Goal: Task Accomplishment & Management: Use online tool/utility

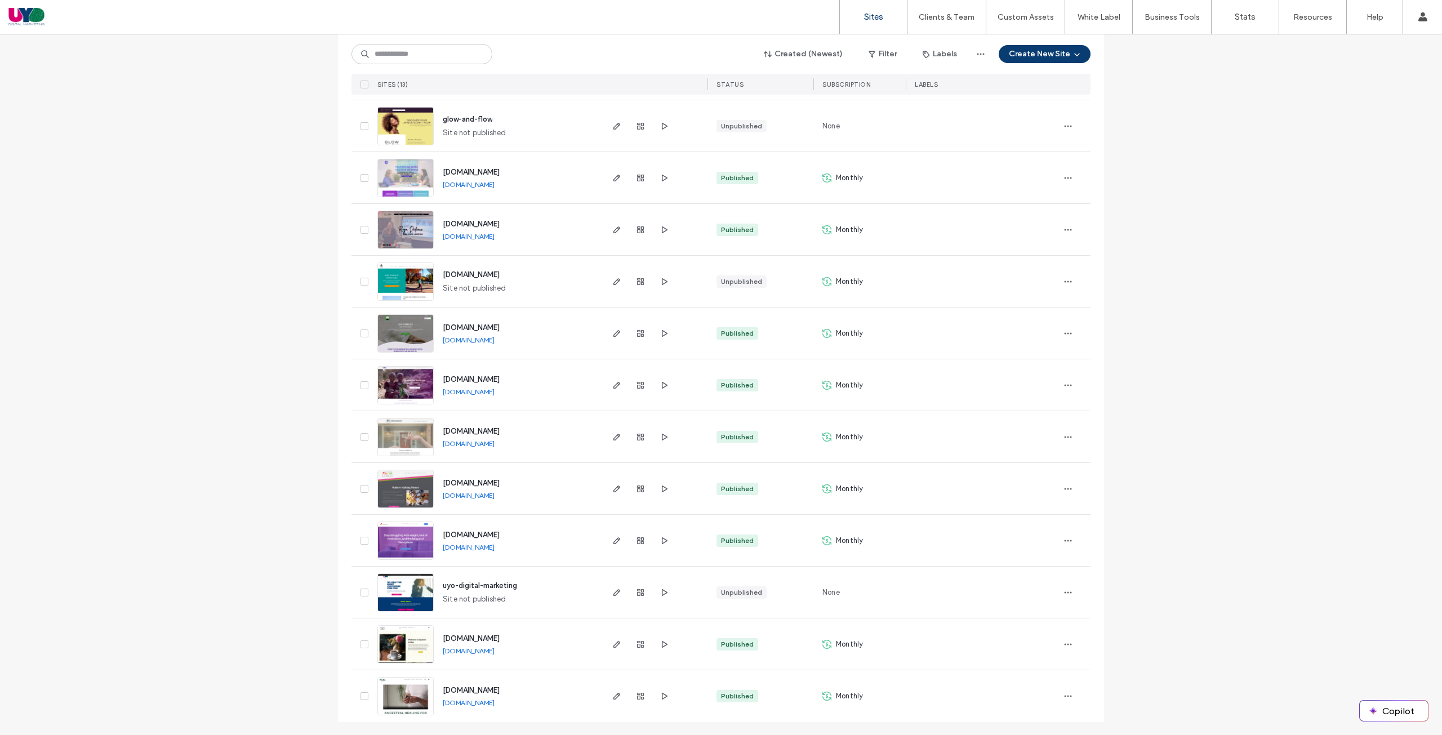
scroll to position [174, 0]
drag, startPoint x: 502, startPoint y: 184, endPoint x: 525, endPoint y: 190, distance: 23.2
click at [525, 190] on div "www.revolutionconsulting.co www.revolutionconsulting.co" at bounding box center [517, 177] width 167 height 51
click at [226, 370] on div "Site List Start with a template Get a head start with AI Collect content first …" at bounding box center [721, 297] width 1442 height 875
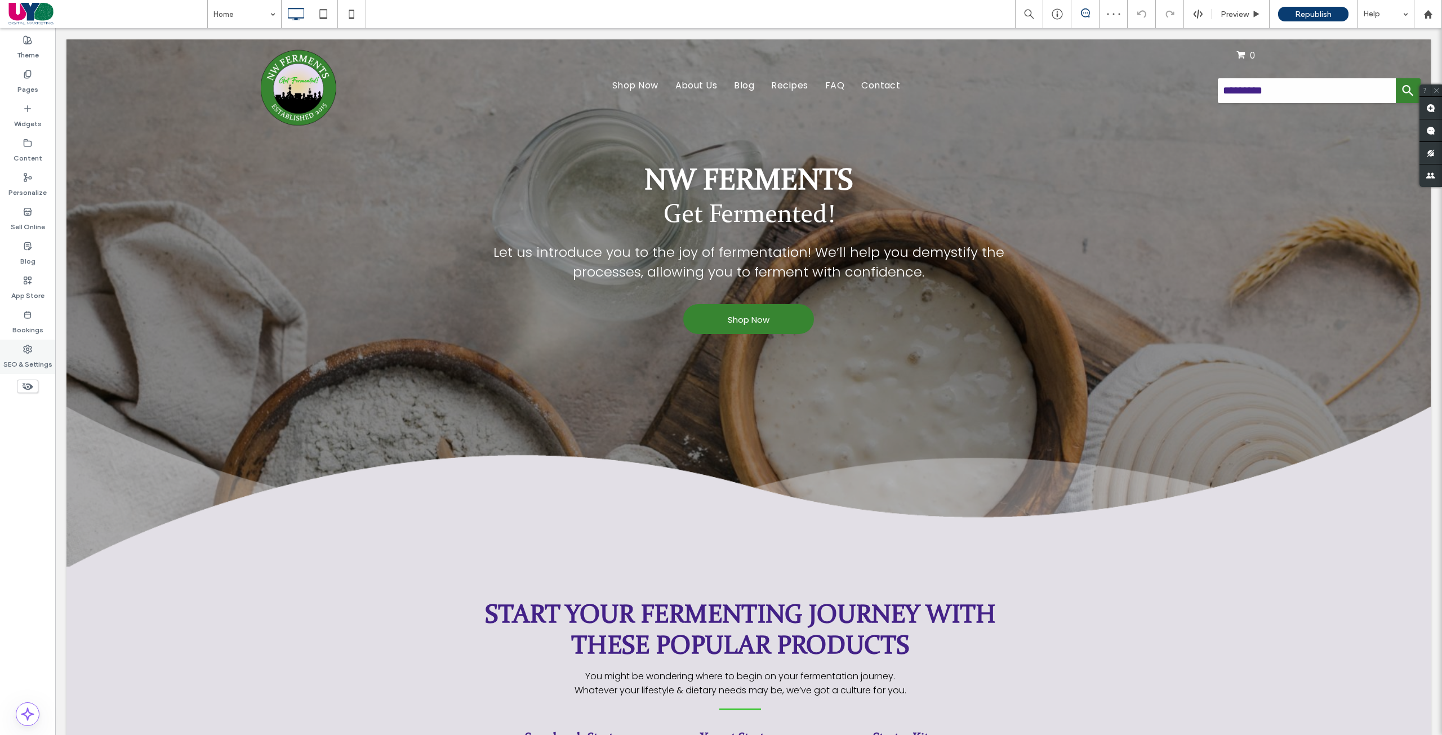
click at [16, 345] on div "SEO & Settings" at bounding box center [27, 357] width 55 height 34
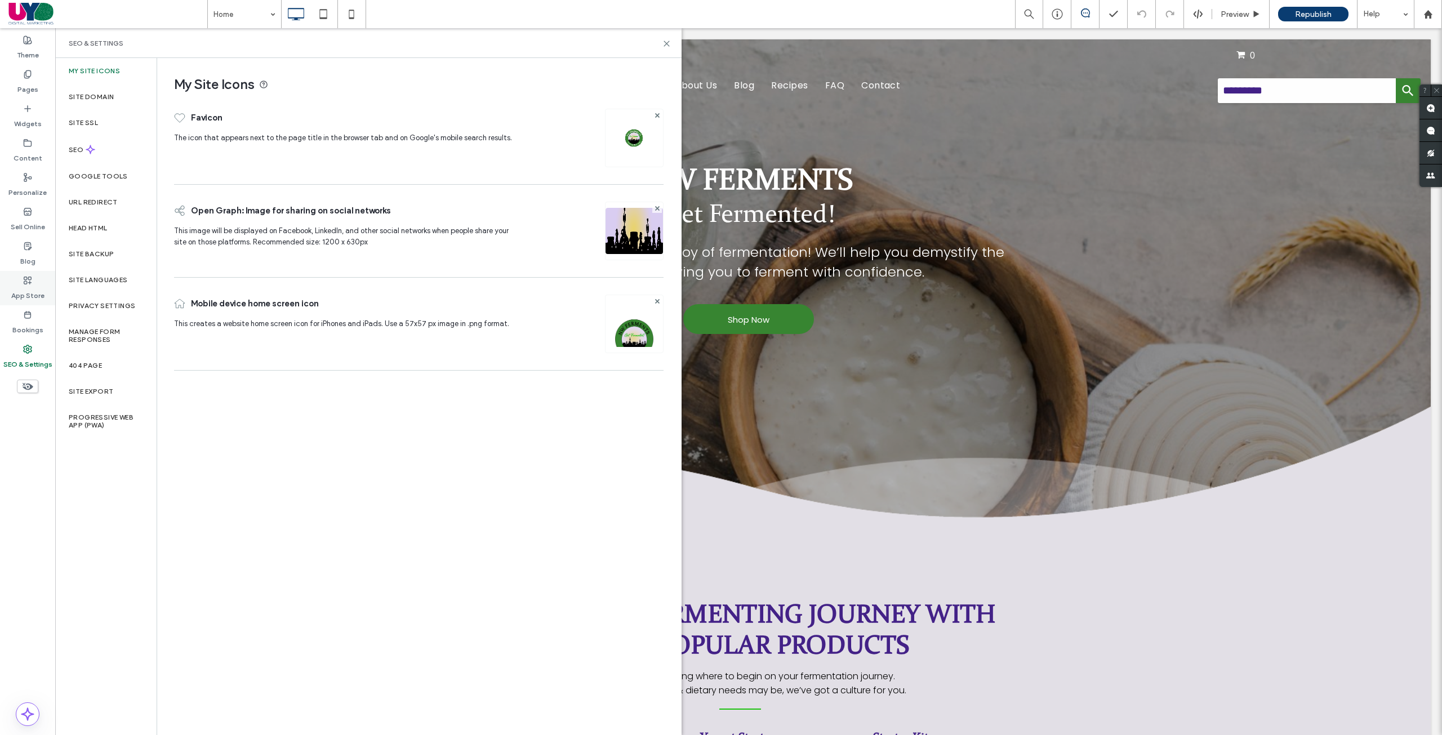
click at [35, 292] on label "App Store" at bounding box center [27, 293] width 33 height 16
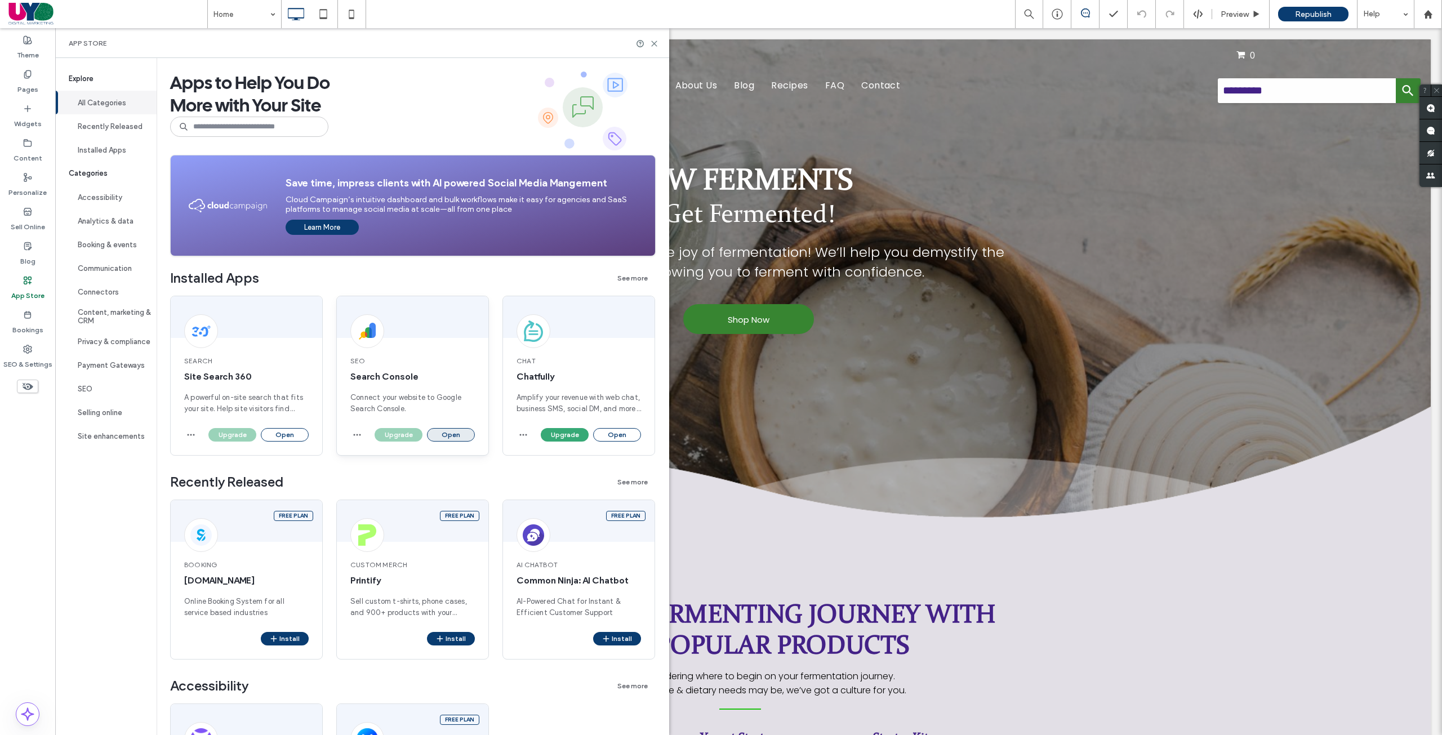
click at [456, 433] on button "Open" at bounding box center [451, 435] width 48 height 14
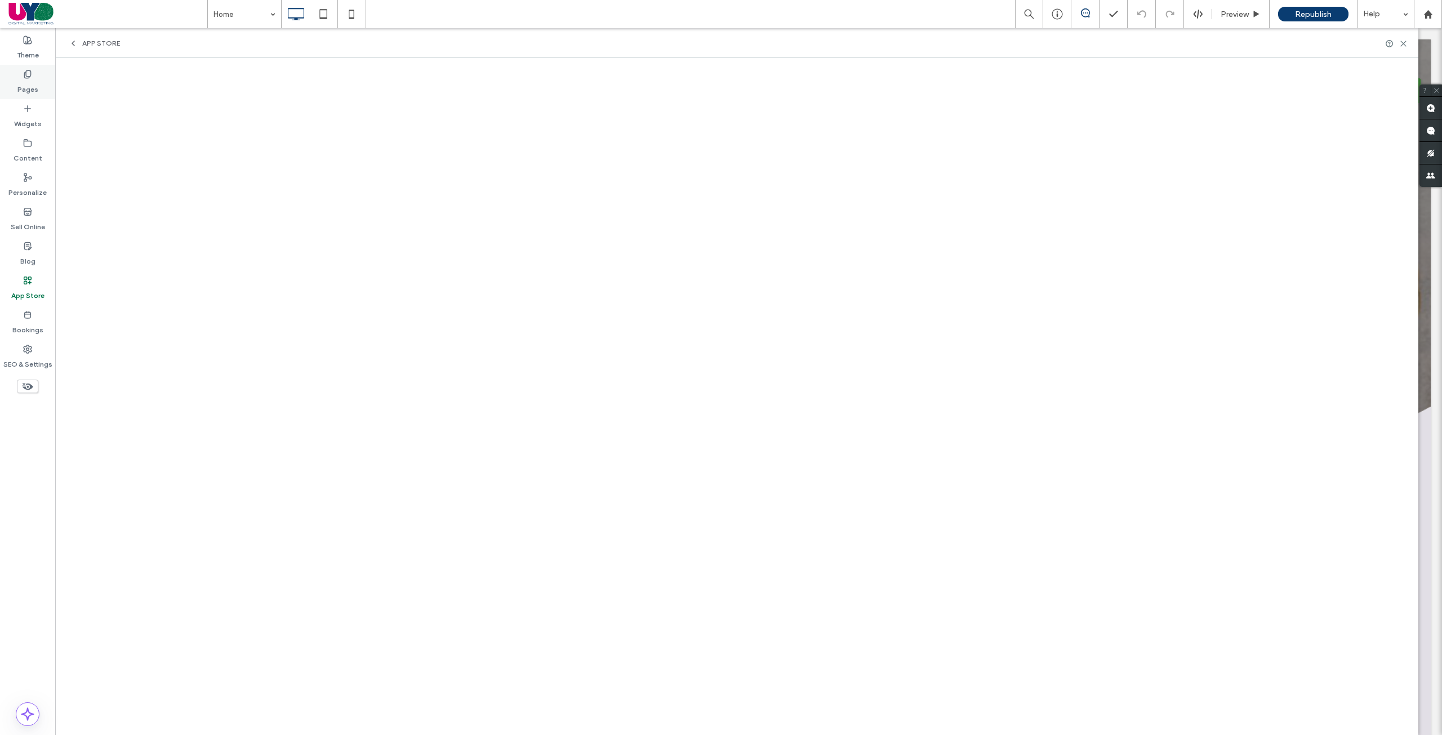
click at [29, 72] on icon at bounding box center [27, 74] width 9 height 9
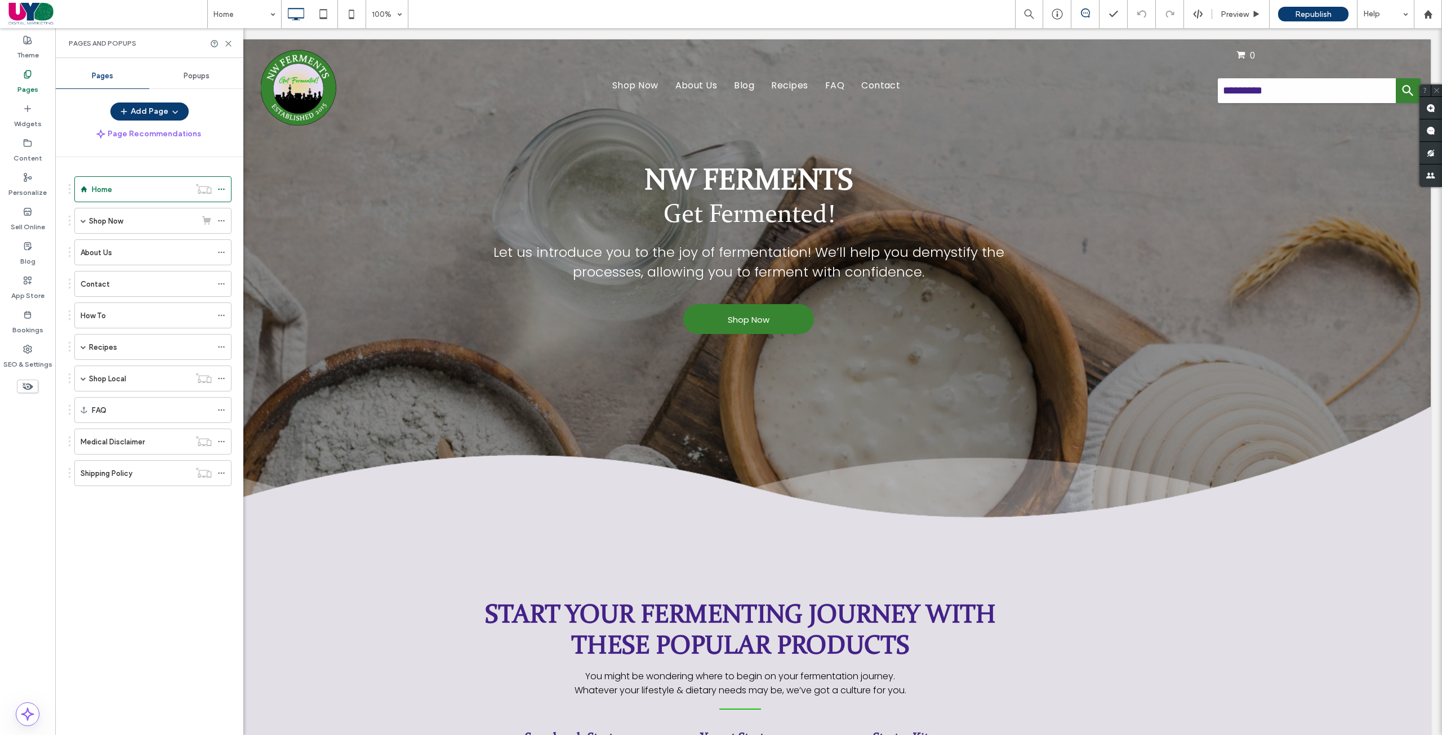
click at [29, 72] on icon at bounding box center [27, 74] width 9 height 9
click at [224, 38] on div "Pages and Popups" at bounding box center [149, 43] width 188 height 30
click at [226, 42] on icon at bounding box center [228, 43] width 8 height 8
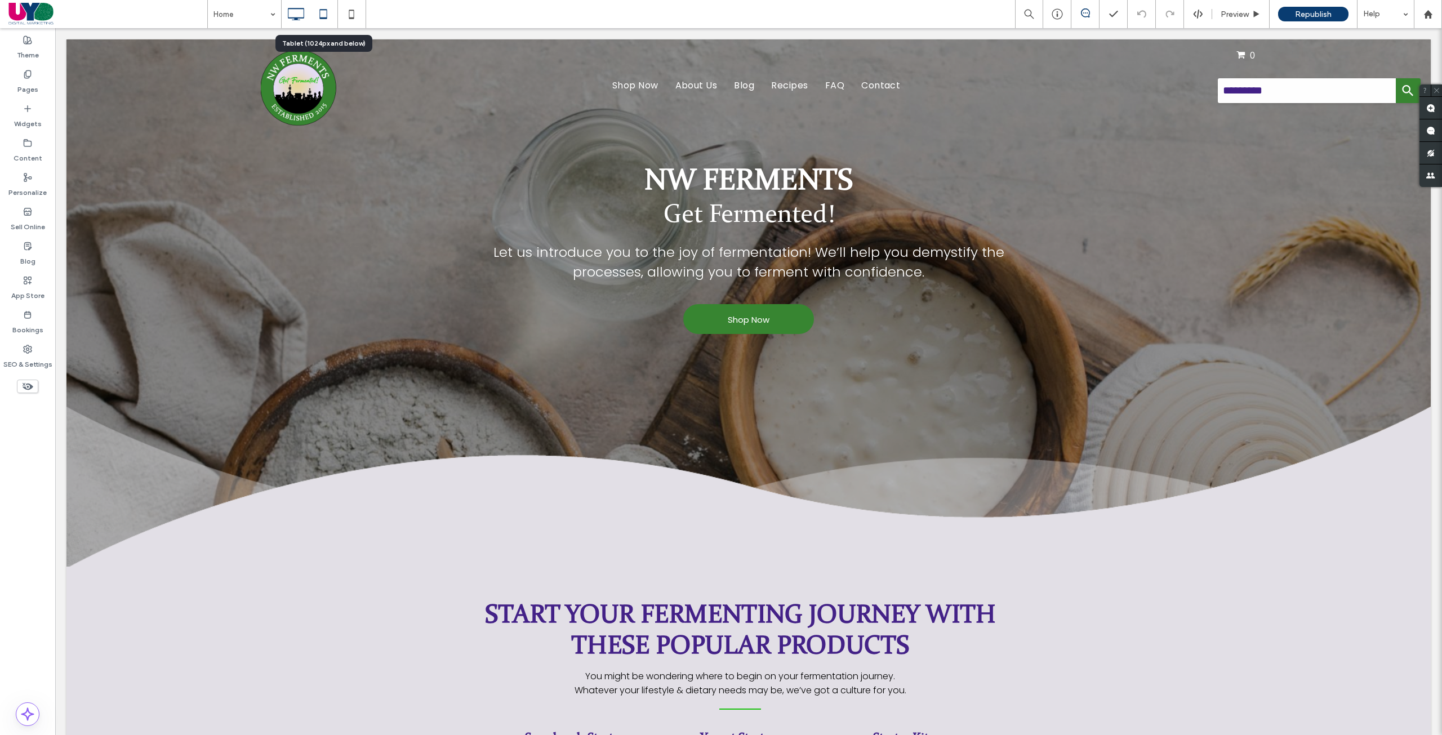
click at [329, 14] on icon at bounding box center [323, 14] width 23 height 23
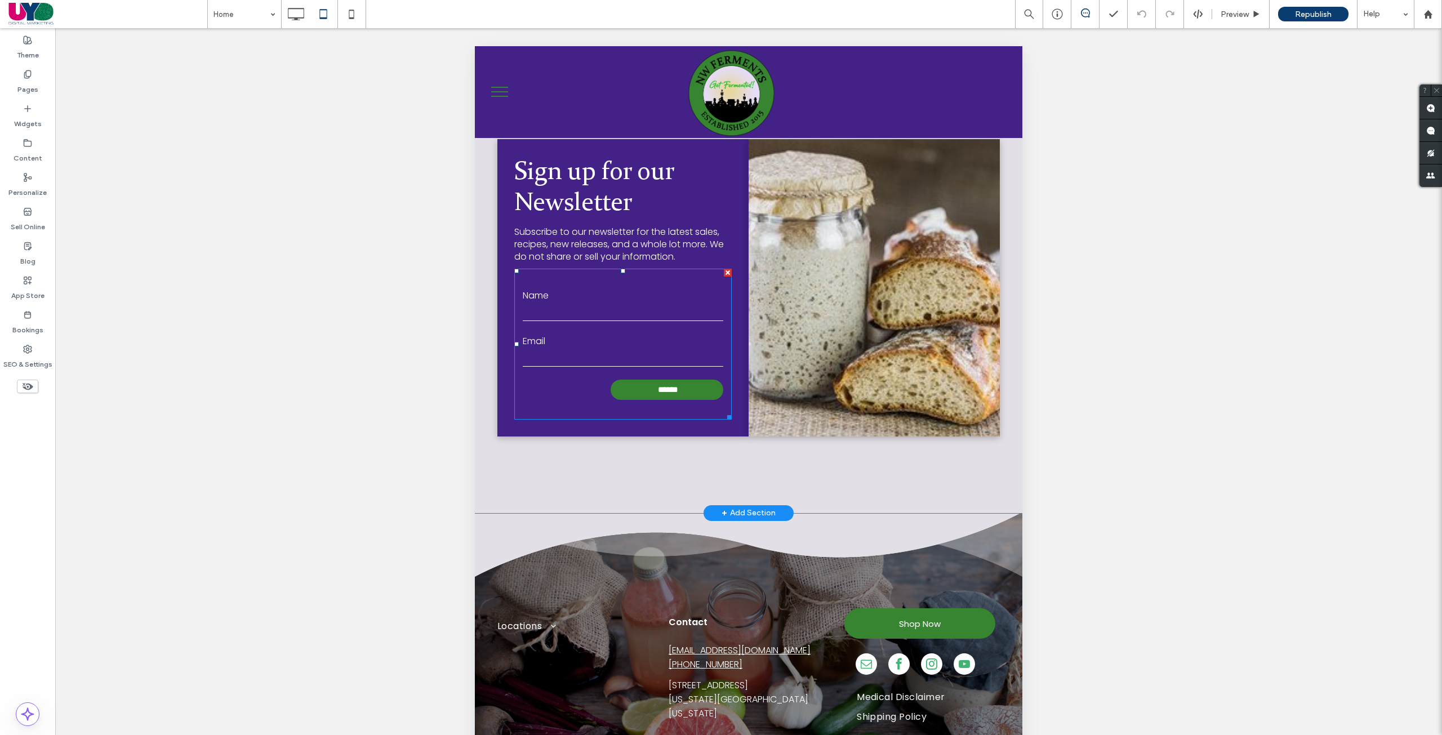
scroll to position [50, 0]
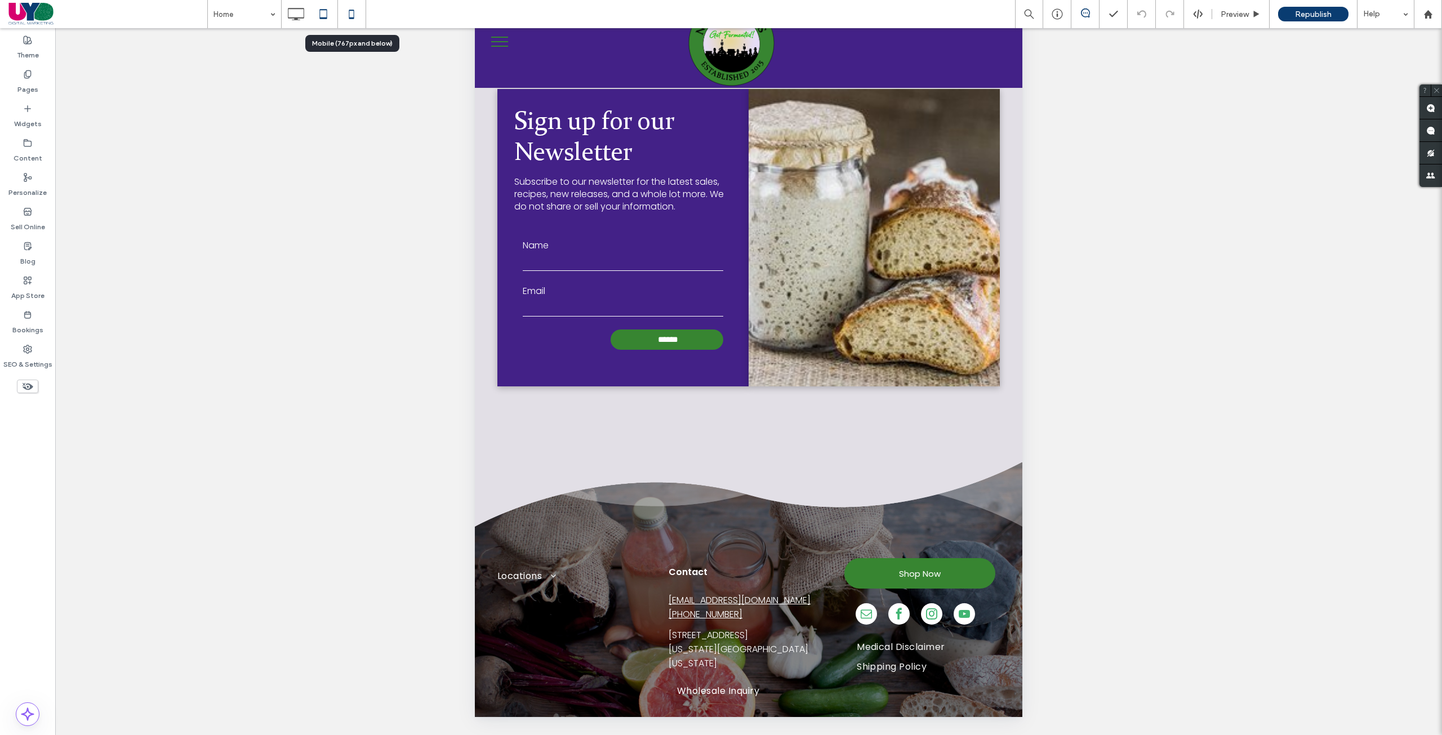
click at [348, 23] on icon at bounding box center [351, 14] width 23 height 23
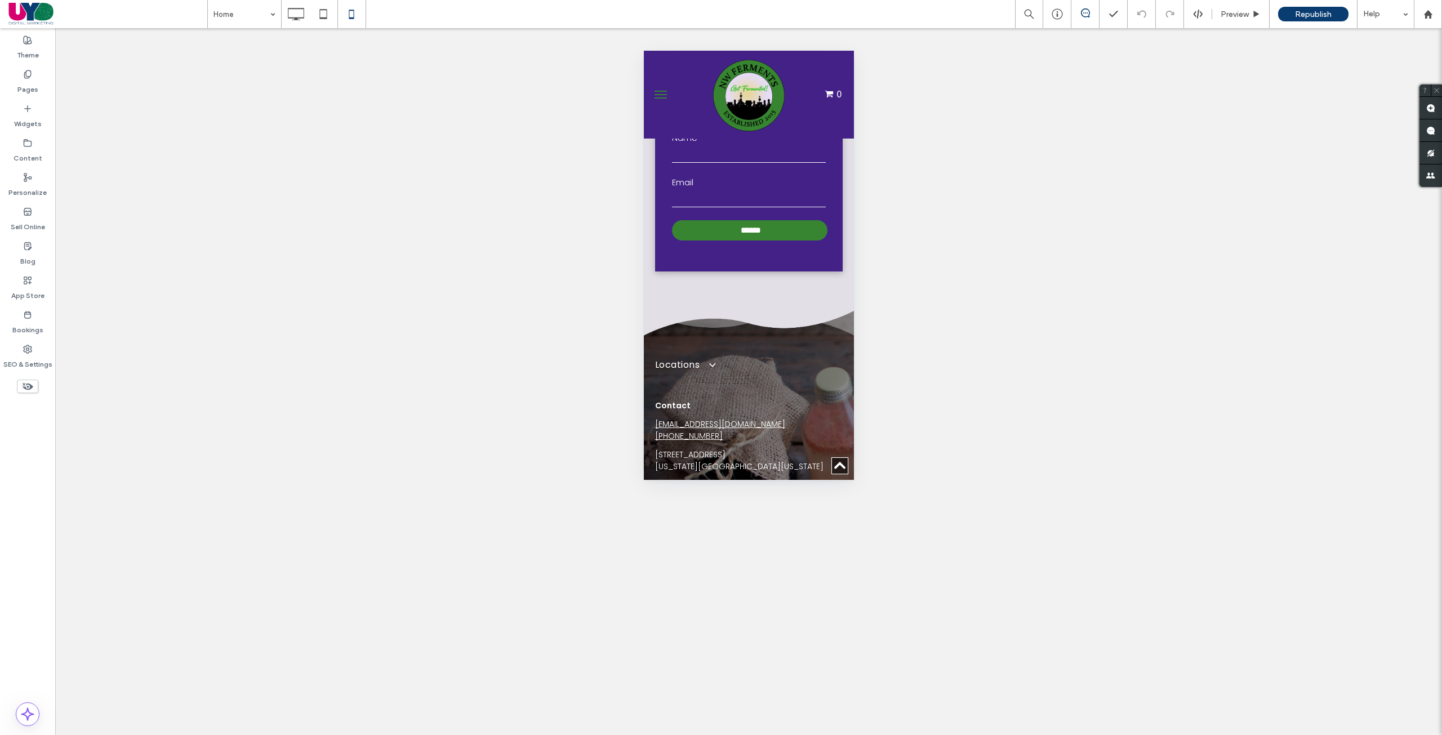
scroll to position [5511, 0]
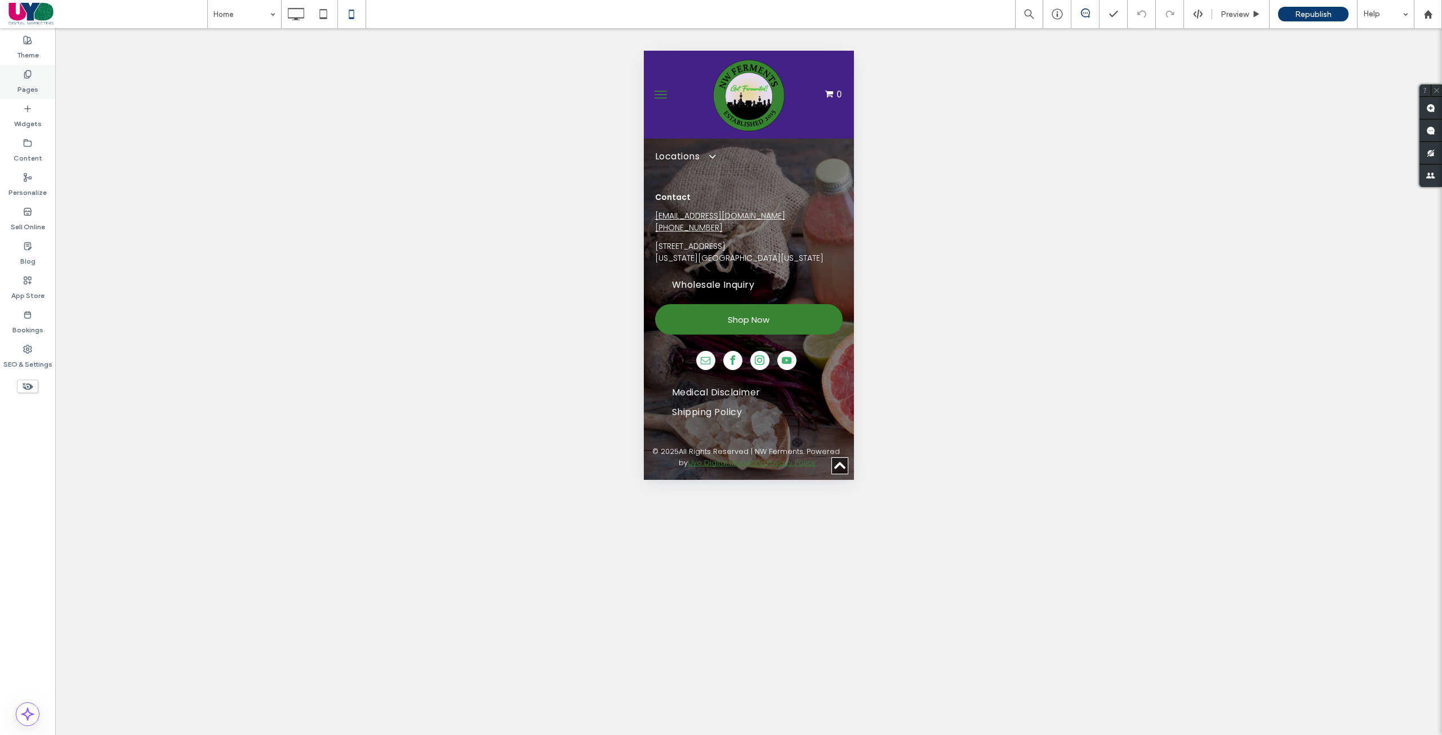
click at [25, 87] on label "Pages" at bounding box center [27, 87] width 21 height 16
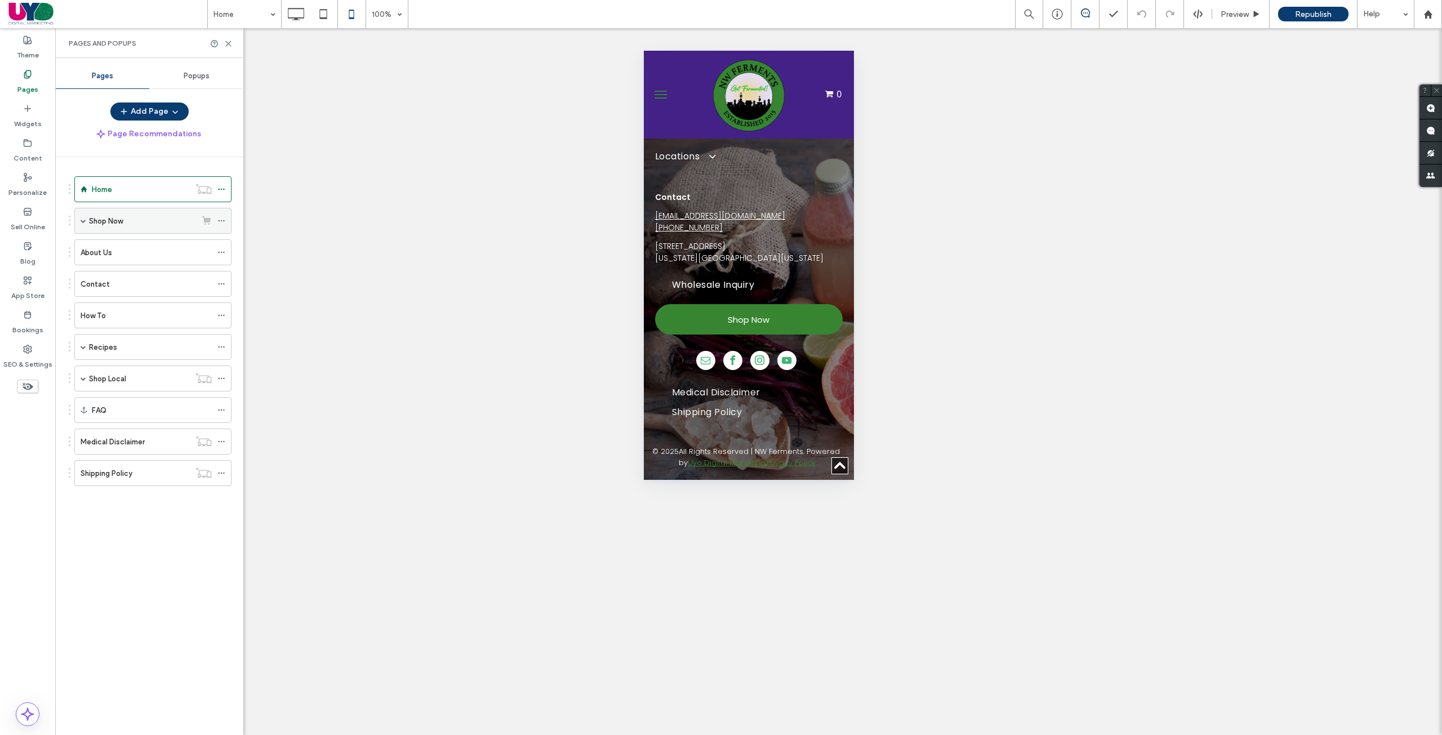
click at [118, 222] on label "Shop Now" at bounding box center [106, 221] width 34 height 20
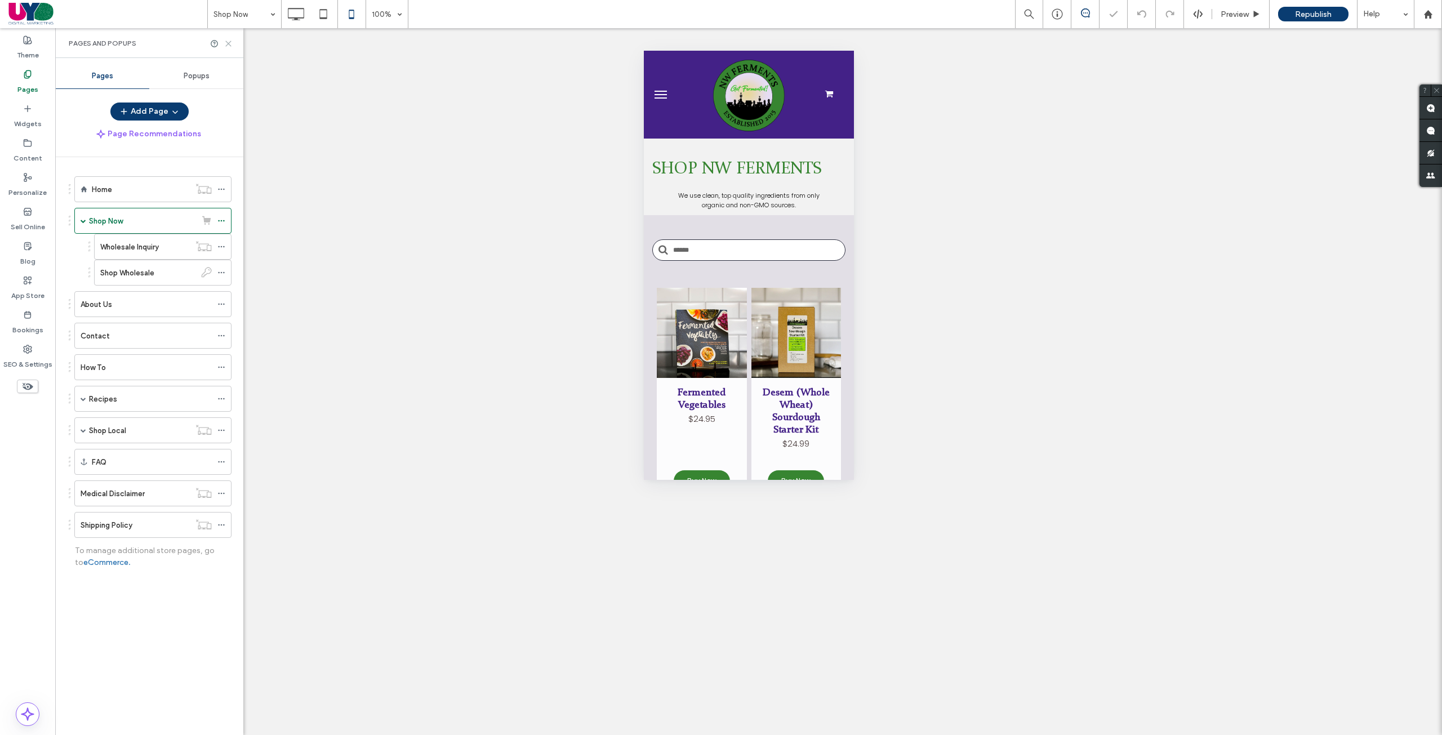
click at [228, 44] on use at bounding box center [228, 43] width 5 height 5
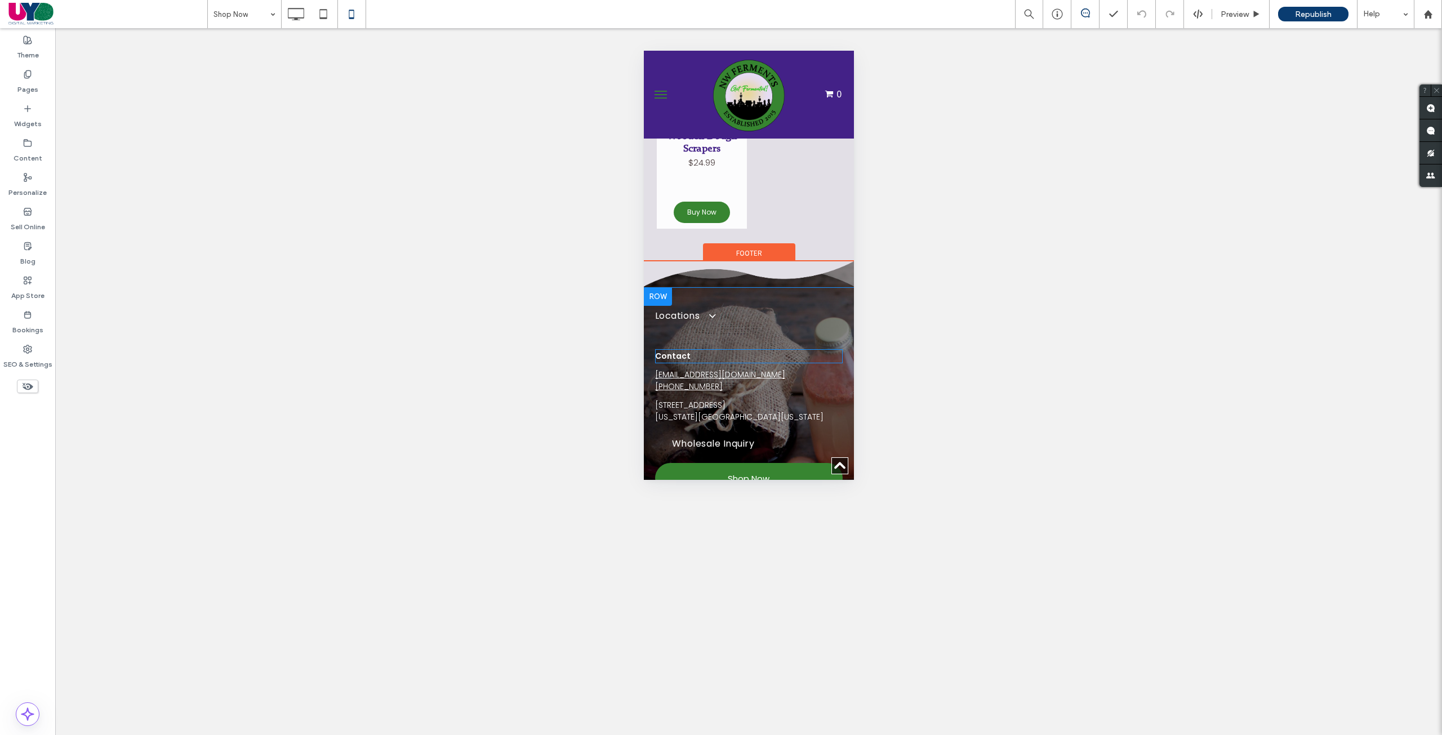
scroll to position [6203, 0]
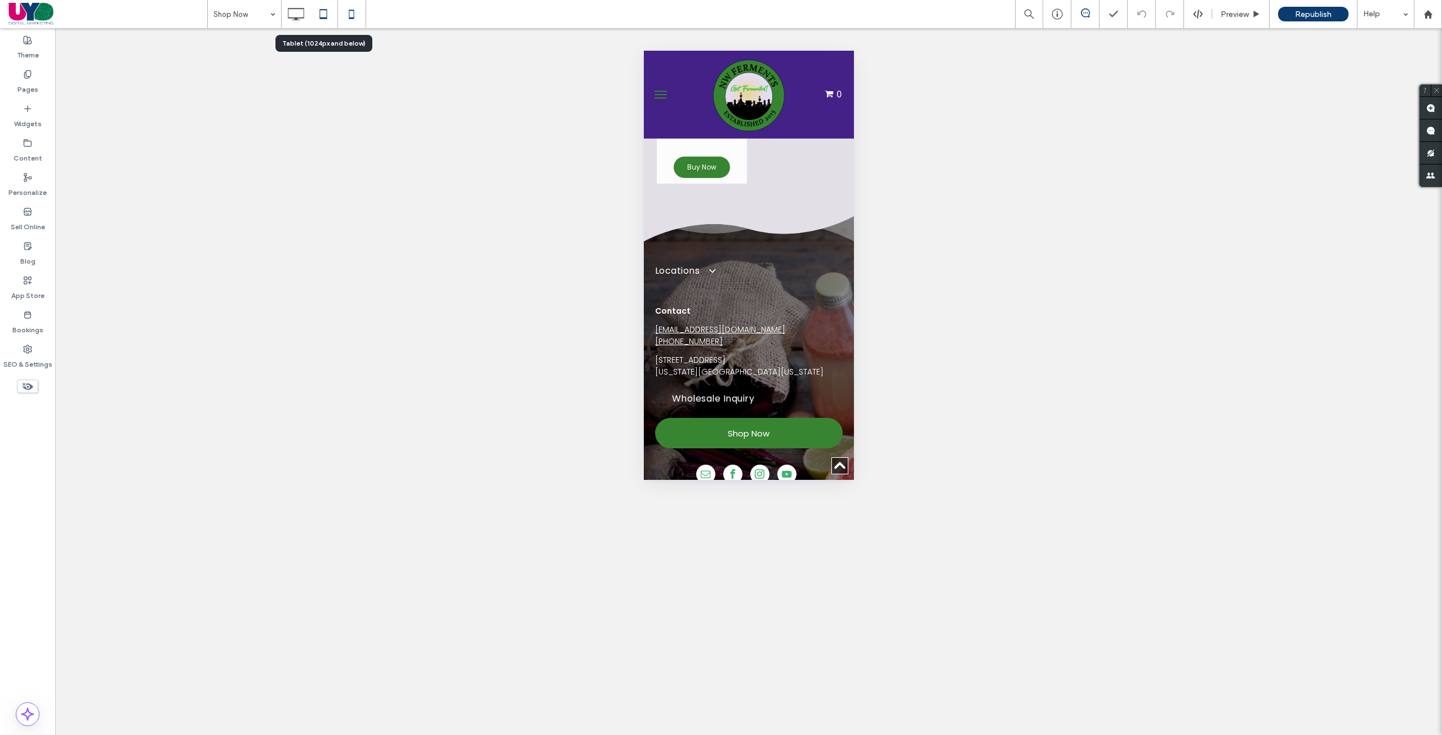
click at [324, 12] on icon at bounding box center [323, 14] width 23 height 23
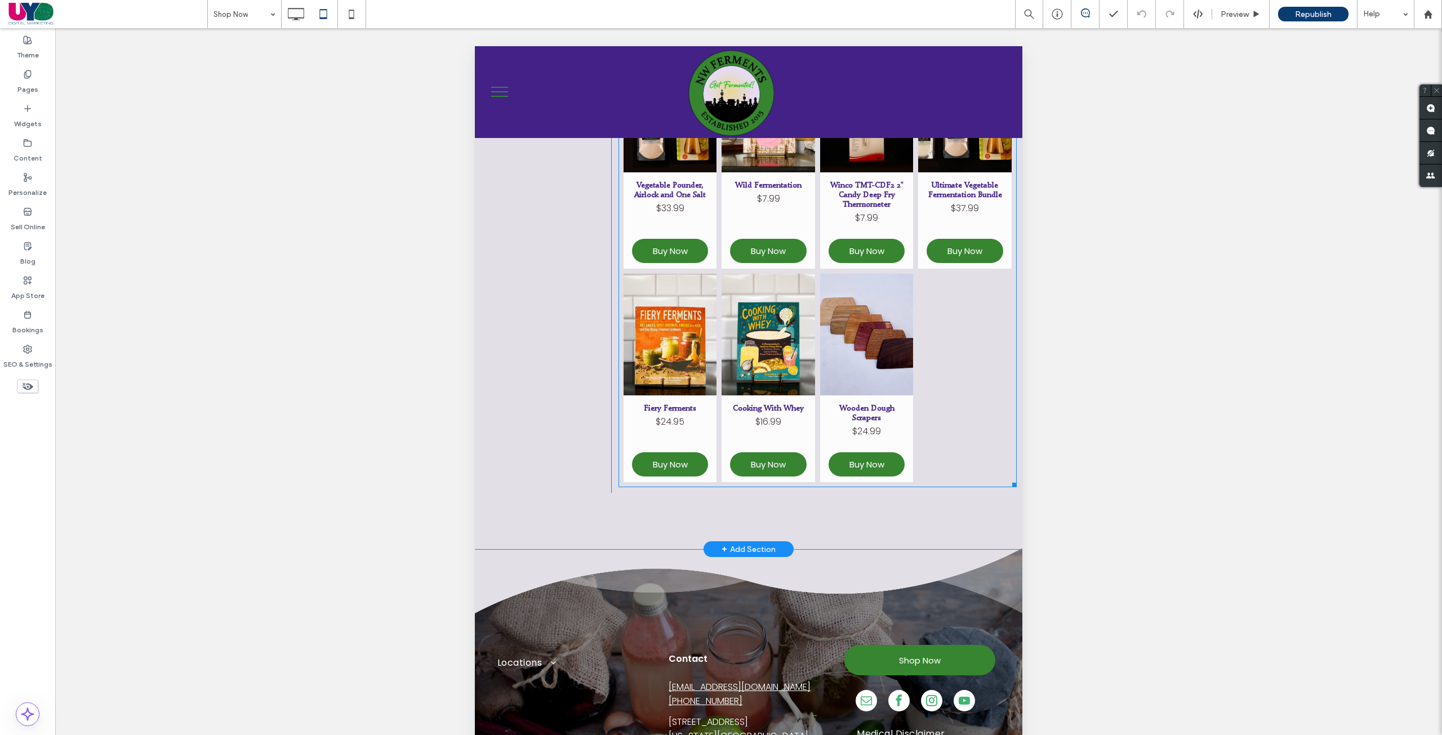
scroll to position [3383, 0]
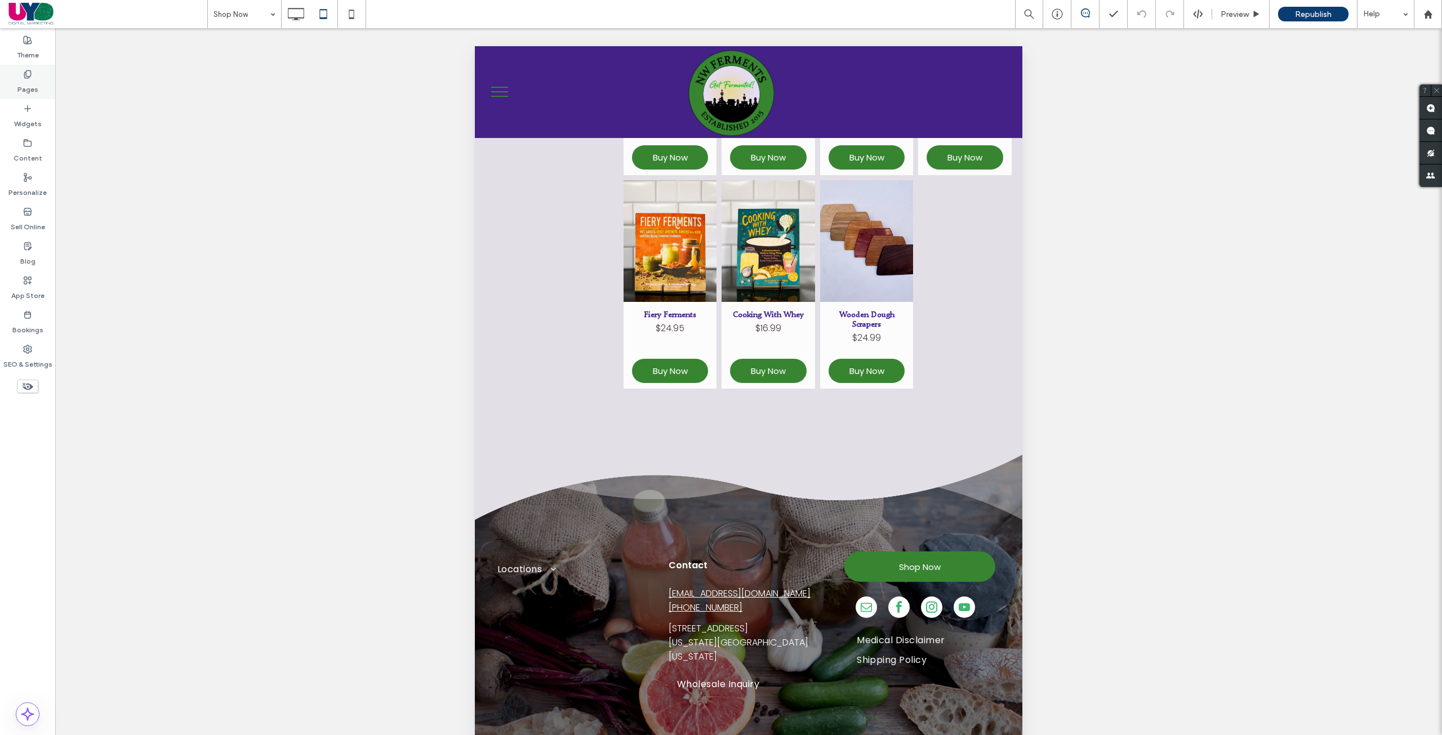
click at [32, 97] on div "Pages" at bounding box center [27, 82] width 55 height 34
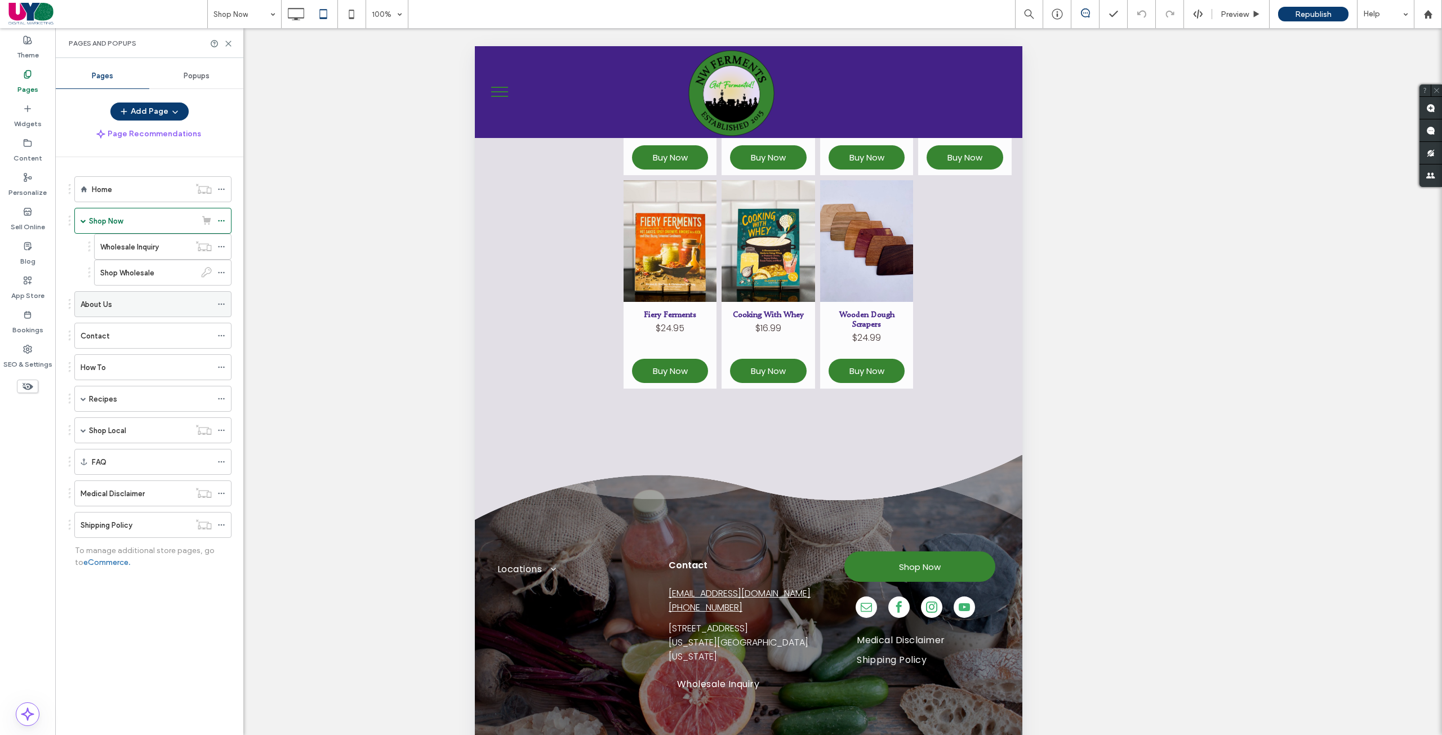
click at [137, 301] on div "About Us" at bounding box center [146, 305] width 131 height 12
click at [223, 45] on div at bounding box center [221, 43] width 23 height 8
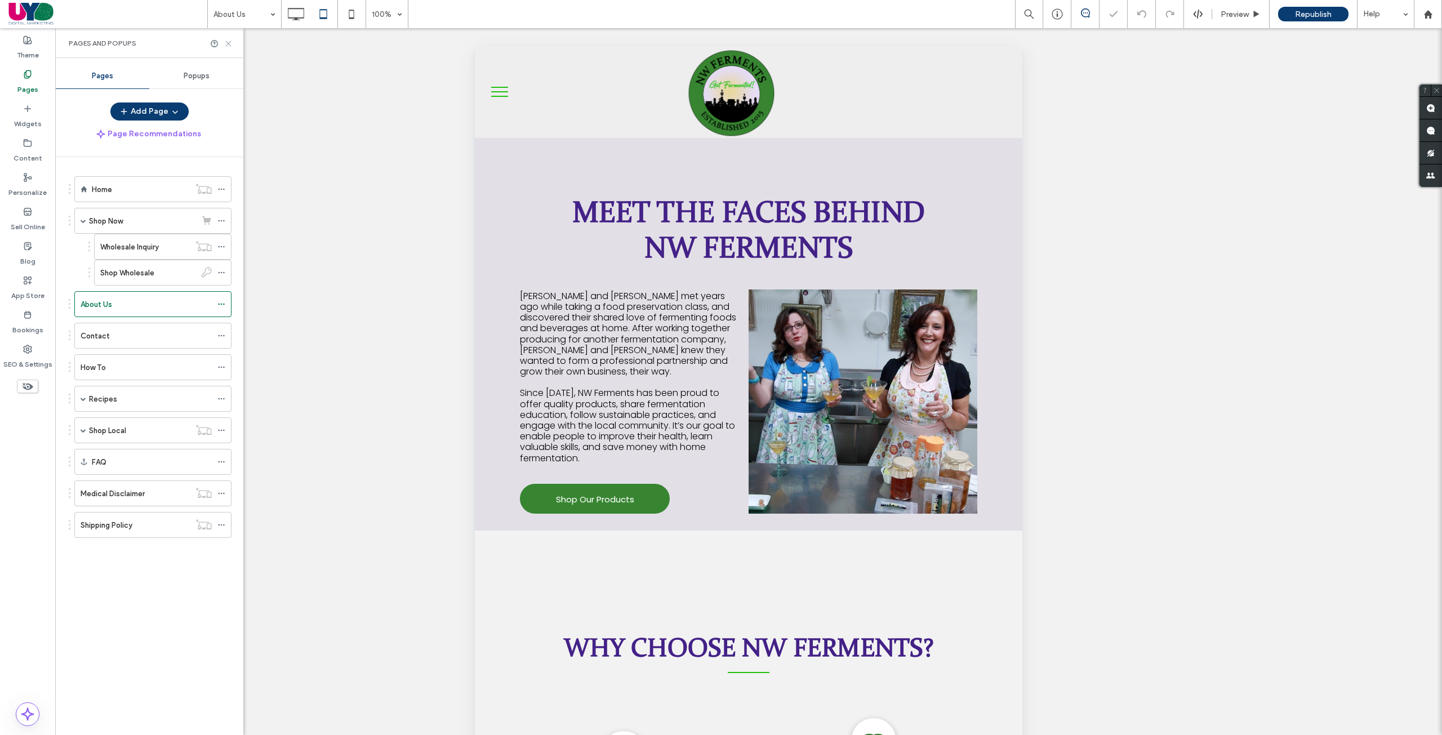
click at [226, 46] on use at bounding box center [228, 43] width 5 height 5
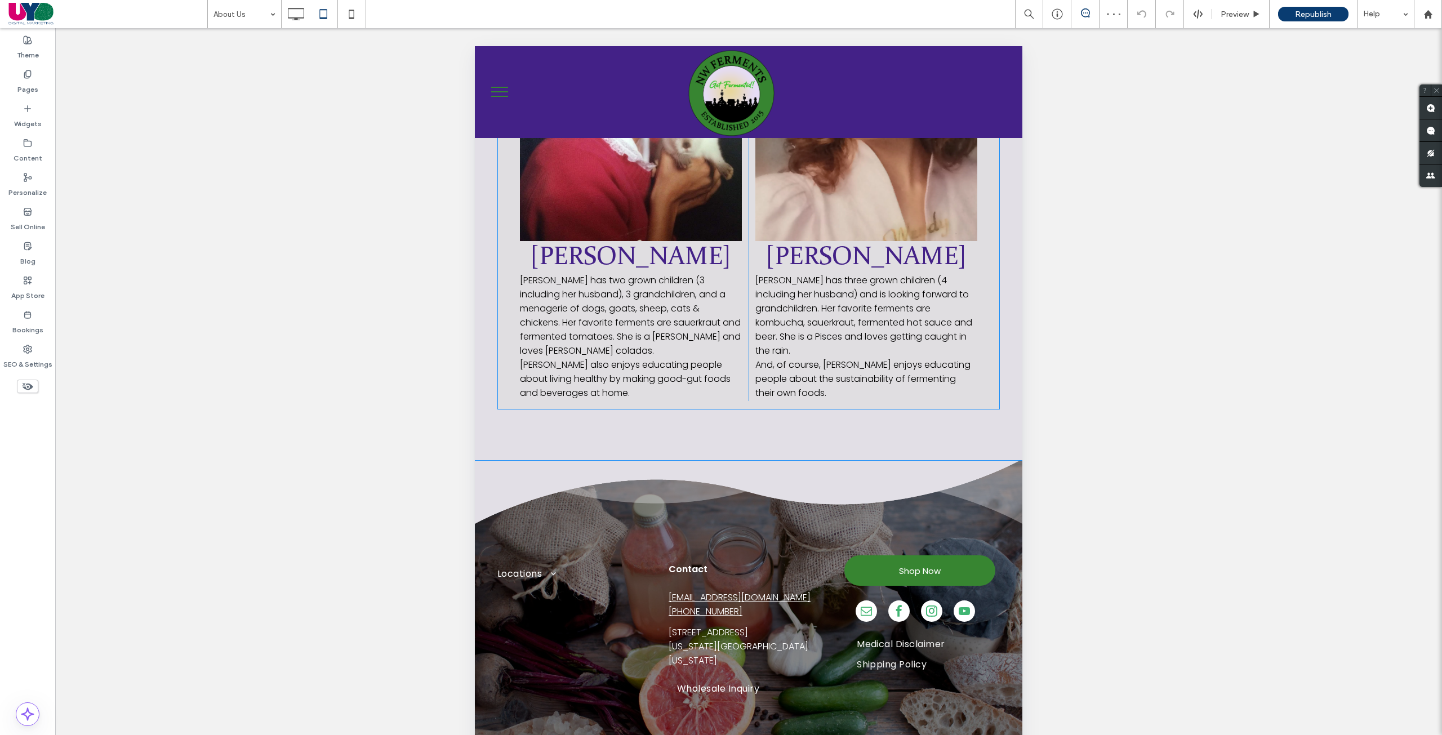
scroll to position [1580, 0]
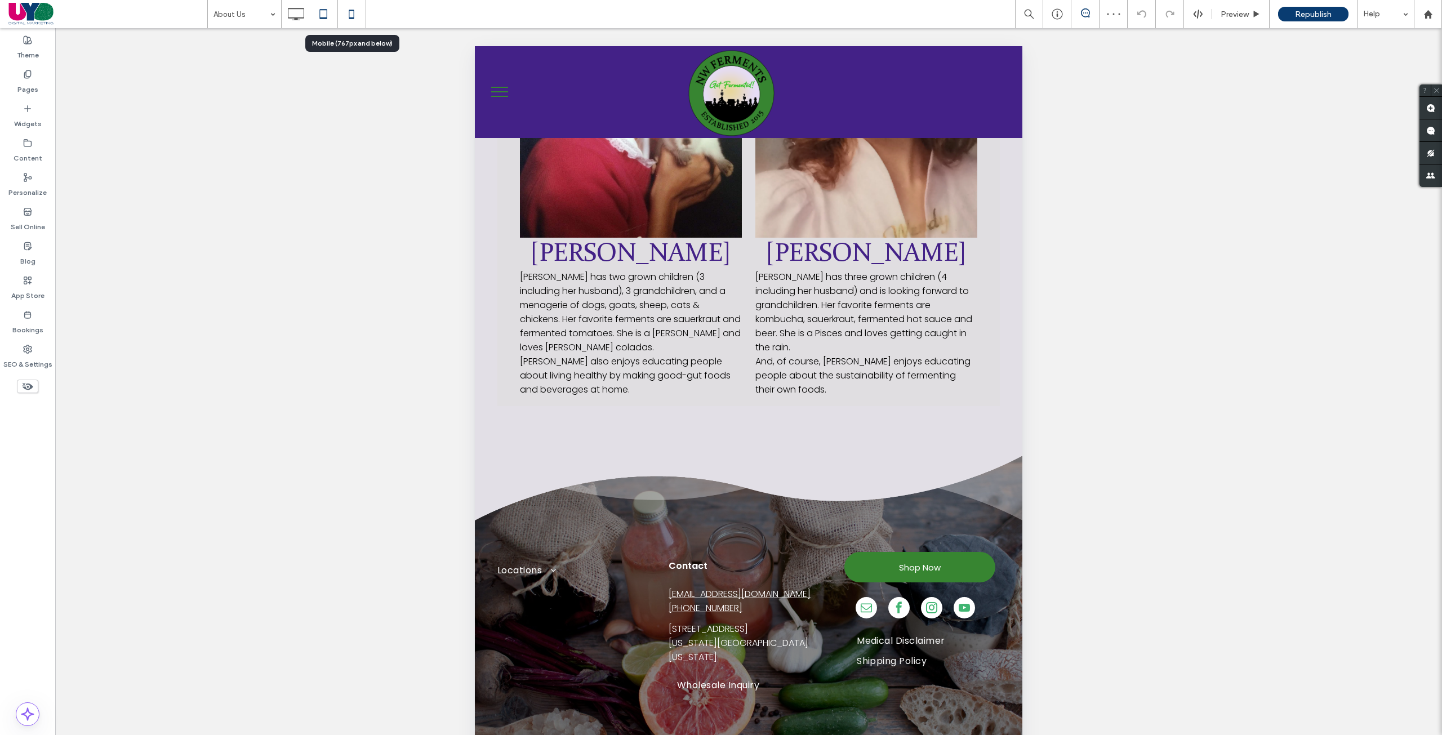
click at [346, 21] on icon at bounding box center [351, 14] width 23 height 23
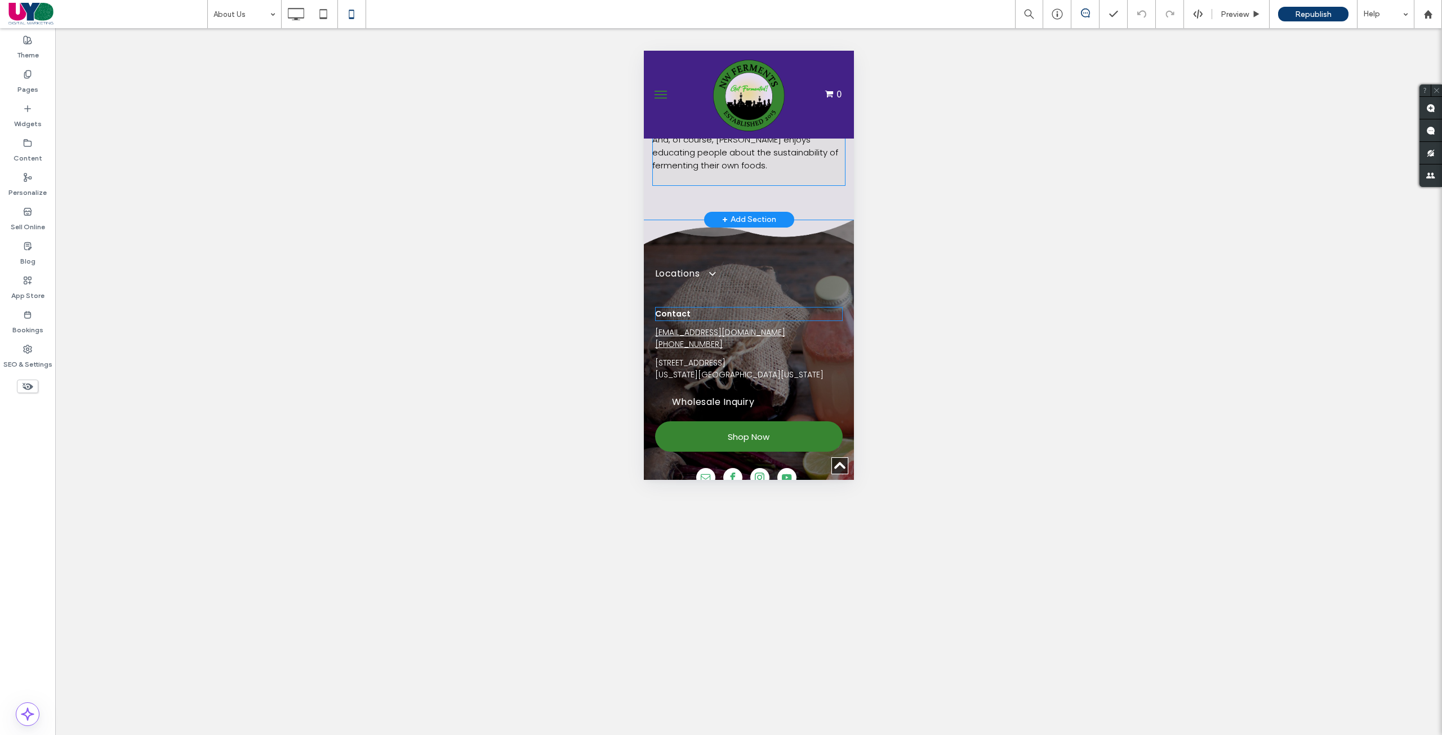
scroll to position [2047, 0]
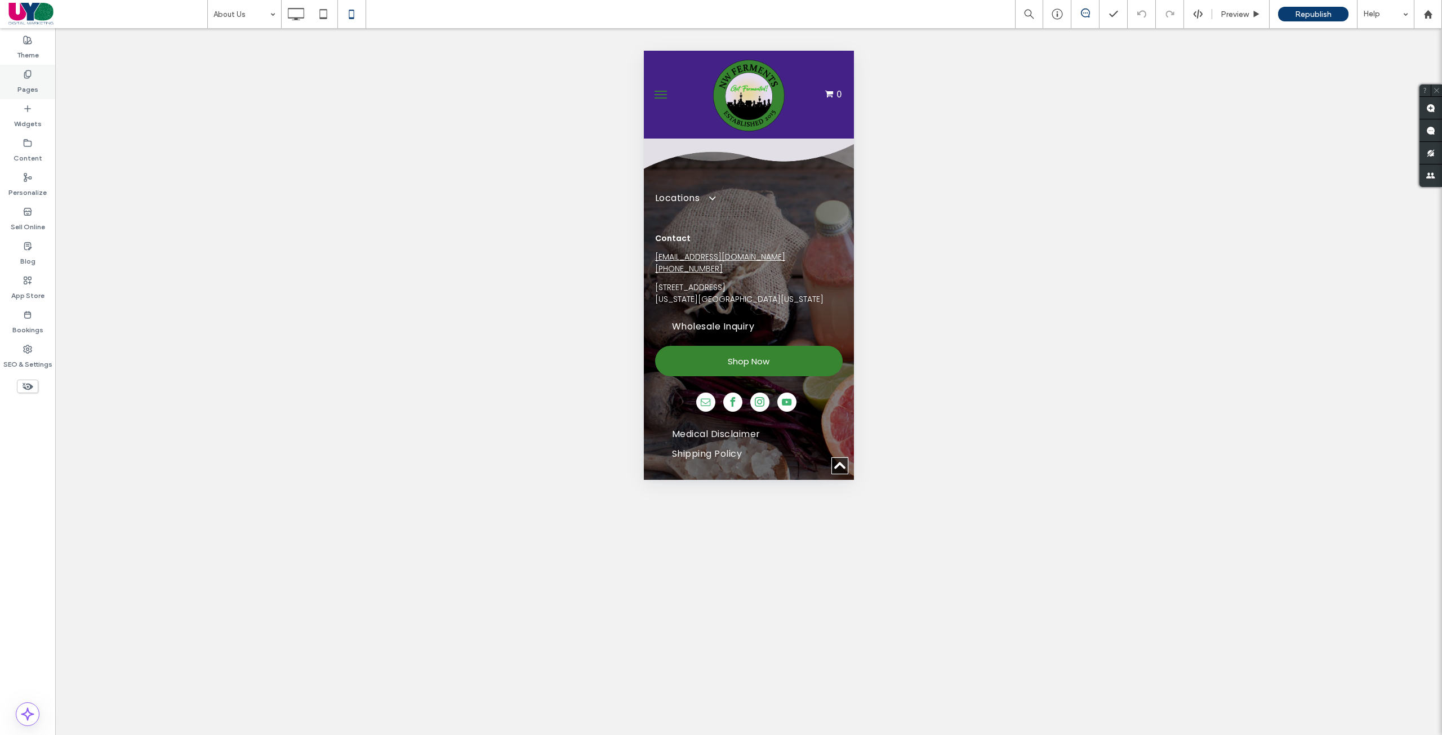
click at [11, 95] on div "Pages" at bounding box center [27, 82] width 55 height 34
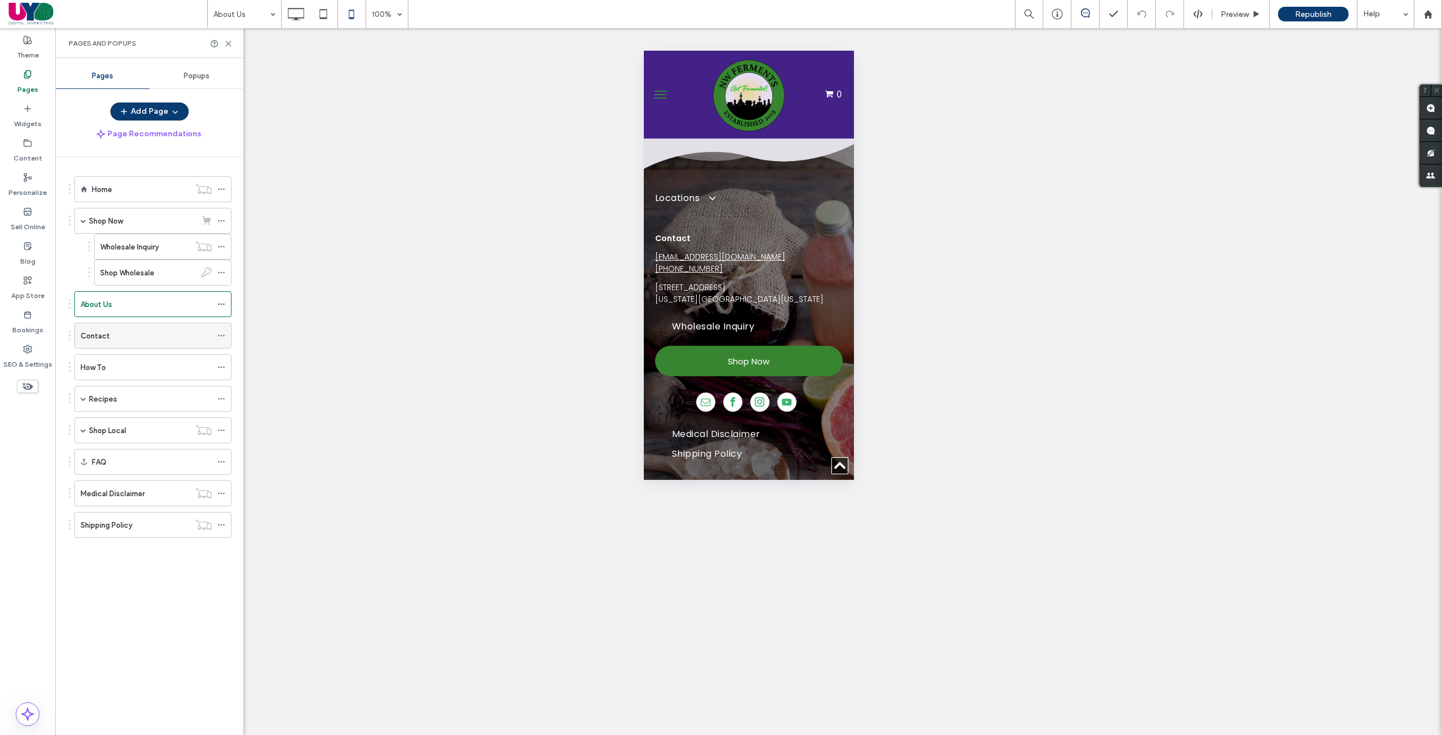
click at [129, 328] on div "Contact" at bounding box center [146, 335] width 131 height 25
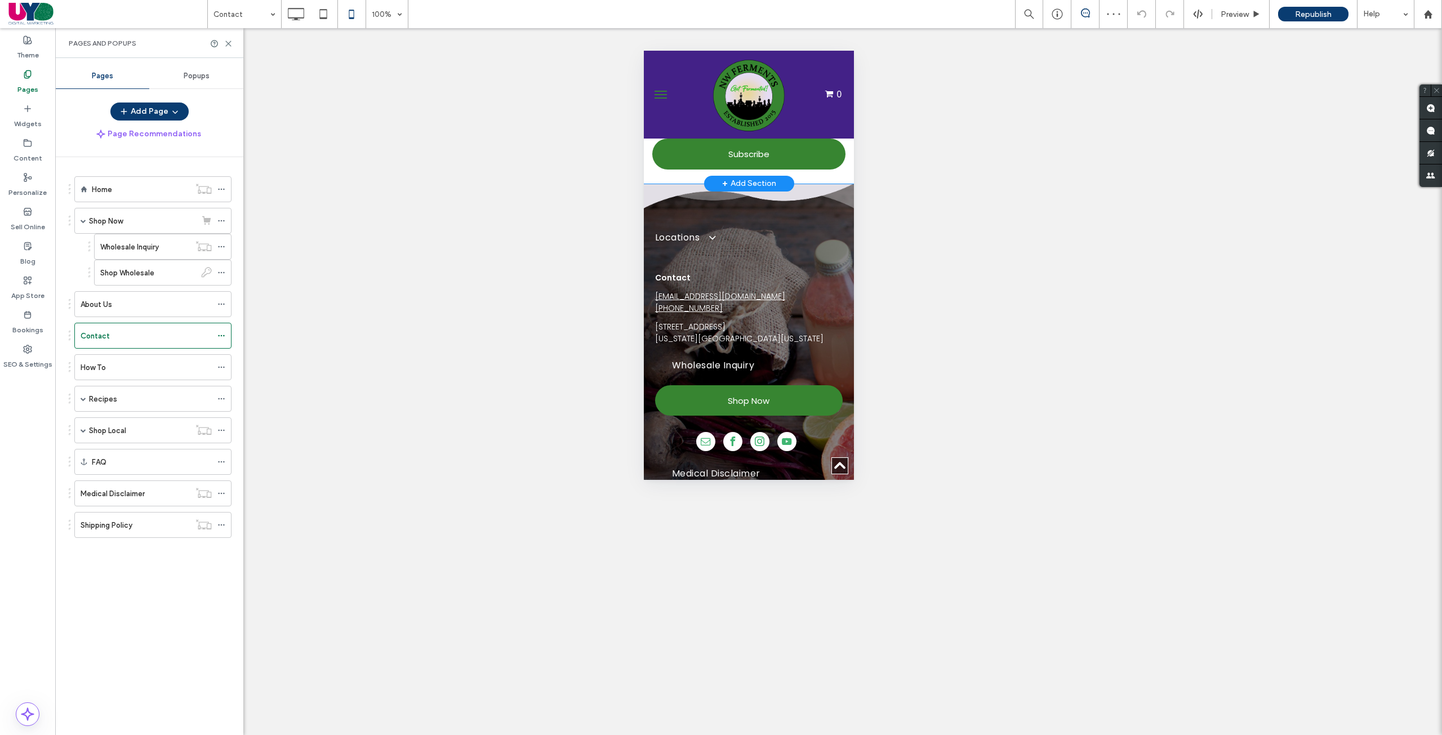
scroll to position [869, 0]
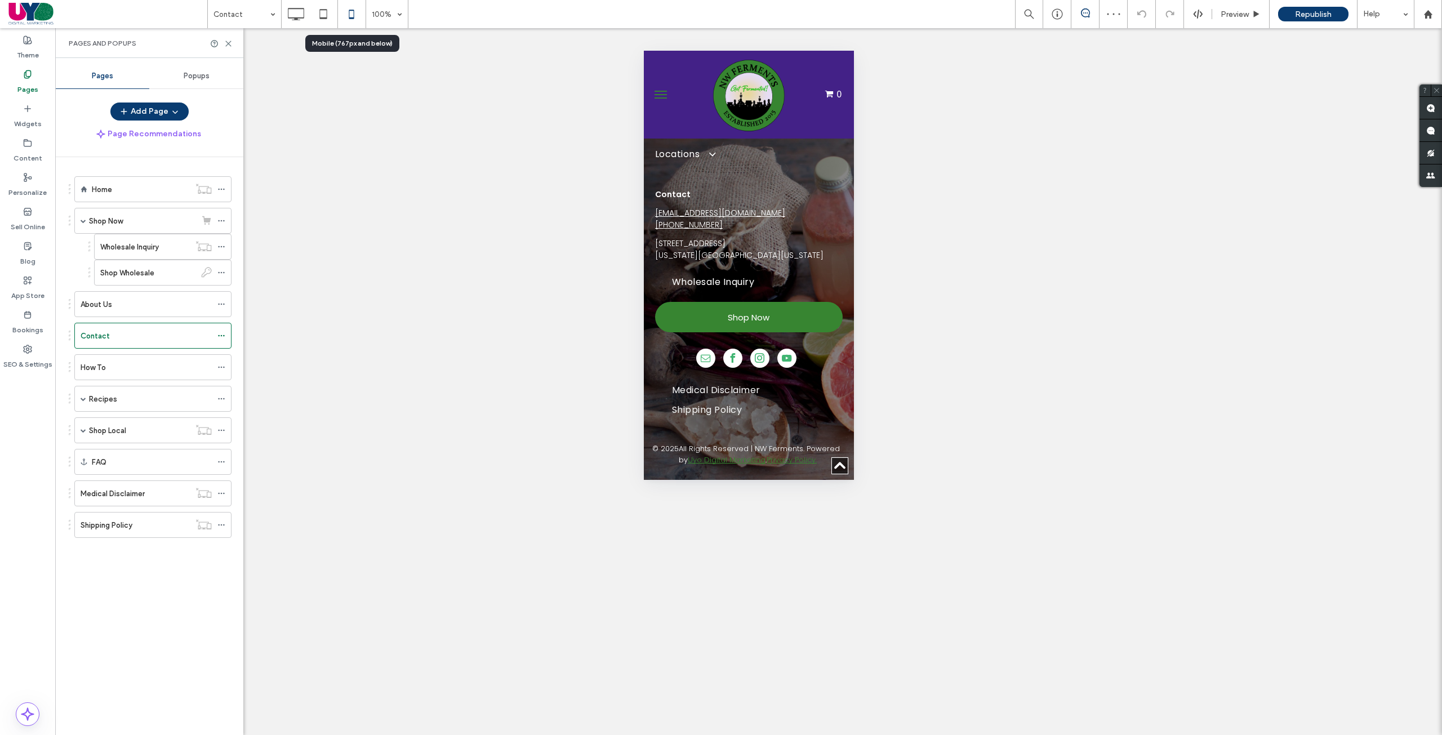
click at [352, 24] on icon at bounding box center [351, 14] width 23 height 23
click at [321, 24] on icon at bounding box center [323, 14] width 23 height 23
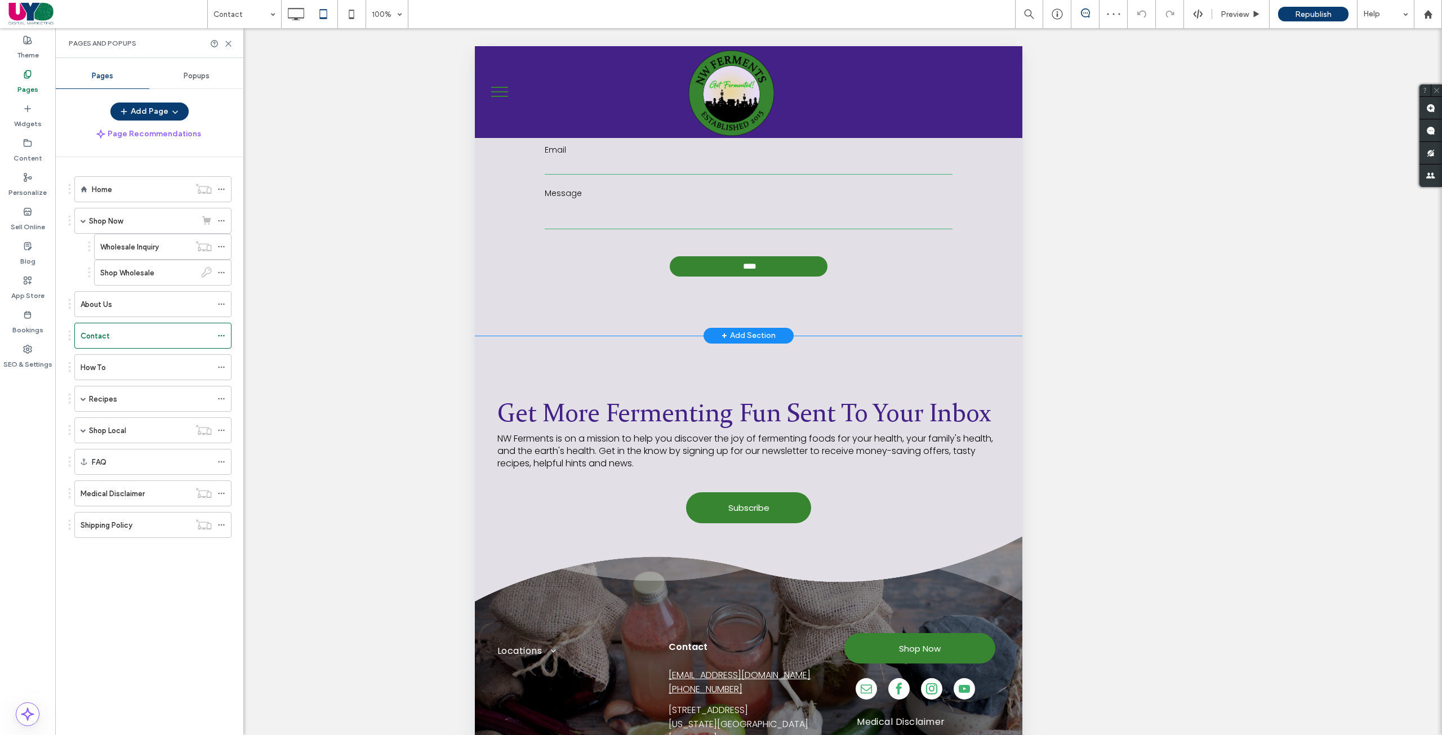
scroll to position [448, 0]
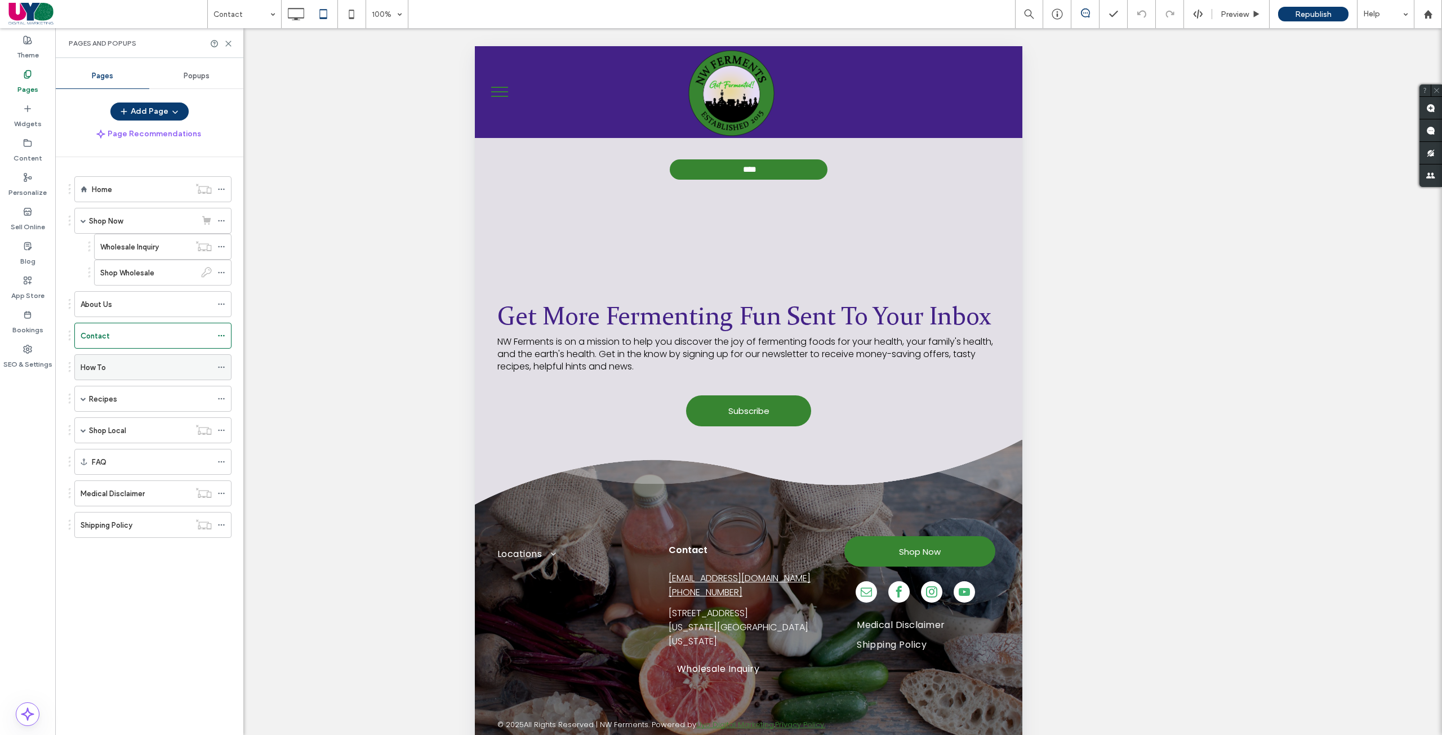
click at [125, 368] on div "How To" at bounding box center [146, 368] width 131 height 12
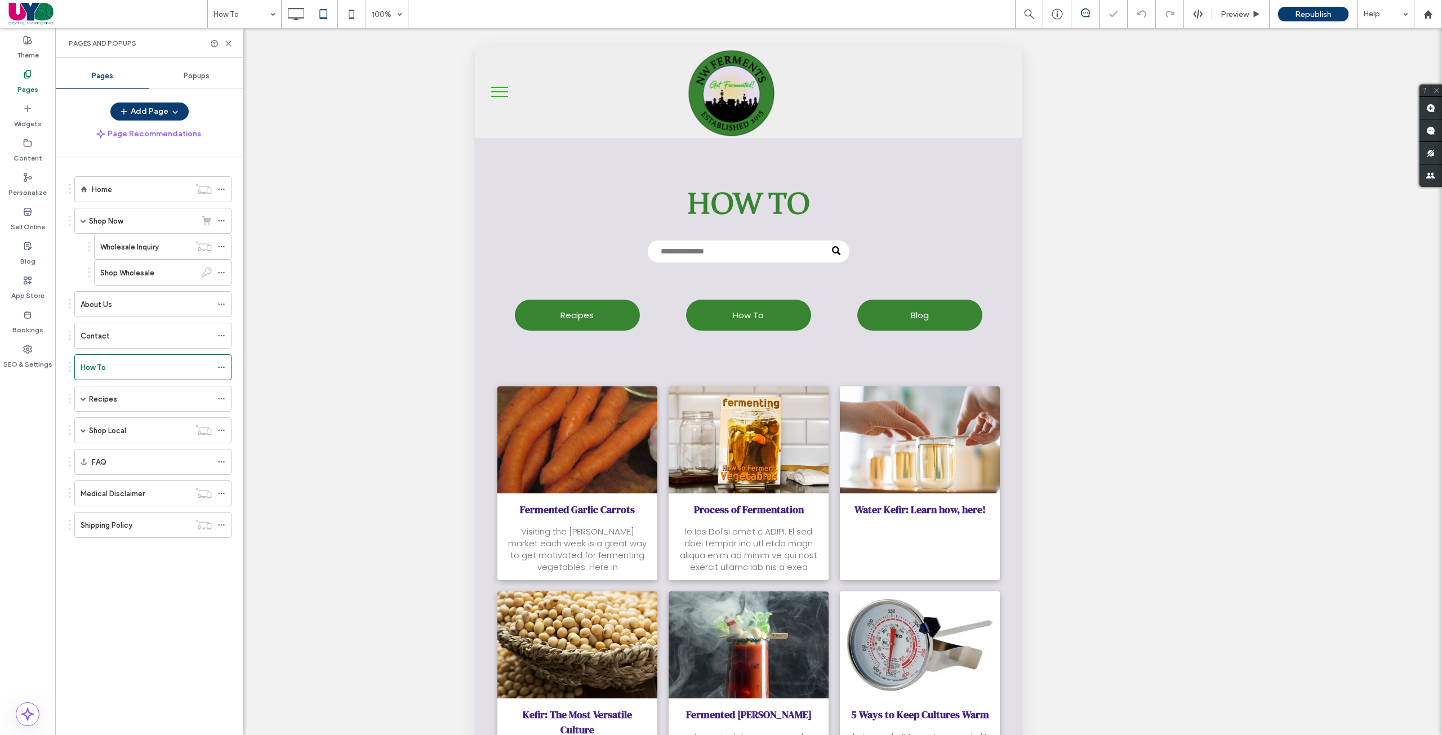
click at [111, 399] on label "Recipes" at bounding box center [103, 399] width 28 height 20
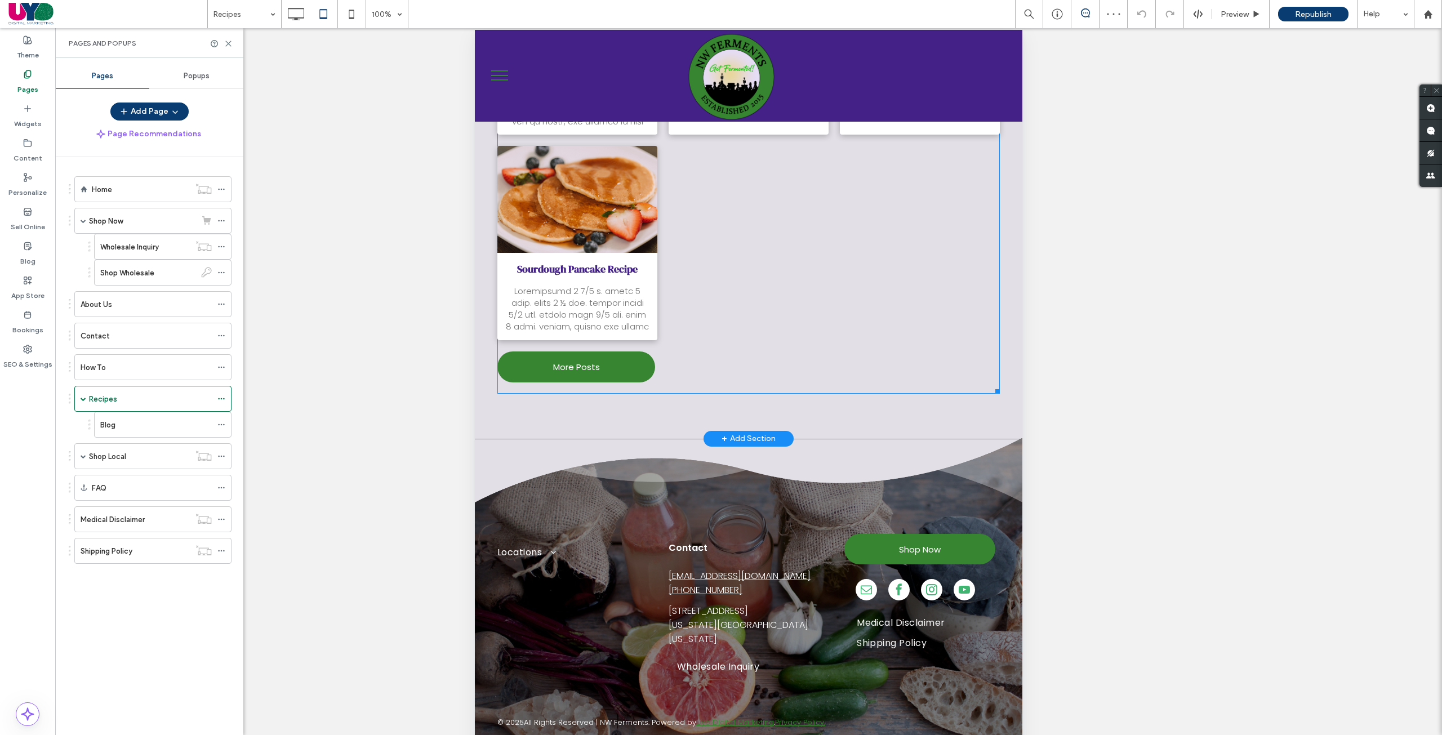
scroll to position [50, 0]
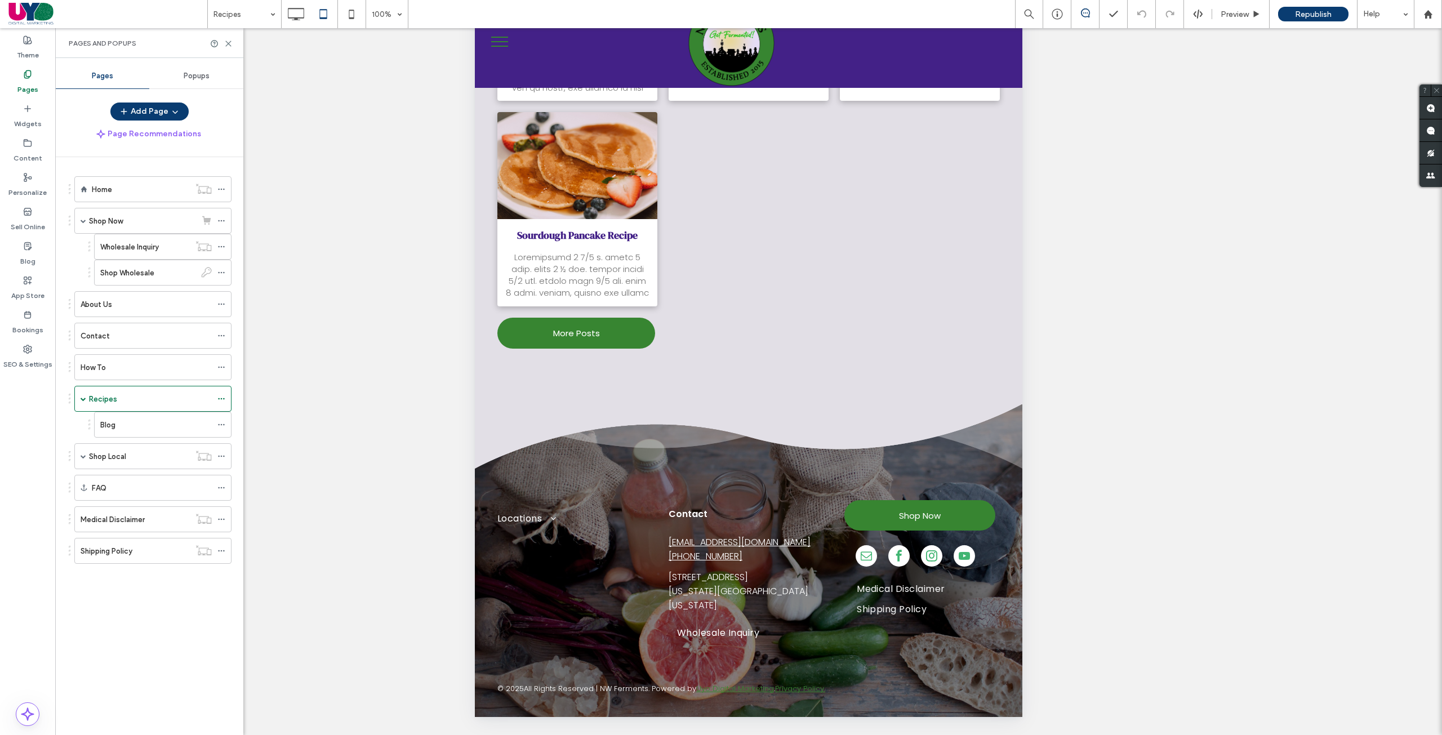
click at [352, 33] on div "Unhide? Yes Unhide? Yes Unhide? Yes Unhide? Yes Unhide? Yes Unhide? Yes Unhide?…" at bounding box center [748, 395] width 1387 height 735
click at [352, 23] on icon at bounding box center [351, 14] width 23 height 23
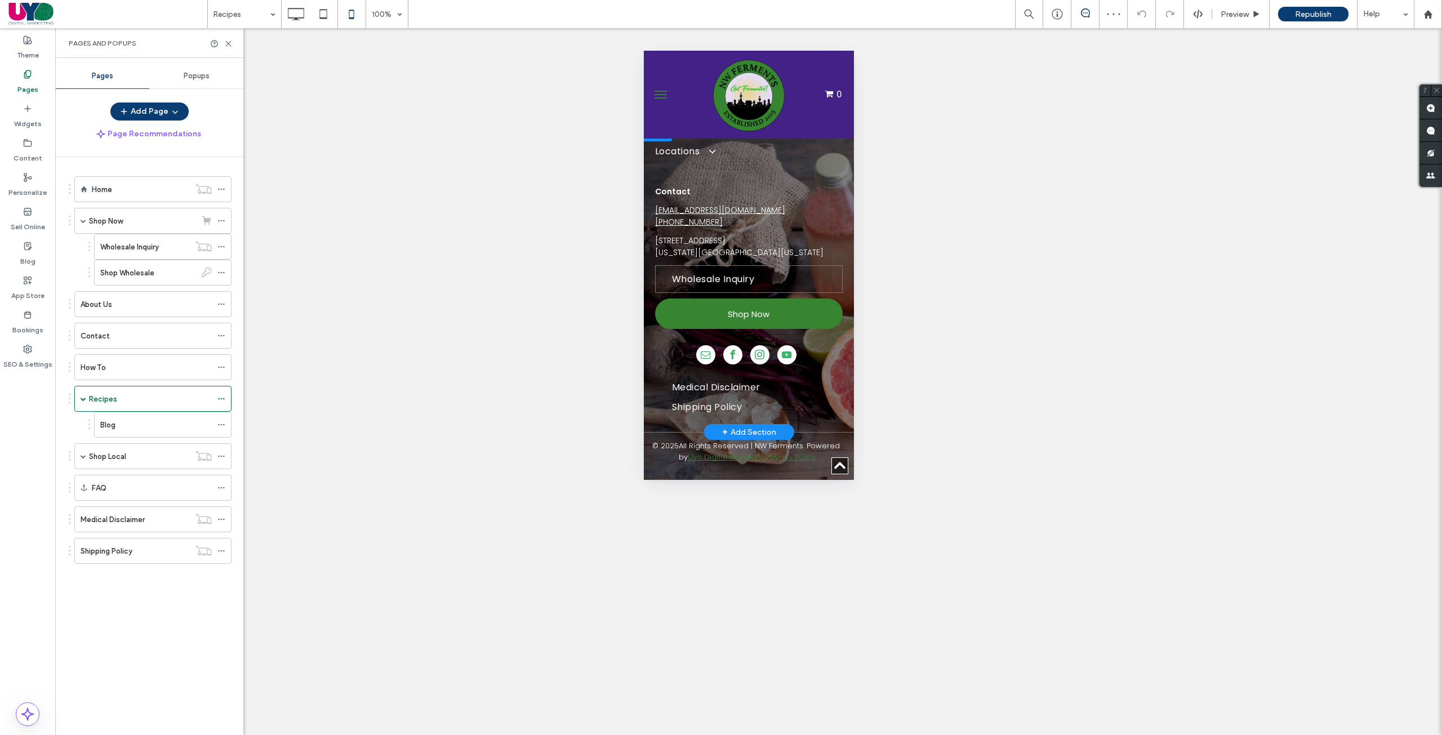
scroll to position [2473, 0]
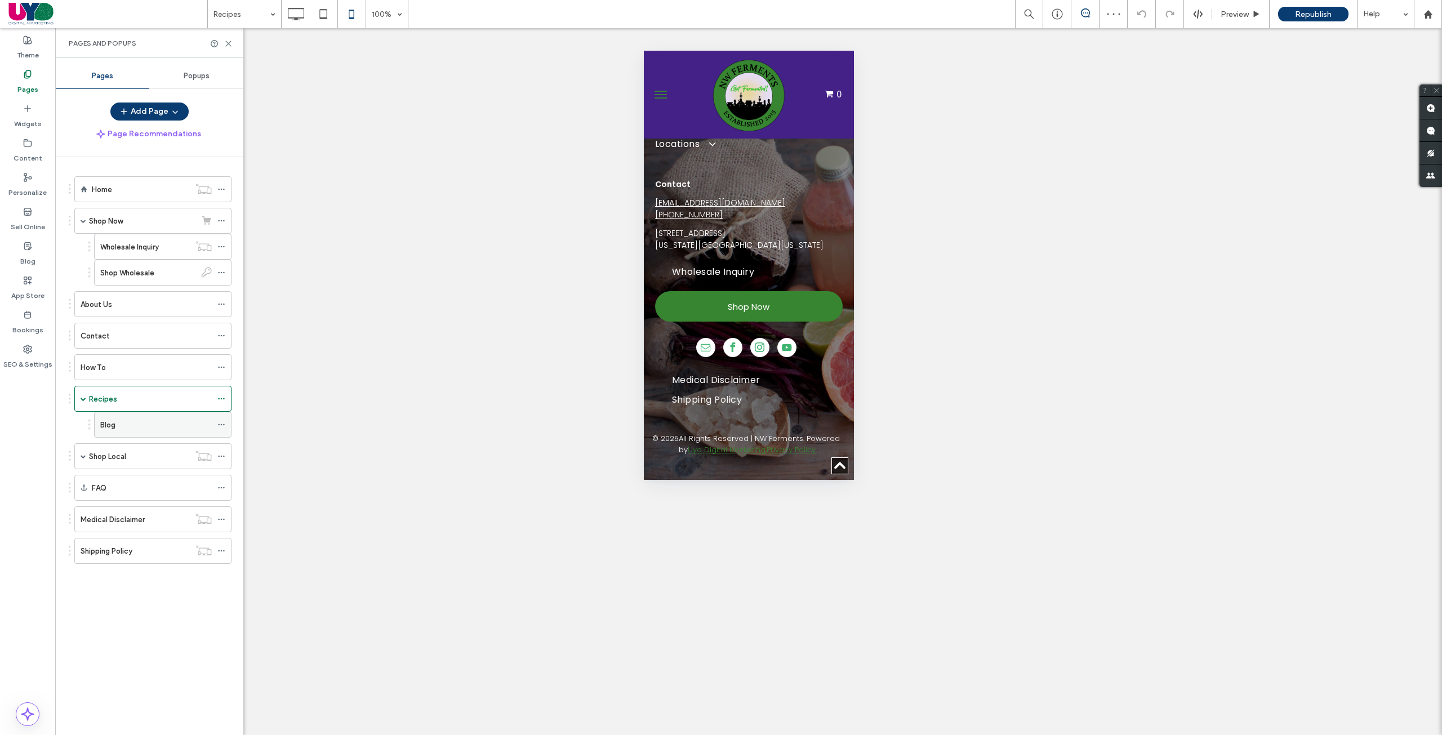
click at [148, 426] on div "Blog" at bounding box center [156, 425] width 112 height 12
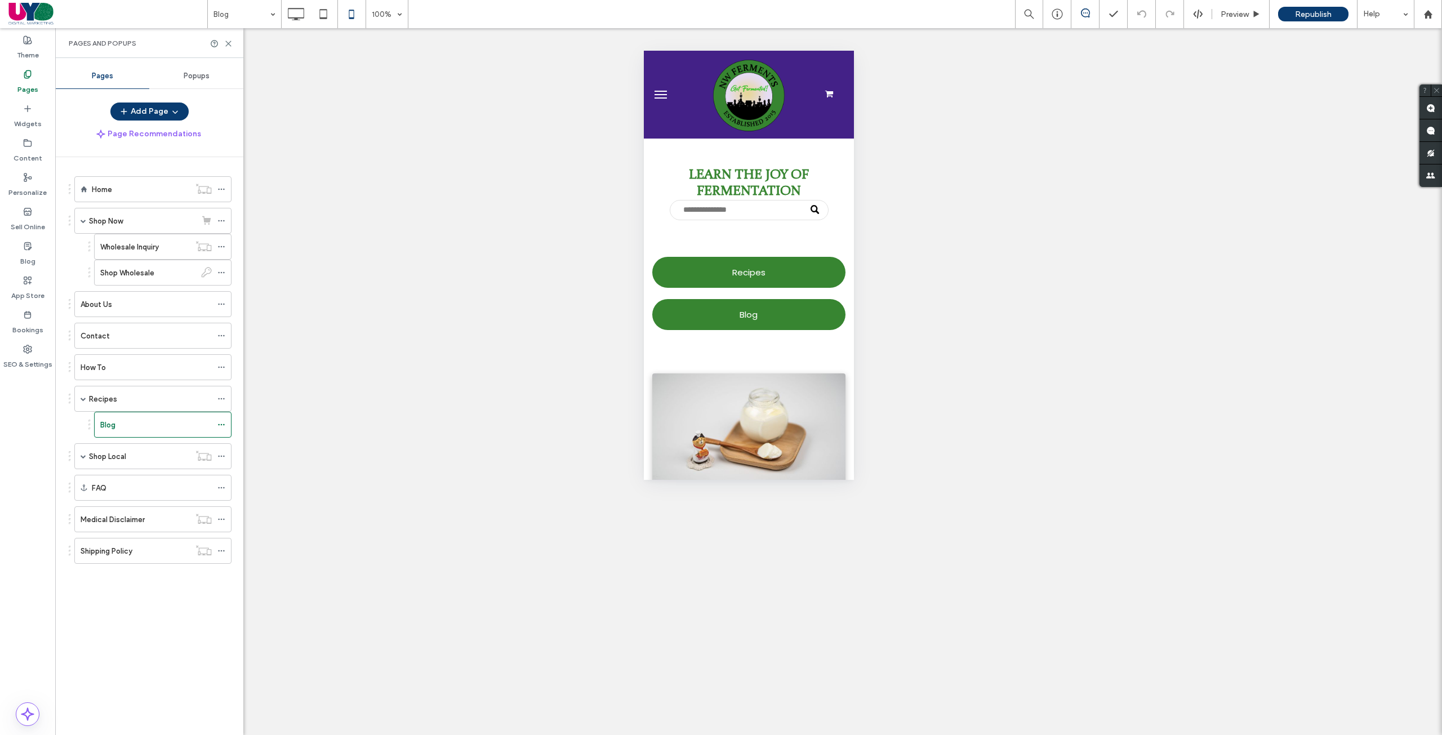
scroll to position [0, 0]
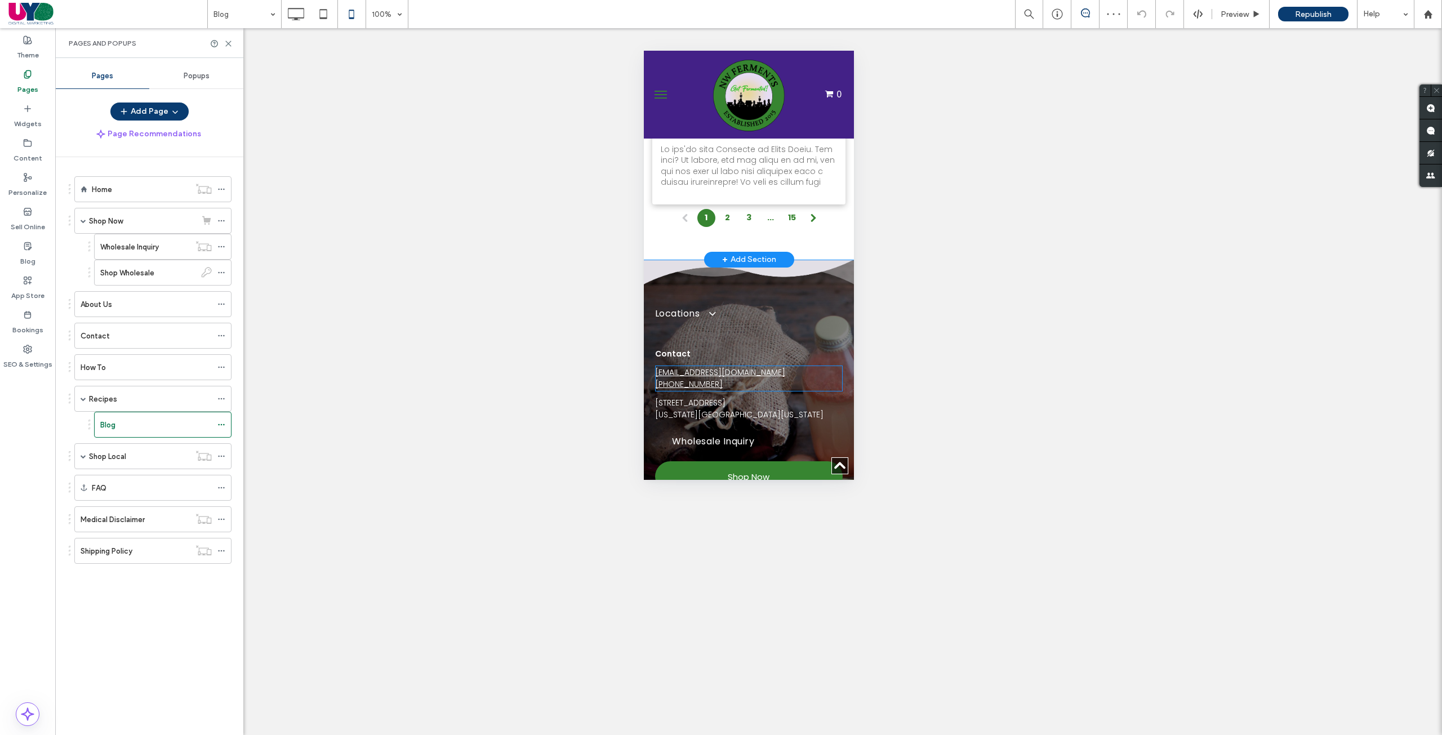
scroll to position [2441, 0]
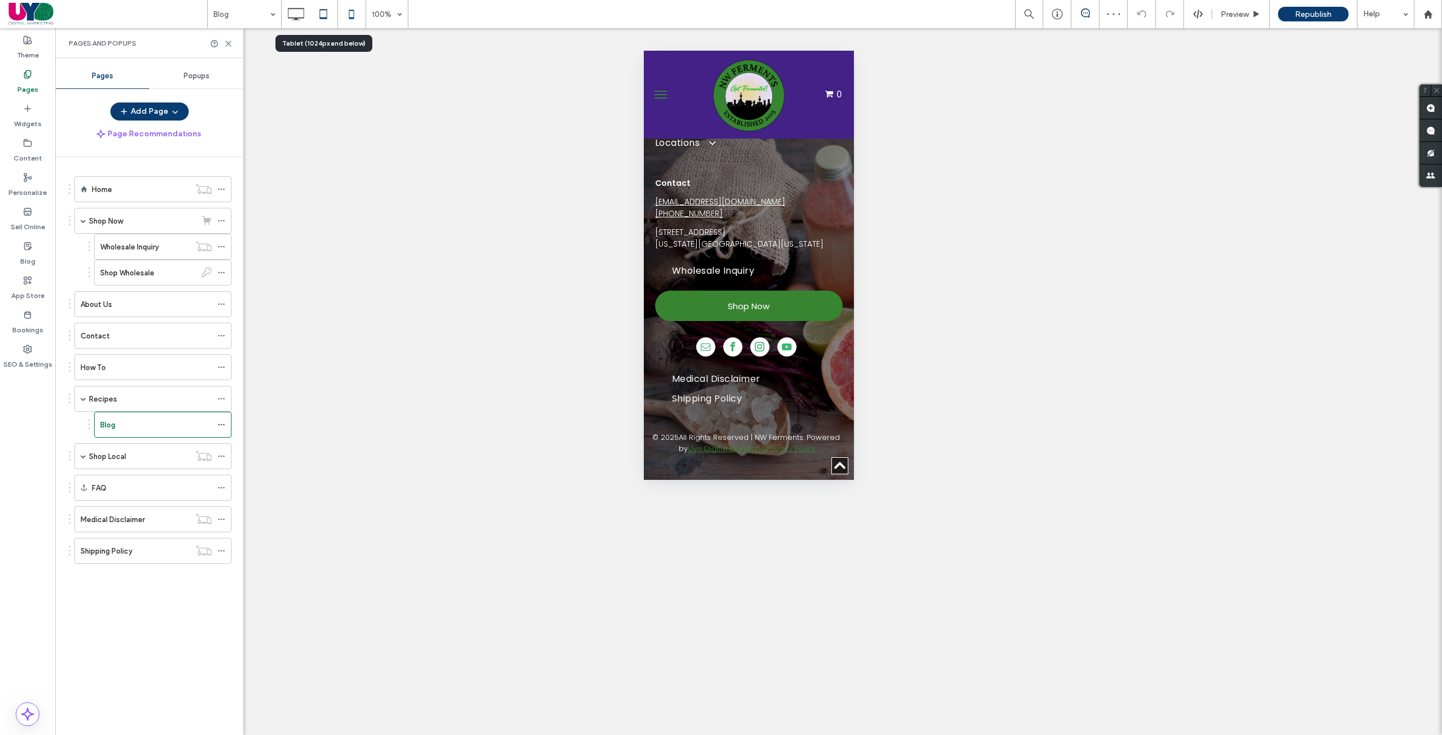
click at [335, 17] on icon at bounding box center [323, 14] width 23 height 23
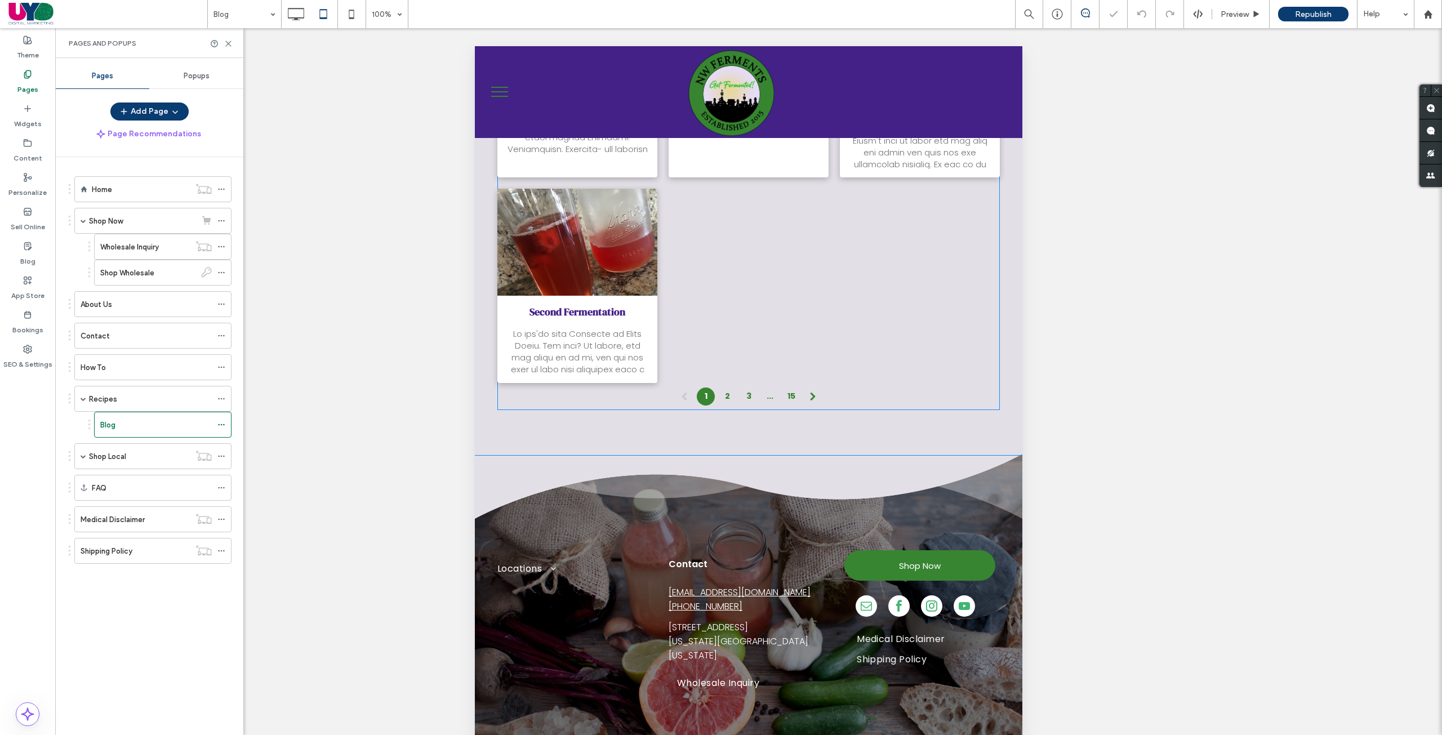
scroll to position [50, 0]
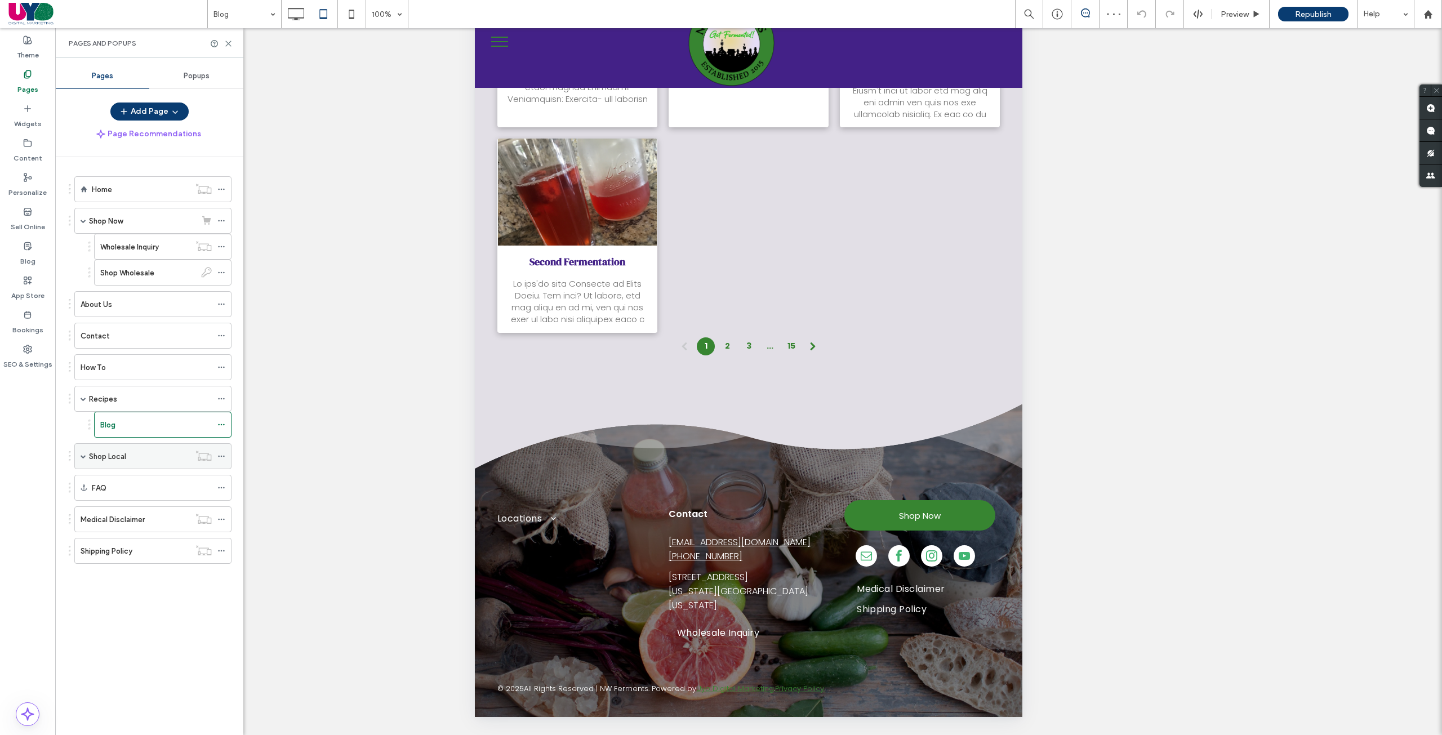
click at [120, 453] on label "Shop Local" at bounding box center [107, 457] width 37 height 20
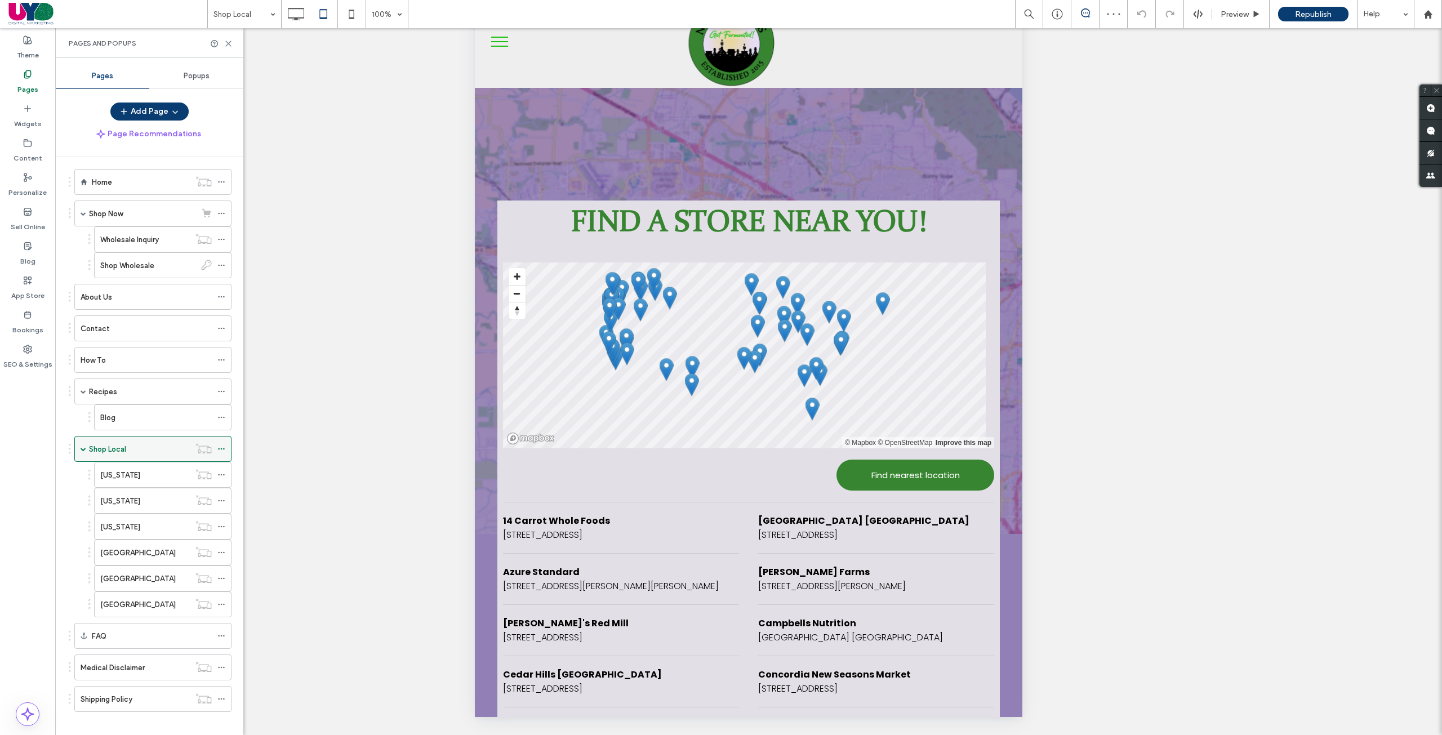
scroll to position [18, 0]
click at [29, 78] on use at bounding box center [27, 73] width 6 height 7
click at [229, 42] on icon at bounding box center [228, 43] width 8 height 8
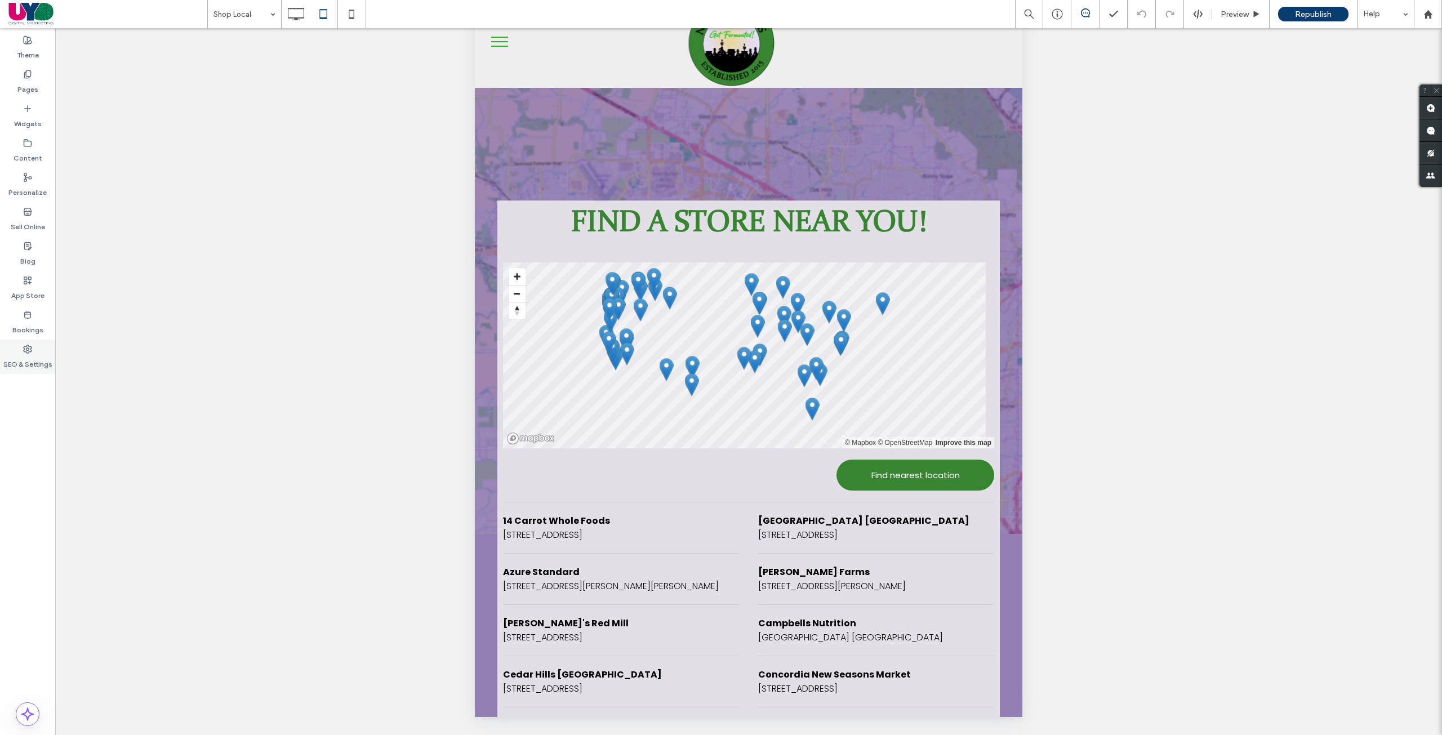
click at [20, 354] on label "SEO & Settings" at bounding box center [27, 362] width 49 height 16
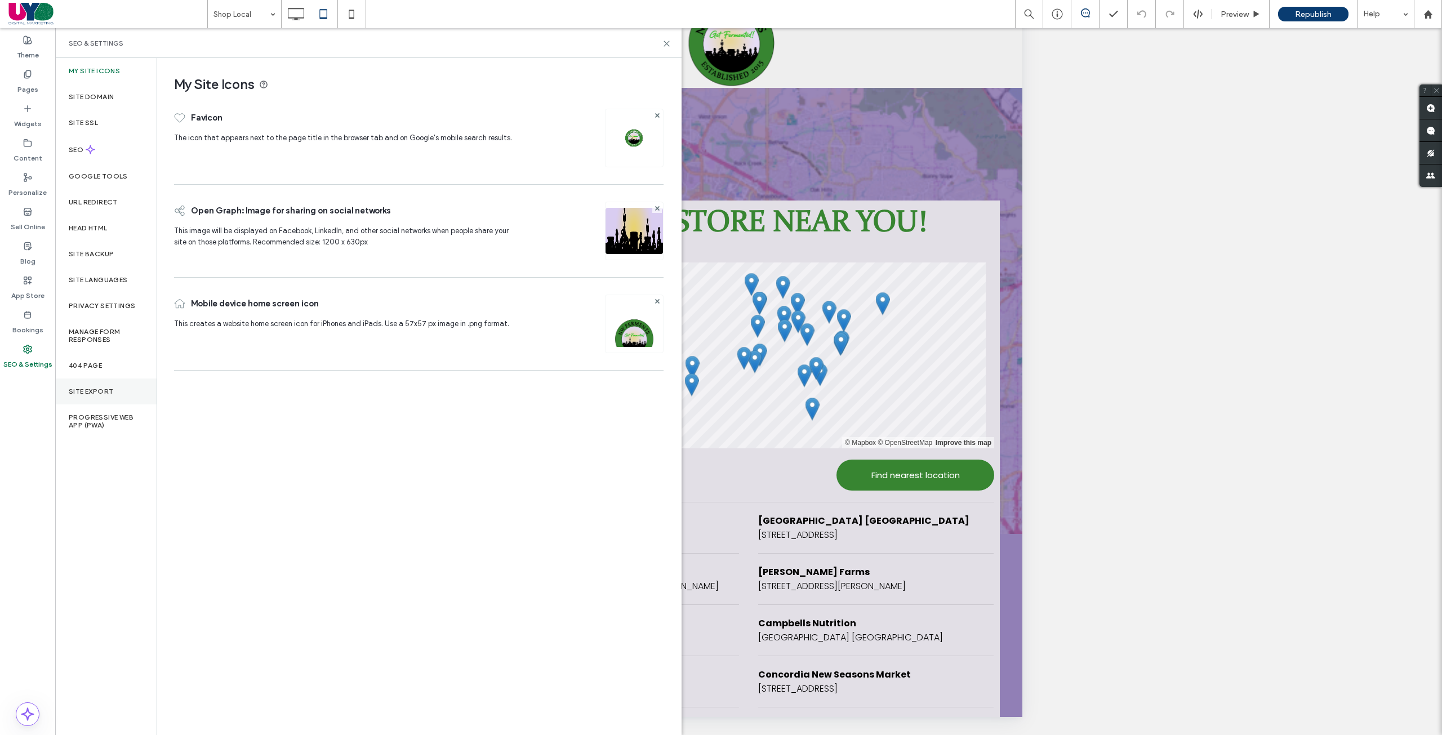
click at [107, 388] on label "Site Export" at bounding box center [91, 392] width 44 height 8
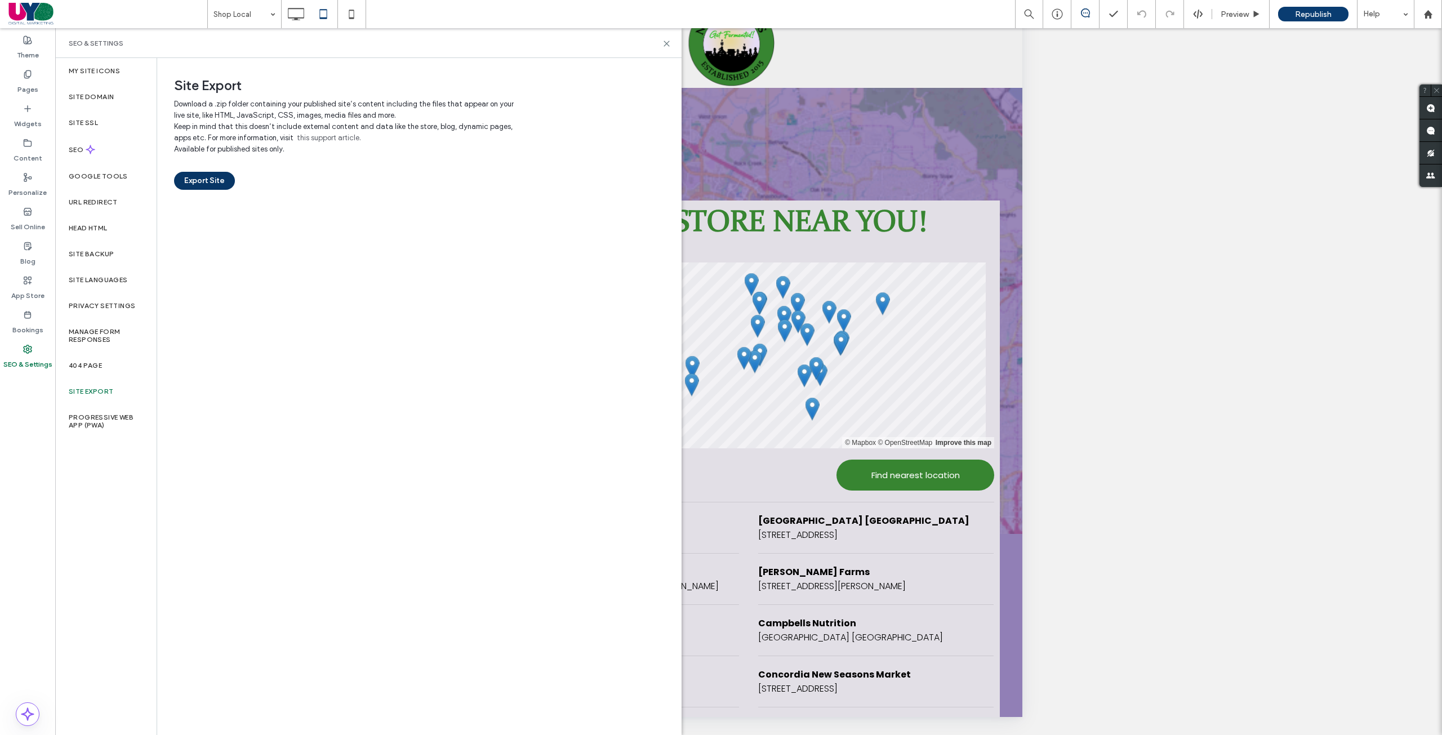
click at [215, 181] on button "Export Site" at bounding box center [204, 181] width 61 height 18
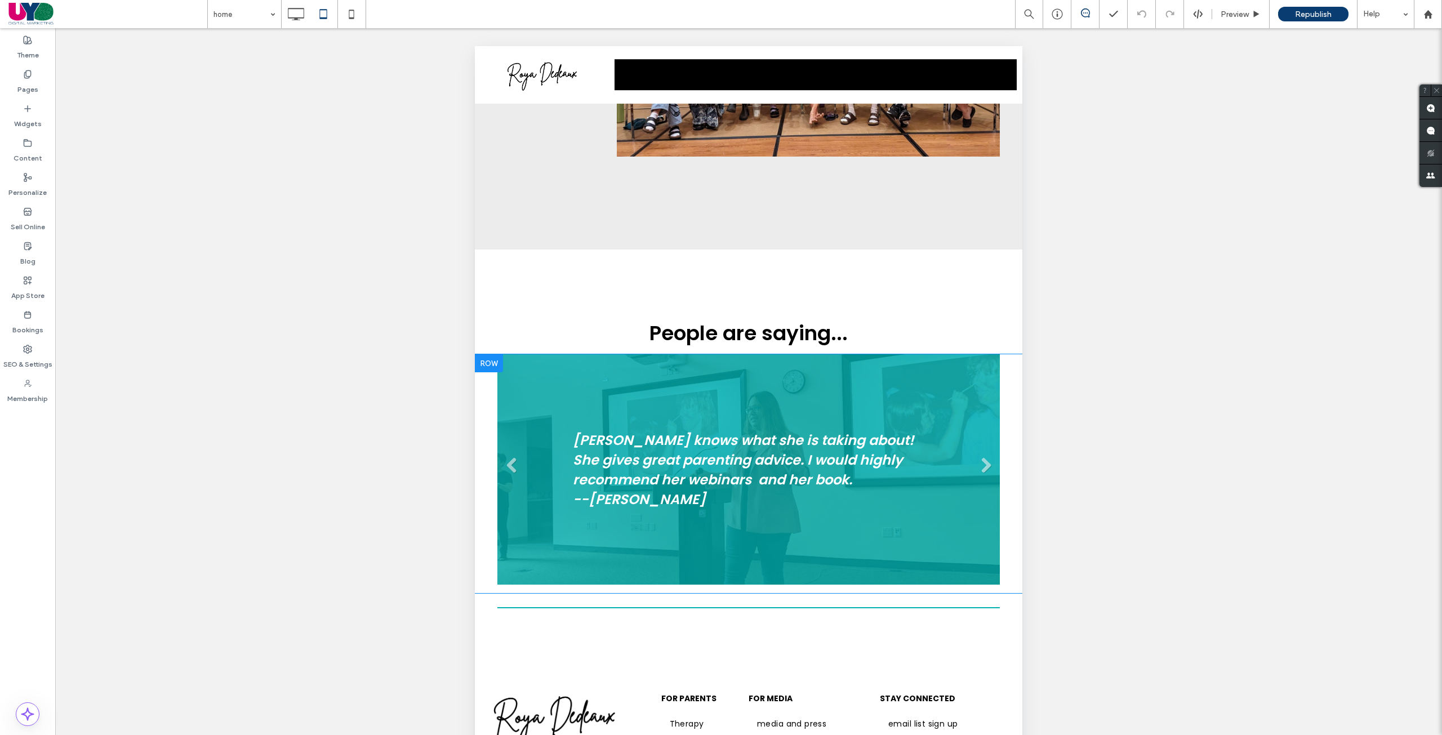
scroll to position [50, 0]
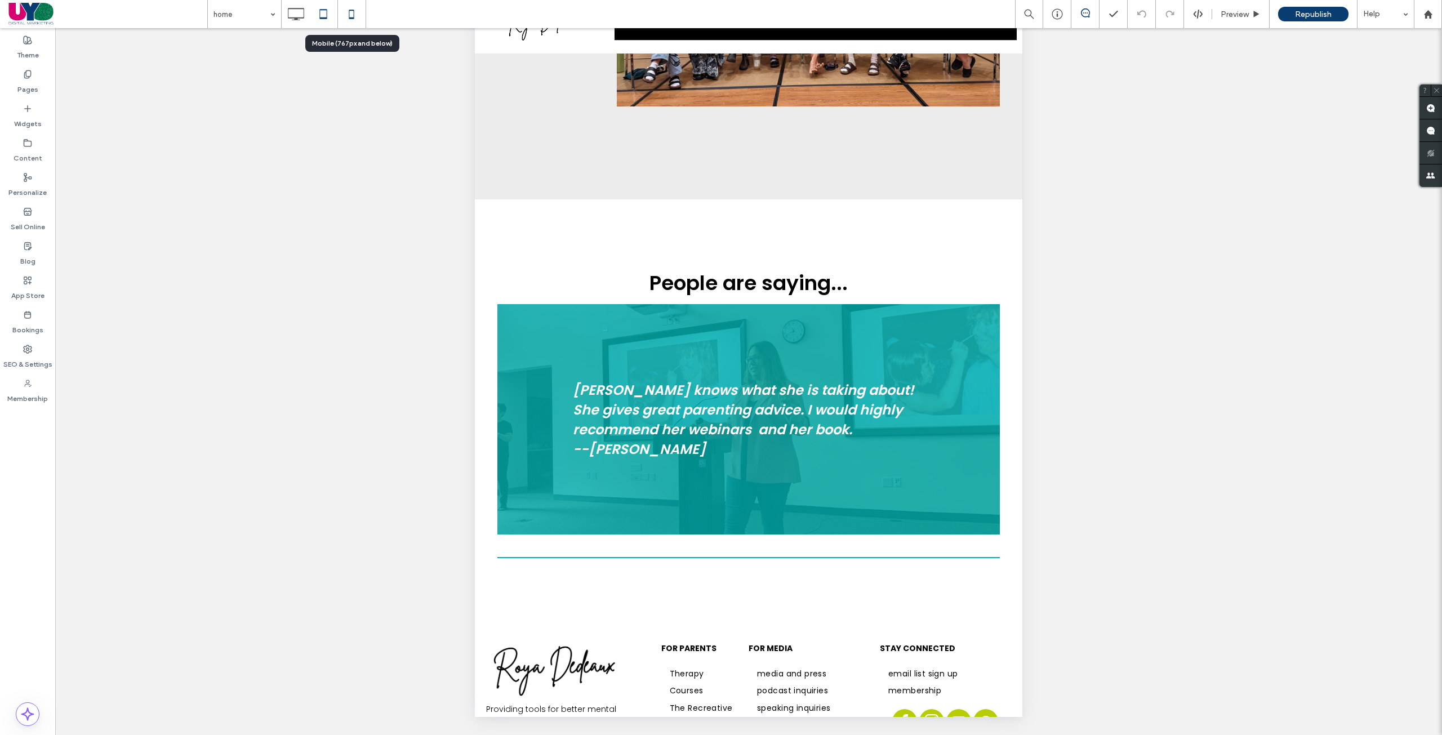
click at [358, 16] on icon at bounding box center [351, 14] width 23 height 23
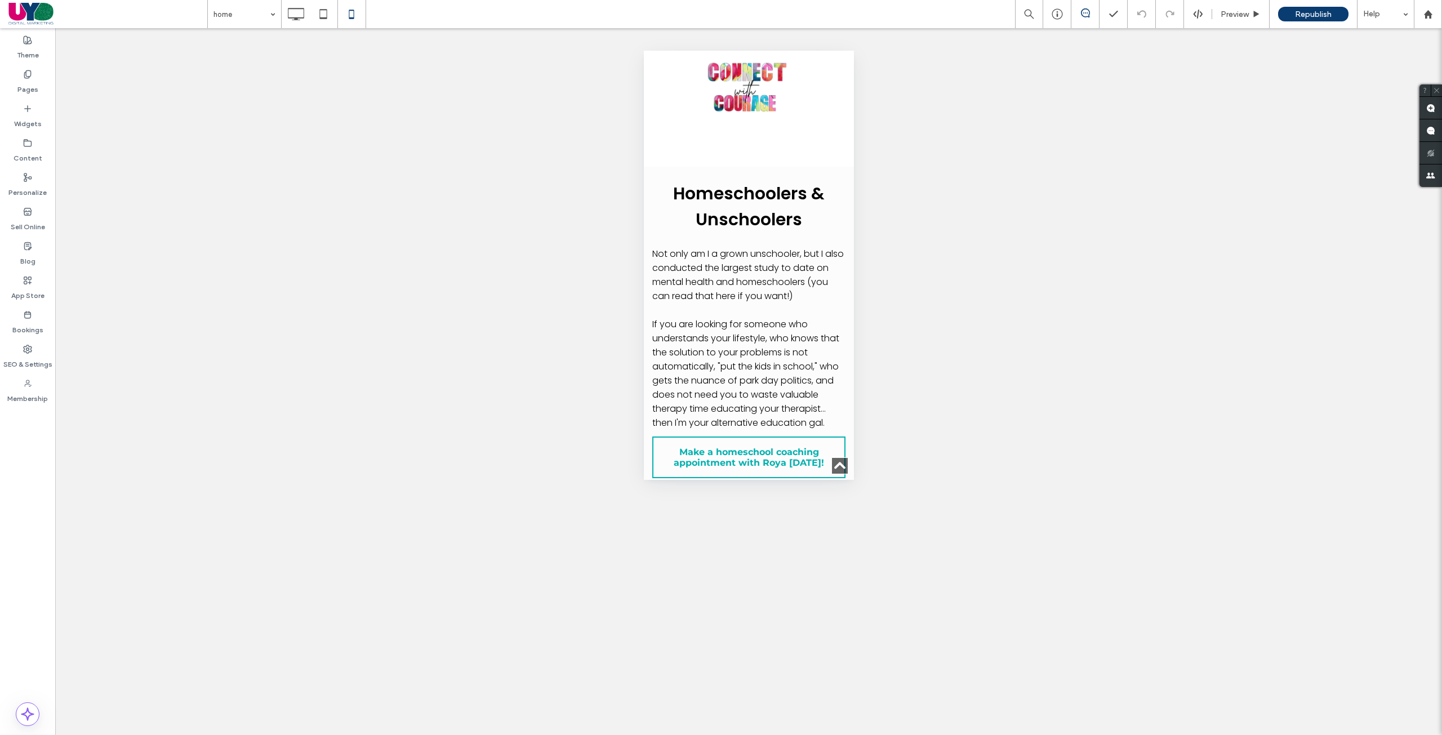
scroll to position [11891, 0]
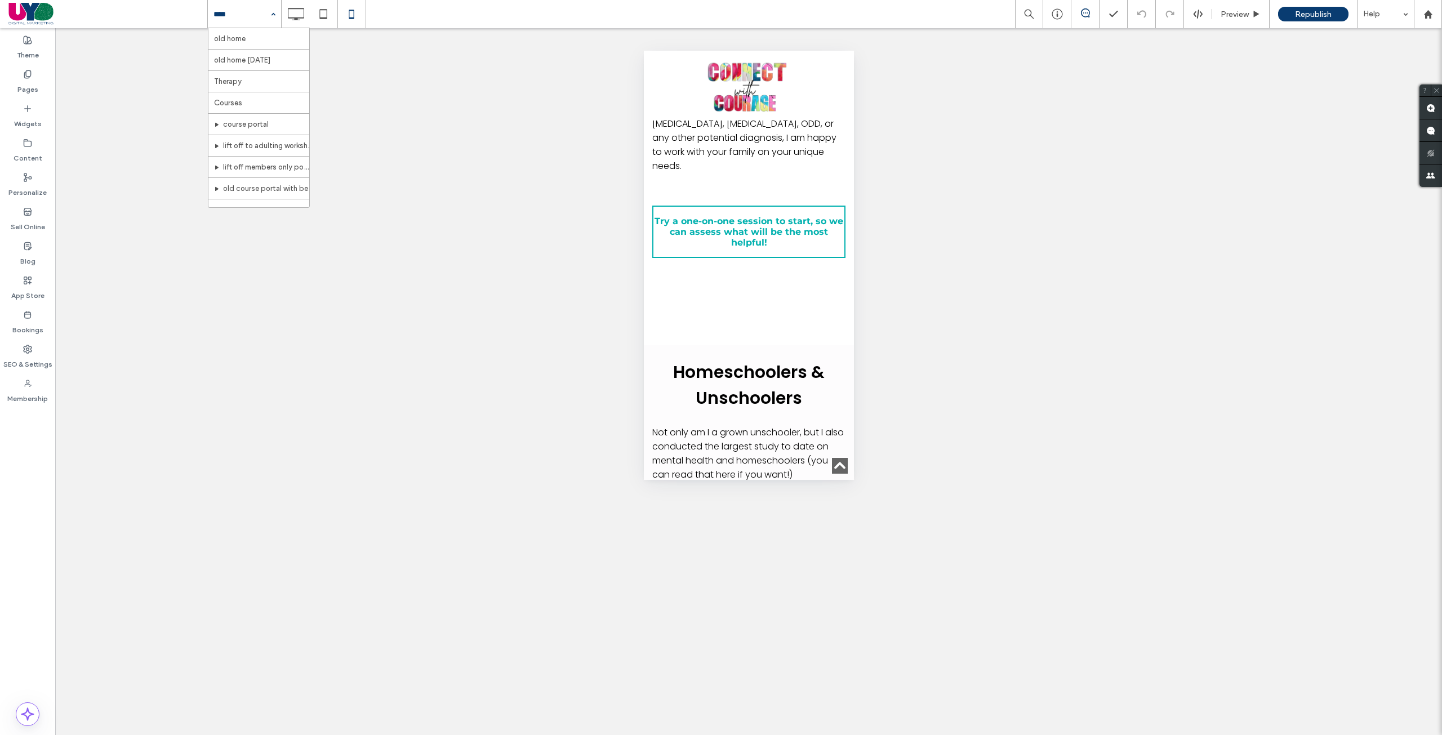
click at [239, 21] on input at bounding box center [241, 14] width 56 height 28
click at [27, 86] on label "Pages" at bounding box center [27, 87] width 21 height 16
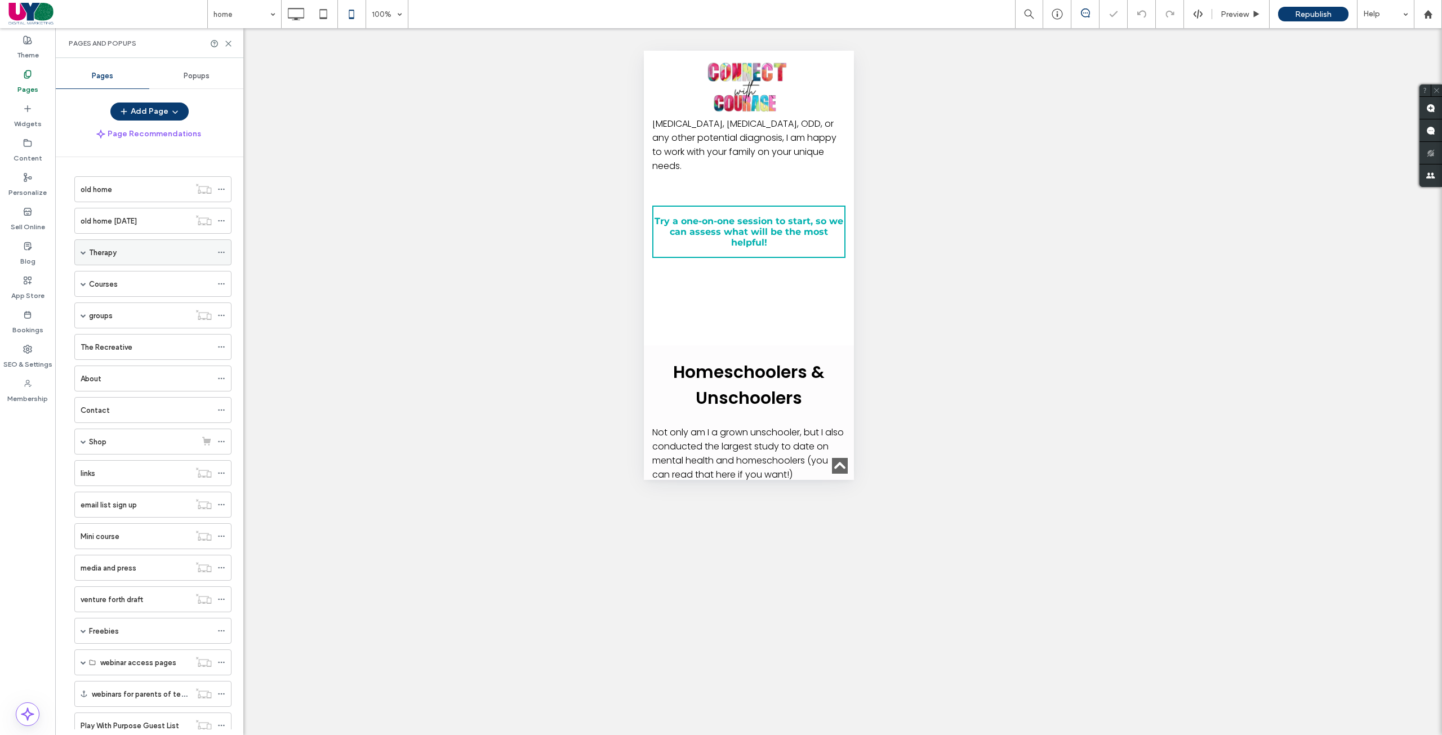
click at [114, 247] on label "Therapy" at bounding box center [103, 253] width 28 height 20
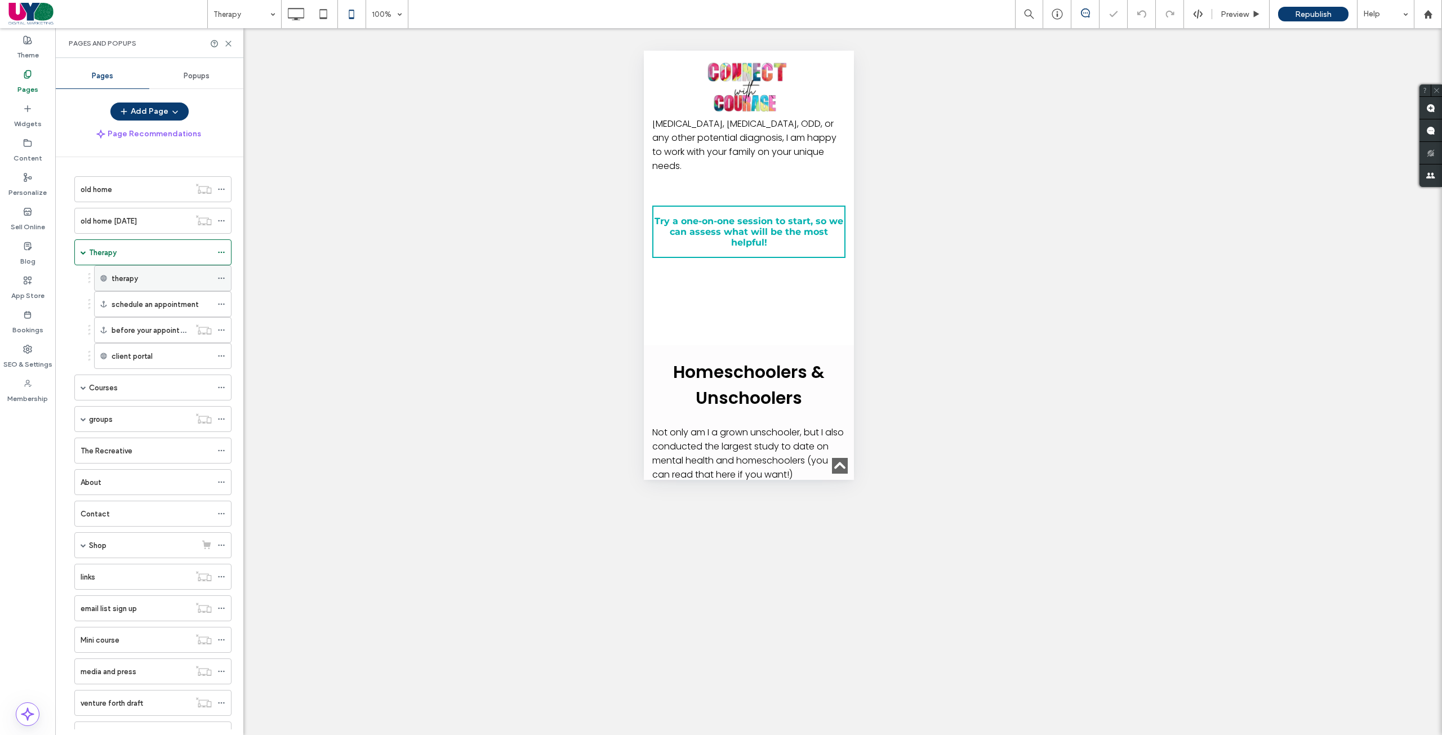
click at [124, 280] on label "therapy" at bounding box center [125, 279] width 26 height 20
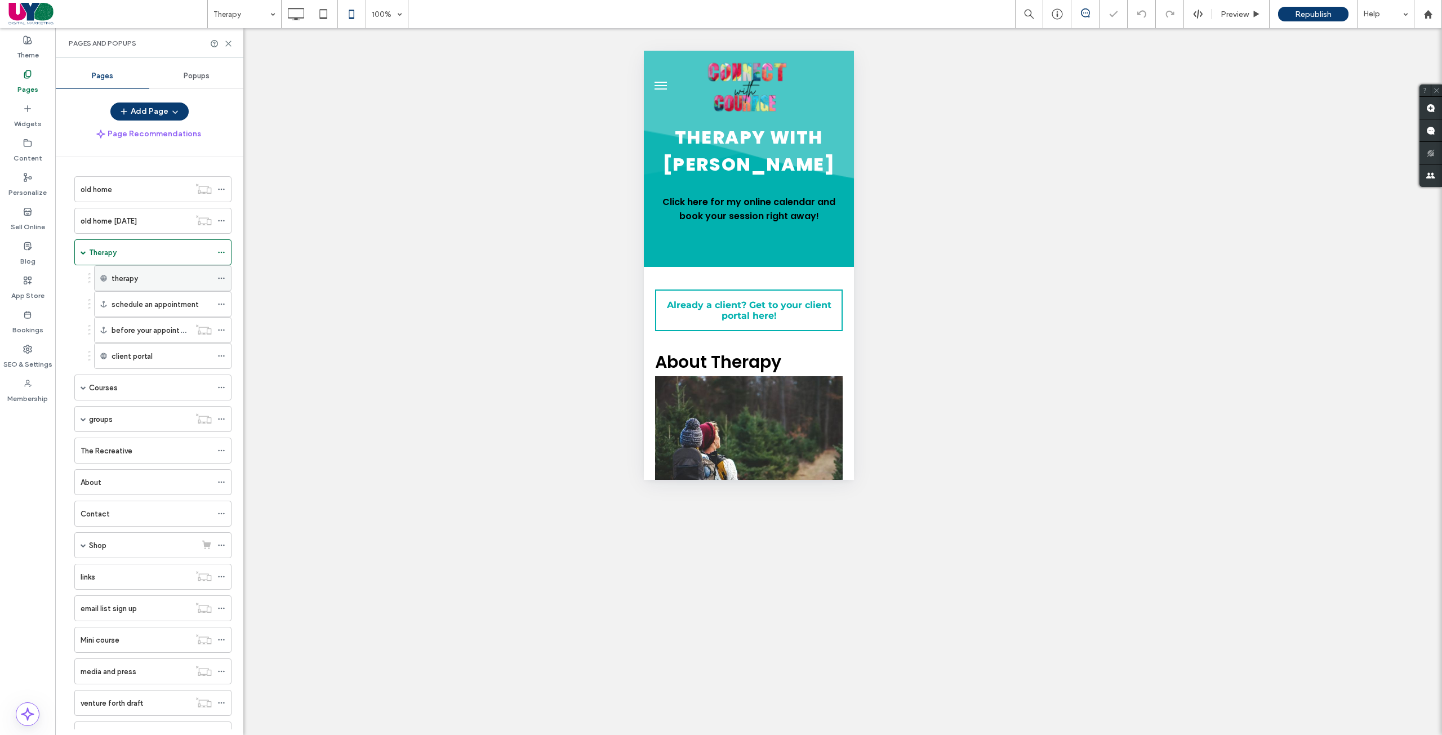
click at [127, 280] on label "therapy" at bounding box center [125, 279] width 26 height 20
click at [127, 279] on label "therapy" at bounding box center [125, 279] width 26 height 20
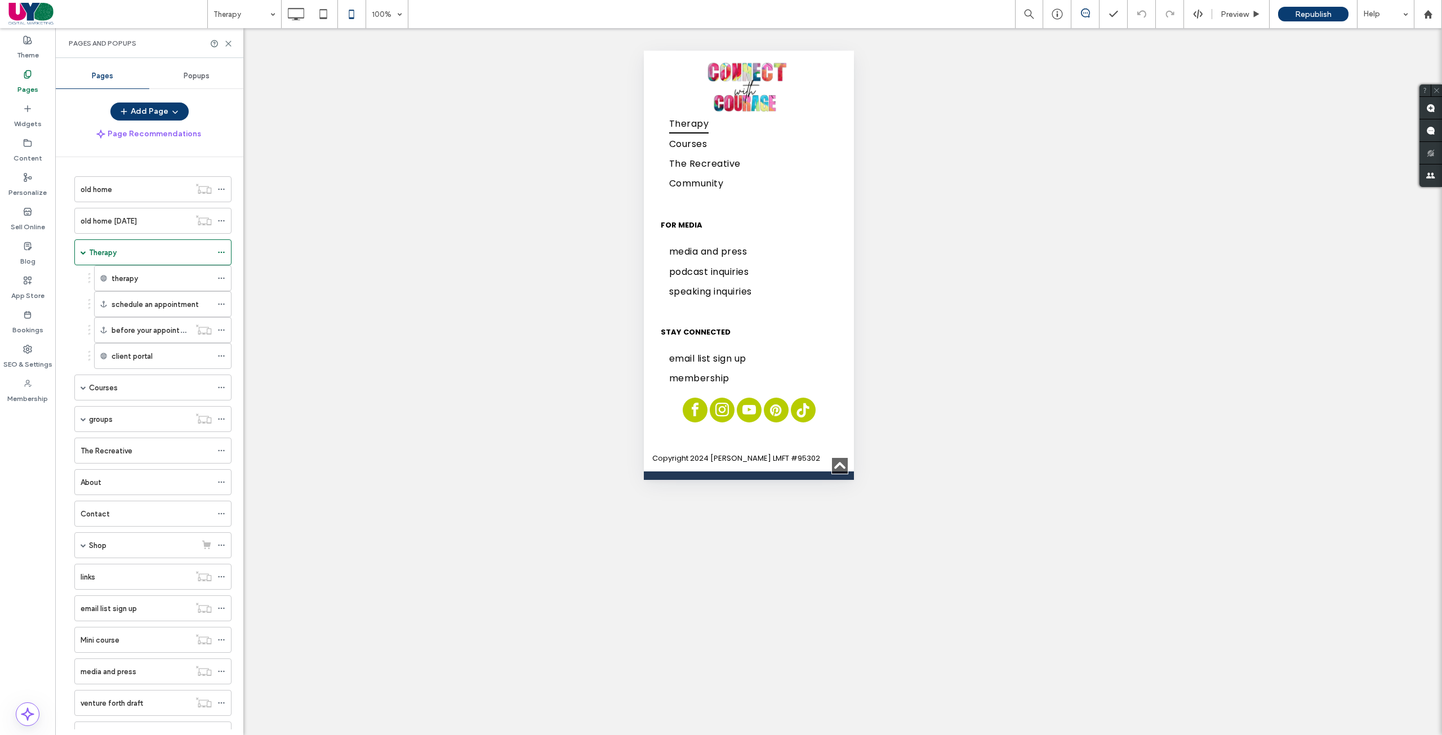
scroll to position [3481, 0]
click at [336, 16] on div at bounding box center [324, 14] width 28 height 23
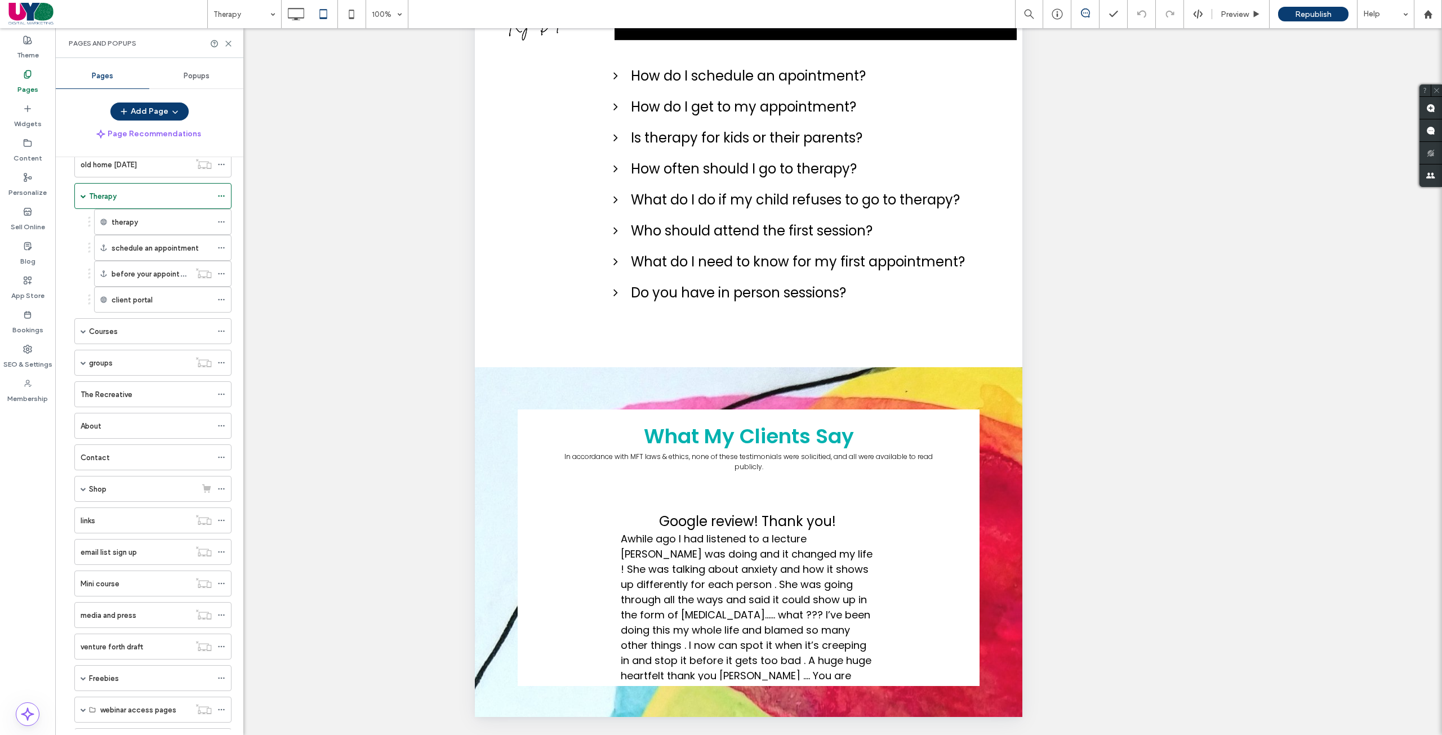
scroll to position [0, 0]
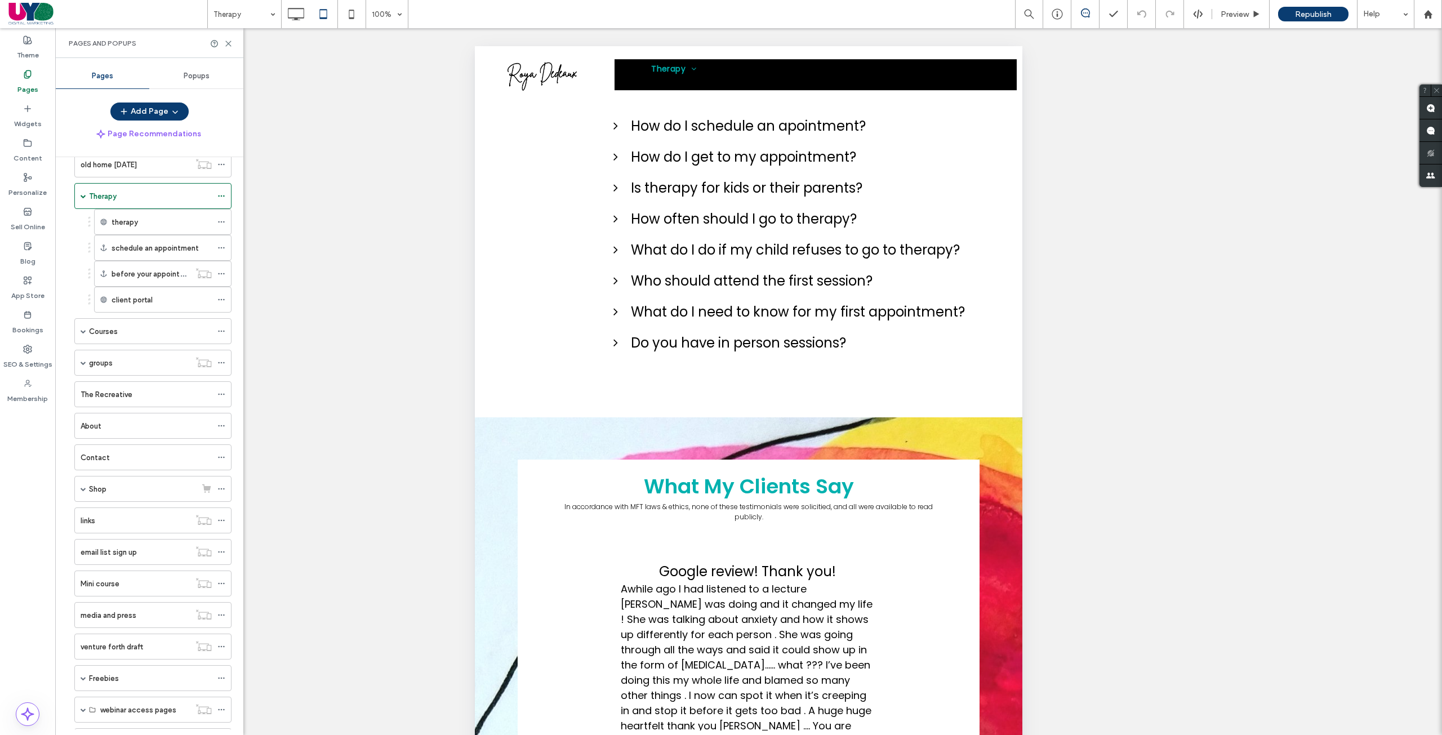
drag, startPoint x: 1134, startPoint y: 311, endPoint x: 1102, endPoint y: 76, distance: 237.0
drag, startPoint x: 946, startPoint y: 344, endPoint x: 955, endPoint y: 342, distance: 9.3
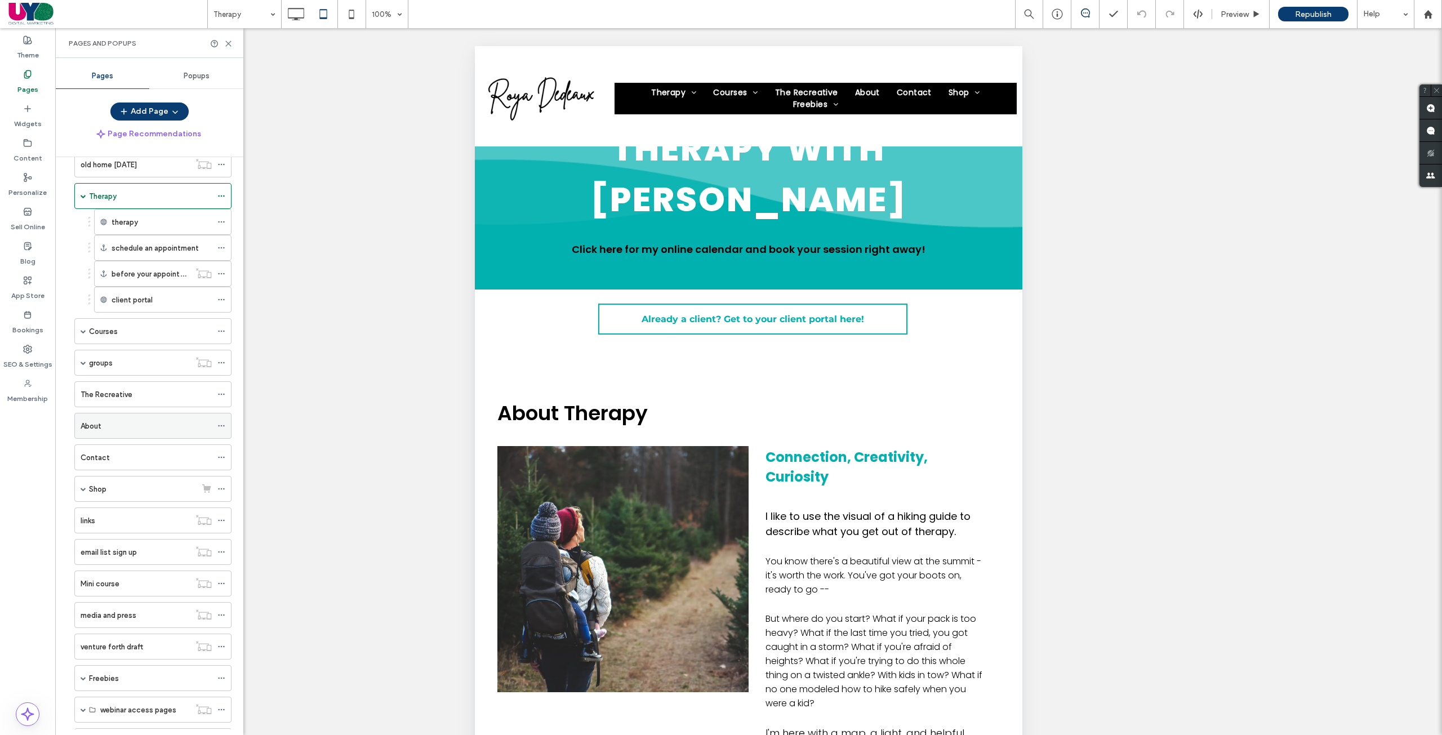
click at [132, 435] on div "About" at bounding box center [146, 425] width 131 height 25
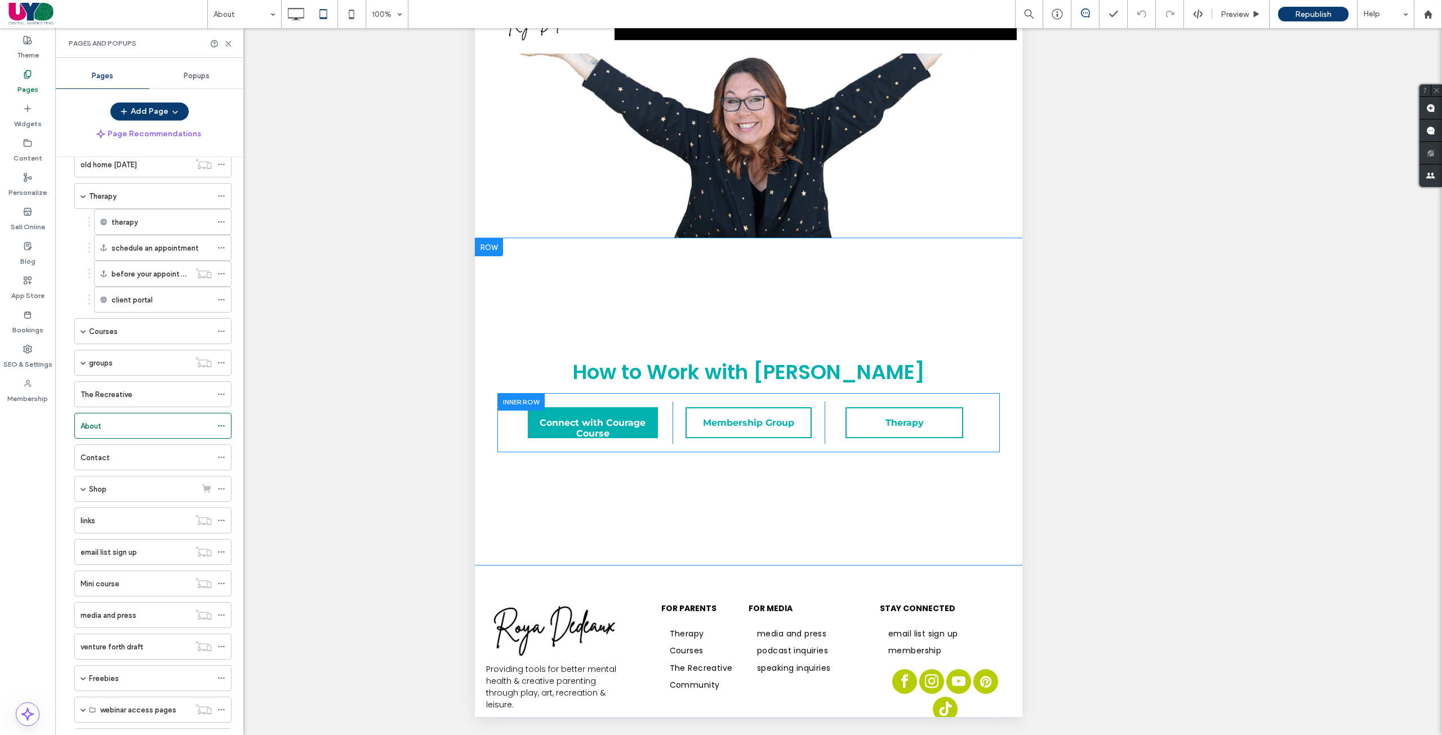
scroll to position [1684, 0]
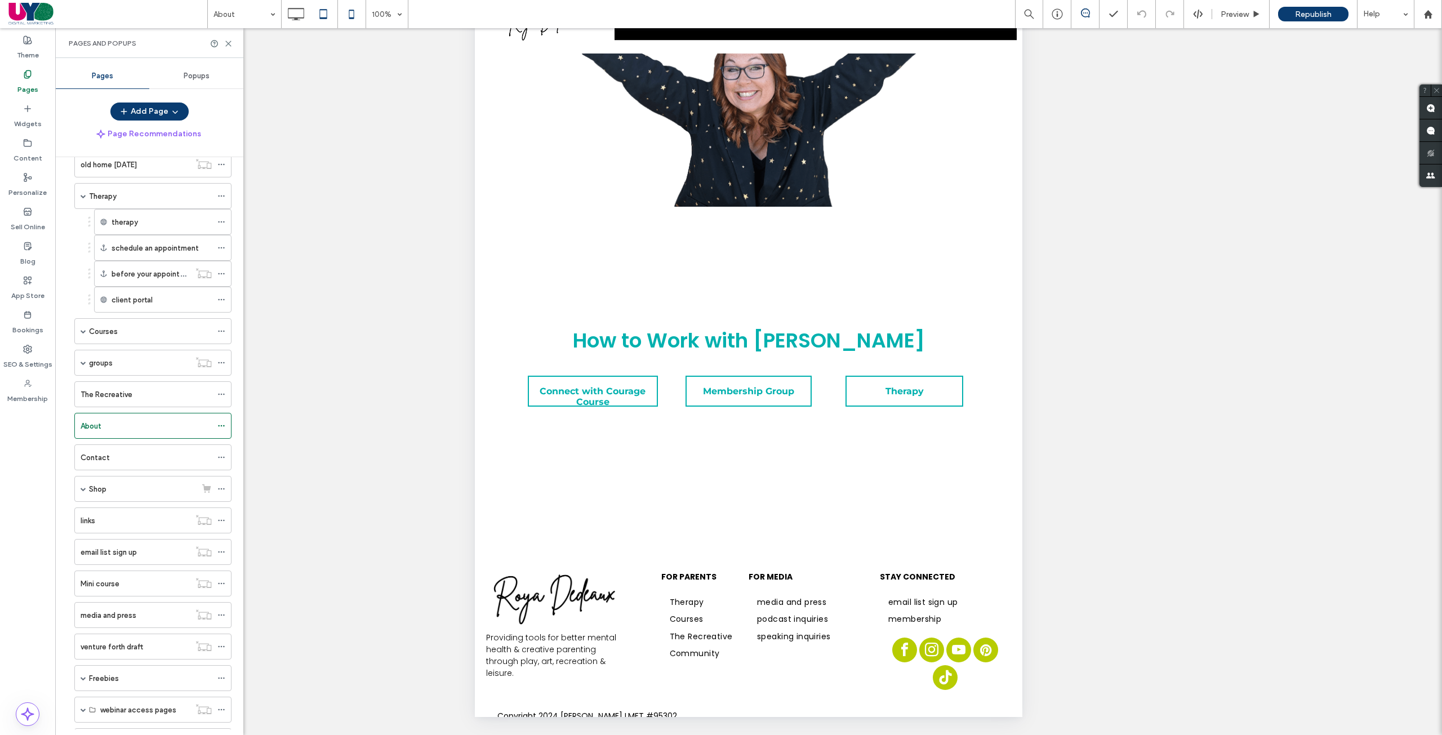
click at [355, 12] on icon at bounding box center [351, 14] width 23 height 23
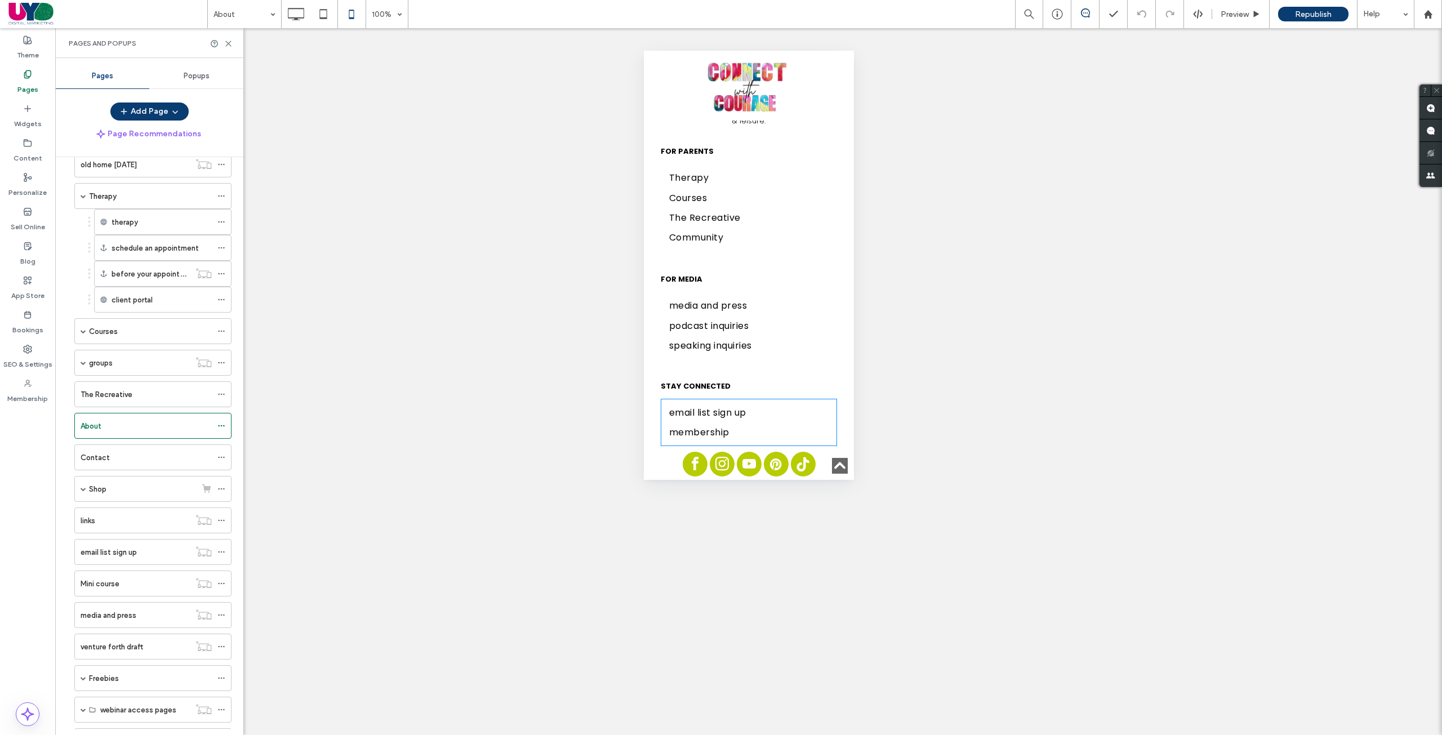
scroll to position [4185, 0]
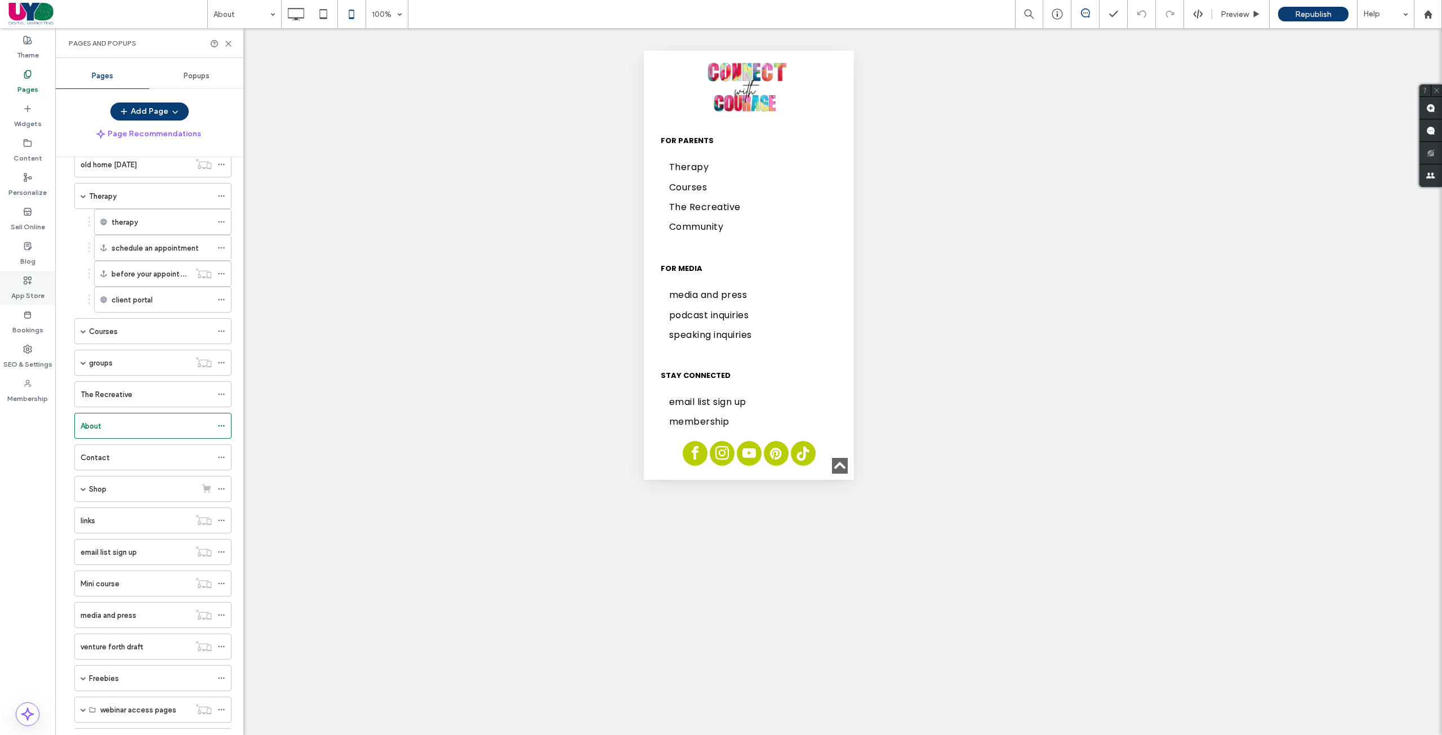
click at [31, 301] on div "App Store" at bounding box center [27, 288] width 55 height 34
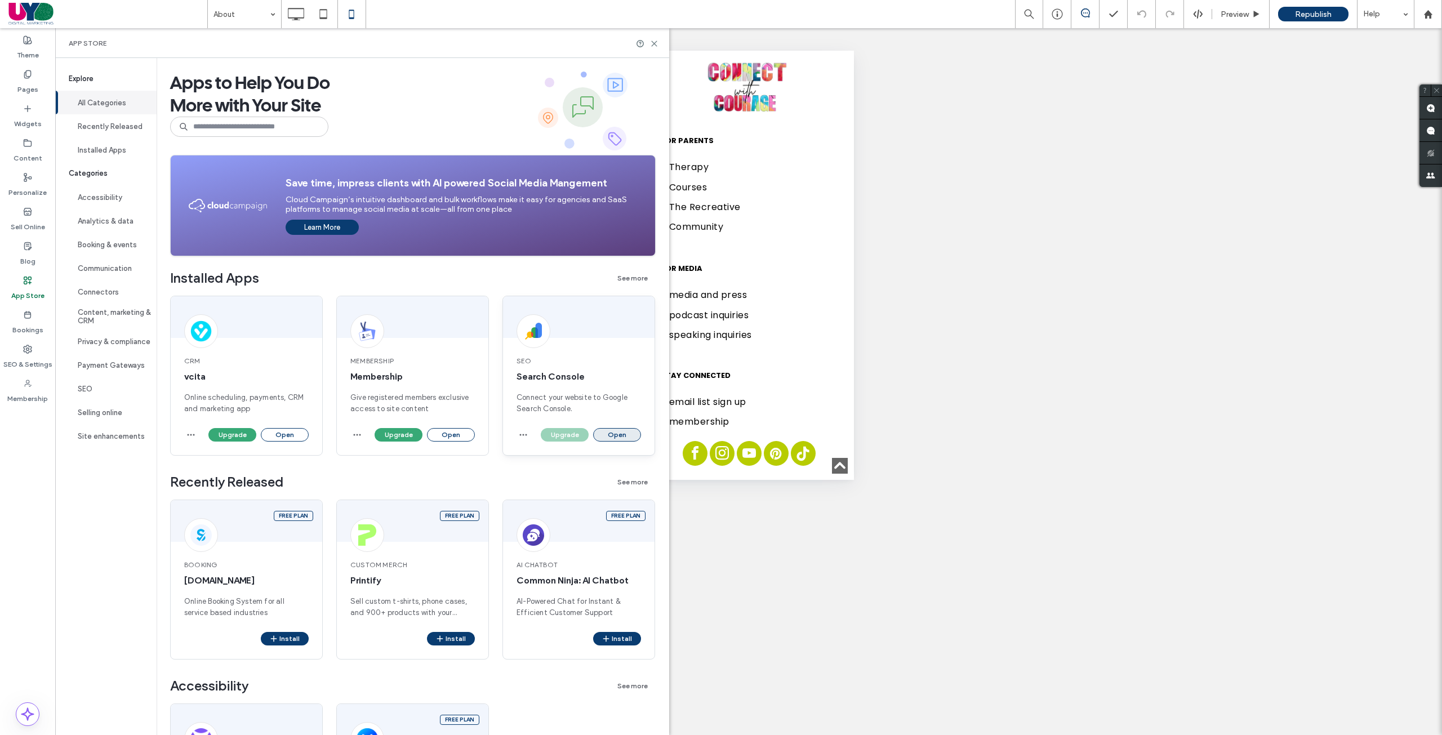
click at [621, 432] on button "Open" at bounding box center [617, 435] width 48 height 14
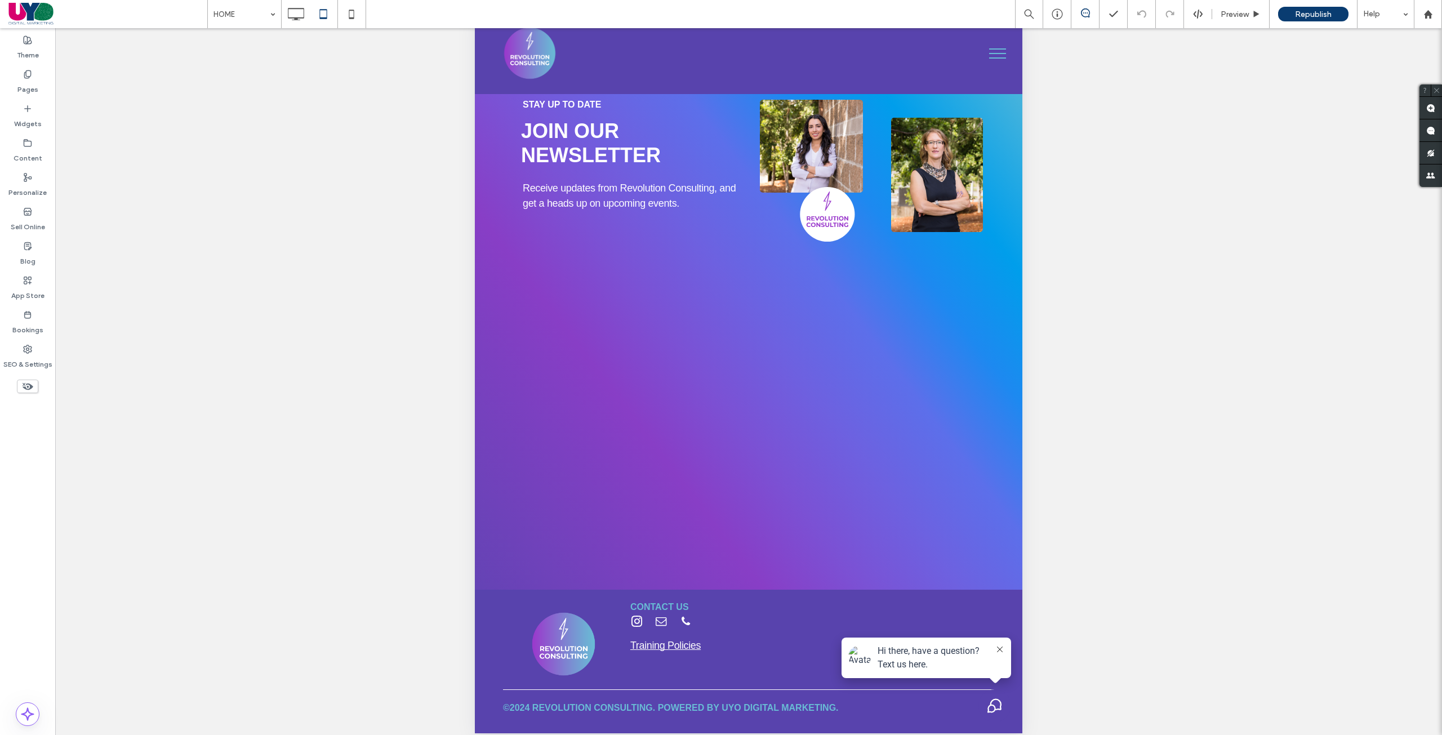
scroll to position [50, 0]
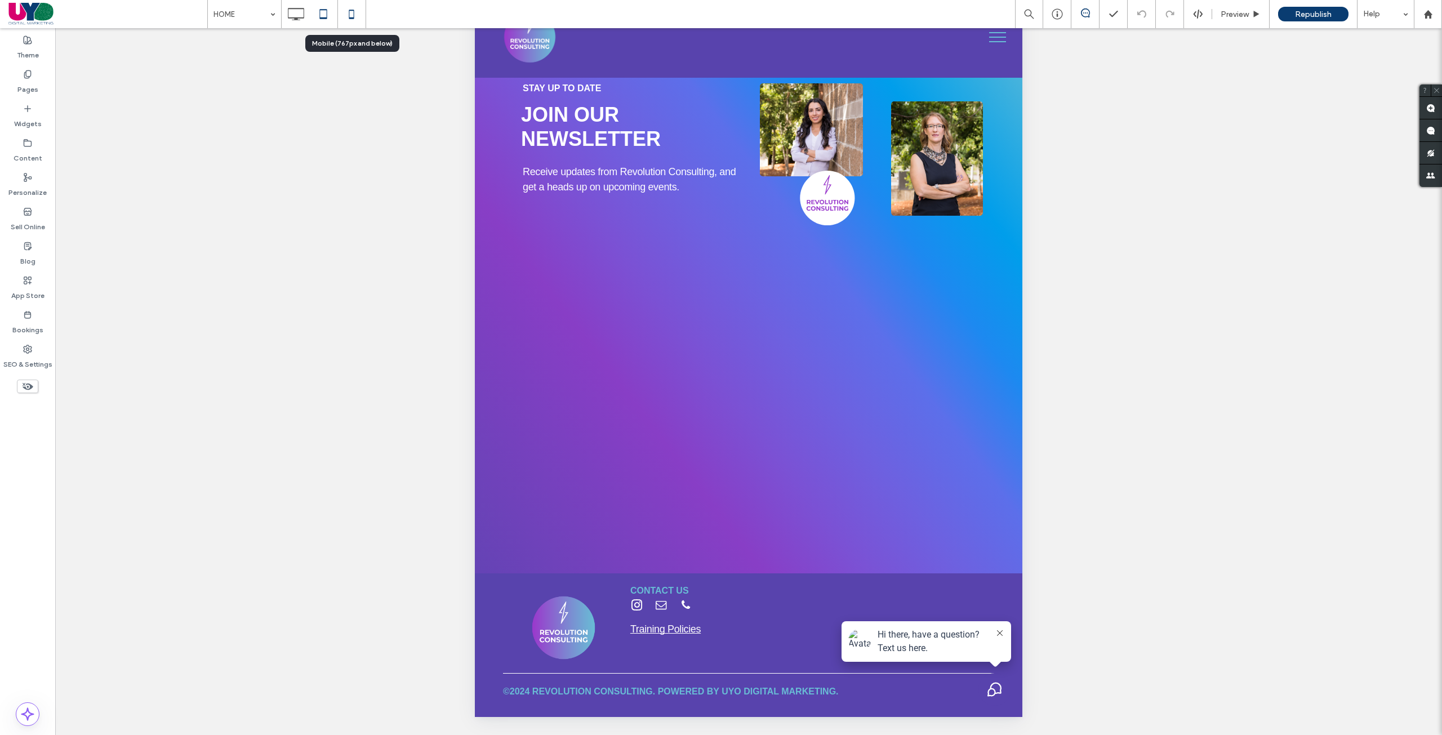
click at [358, 20] on icon at bounding box center [351, 14] width 23 height 23
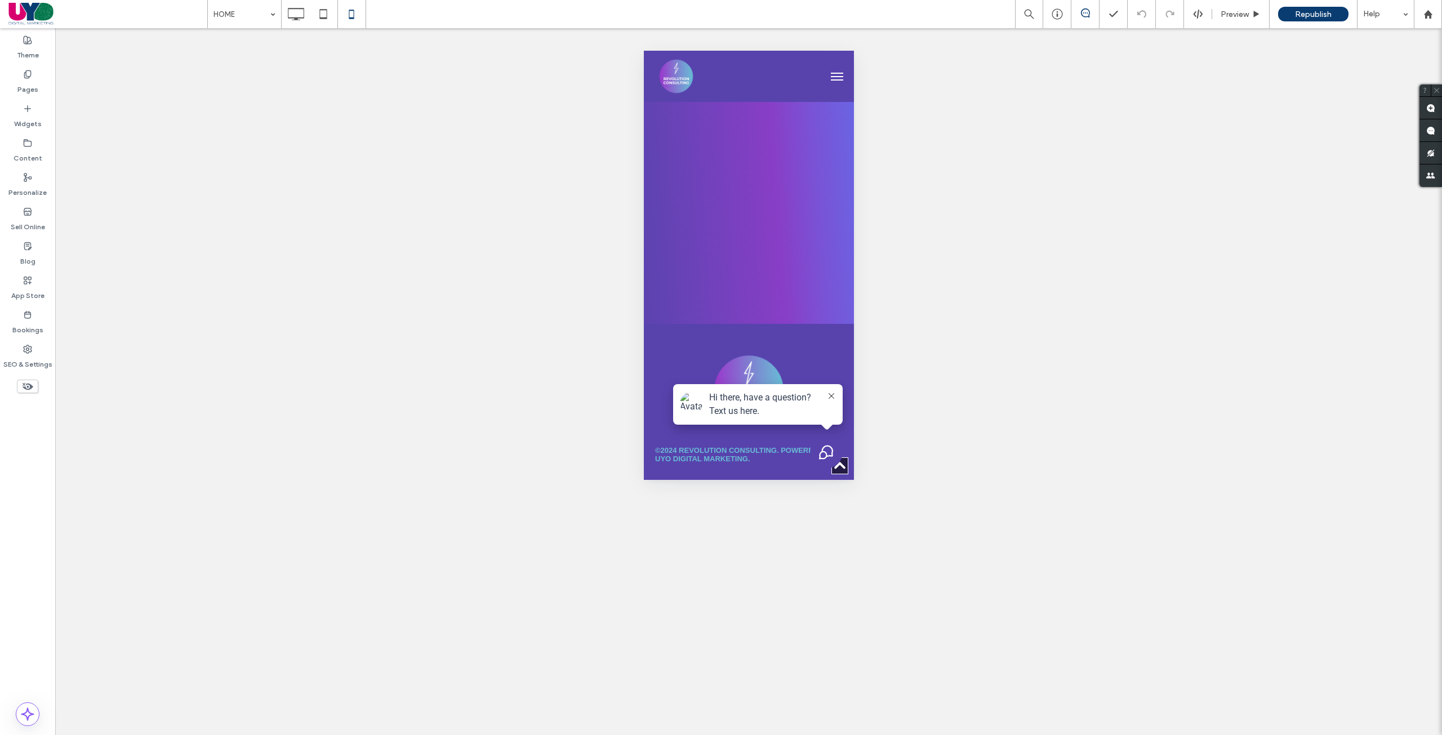
scroll to position [2491, 0]
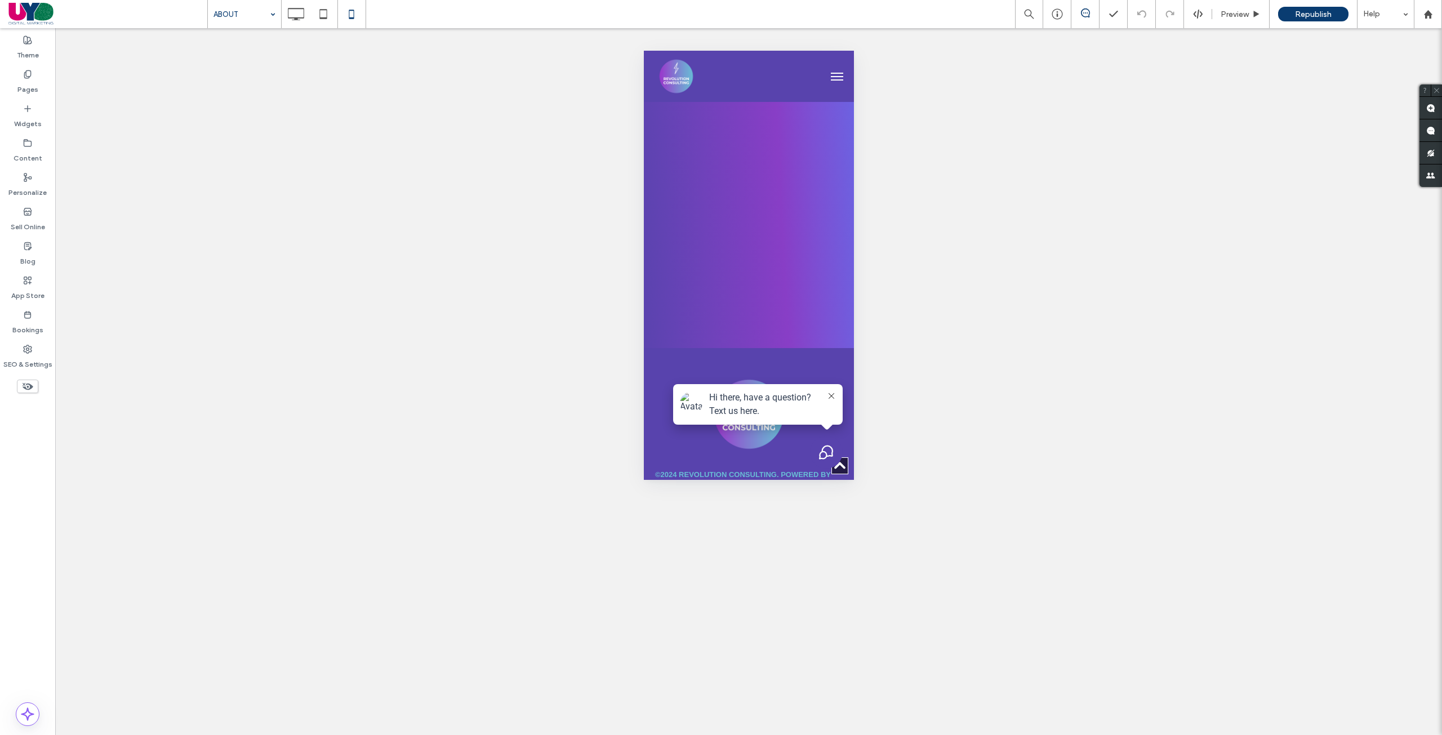
scroll to position [3607, 0]
click at [325, 21] on icon at bounding box center [323, 14] width 23 height 23
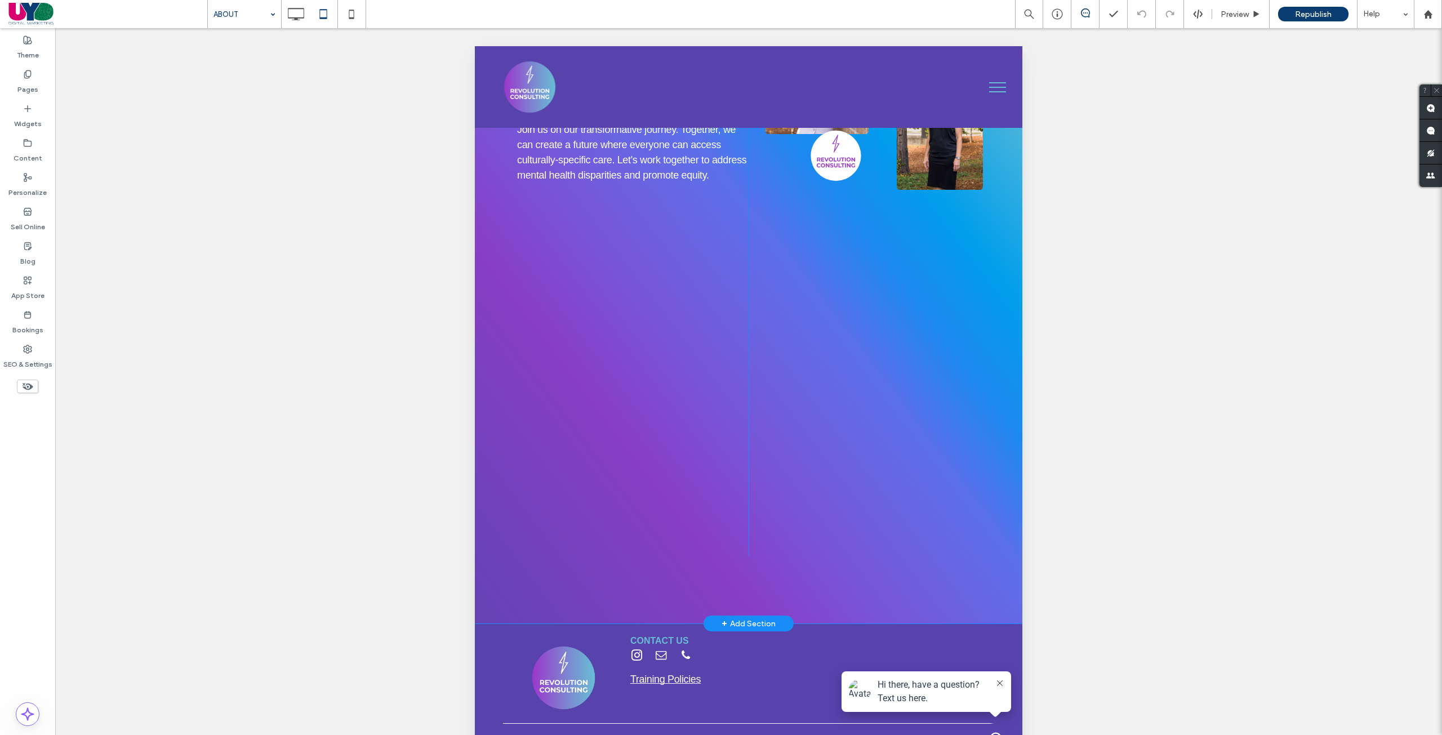
scroll to position [50, 0]
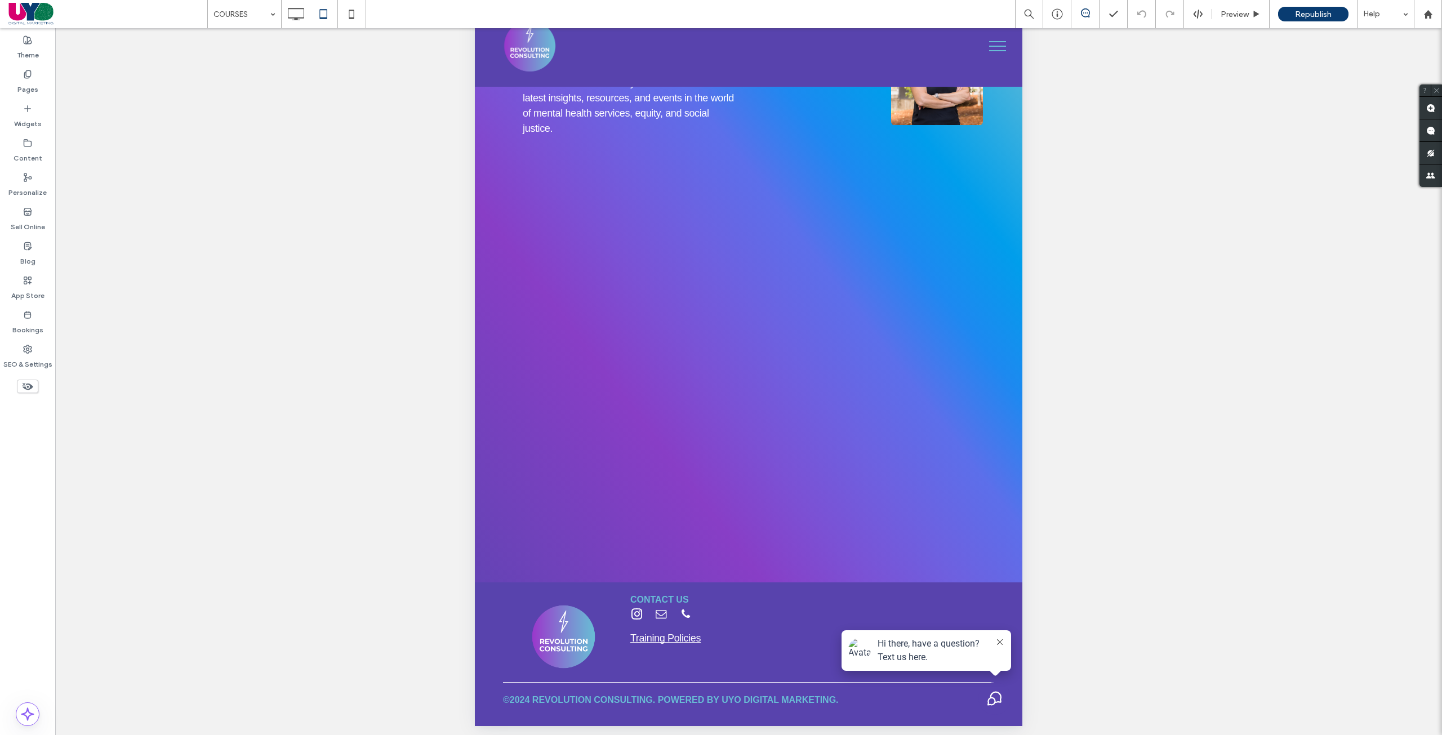
scroll to position [50, 0]
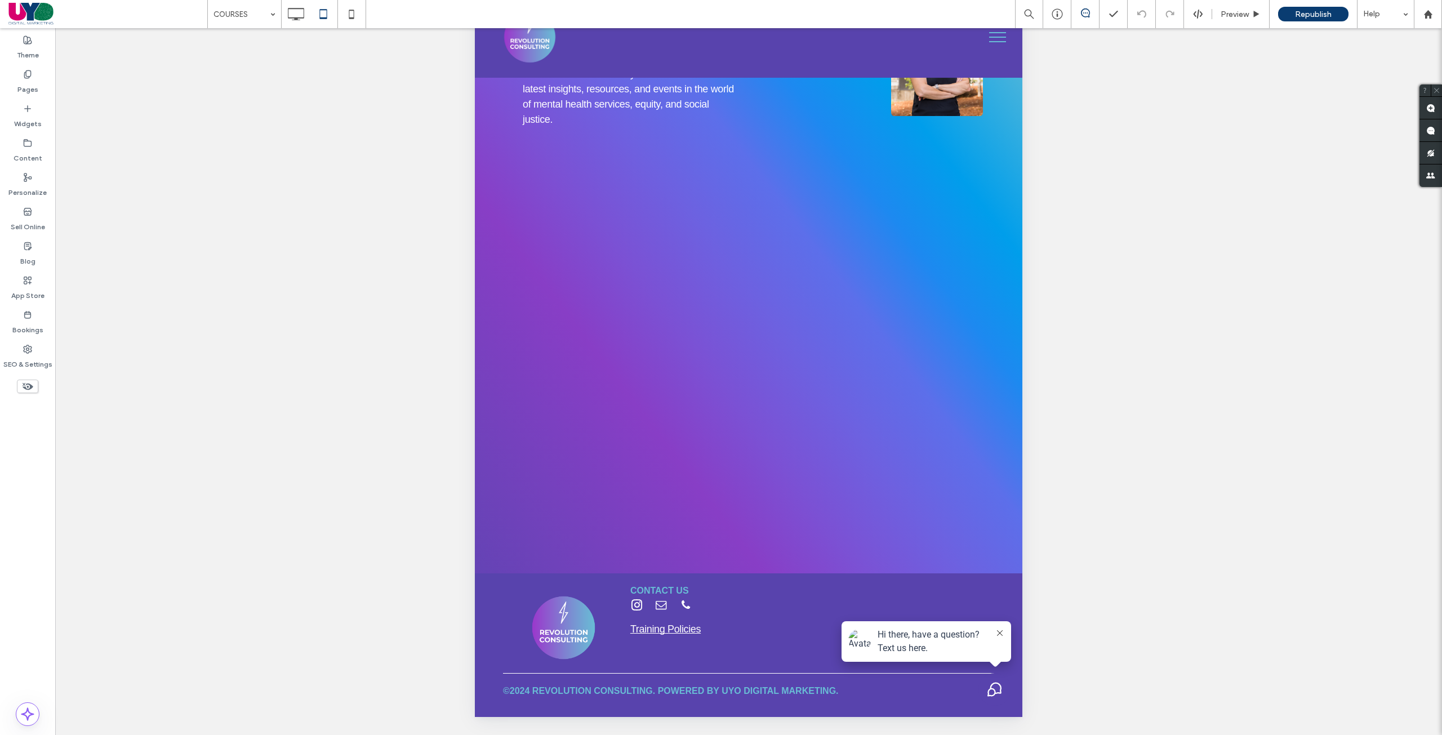
click at [345, 31] on div "Unhide? Yes Unhide? Yes Unhide? Yes Unhide? Yes Unhide? Yes Unhide? Yes Unhide?…" at bounding box center [748, 395] width 1387 height 735
click at [348, 23] on icon at bounding box center [351, 14] width 23 height 23
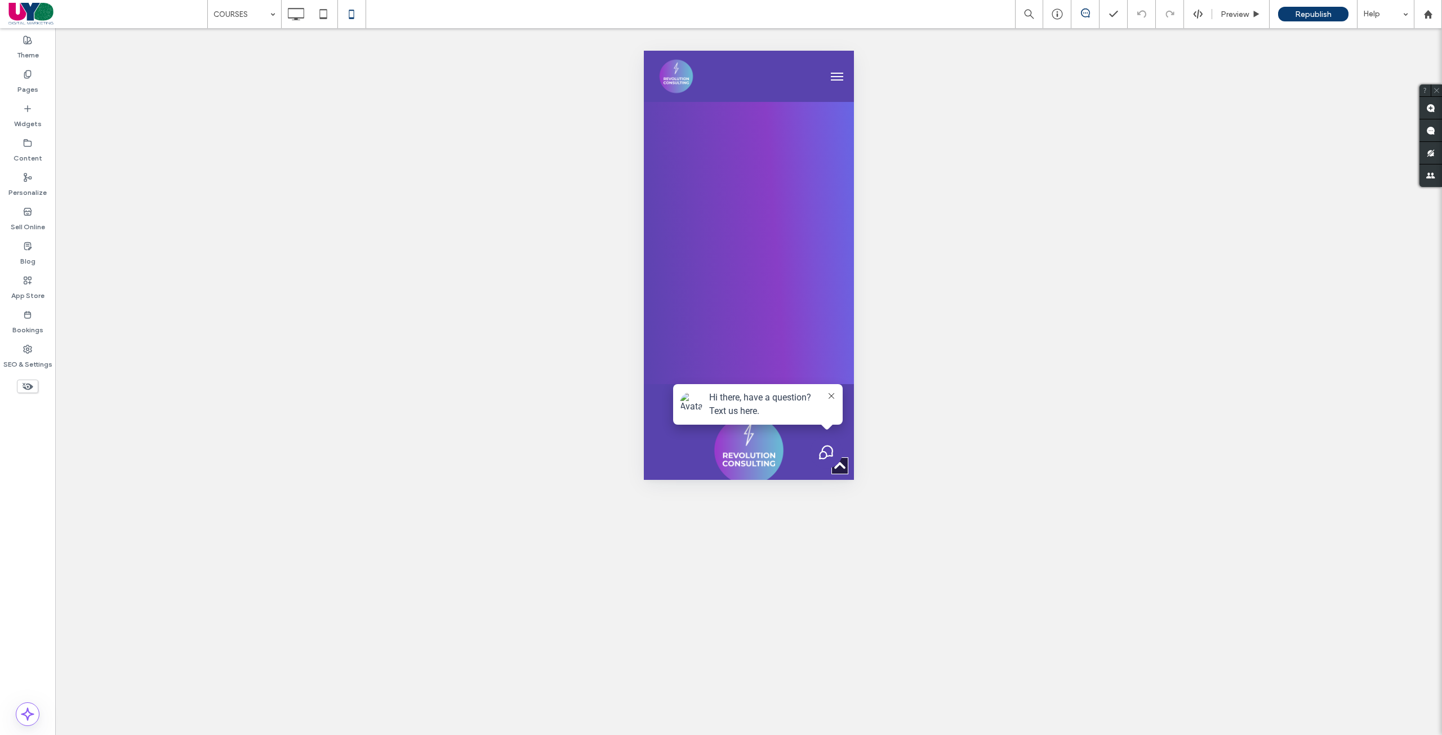
scroll to position [2589, 0]
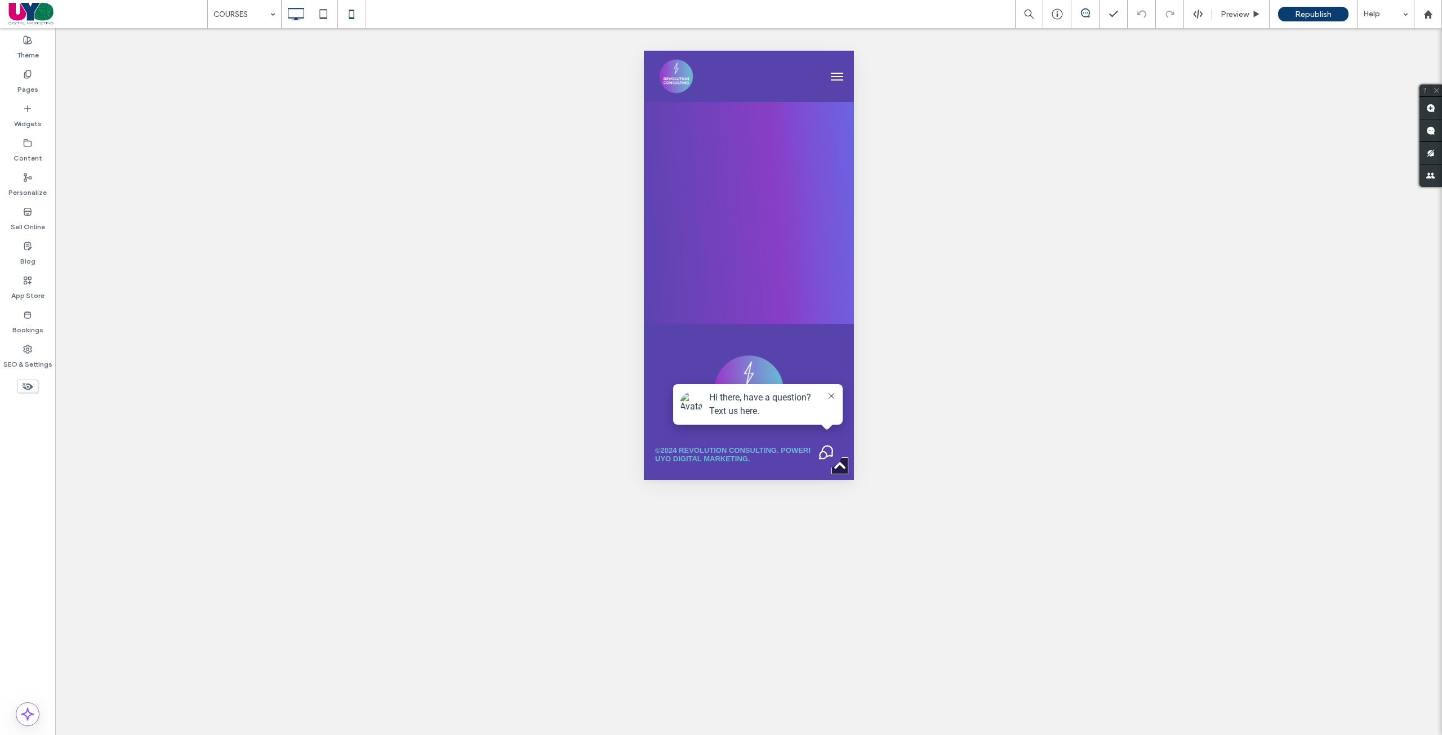
click at [295, 15] on icon at bounding box center [295, 14] width 23 height 23
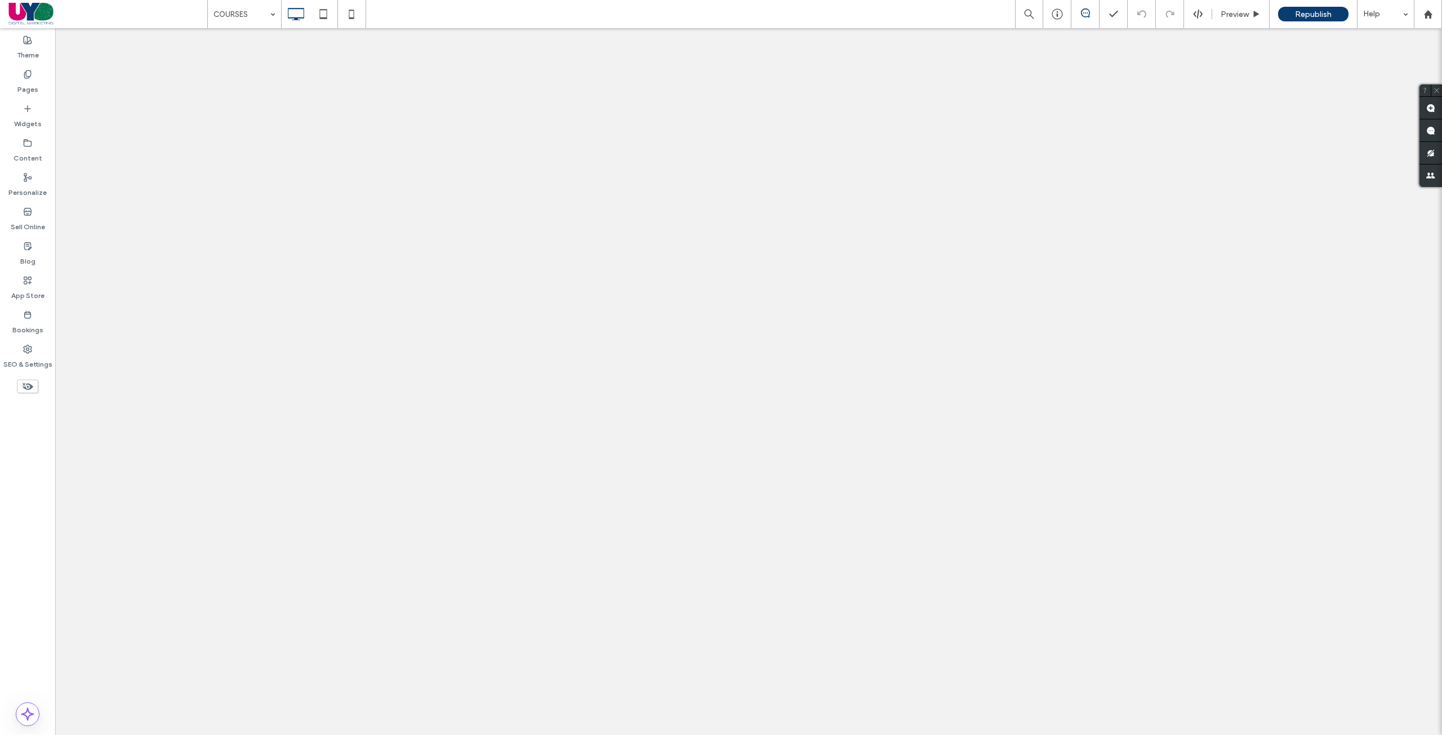
click at [269, 21] on div at bounding box center [721, 367] width 1442 height 735
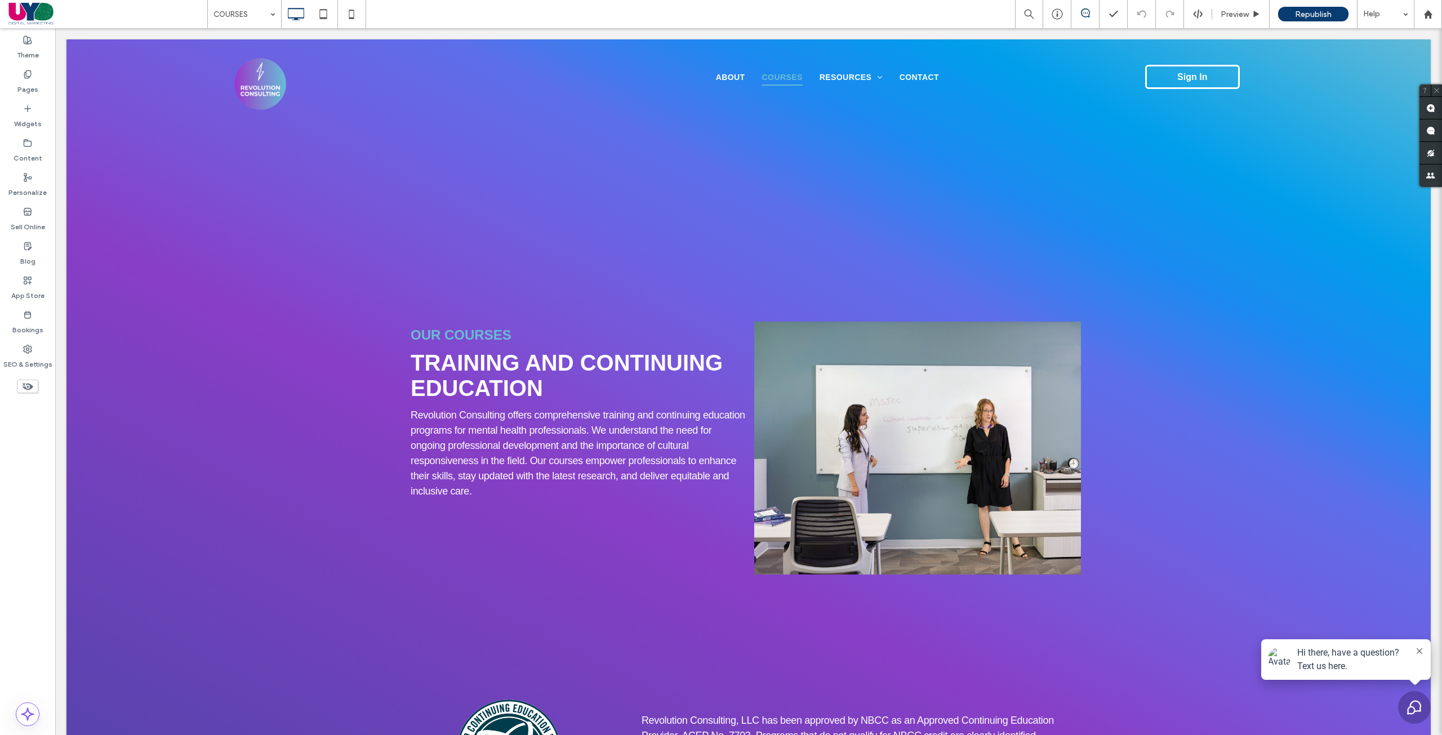
scroll to position [0, 0]
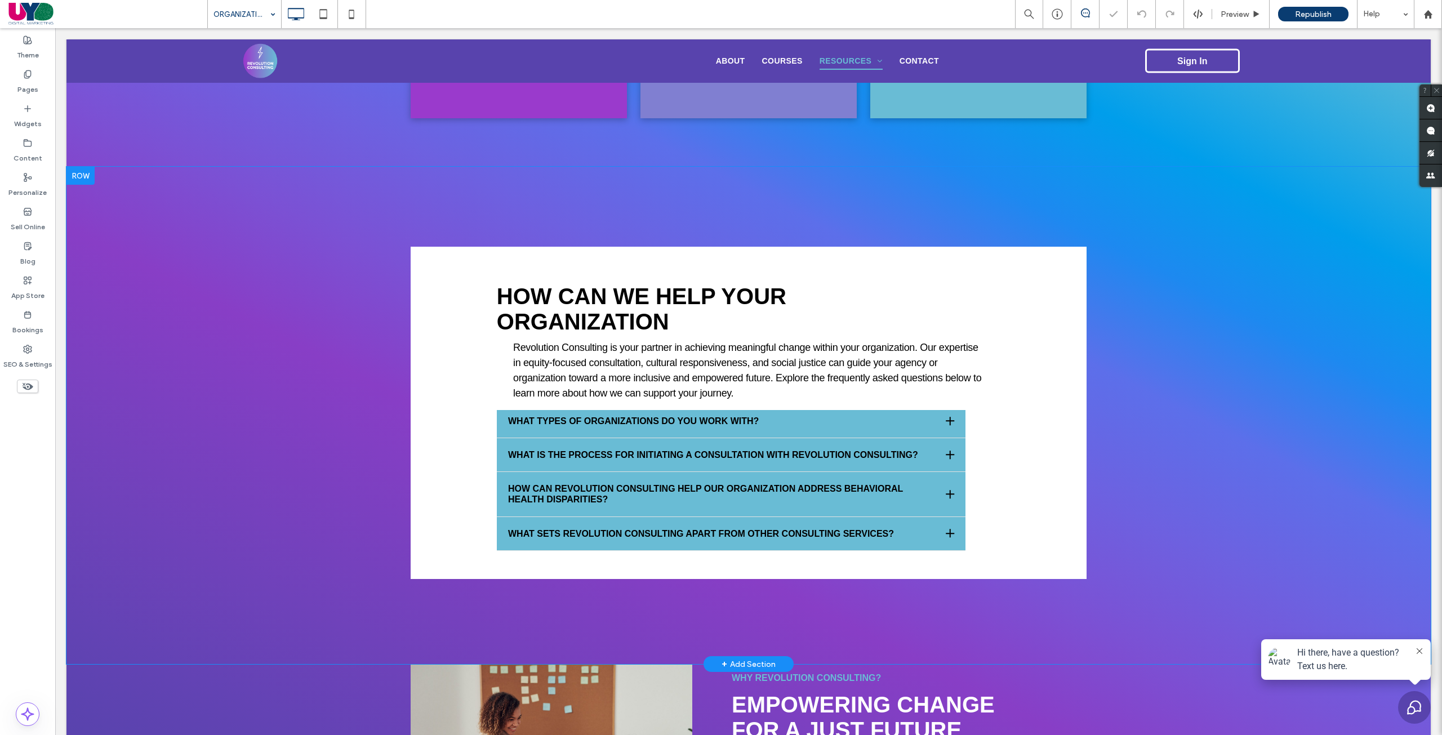
scroll to position [845, 0]
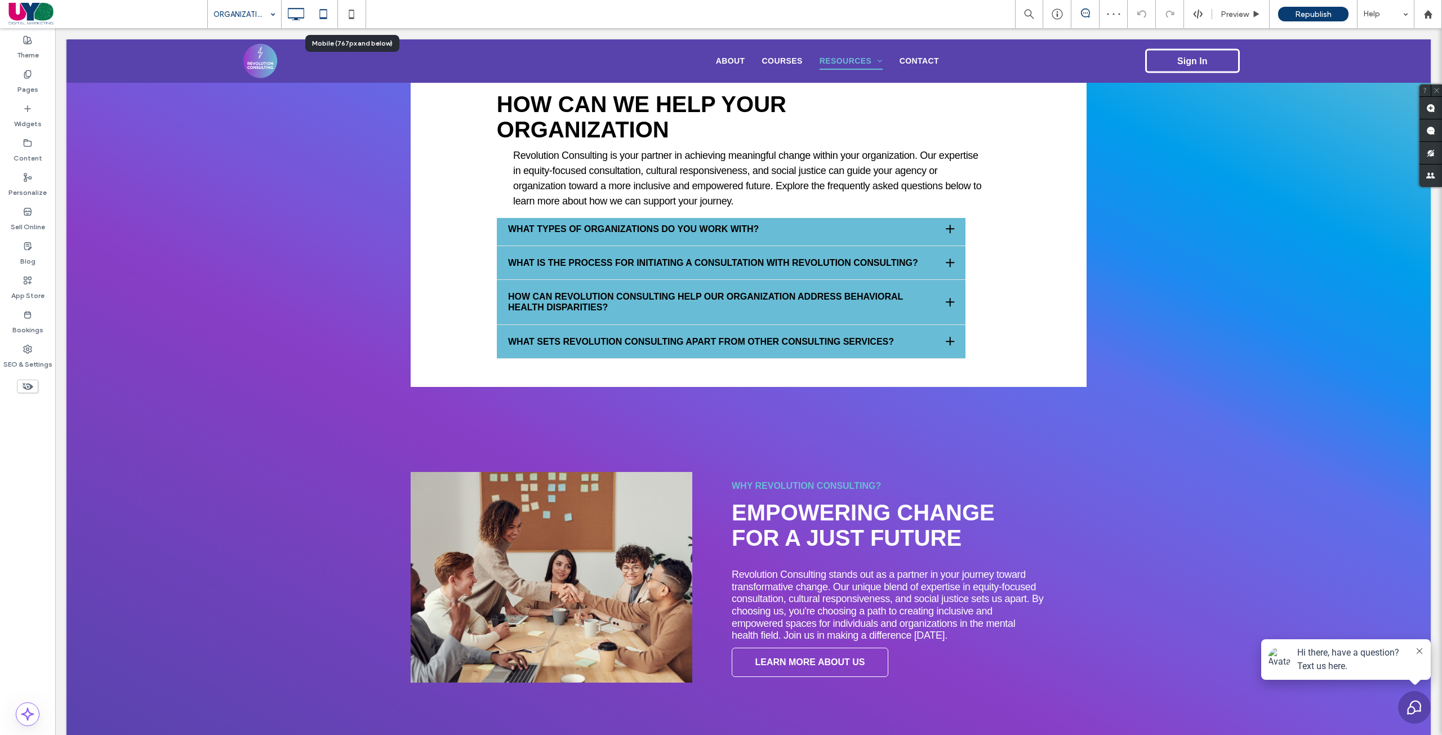
click at [332, 24] on icon at bounding box center [323, 14] width 23 height 23
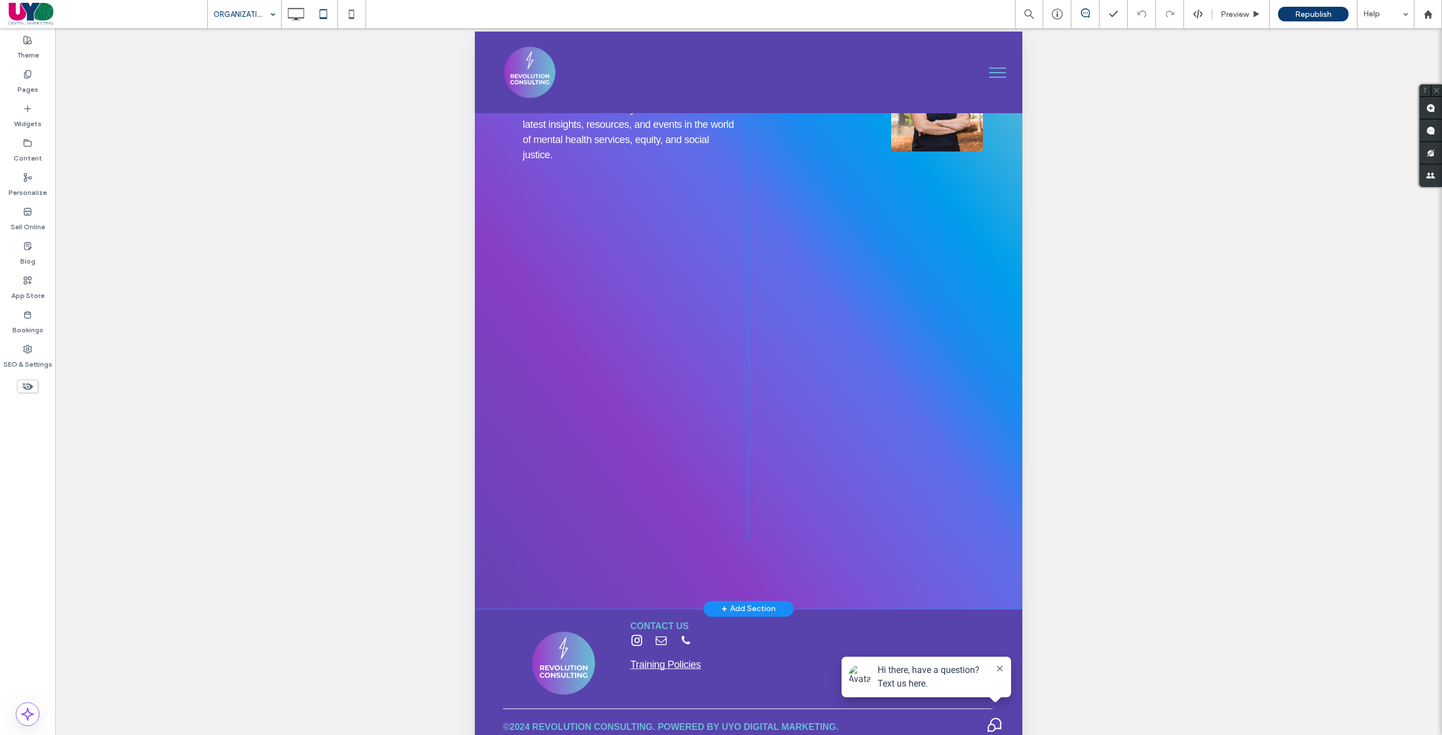
scroll to position [50, 0]
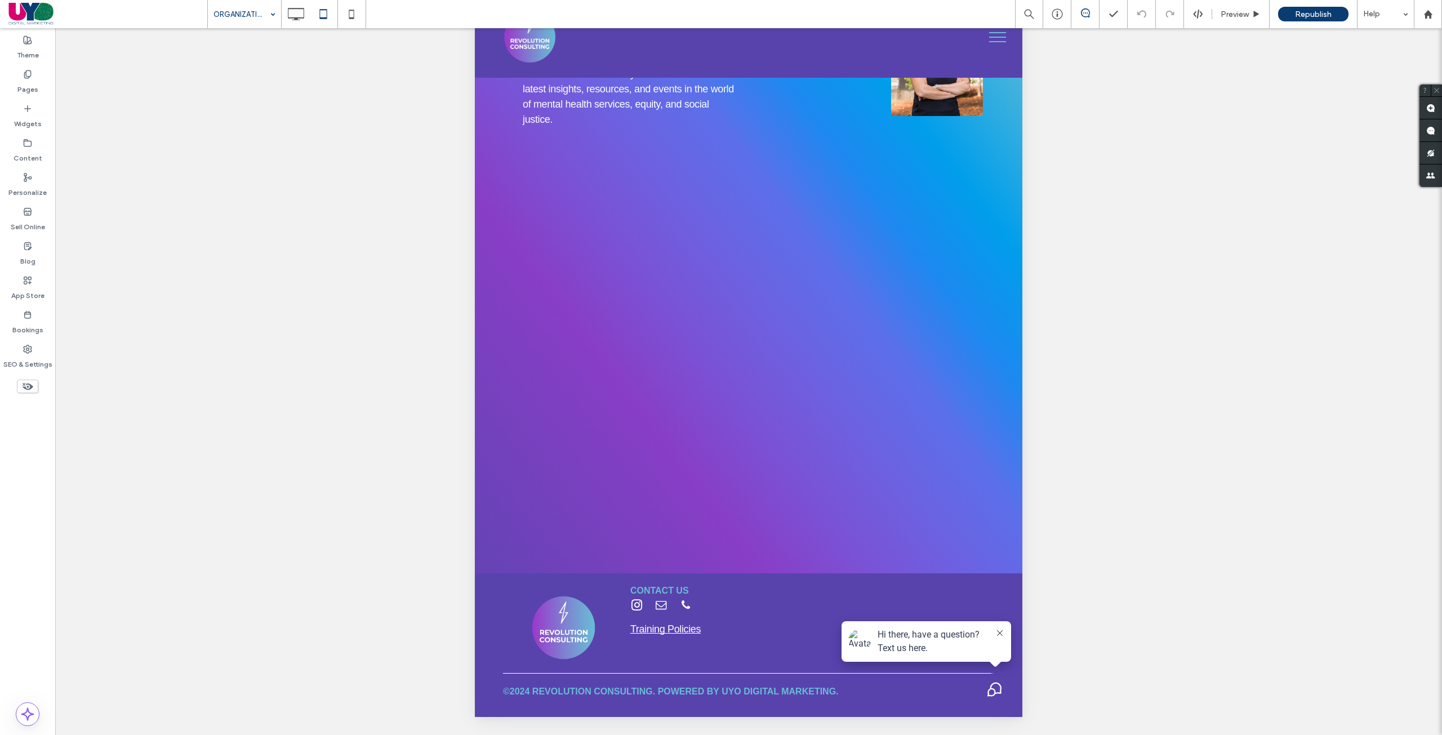
click at [367, 25] on div "ORGANIZATIONAL CONSULTING Preview Republish Help" at bounding box center [824, 14] width 1235 height 28
click at [361, 25] on div at bounding box center [352, 14] width 28 height 28
click at [353, 14] on icon at bounding box center [351, 14] width 23 height 23
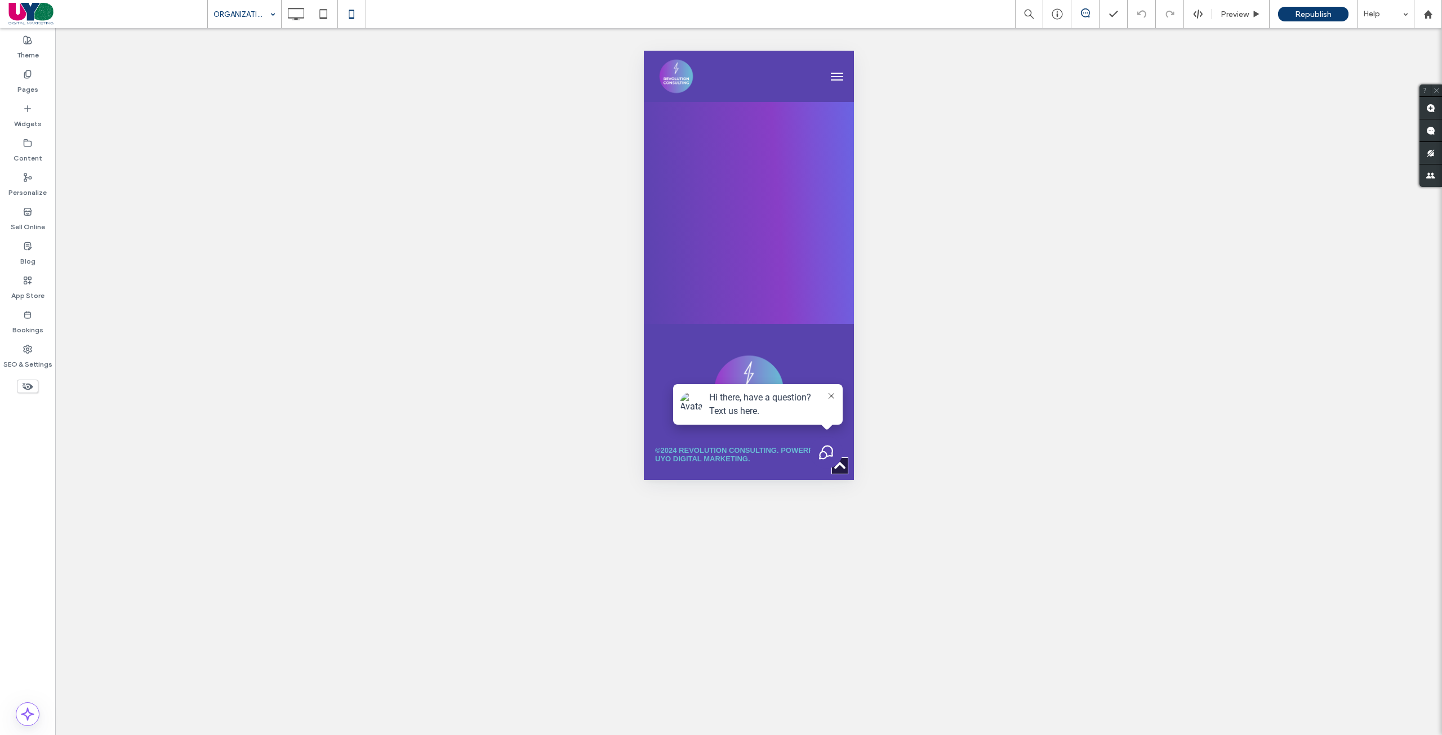
scroll to position [2742, 0]
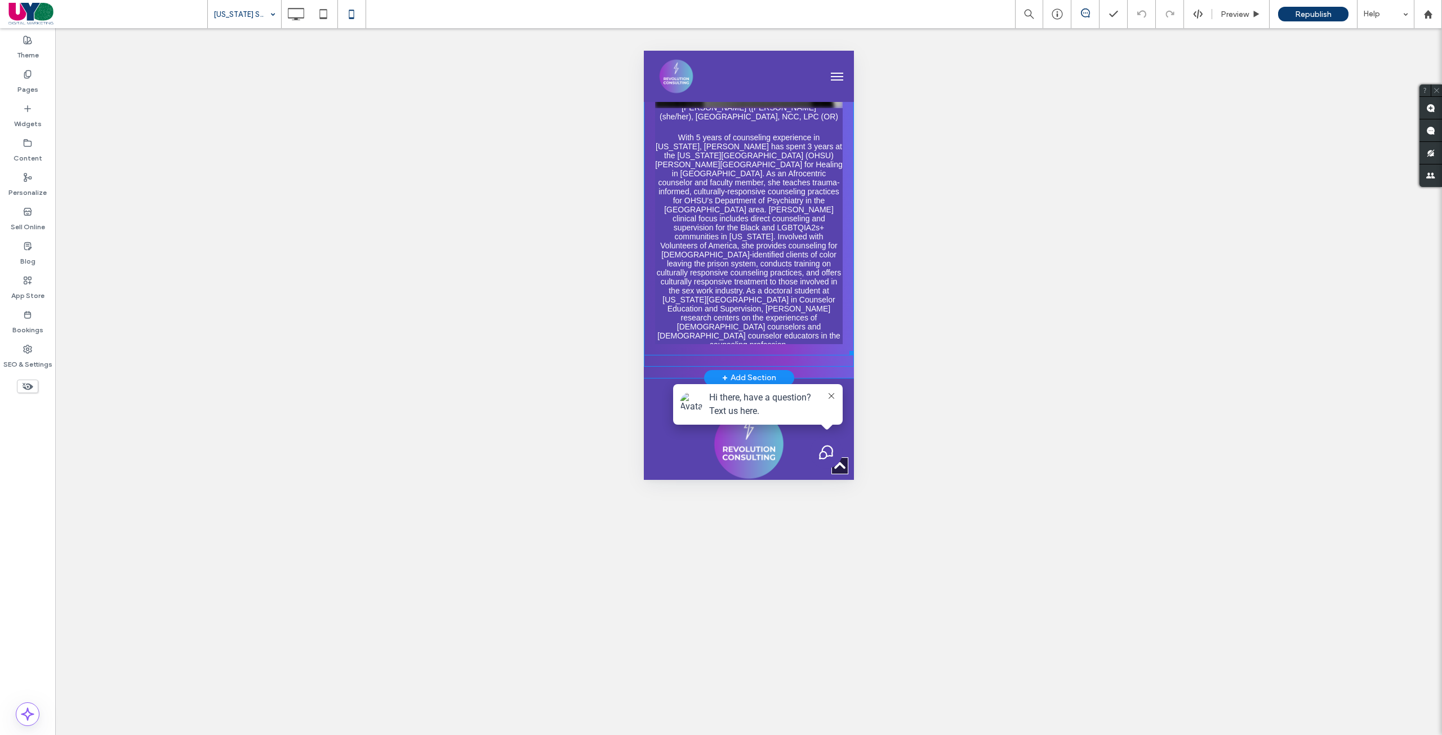
scroll to position [2989, 0]
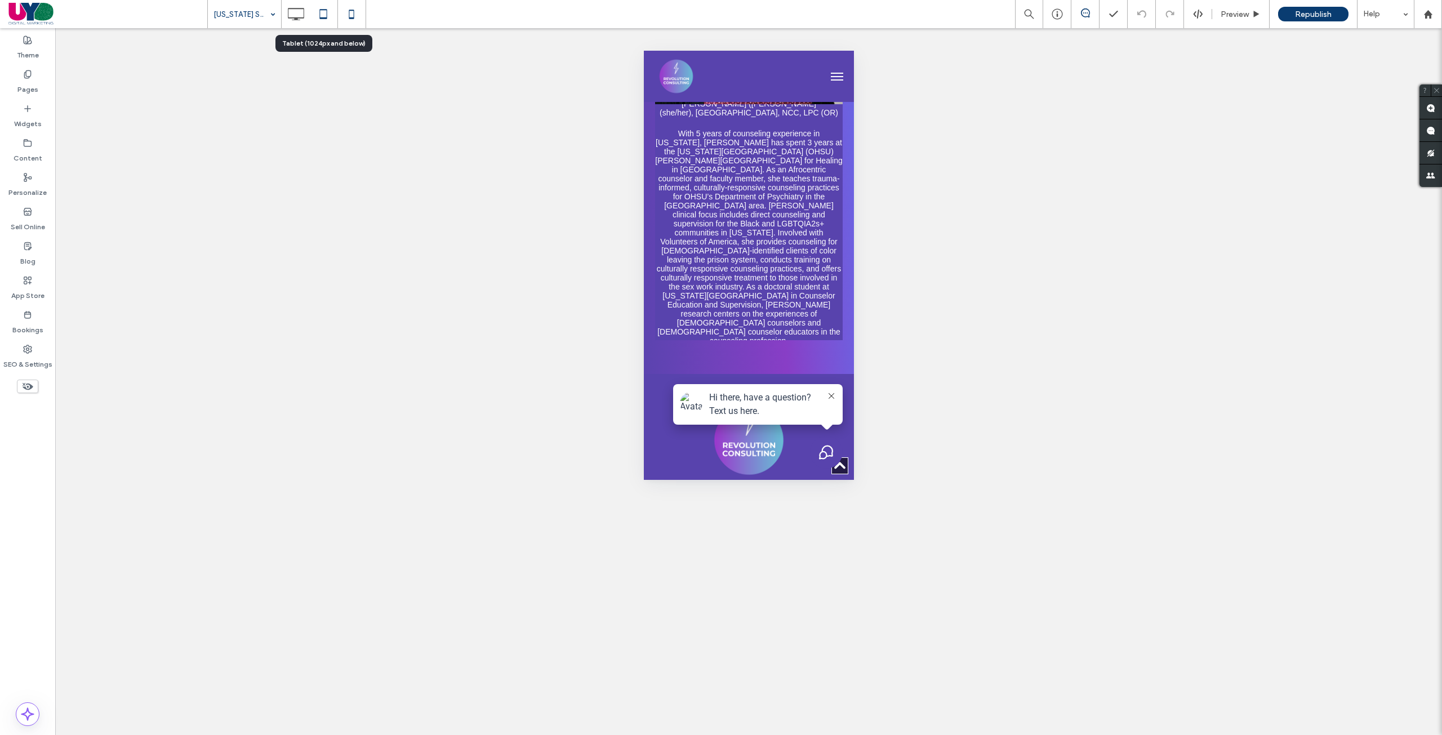
click at [318, 9] on icon at bounding box center [323, 14] width 23 height 23
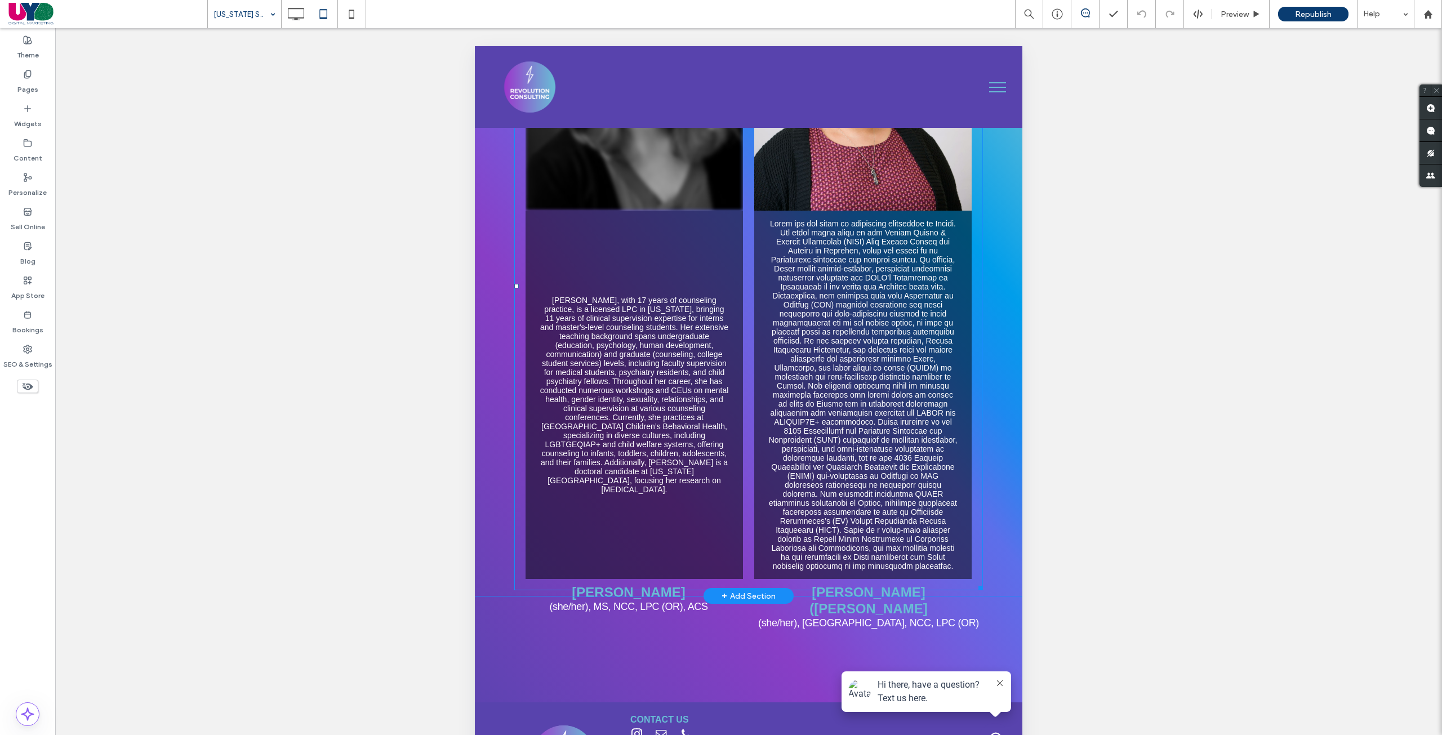
scroll to position [2800, 0]
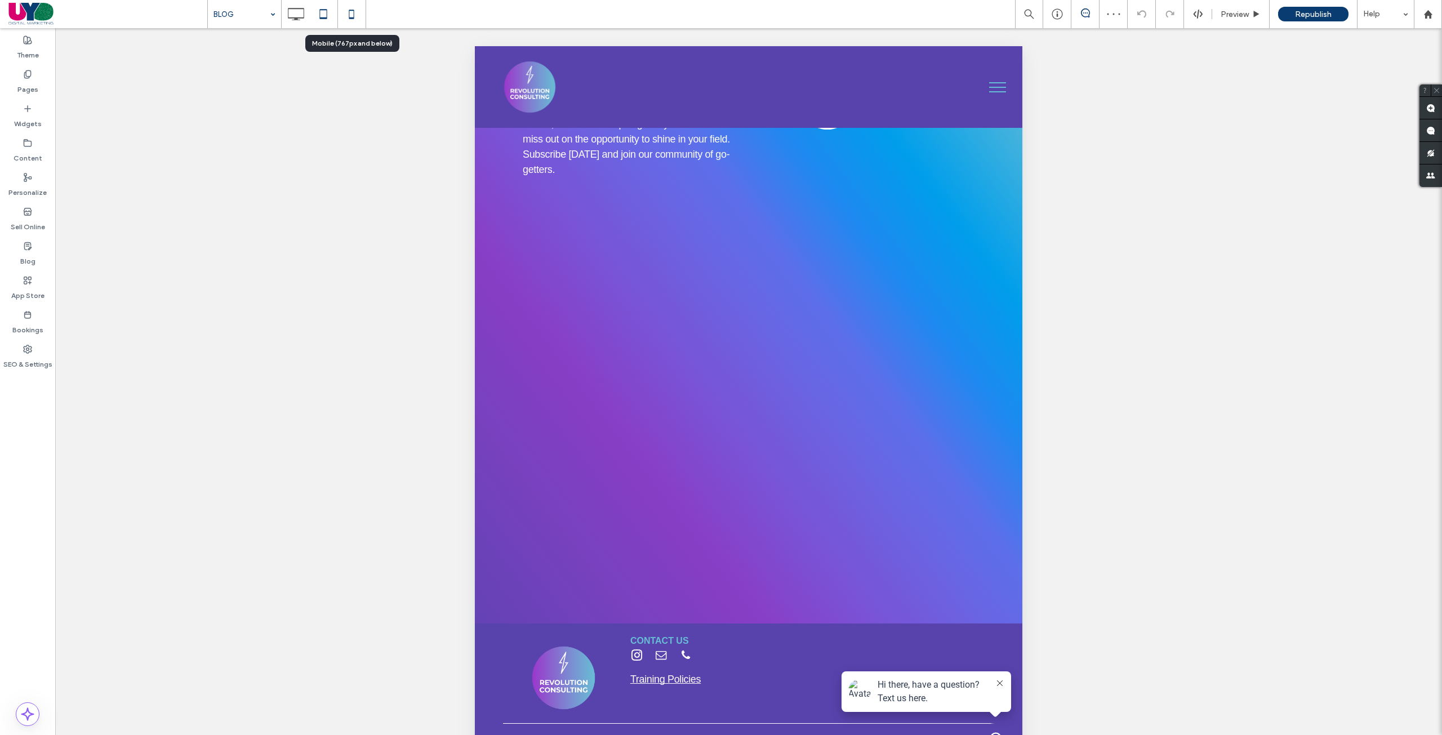
click at [357, 12] on icon at bounding box center [351, 14] width 23 height 23
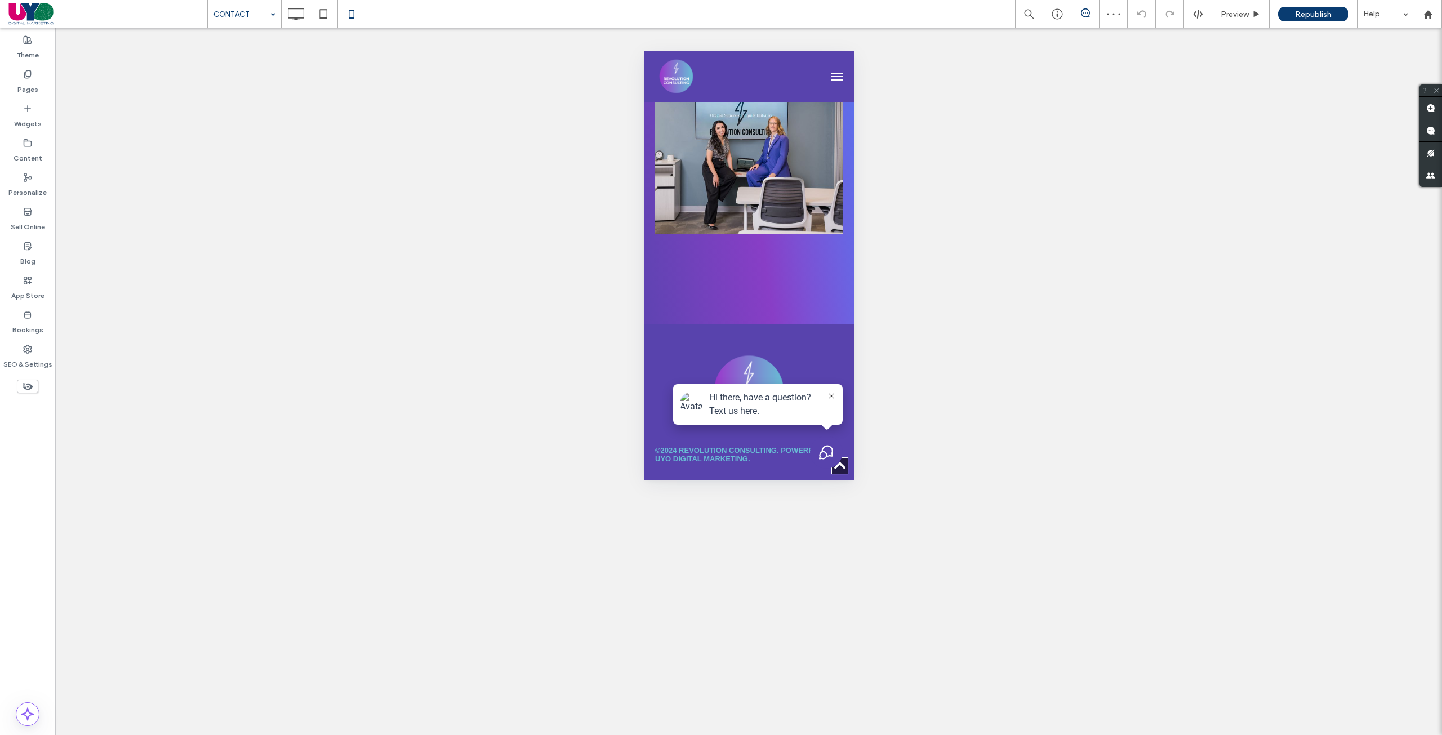
scroll to position [1075, 0]
click at [326, 16] on icon at bounding box center [323, 14] width 23 height 23
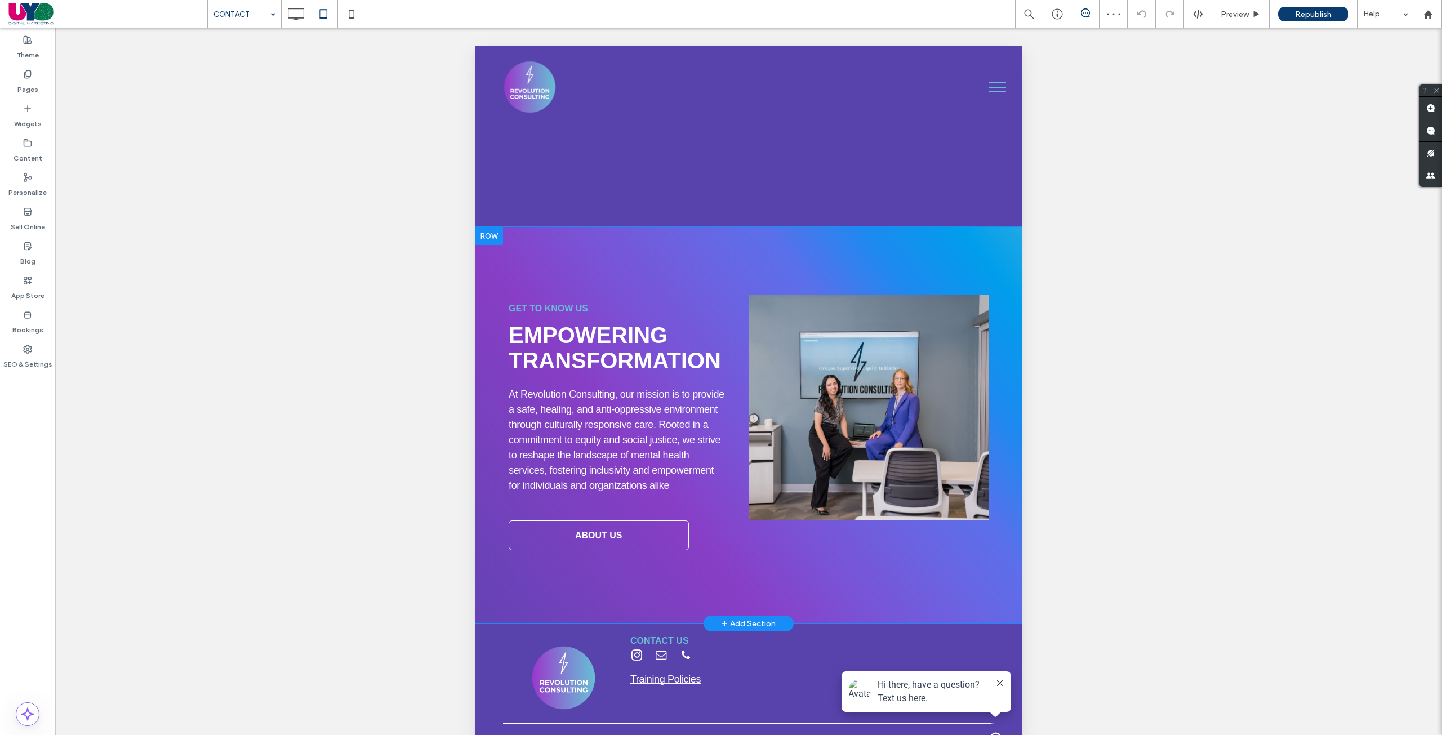
scroll to position [572, 0]
click at [269, 293] on div "Unhide? Yes Unhide? Yes Unhide? Yes Unhide? Yes Unhide? Yes Unhide? Yes Unhide?…" at bounding box center [748, 395] width 1387 height 735
click at [19, 348] on div "SEO & Settings" at bounding box center [27, 357] width 55 height 34
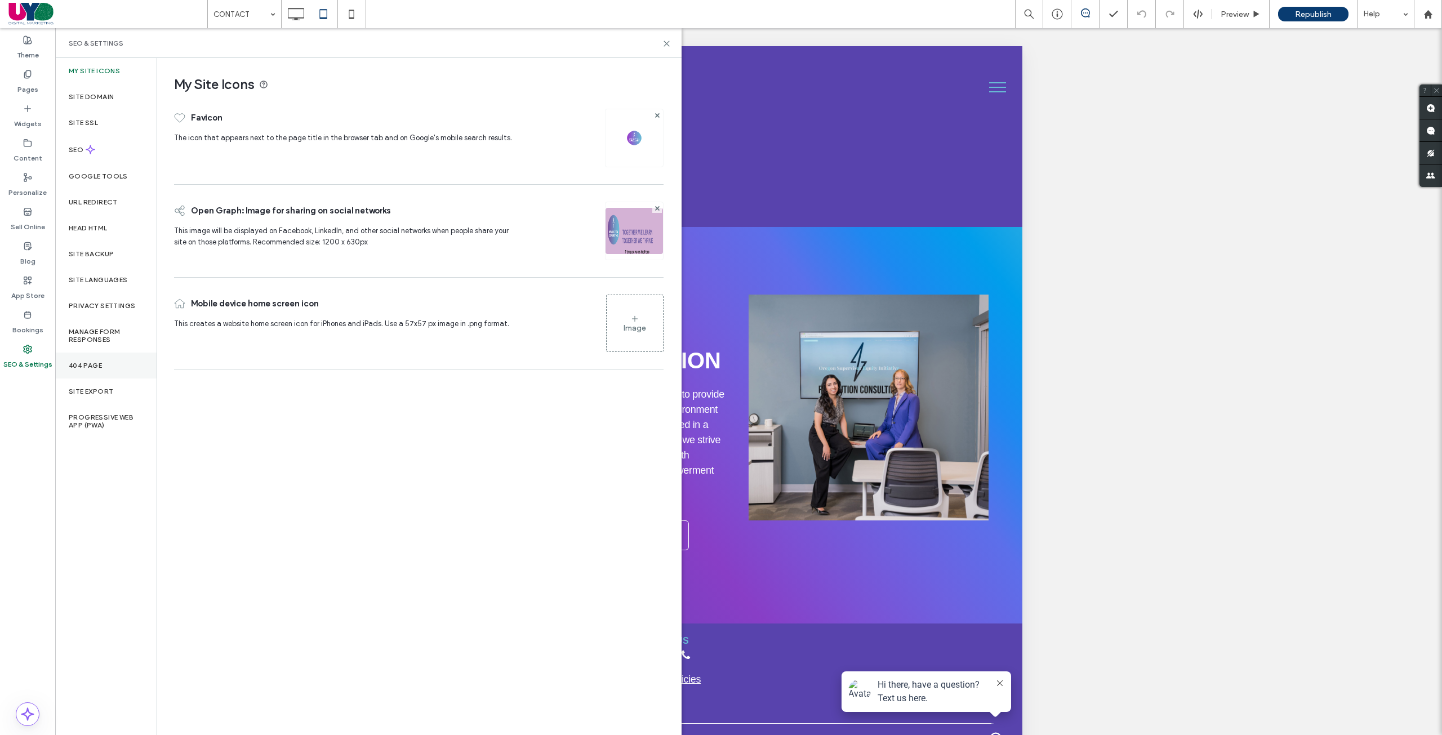
click at [113, 378] on div "404 Page" at bounding box center [105, 366] width 101 height 26
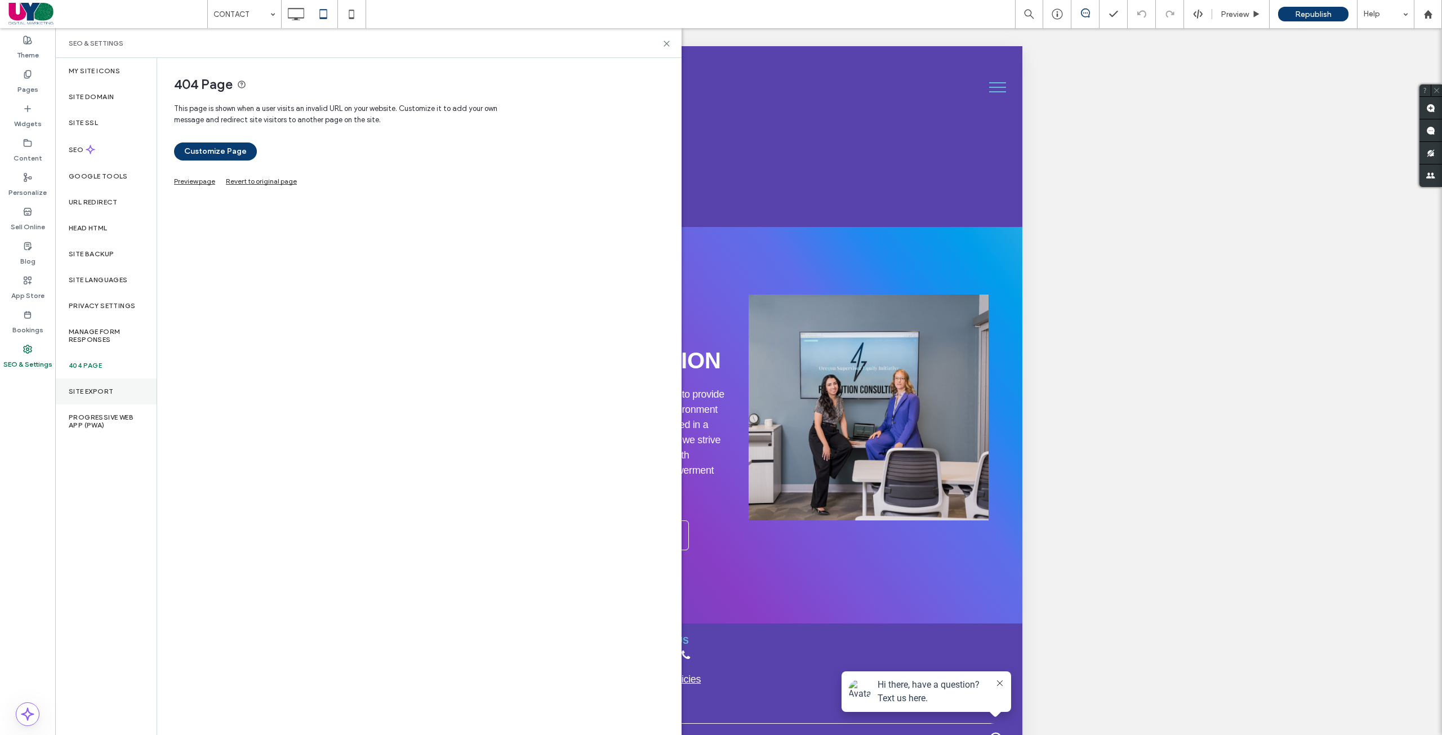
click at [113, 385] on div "Site Export" at bounding box center [105, 392] width 101 height 26
click at [189, 182] on button "Export Site" at bounding box center [204, 181] width 61 height 18
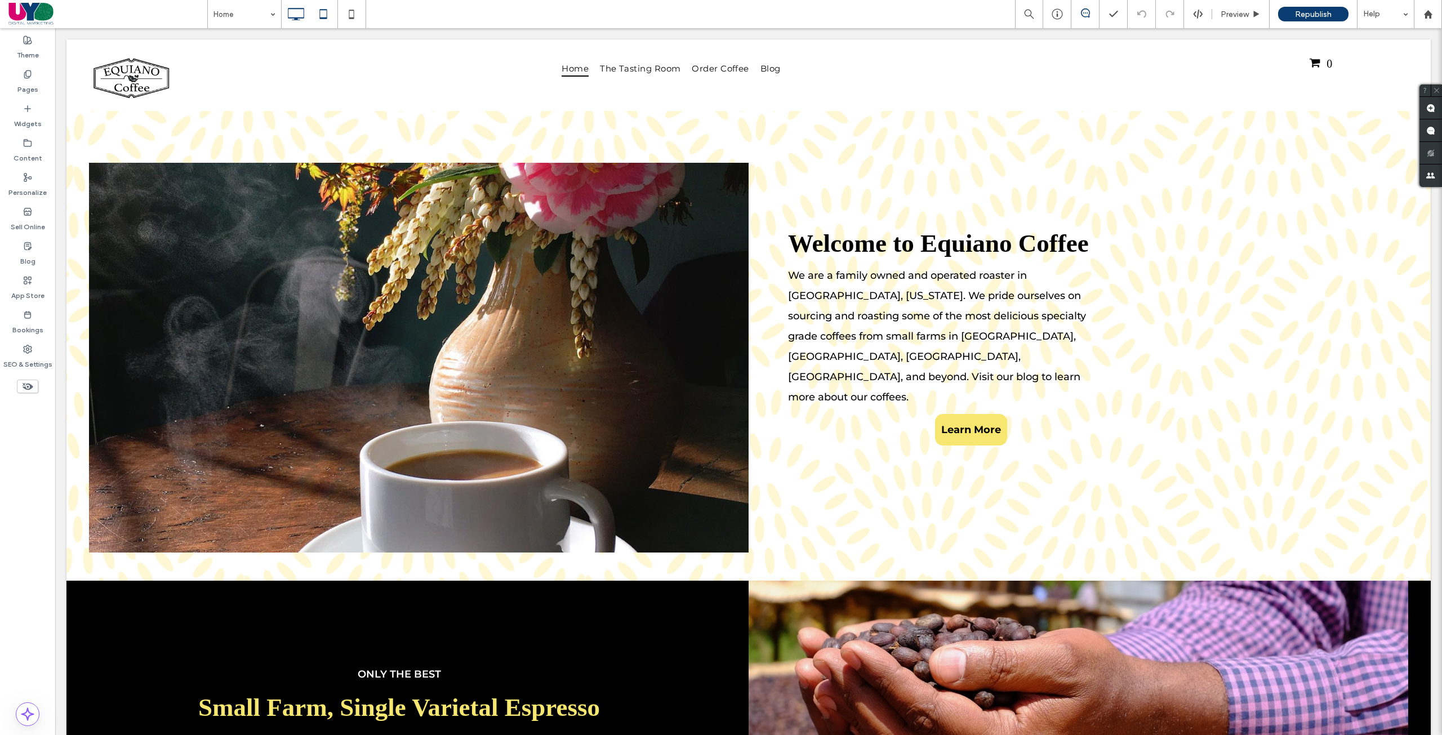
click at [322, 15] on icon at bounding box center [323, 14] width 23 height 23
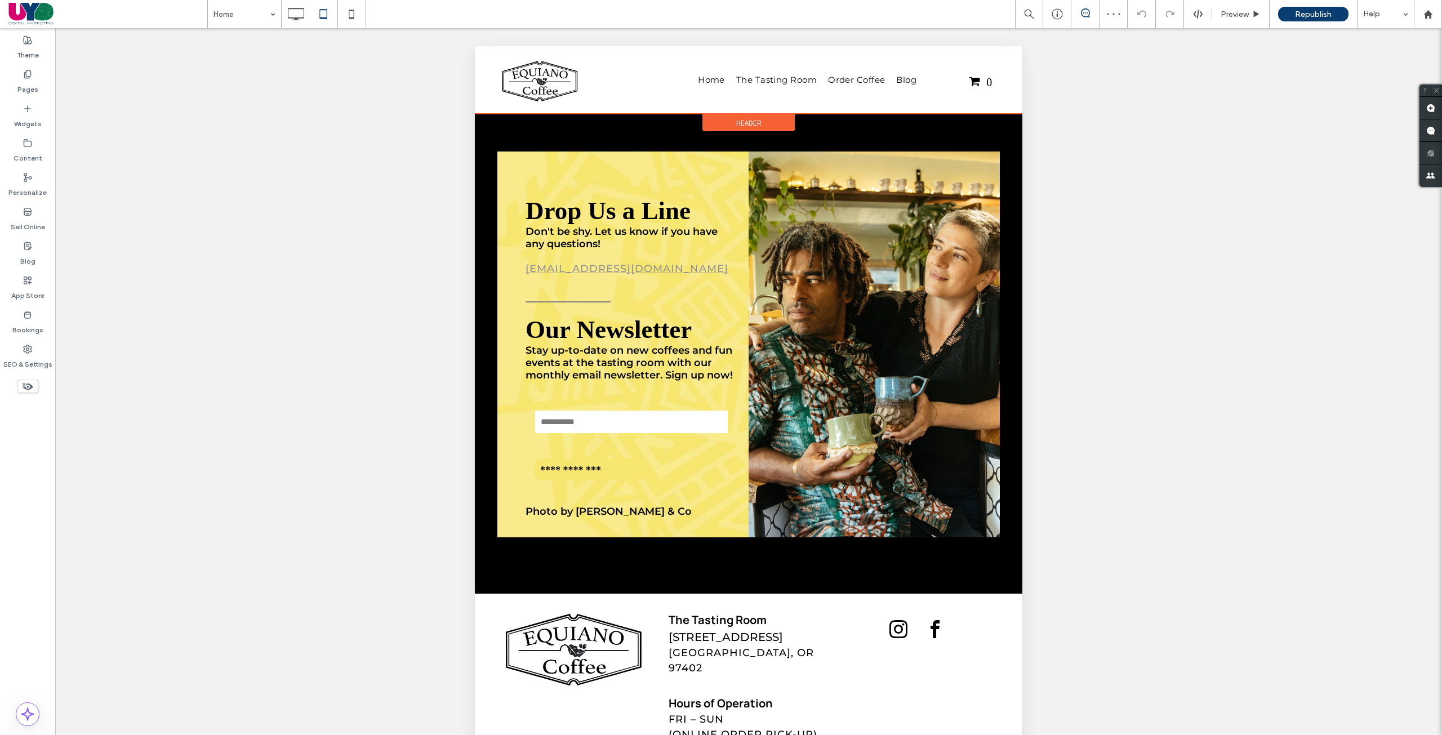
scroll to position [3030, 0]
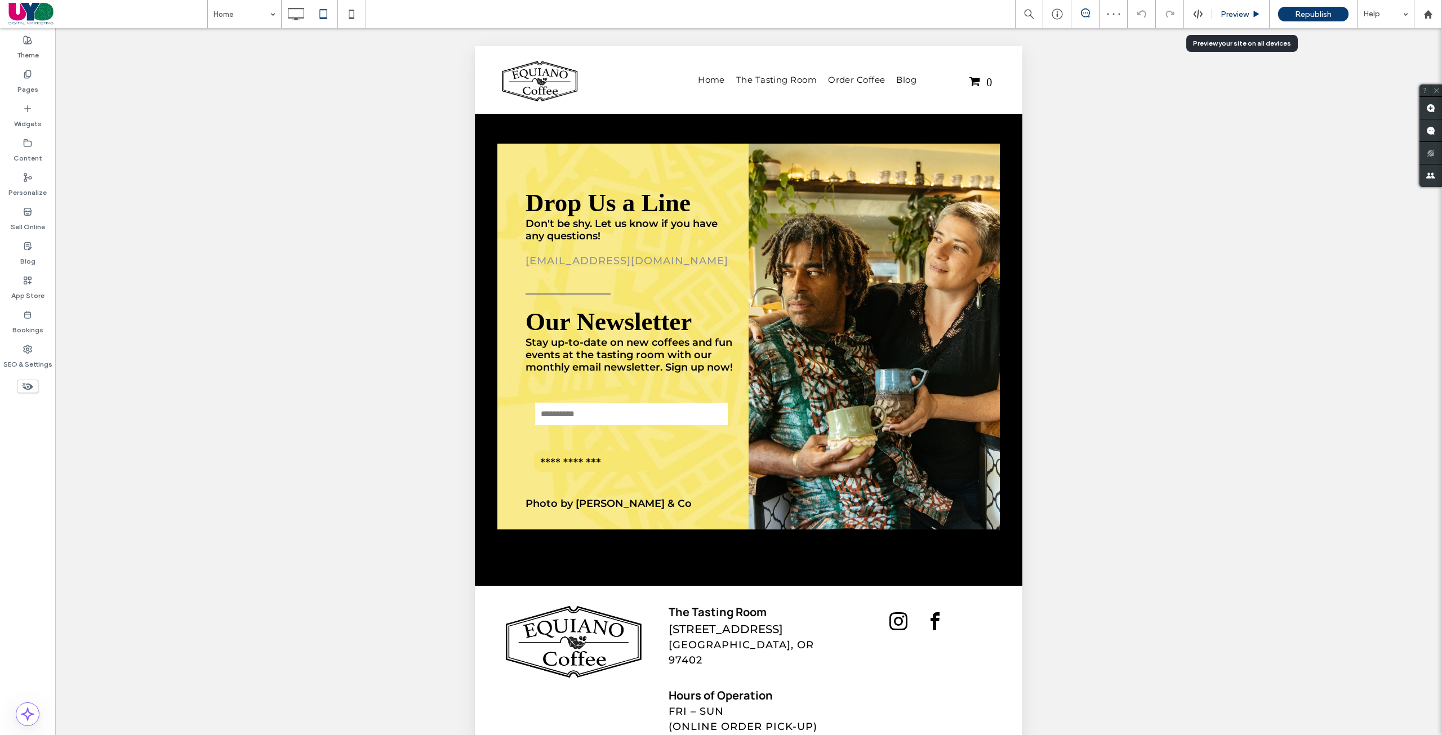
click at [1225, 15] on span "Preview" at bounding box center [1235, 15] width 28 height 10
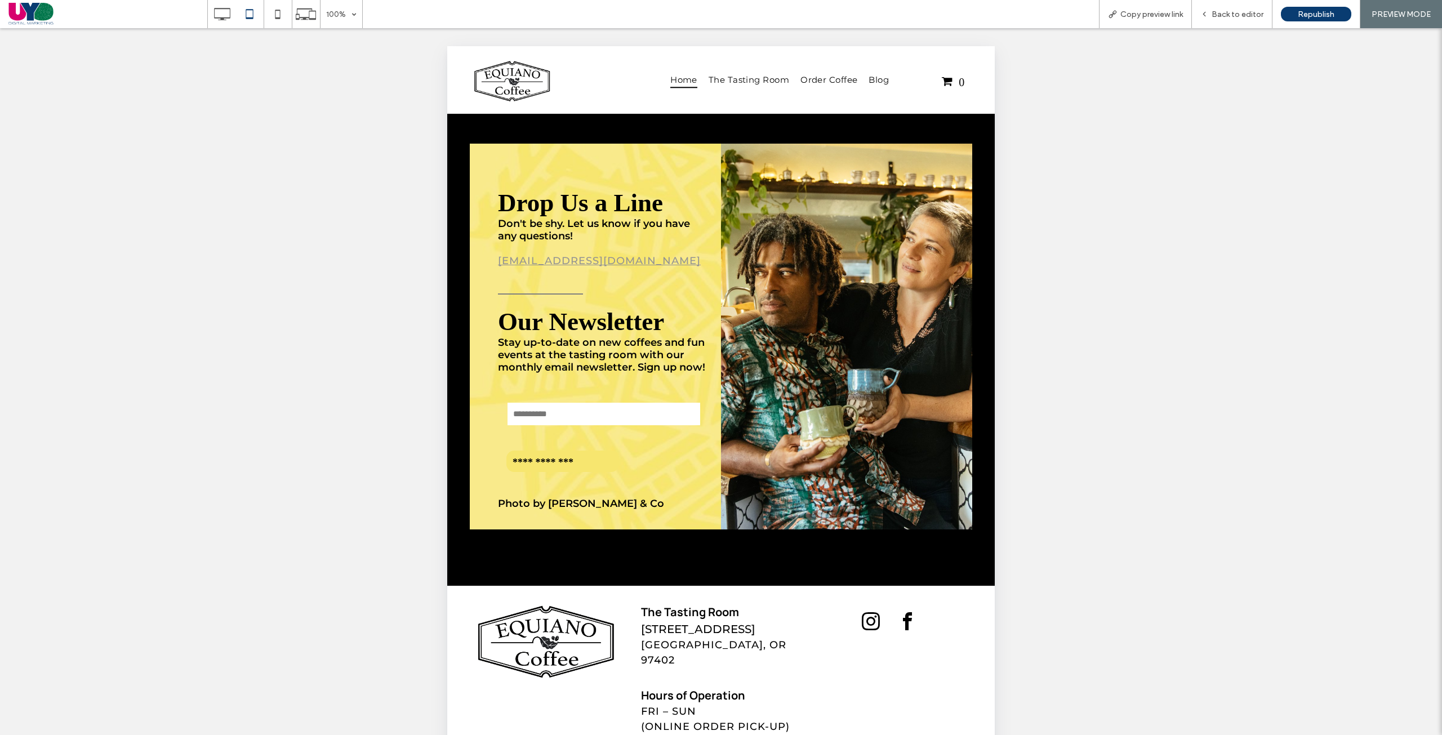
scroll to position [50, 0]
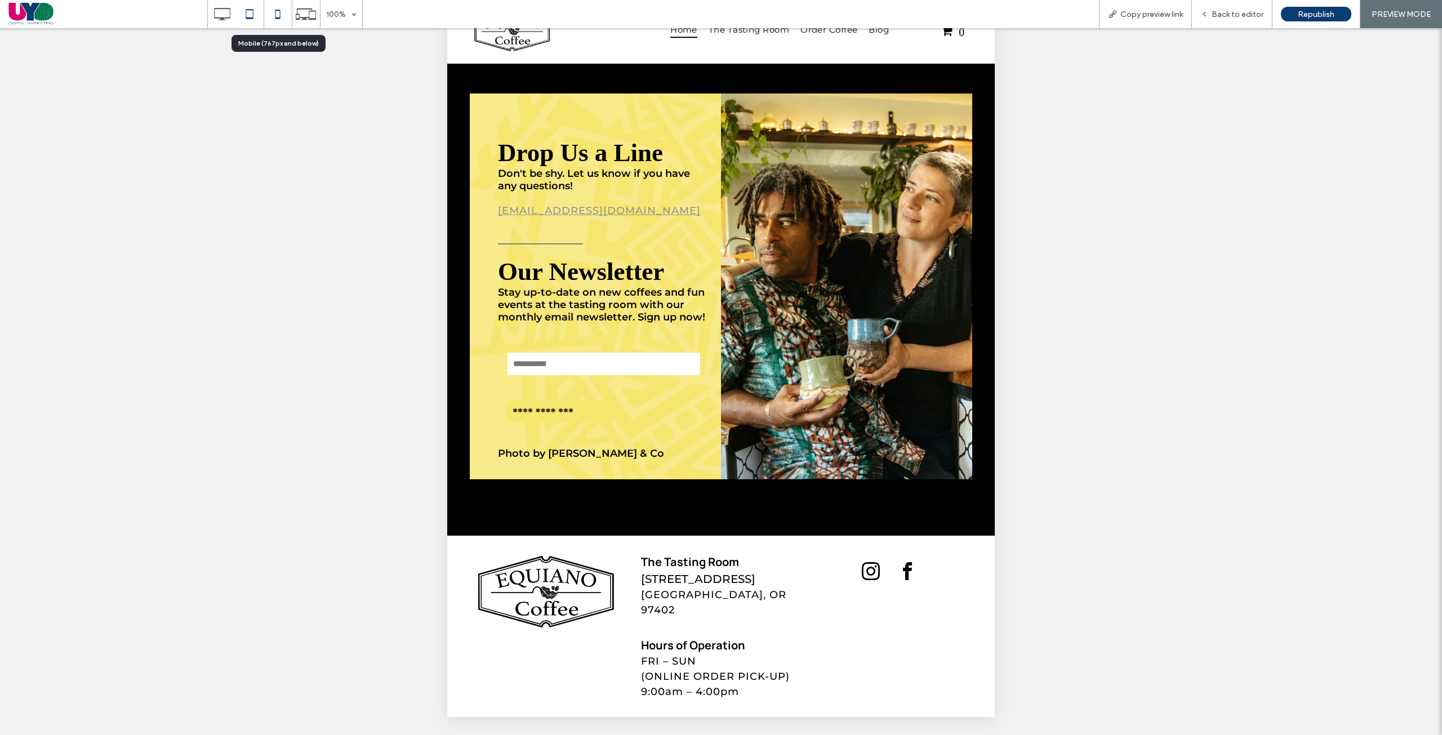
click at [274, 11] on icon at bounding box center [277, 14] width 23 height 23
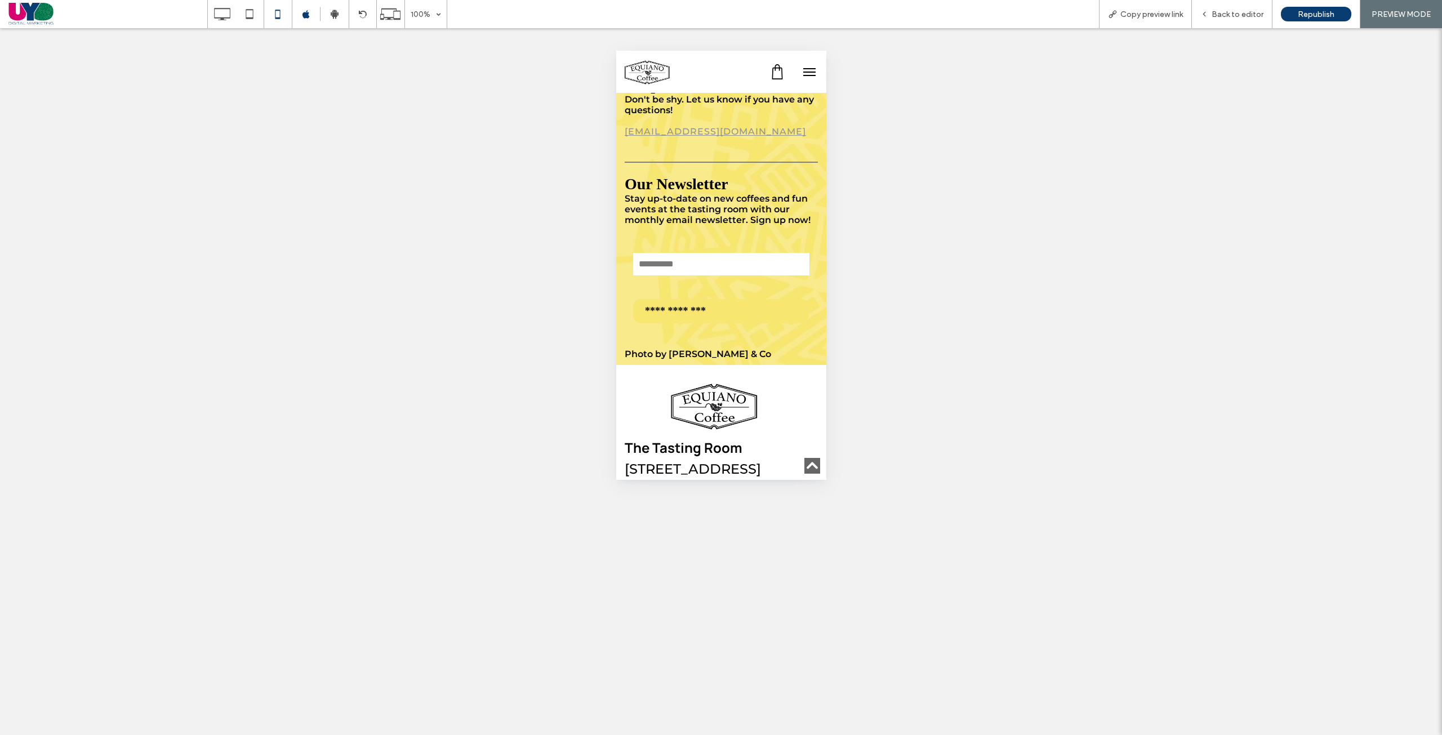
scroll to position [6140, 0]
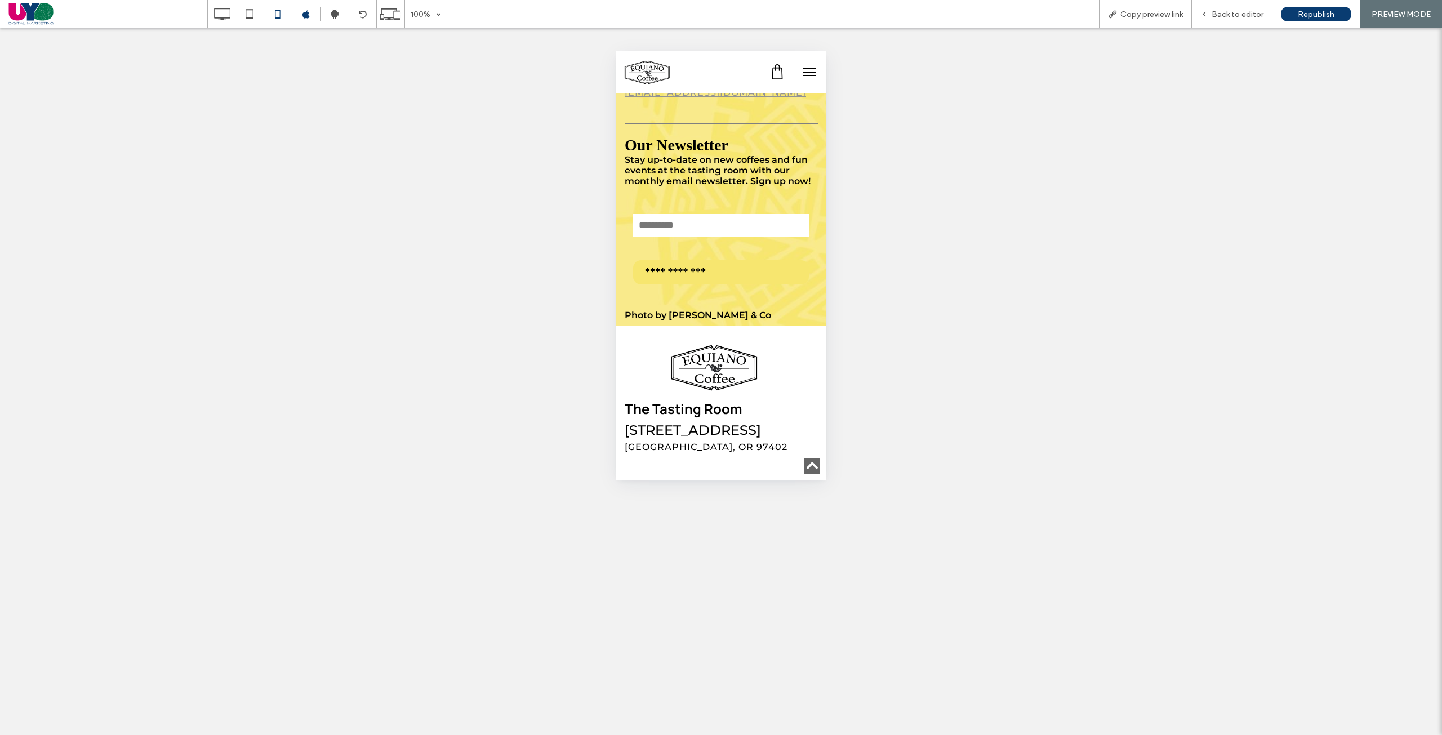
click at [798, 73] on button "menu" at bounding box center [809, 72] width 23 height 23
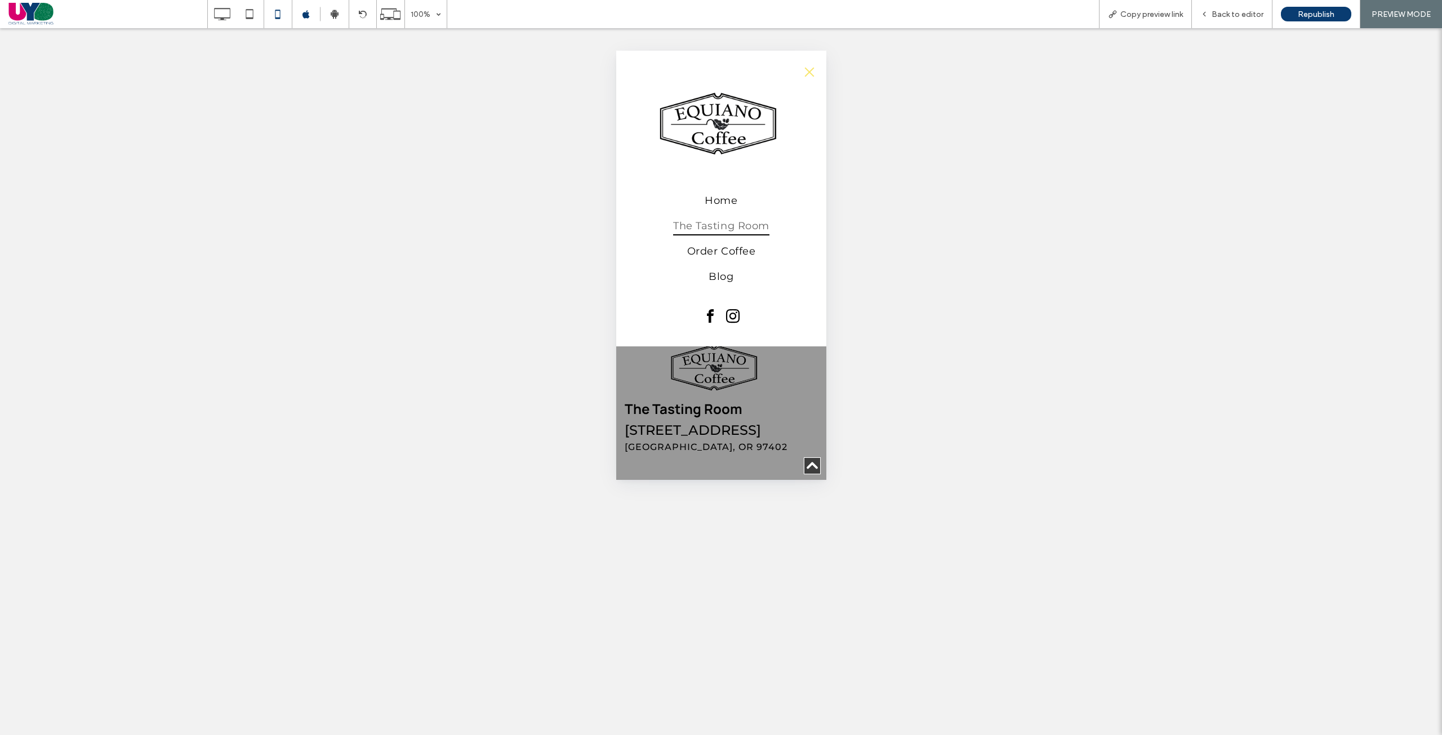
click at [720, 220] on span "The Tasting Room" at bounding box center [721, 225] width 96 height 19
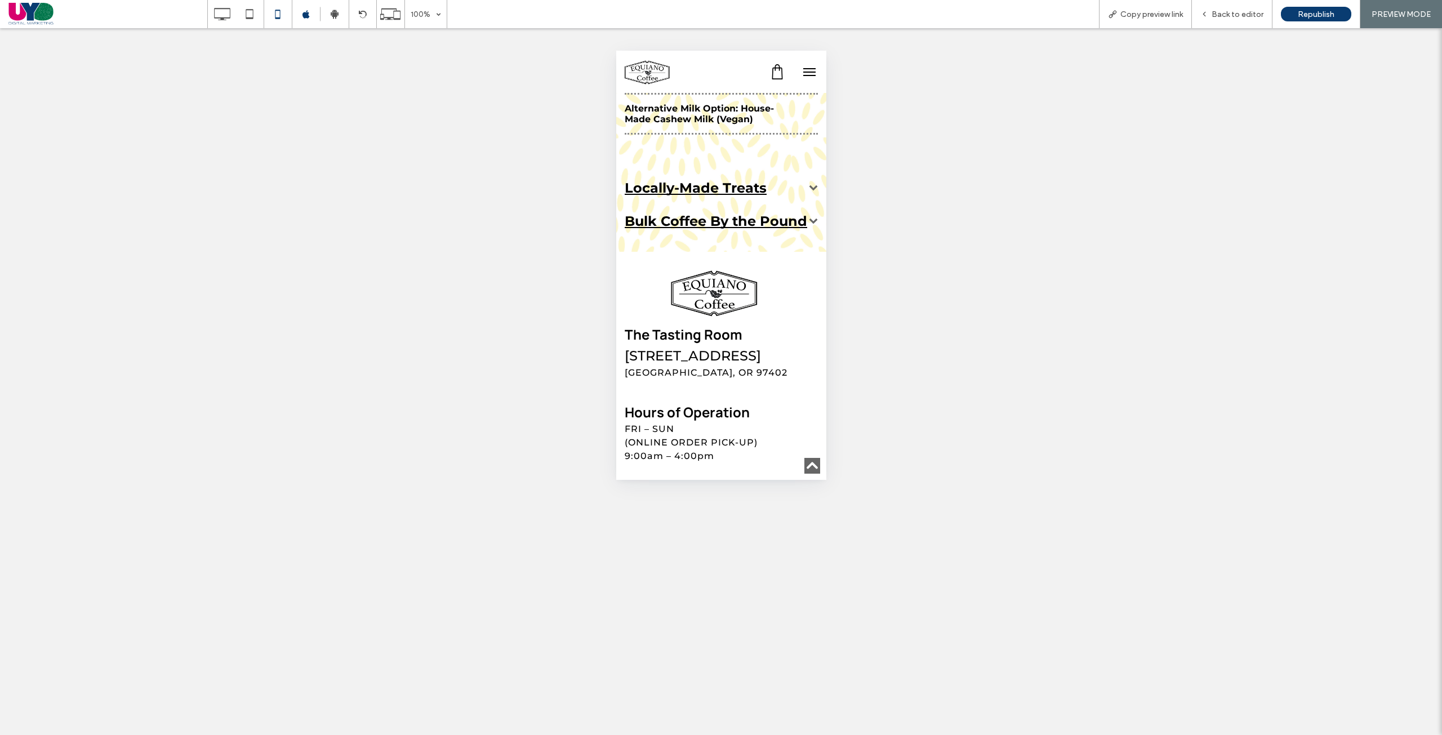
scroll to position [1443, 0]
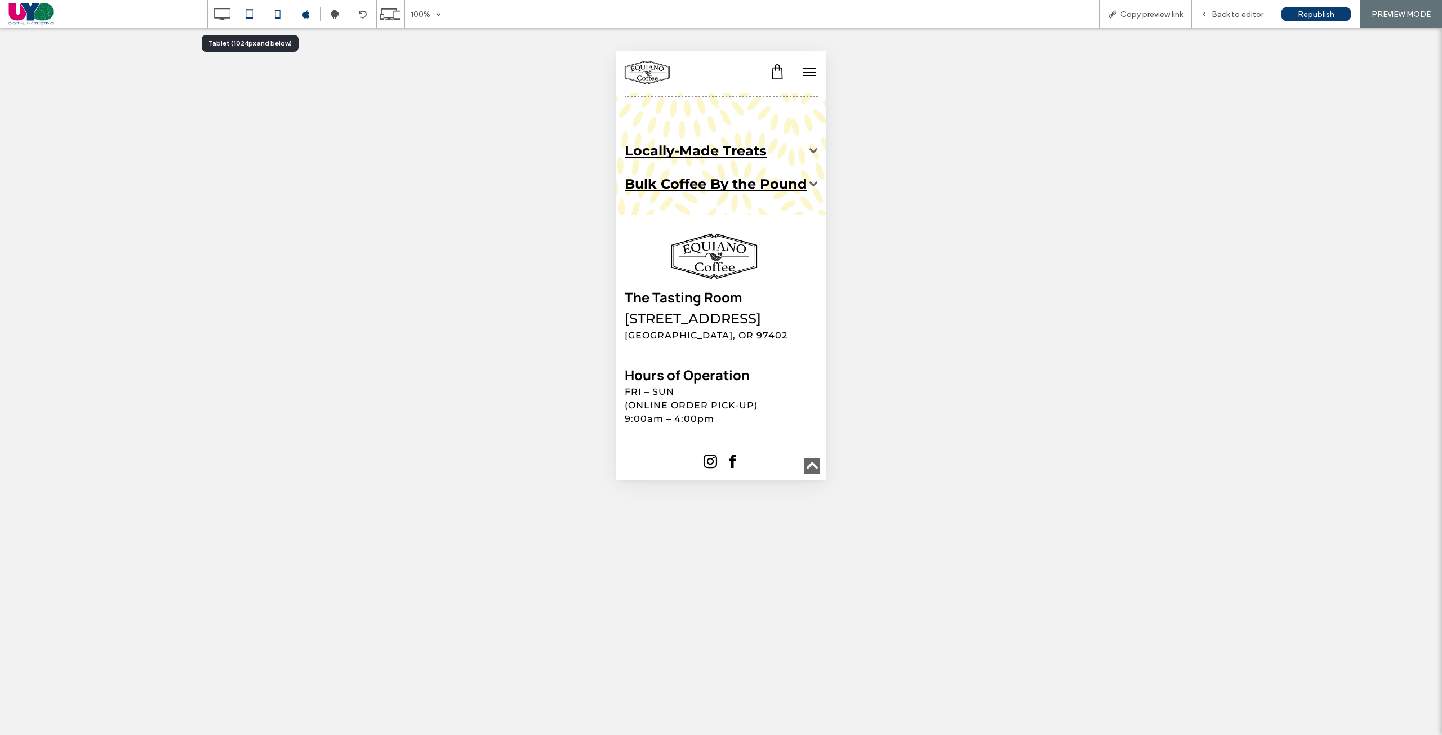
click at [253, 14] on icon at bounding box center [249, 14] width 23 height 23
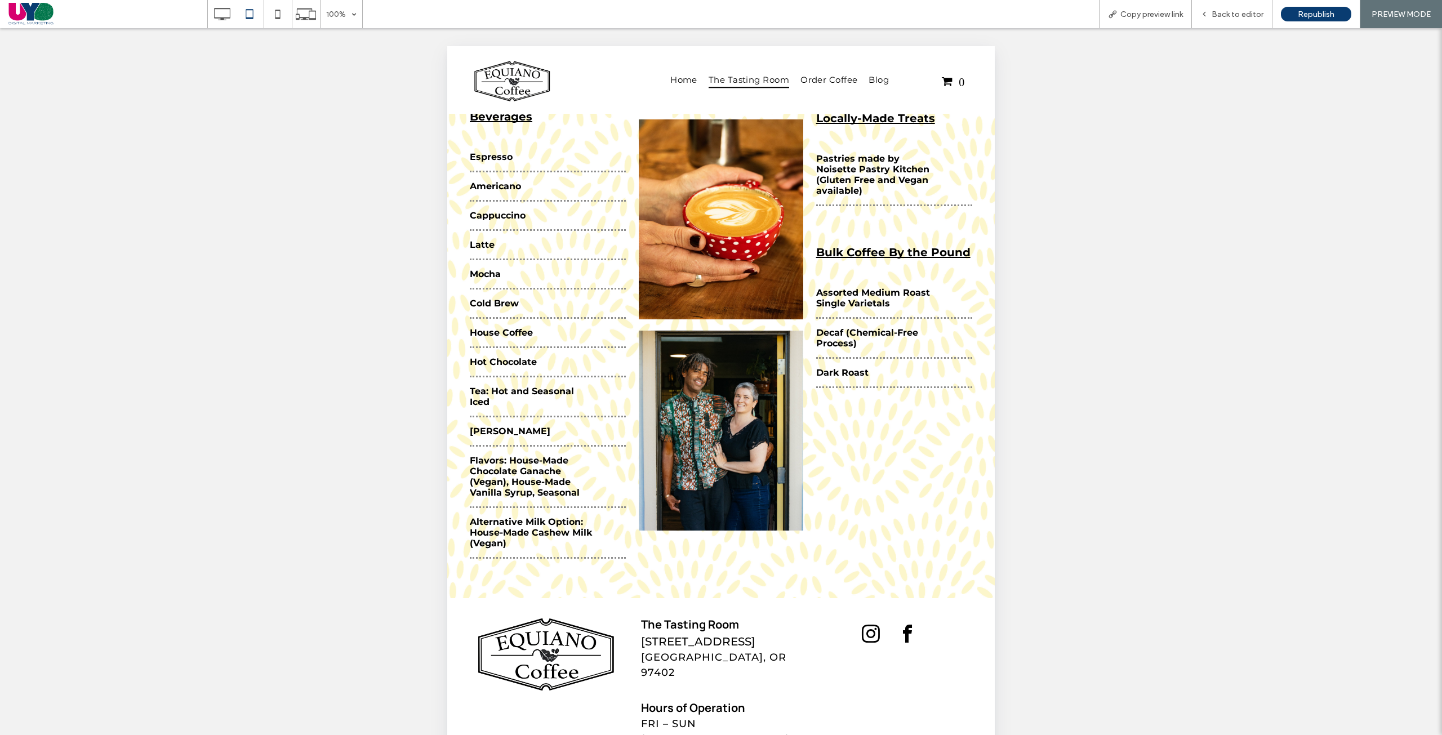
scroll to position [904, 0]
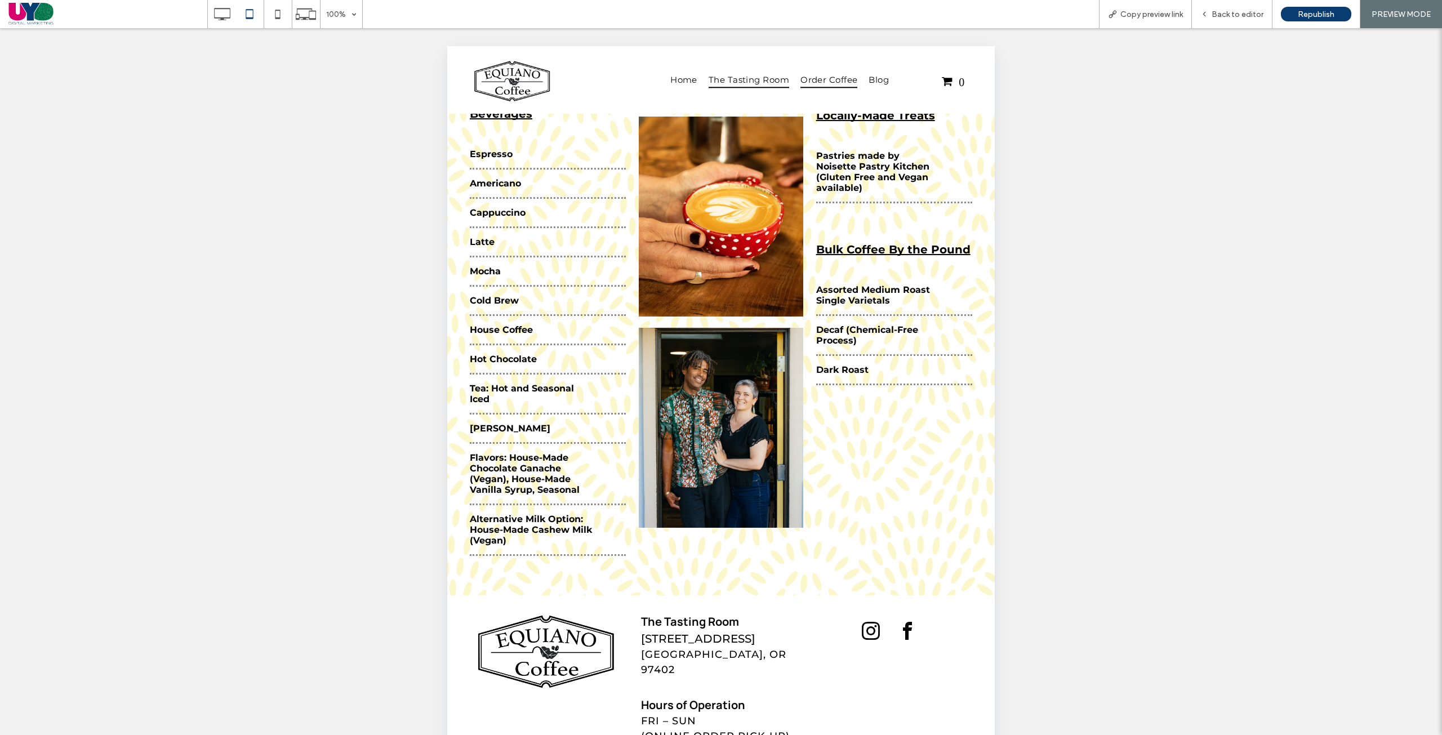
click at [819, 82] on span "Order Coffee" at bounding box center [828, 80] width 57 height 16
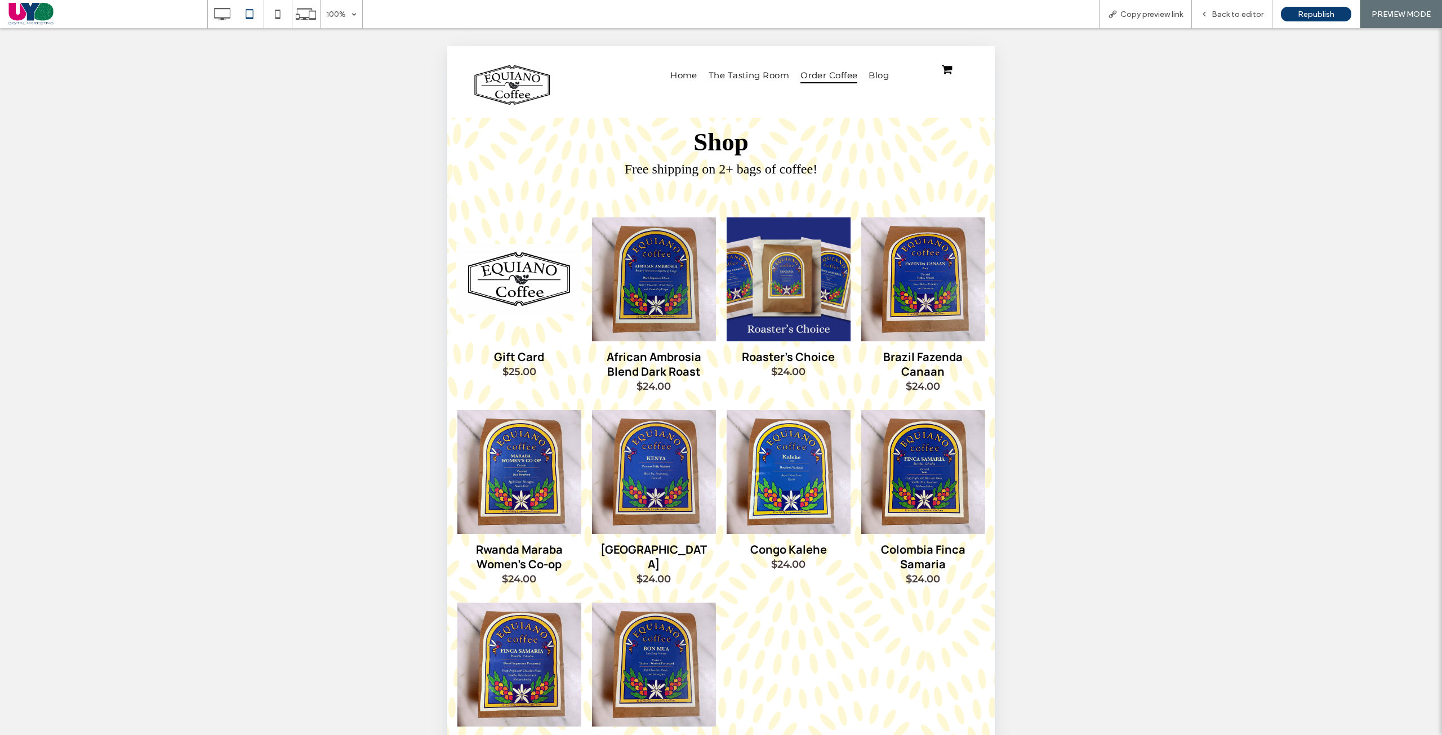
scroll to position [0, 0]
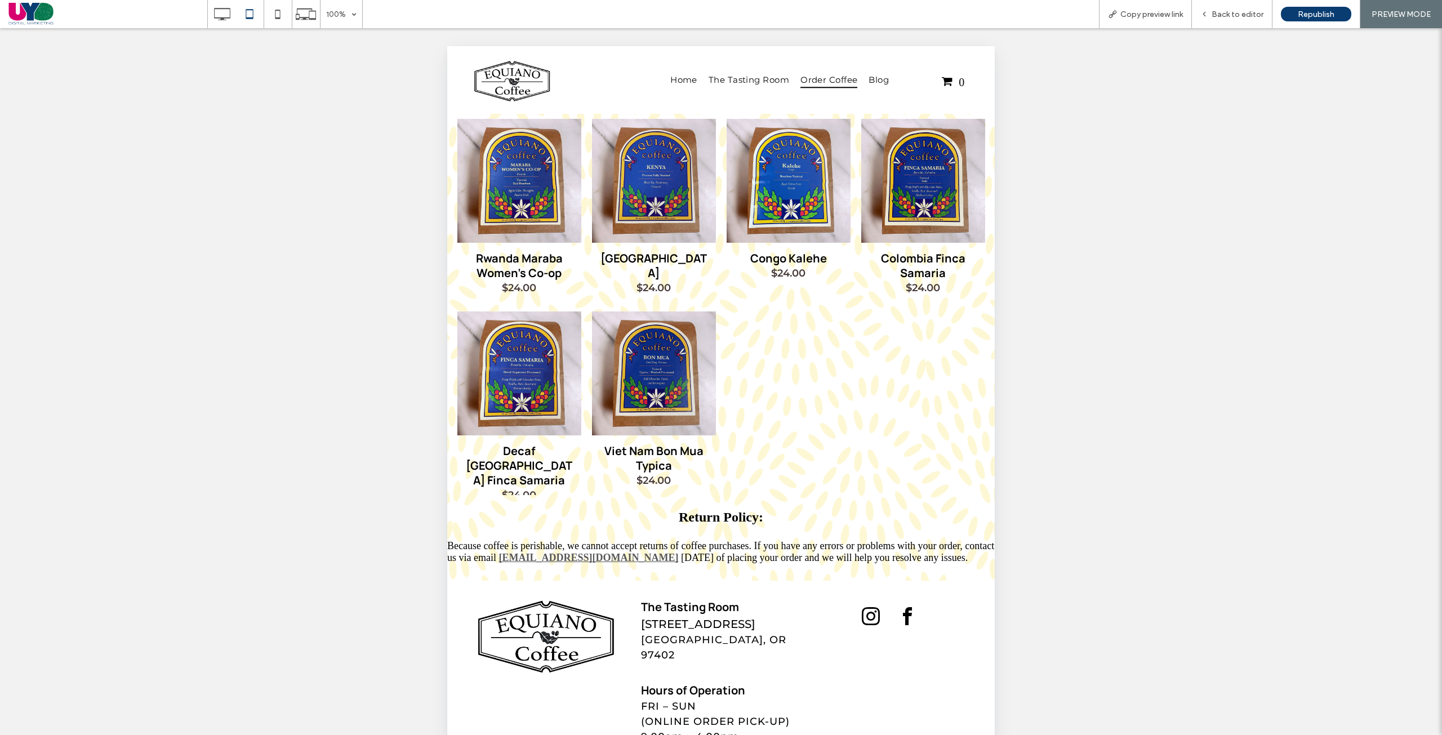
scroll to position [311, 0]
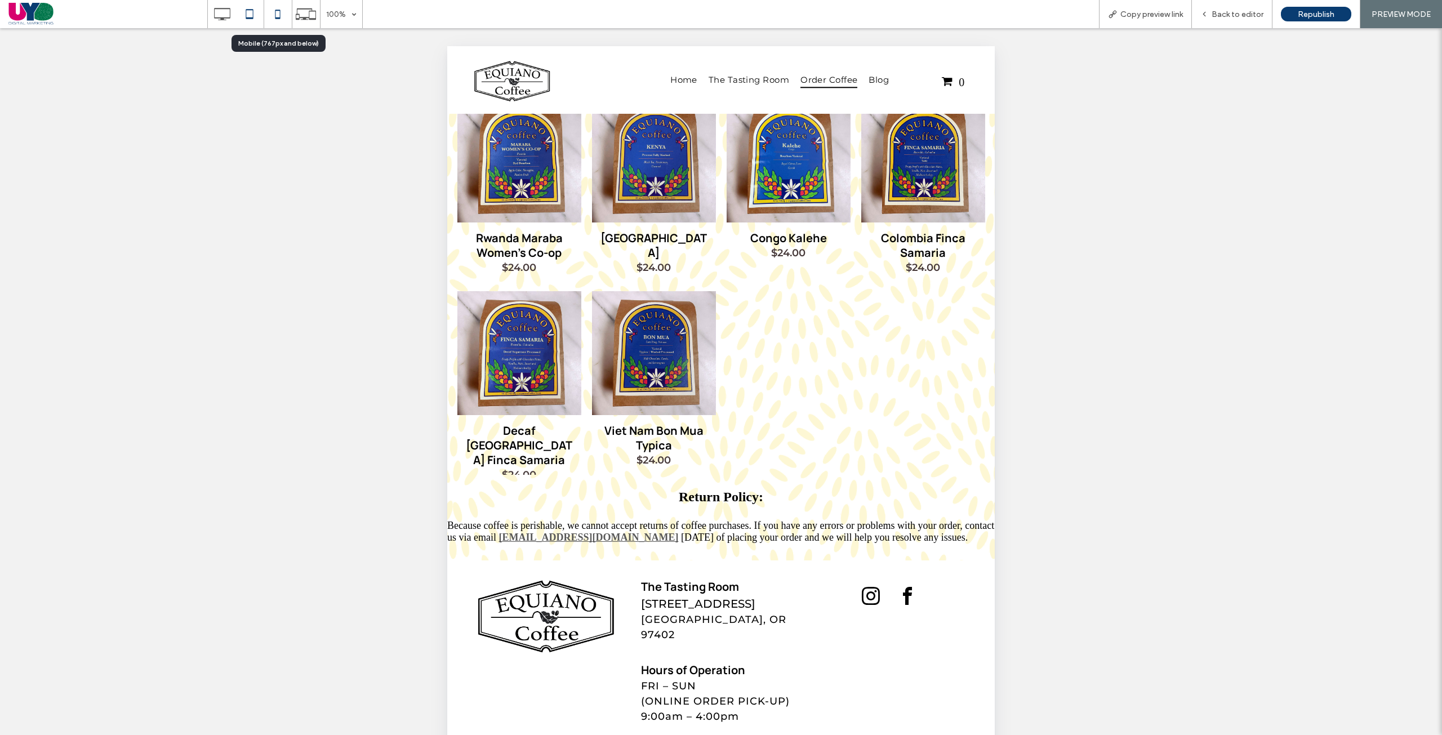
click at [275, 23] on icon at bounding box center [277, 14] width 23 height 23
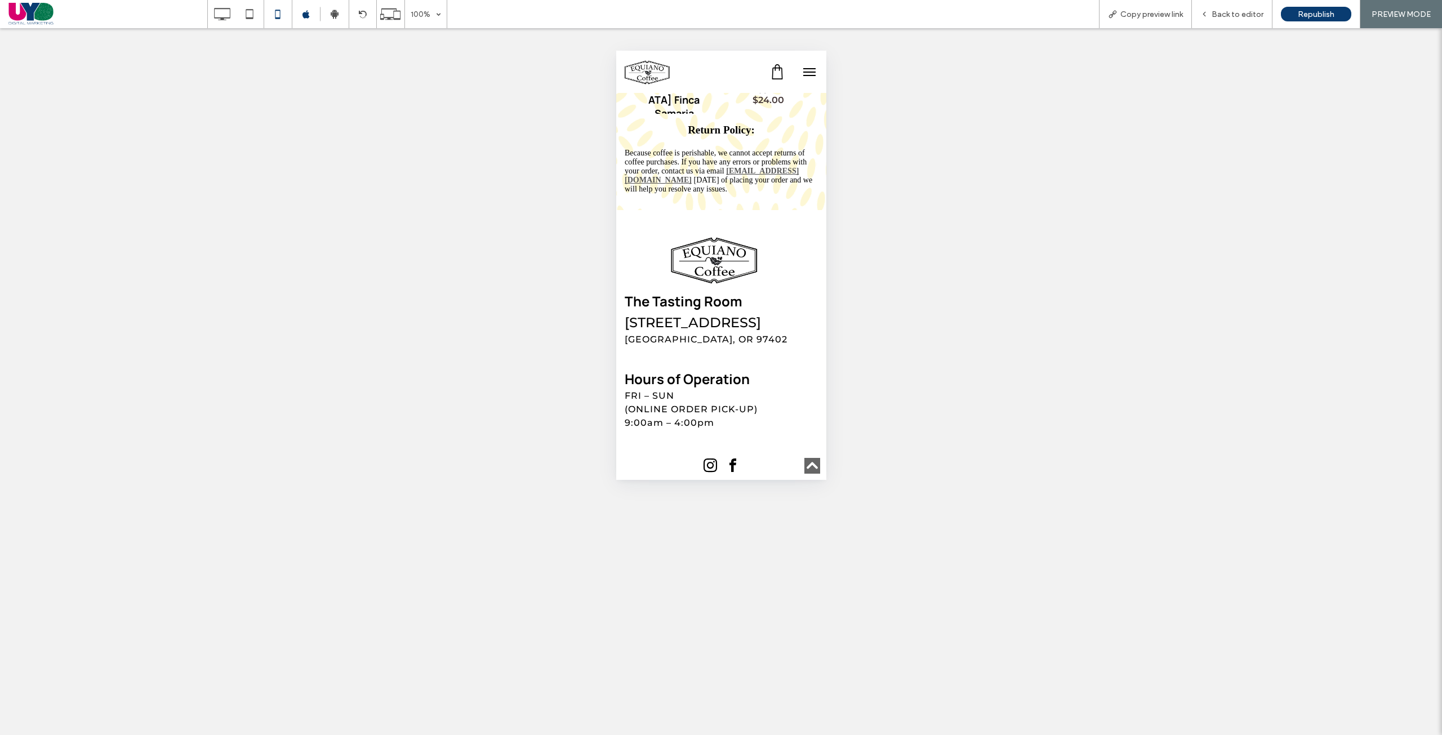
scroll to position [833, 0]
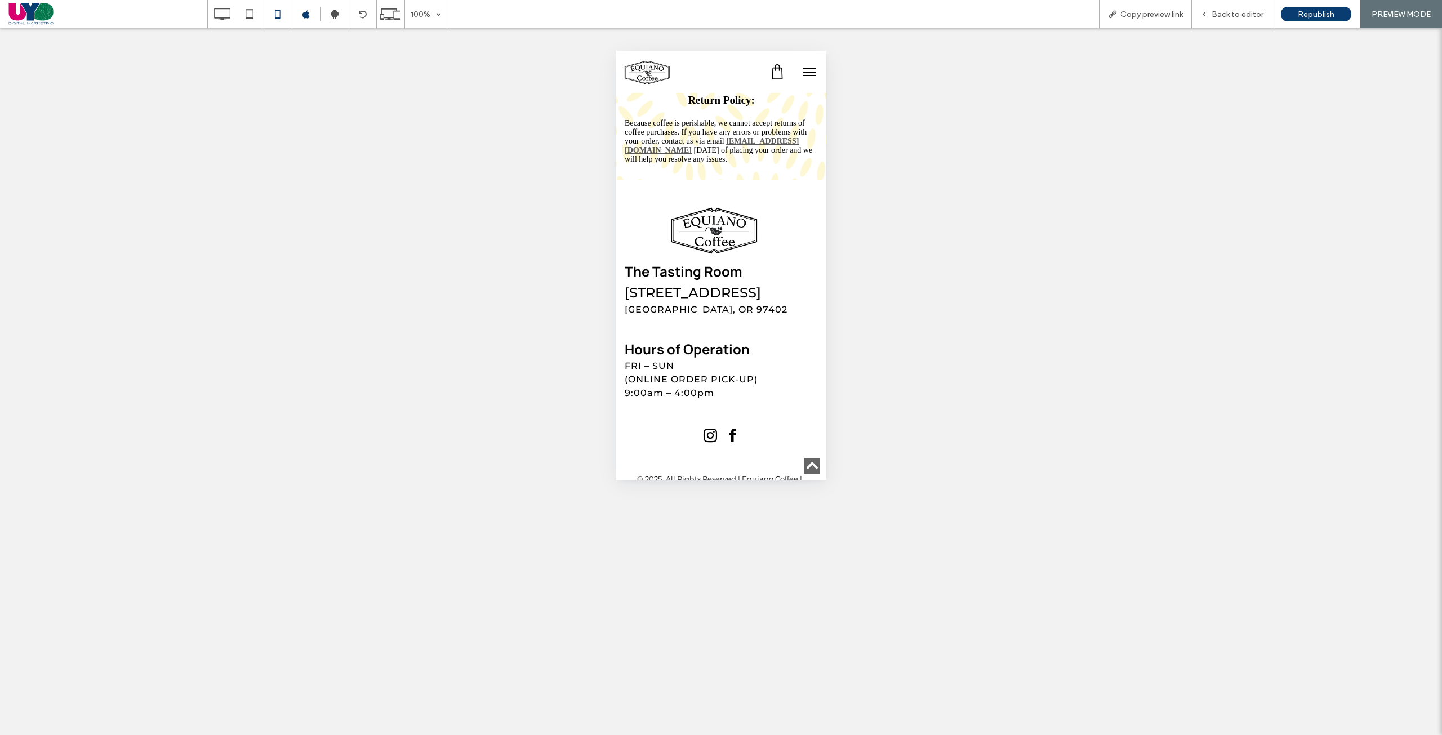
click at [803, 66] on button "menu" at bounding box center [809, 72] width 23 height 23
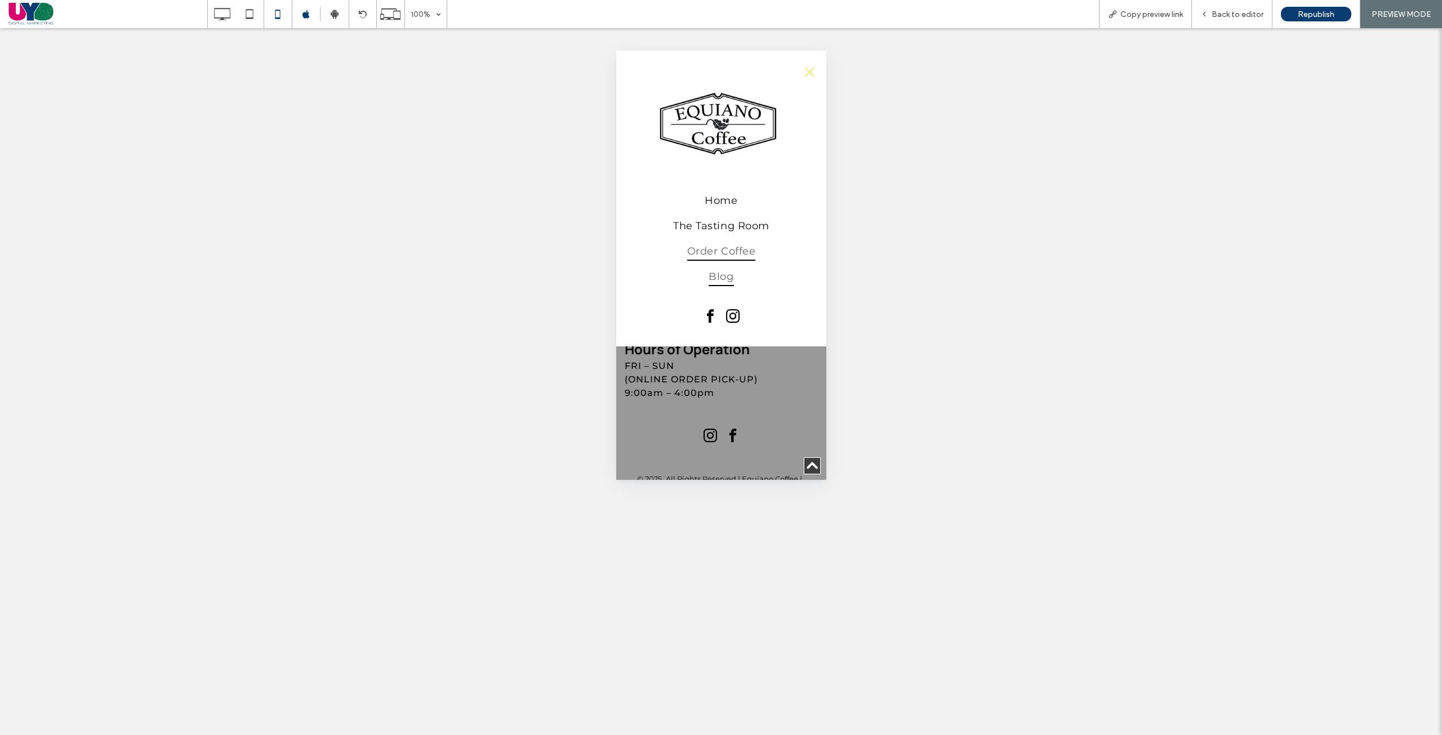
click at [733, 279] on span "Blog" at bounding box center [720, 277] width 25 height 19
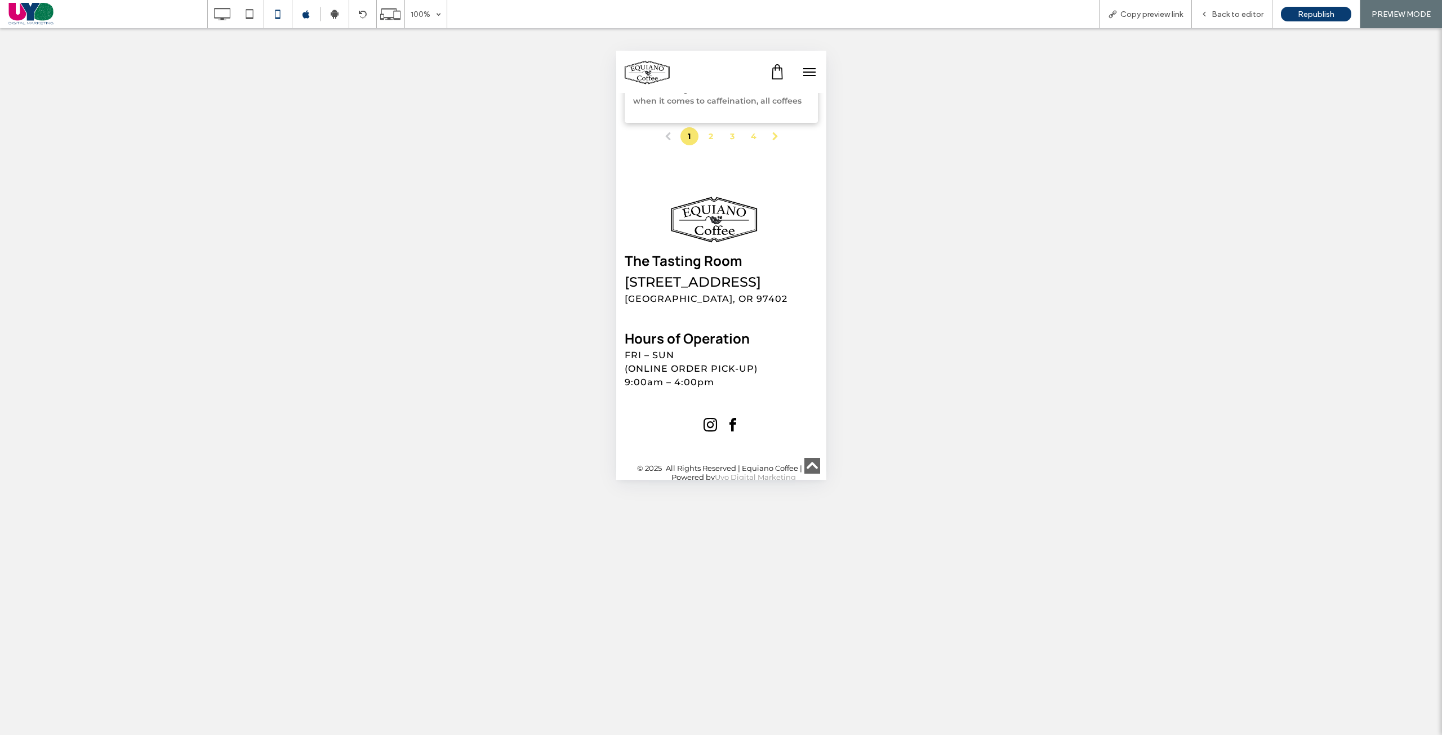
scroll to position [2325, 0]
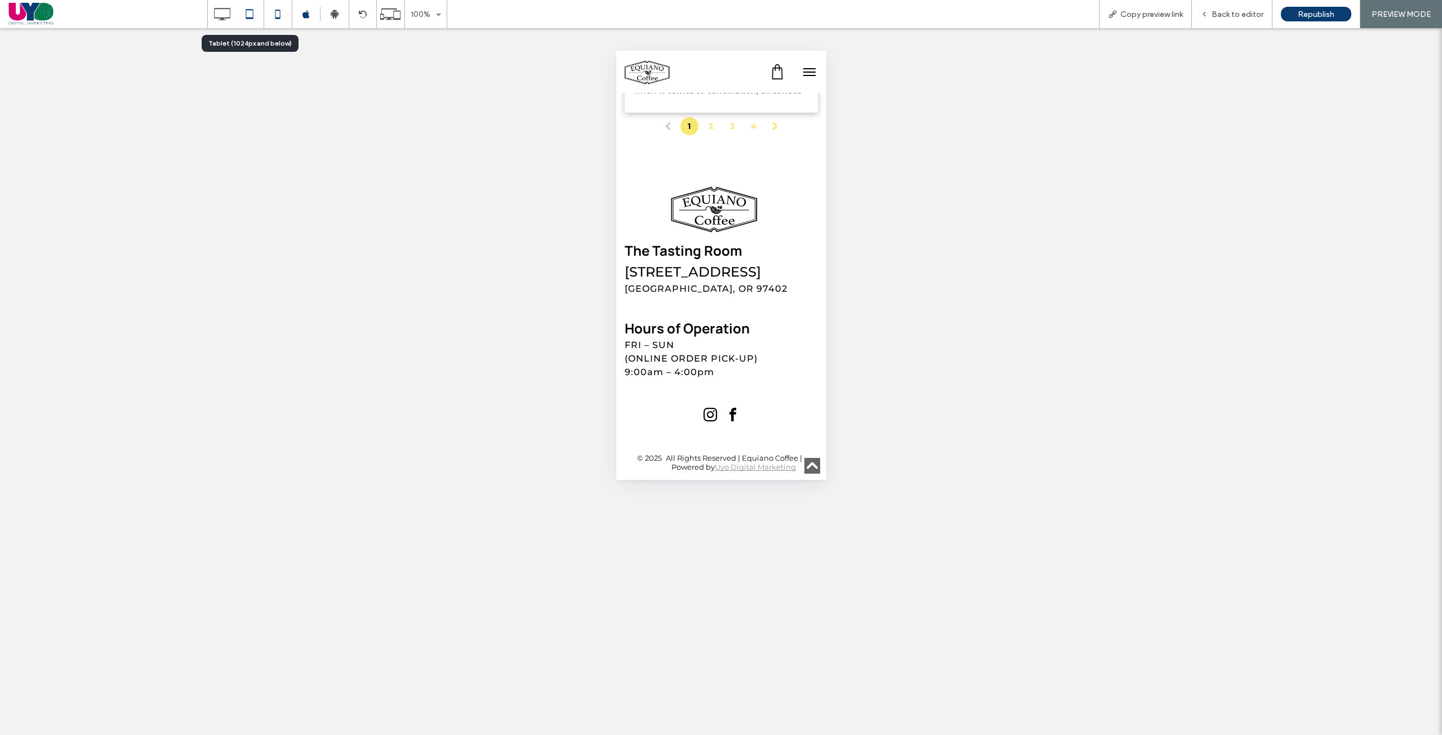
click at [243, 16] on icon at bounding box center [249, 14] width 23 height 23
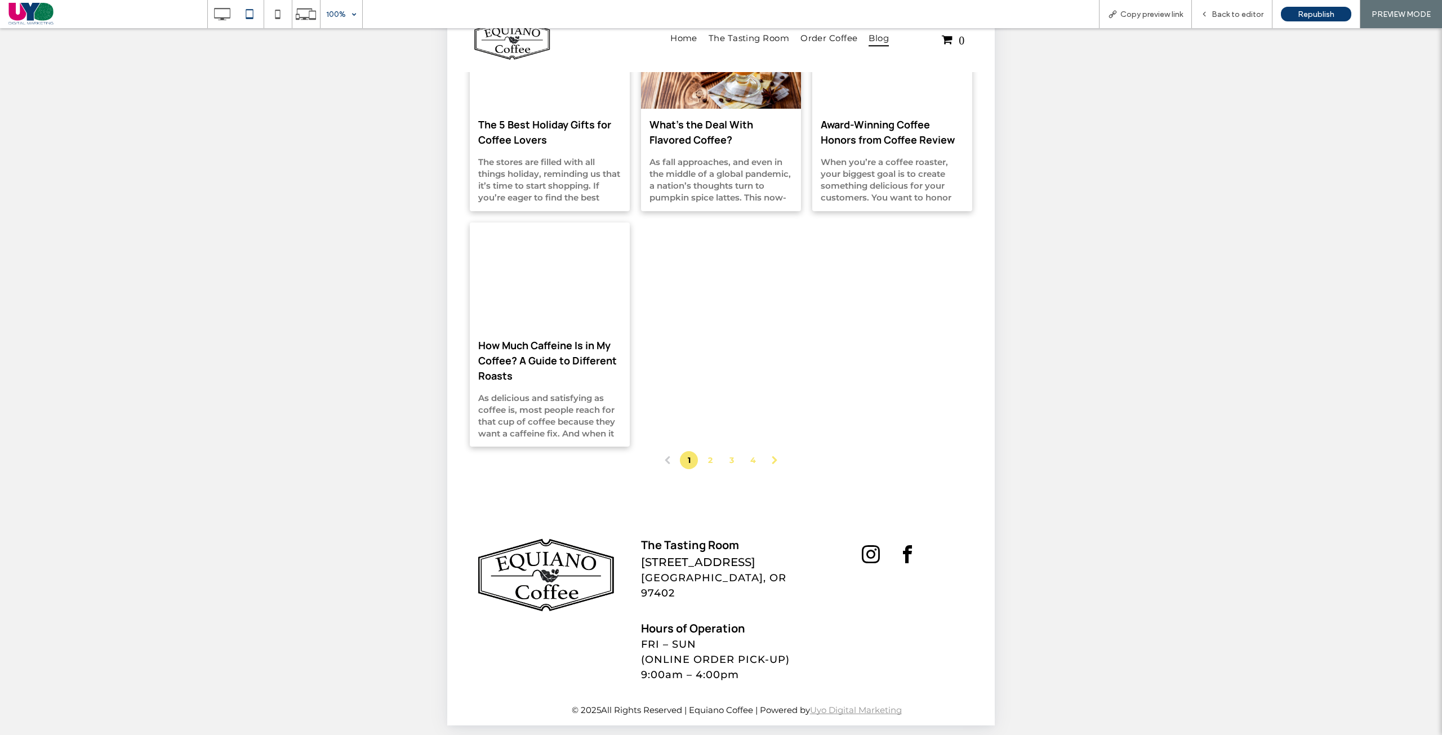
scroll to position [50, 0]
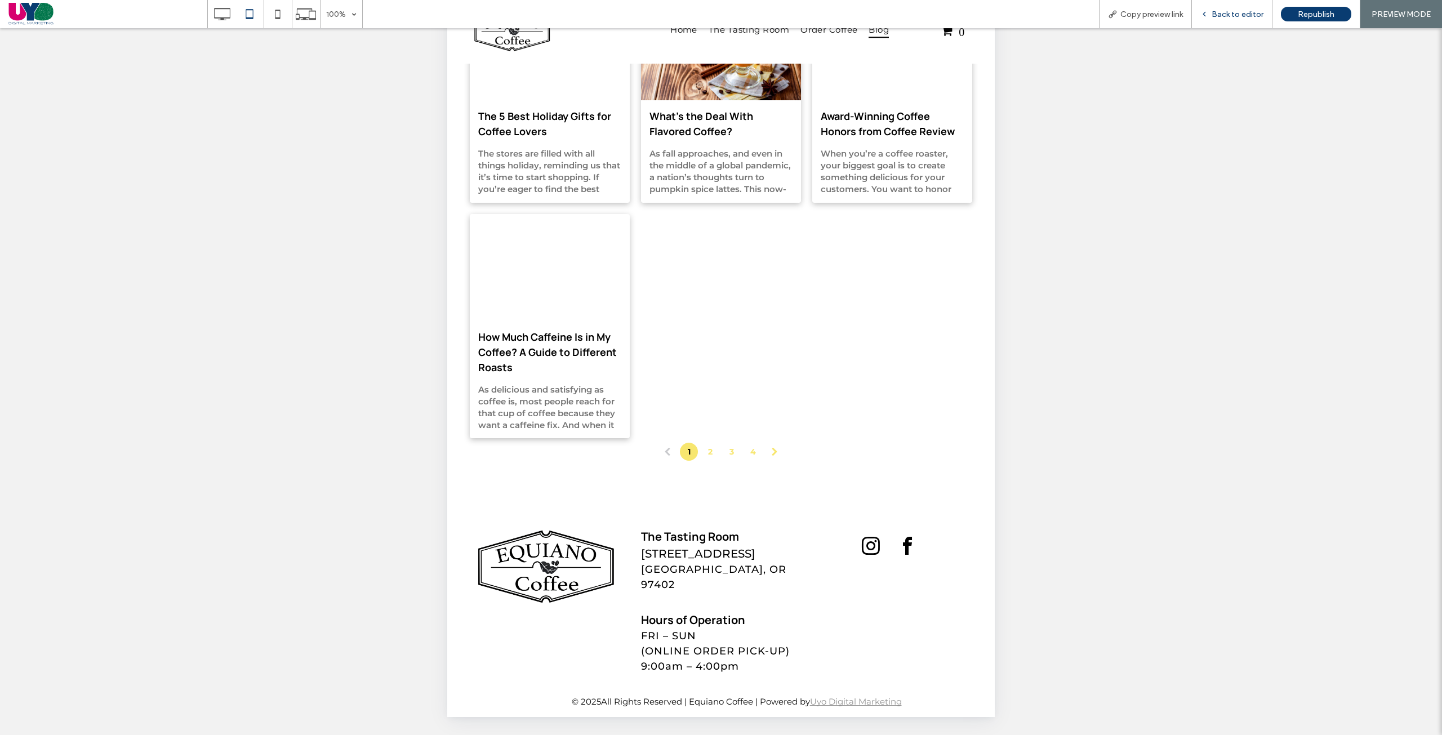
click at [1236, 19] on span "Back to editor" at bounding box center [1238, 15] width 52 height 10
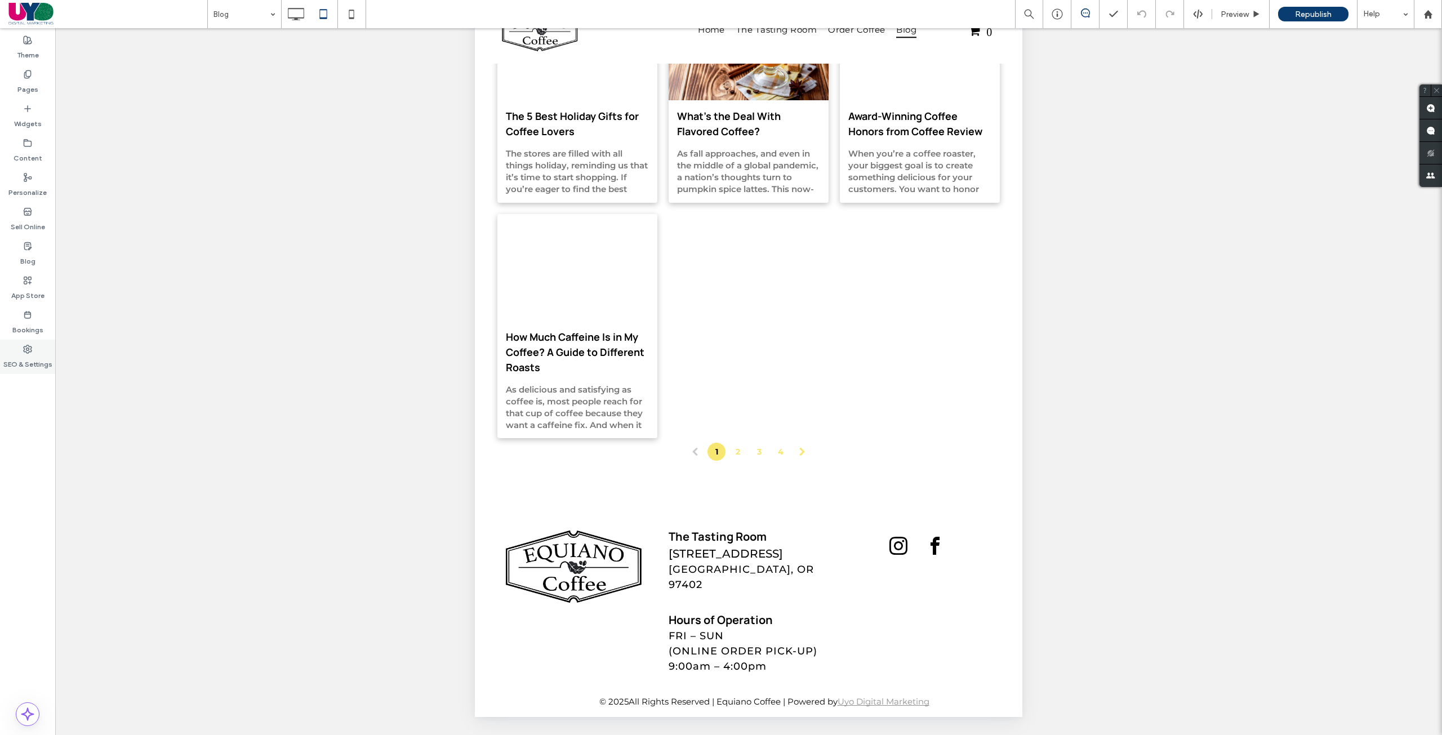
click at [33, 358] on label "SEO & Settings" at bounding box center [27, 362] width 49 height 16
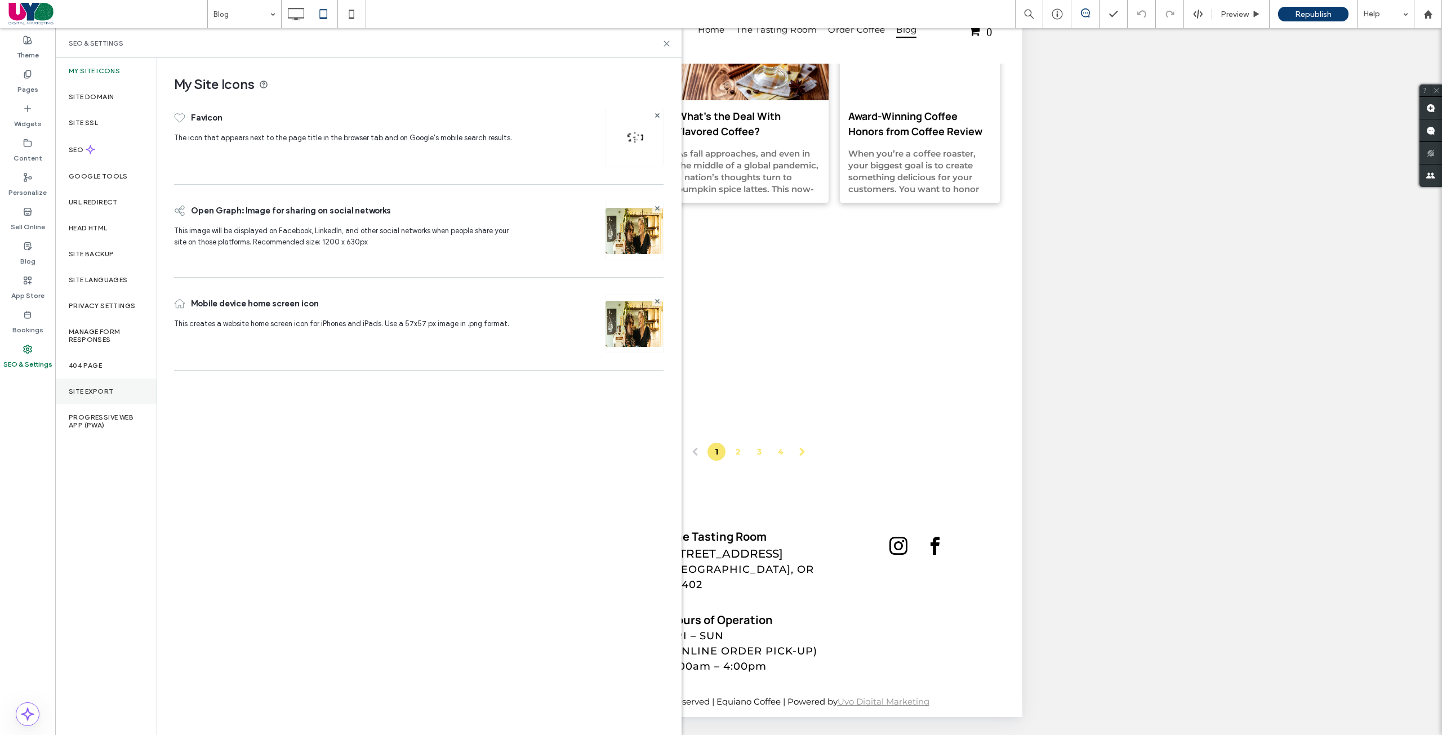
click at [115, 382] on div "Site Export" at bounding box center [105, 392] width 101 height 26
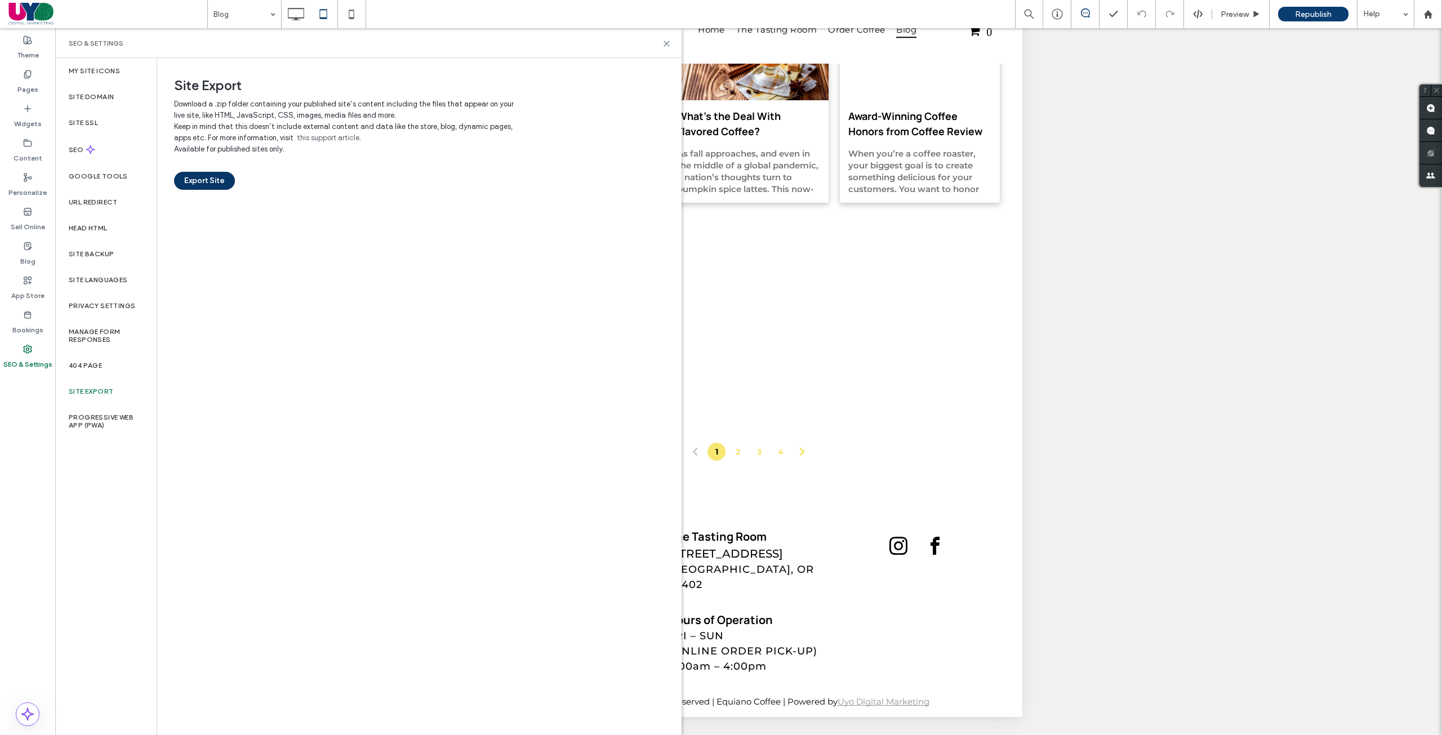
click at [220, 179] on button "Export Site" at bounding box center [204, 181] width 61 height 18
click at [27, 280] on icon at bounding box center [27, 280] width 9 height 9
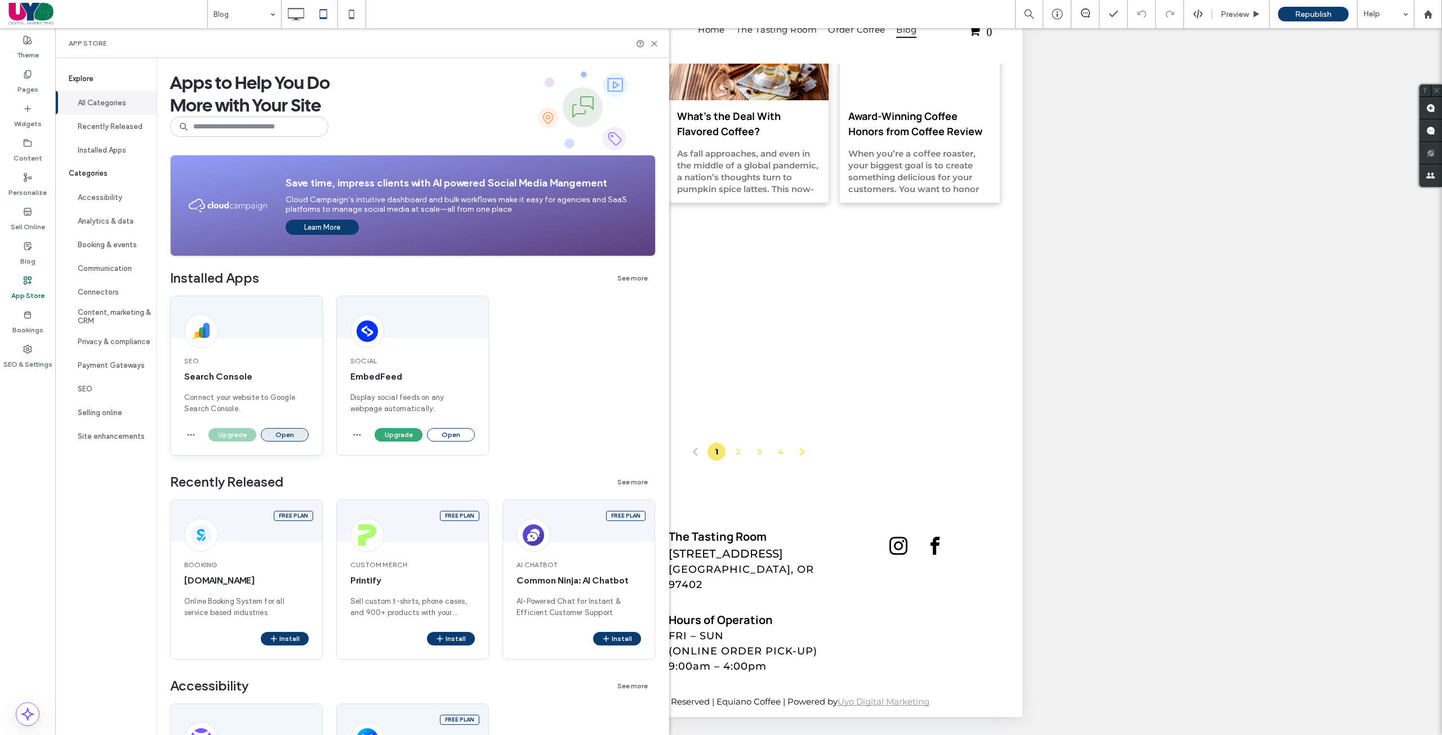
click at [280, 430] on button "Open" at bounding box center [285, 435] width 48 height 14
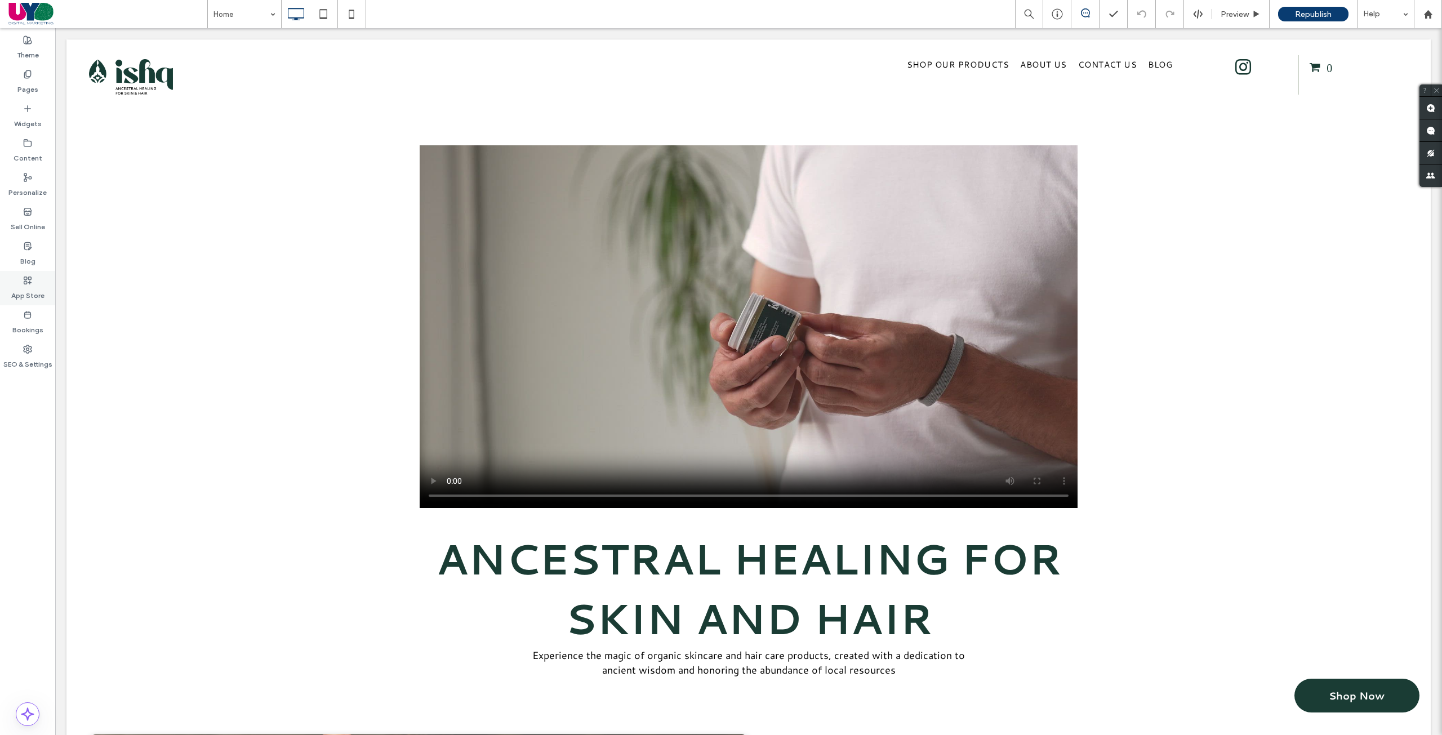
click at [23, 273] on div "App Store" at bounding box center [27, 288] width 55 height 34
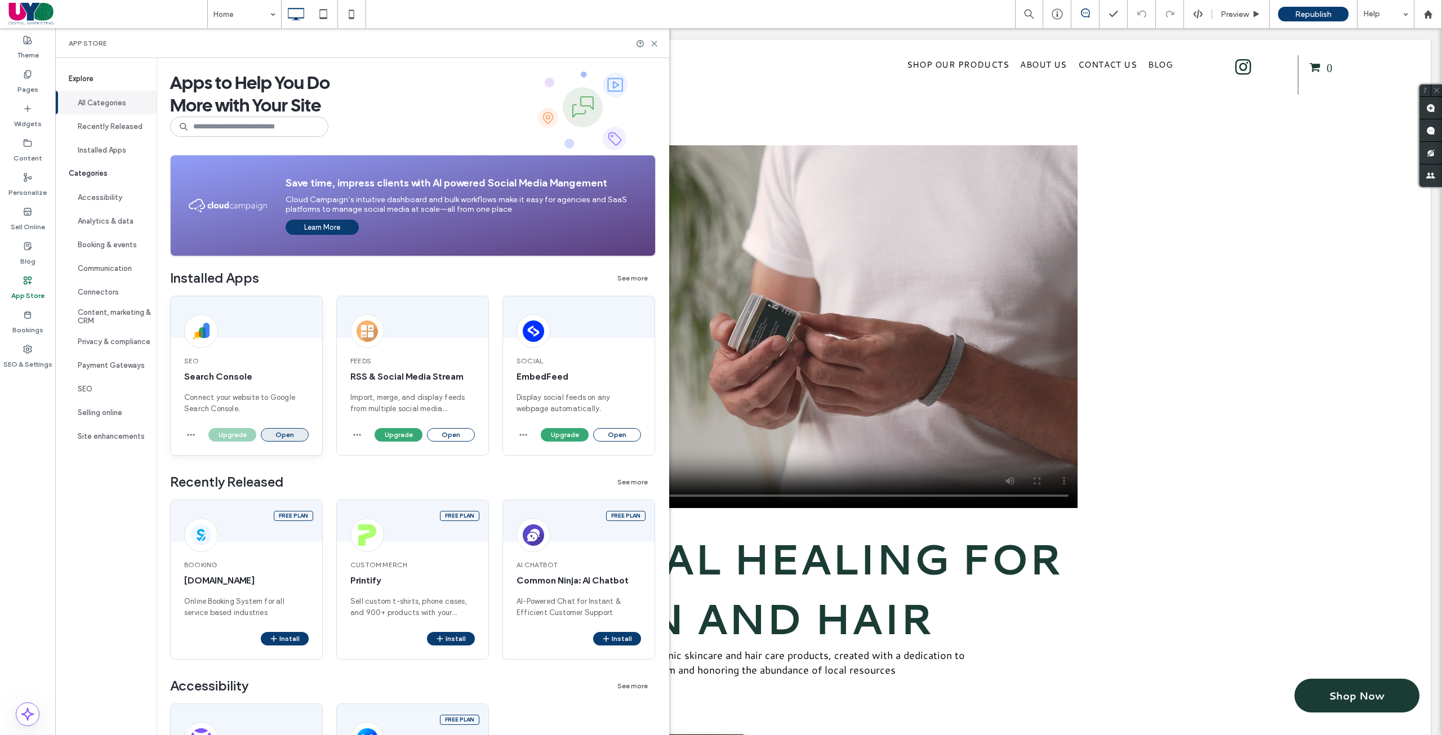
click at [292, 433] on button "Open" at bounding box center [285, 435] width 48 height 14
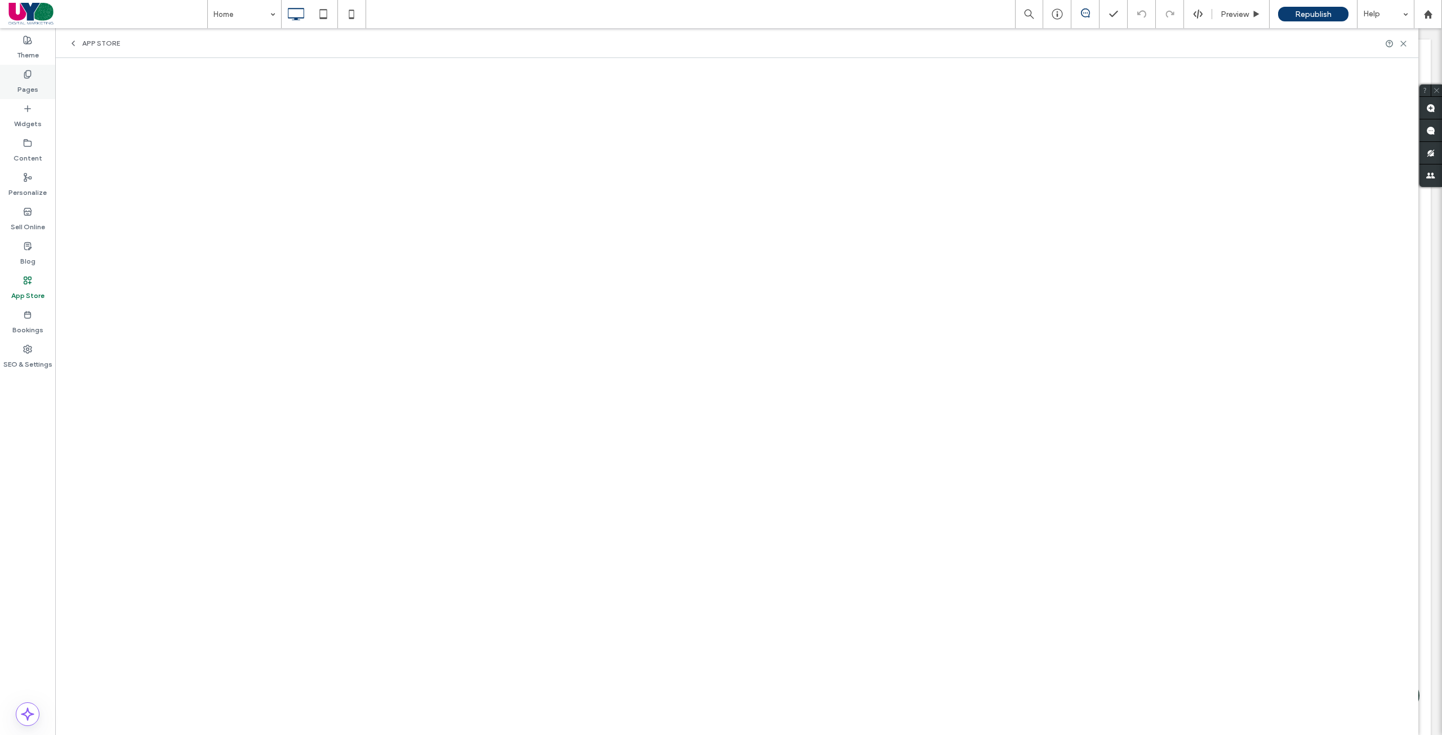
click at [4, 74] on div "Pages" at bounding box center [27, 82] width 55 height 34
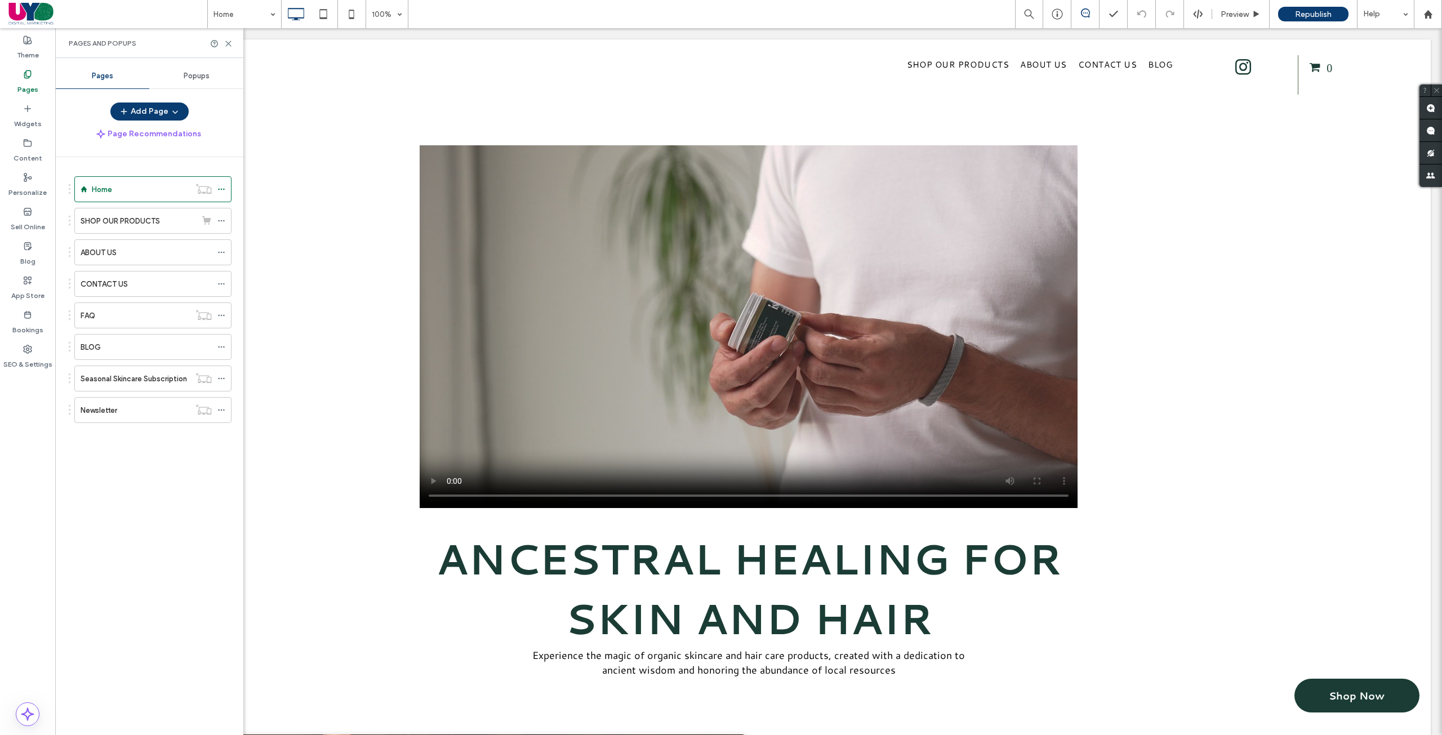
click at [4, 74] on div "Pages" at bounding box center [27, 82] width 55 height 34
click at [226, 41] on icon at bounding box center [228, 43] width 8 height 8
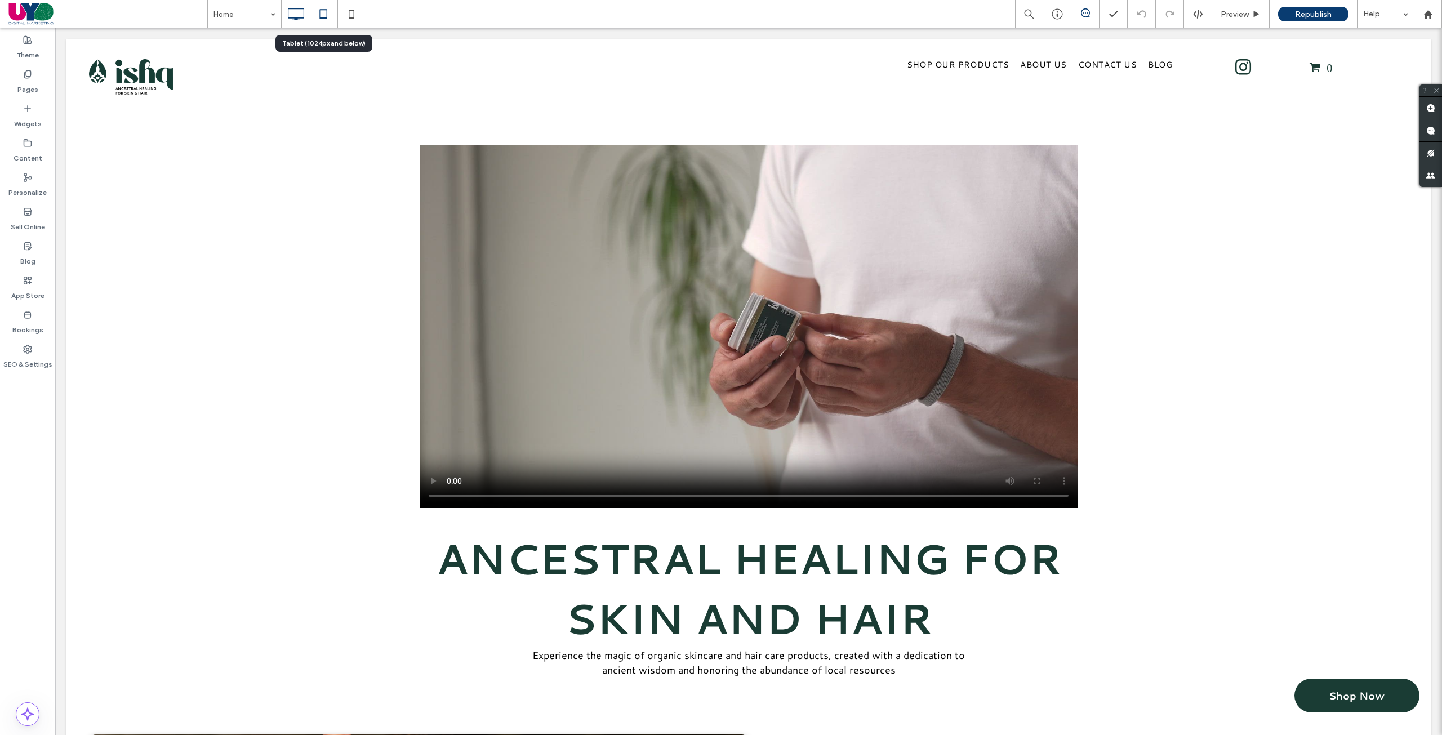
click at [326, 4] on icon at bounding box center [323, 14] width 23 height 23
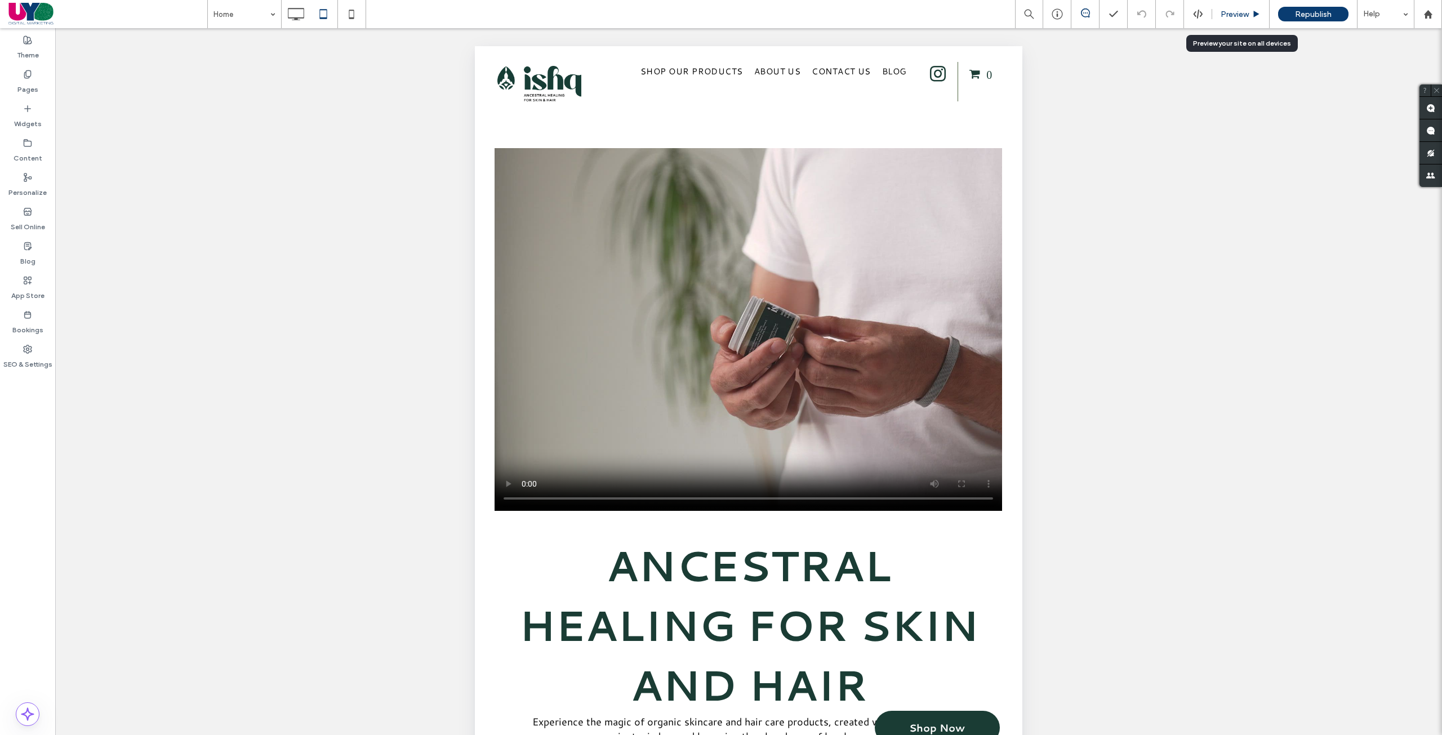
click at [1227, 10] on span "Preview" at bounding box center [1235, 15] width 28 height 10
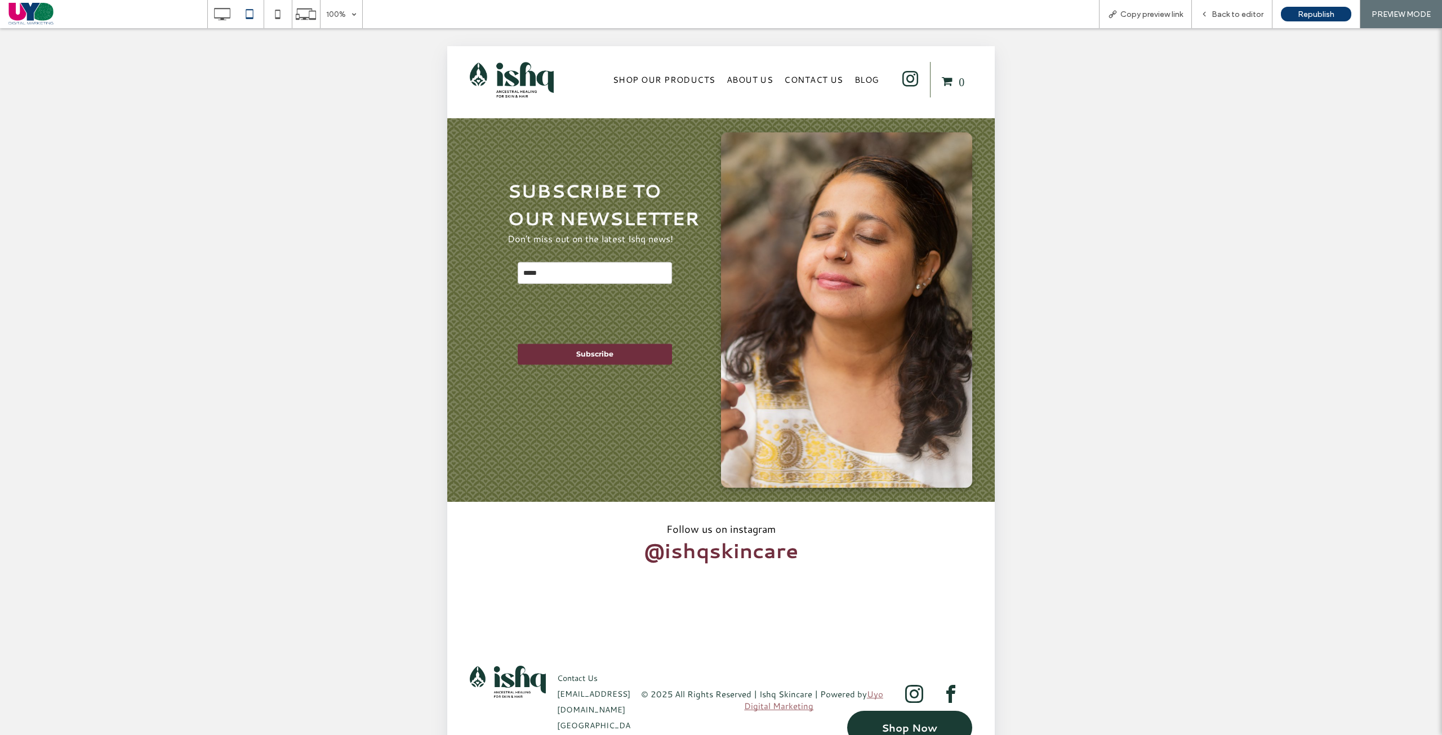
scroll to position [50, 0]
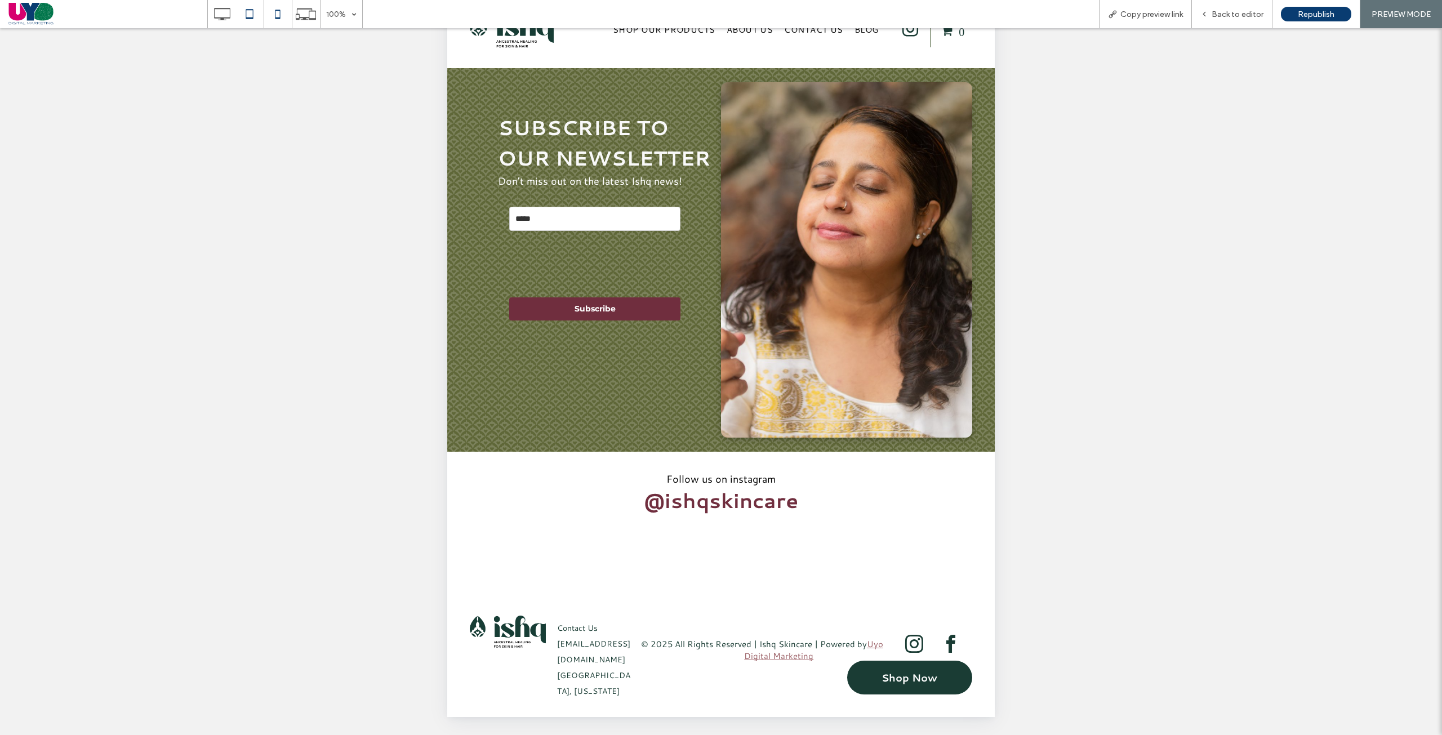
click at [281, 16] on icon at bounding box center [277, 14] width 23 height 23
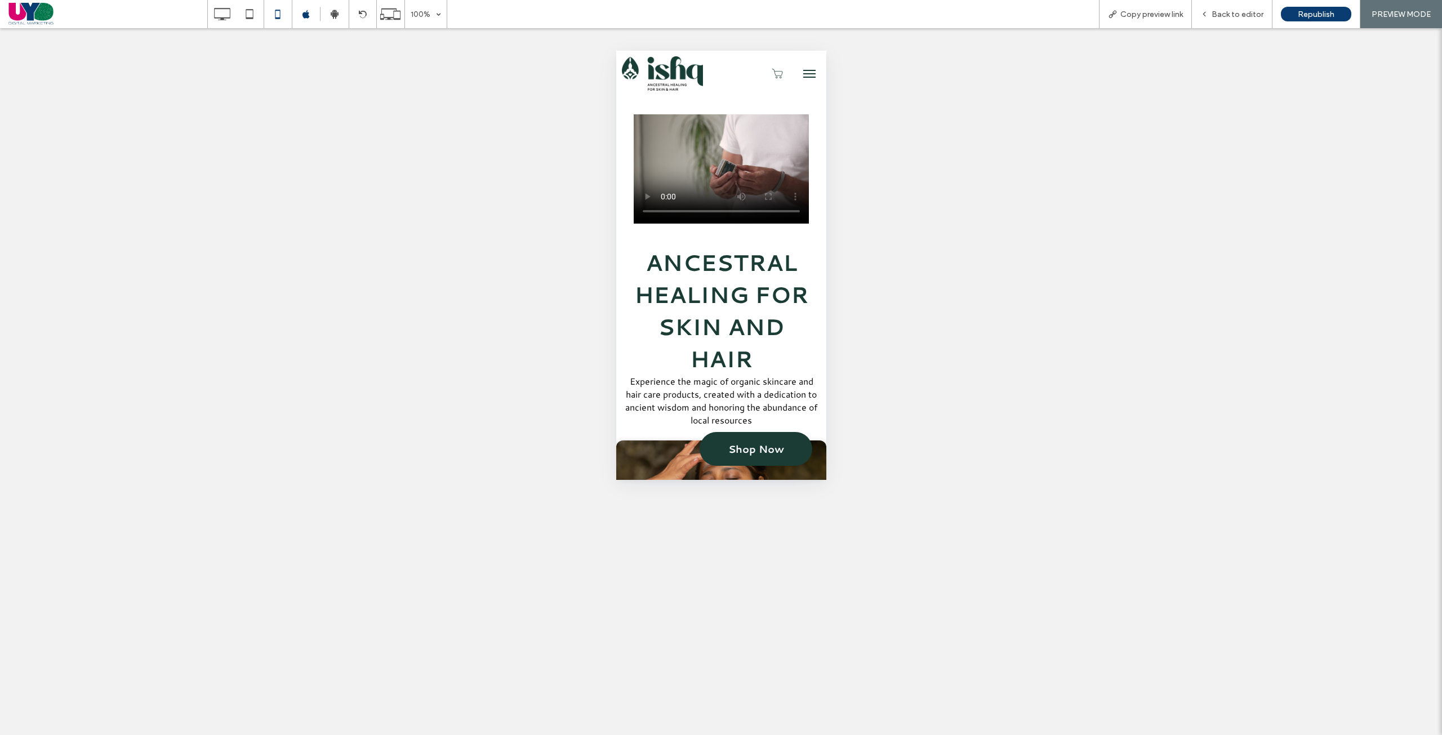
scroll to position [0, 0]
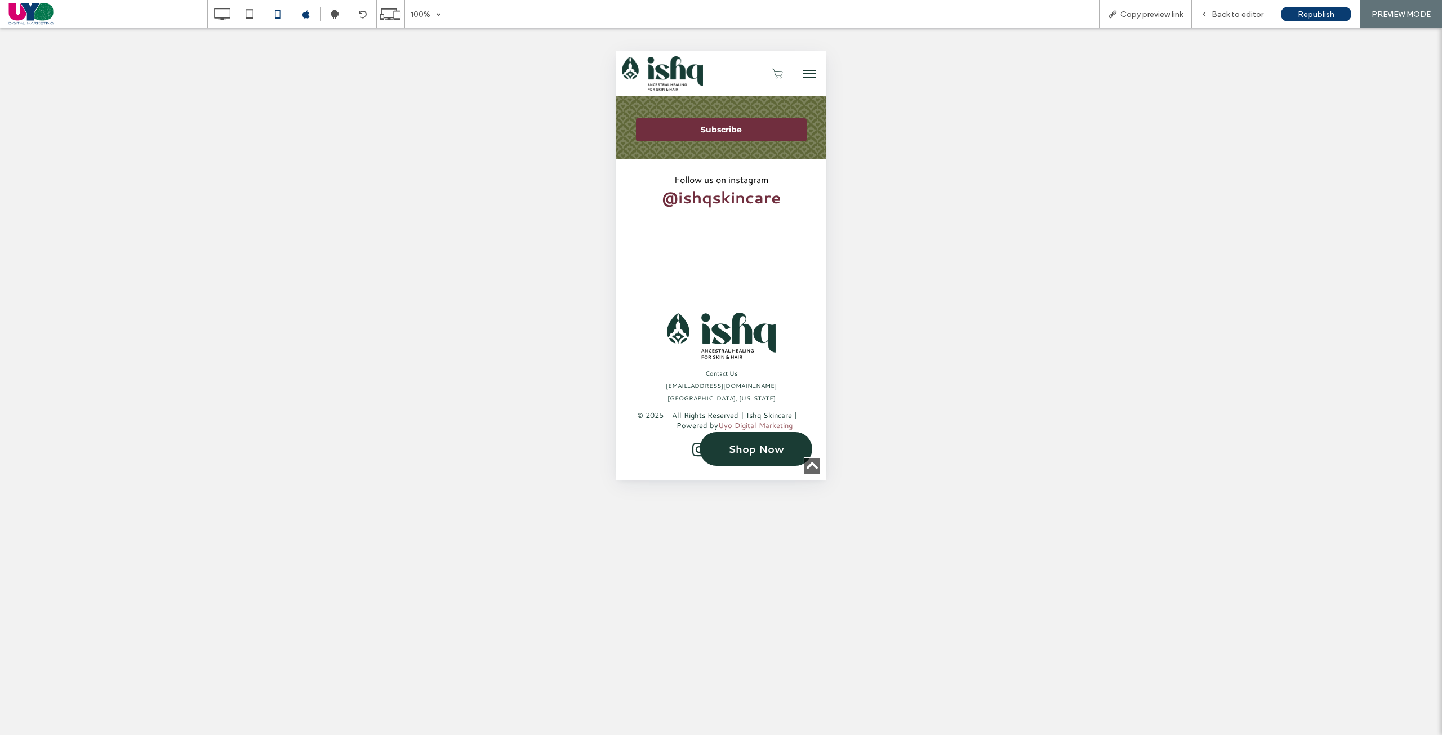
click at [803, 74] on span "menu" at bounding box center [809, 73] width 12 height 1
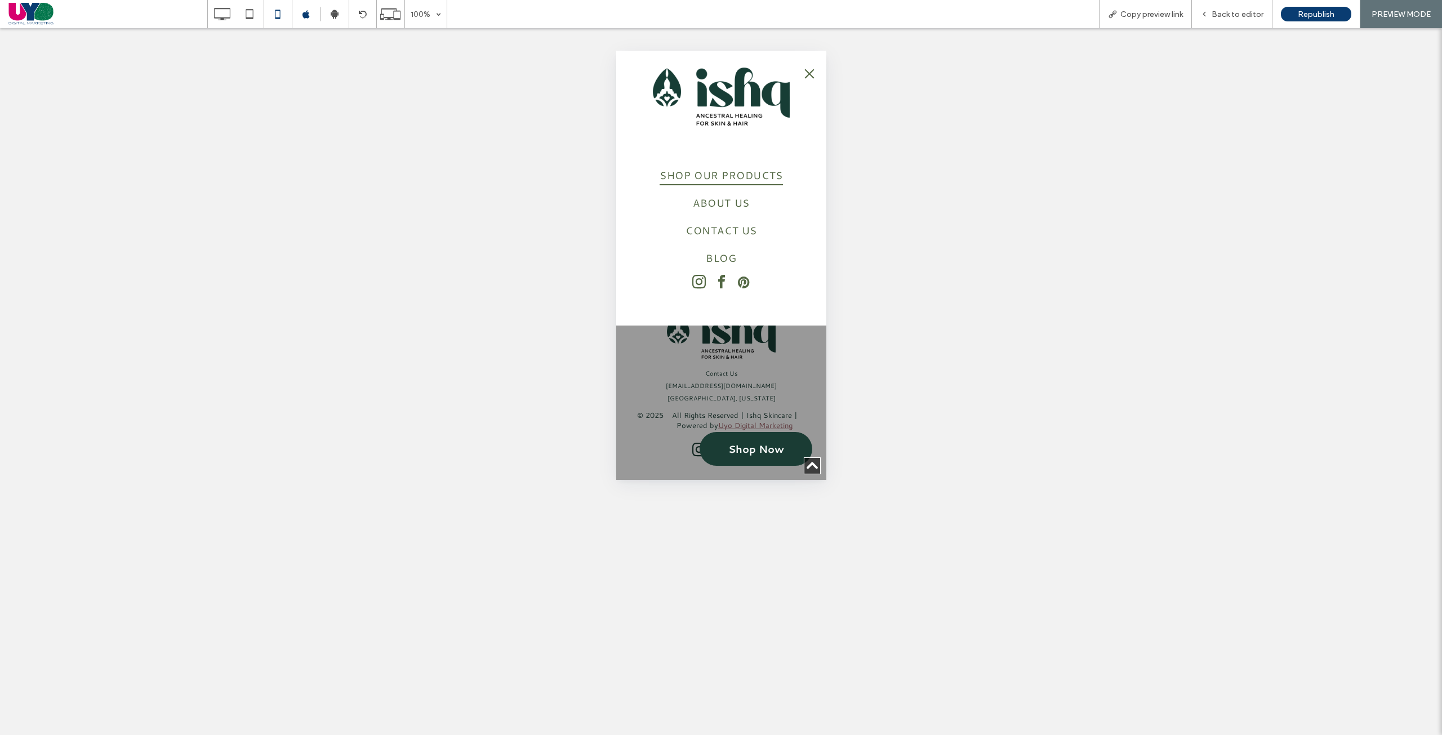
click at [715, 177] on span "SHOP OUR PRODUCTS" at bounding box center [720, 174] width 123 height 21
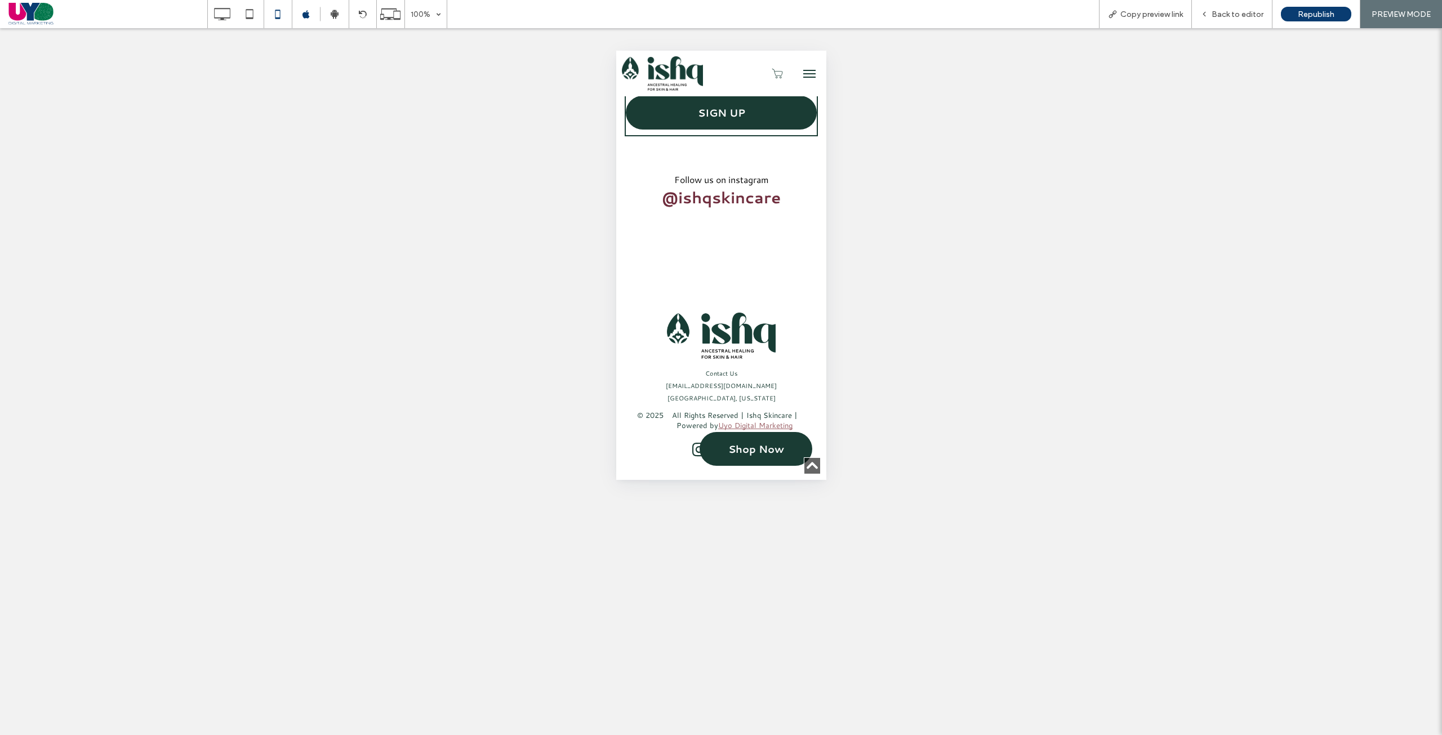
scroll to position [1419, 0]
click at [248, 19] on use at bounding box center [249, 14] width 7 height 10
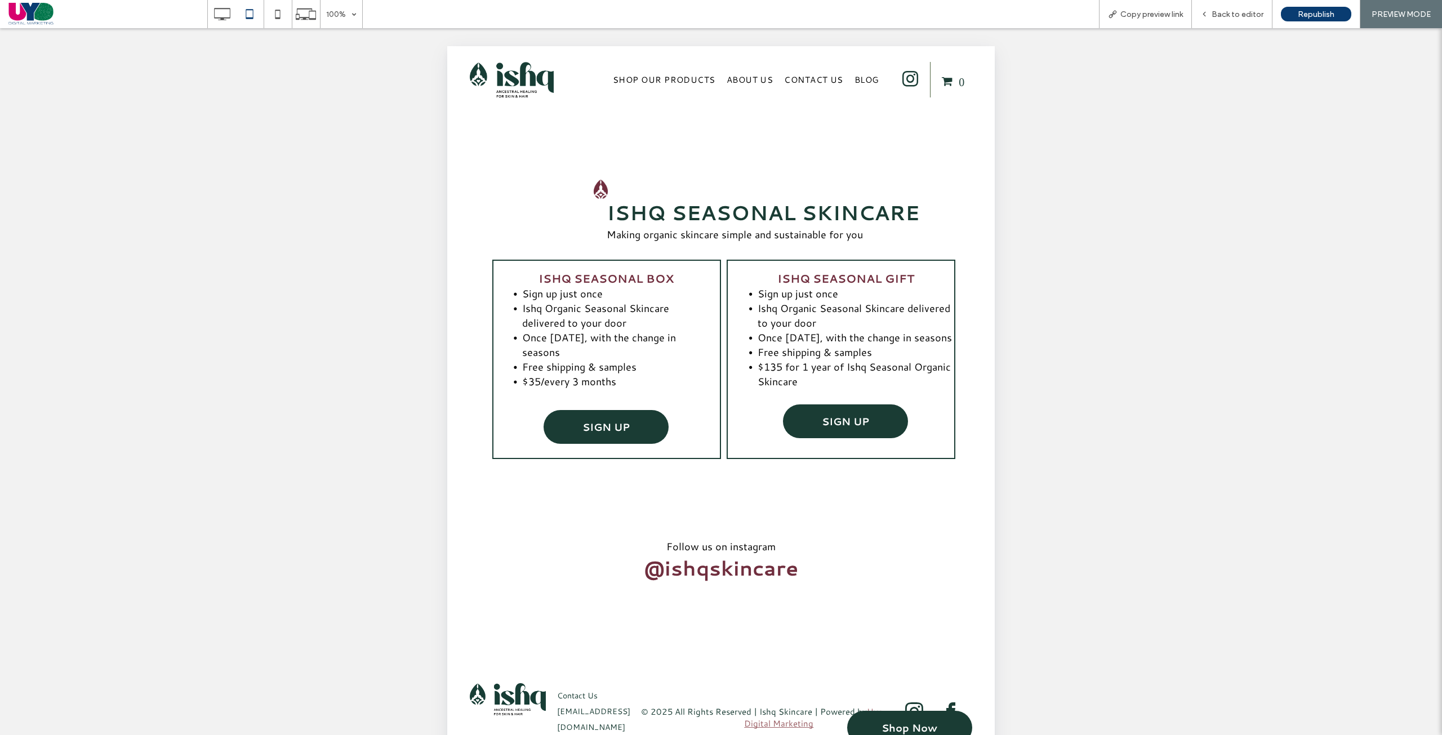
scroll to position [977, 0]
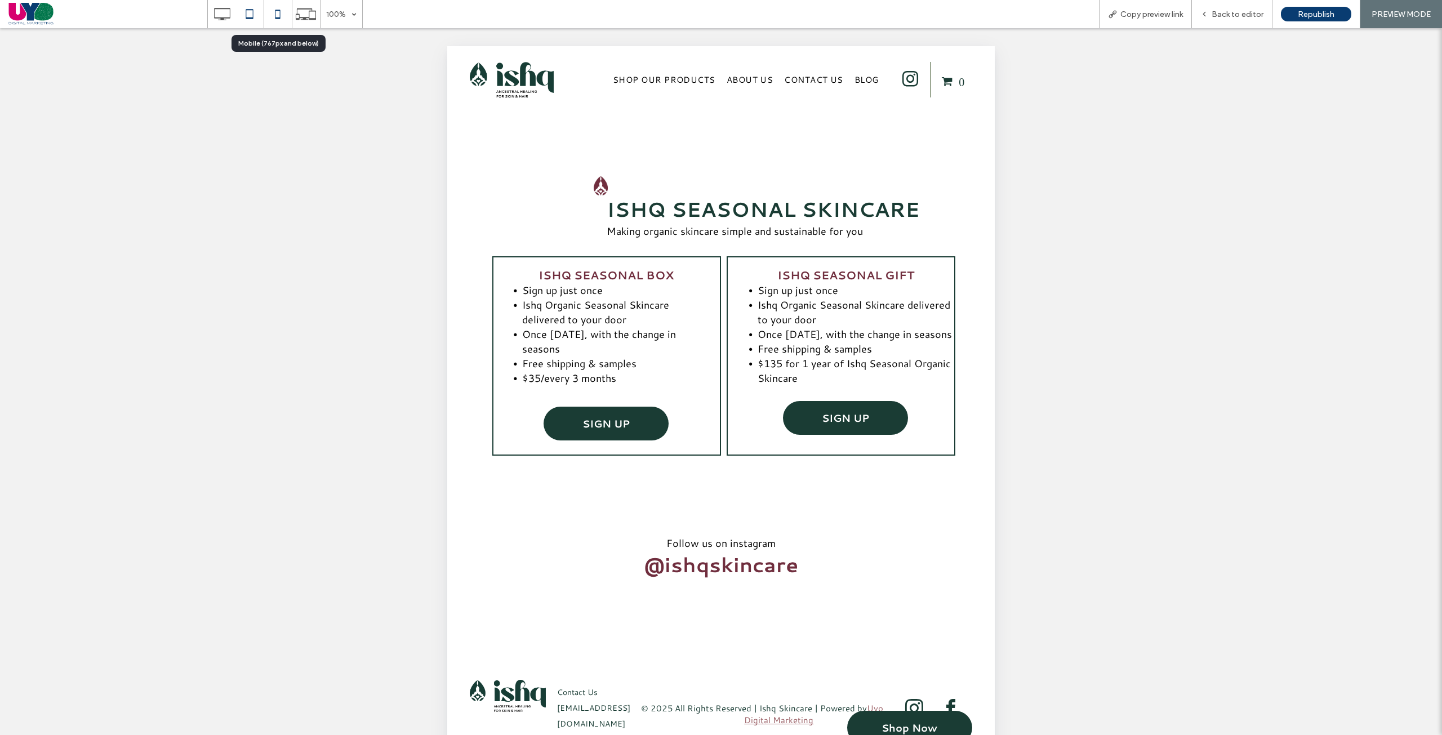
click at [277, 17] on use at bounding box center [277, 14] width 5 height 9
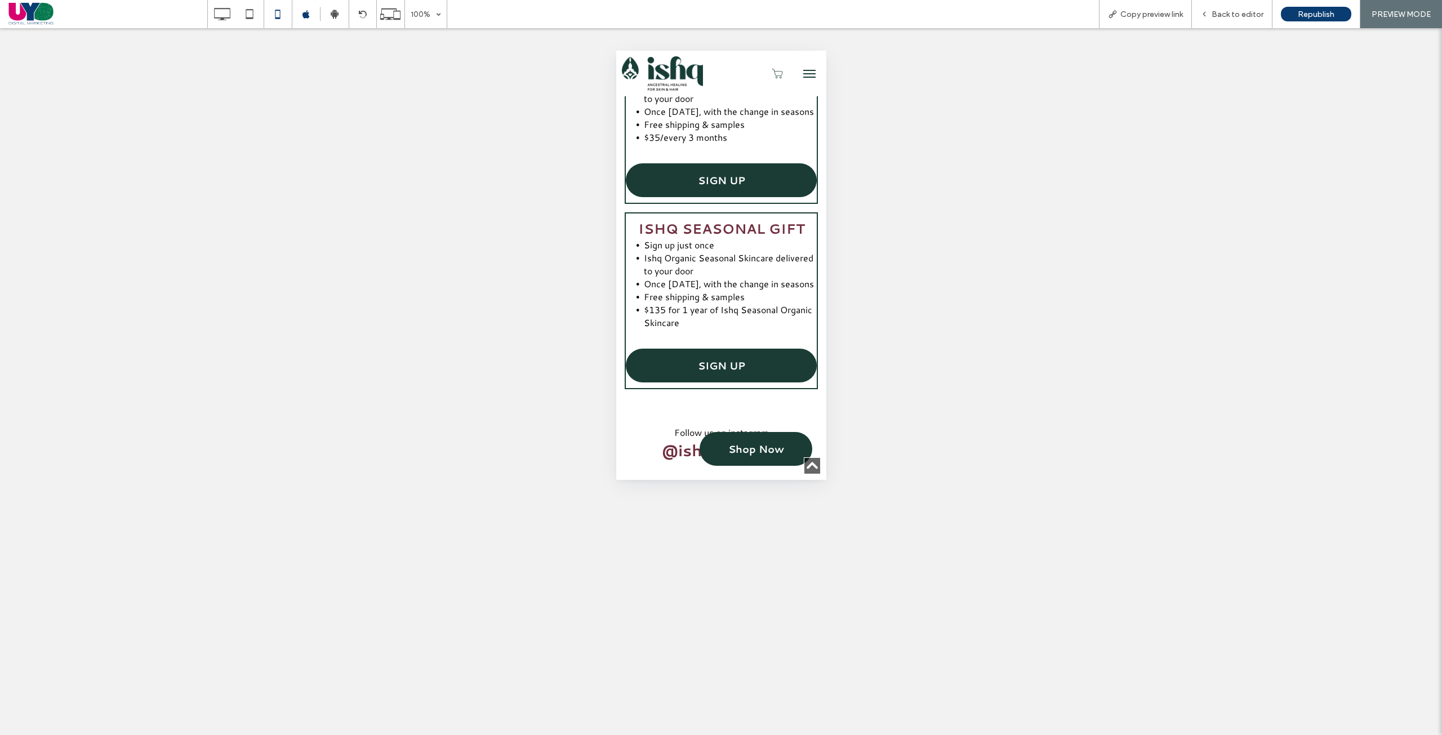
scroll to position [1352, 0]
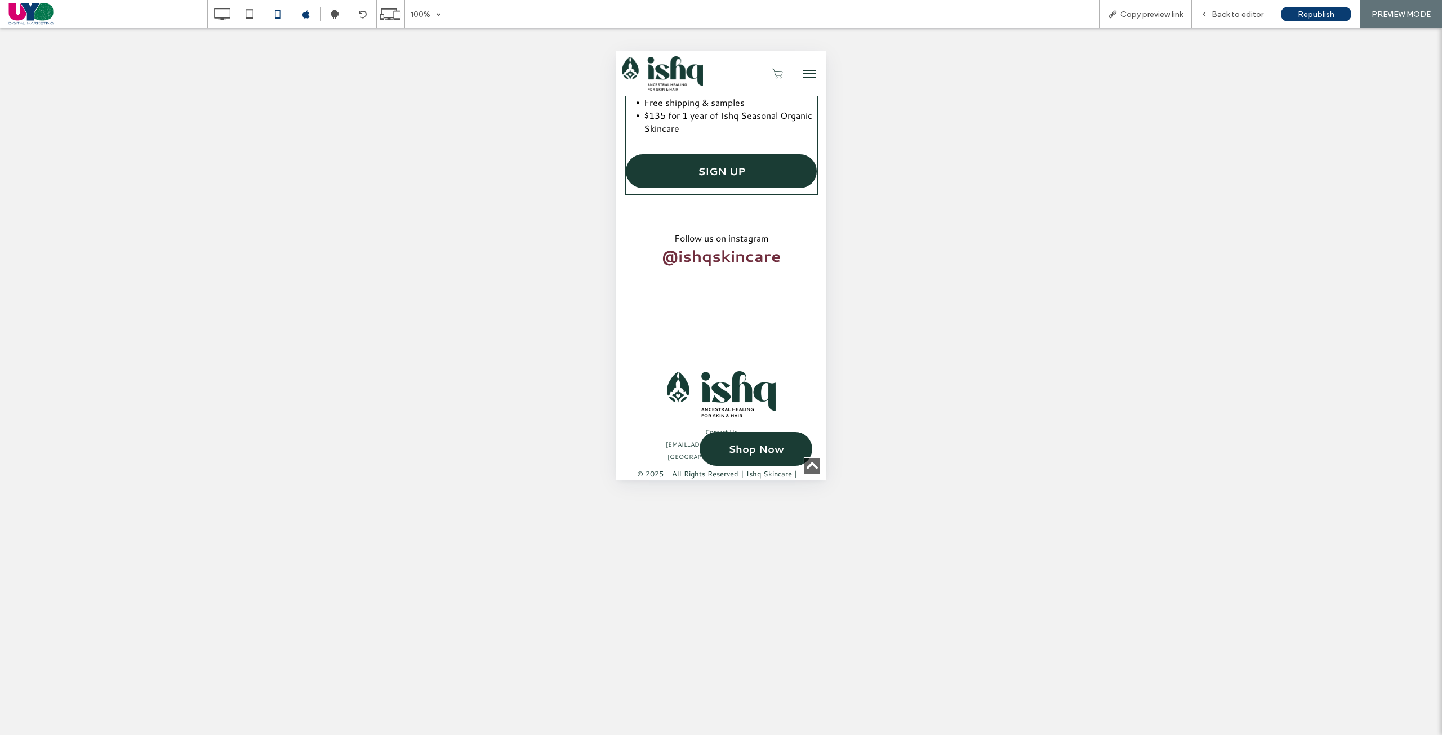
click at [798, 82] on button "menu" at bounding box center [809, 74] width 23 height 23
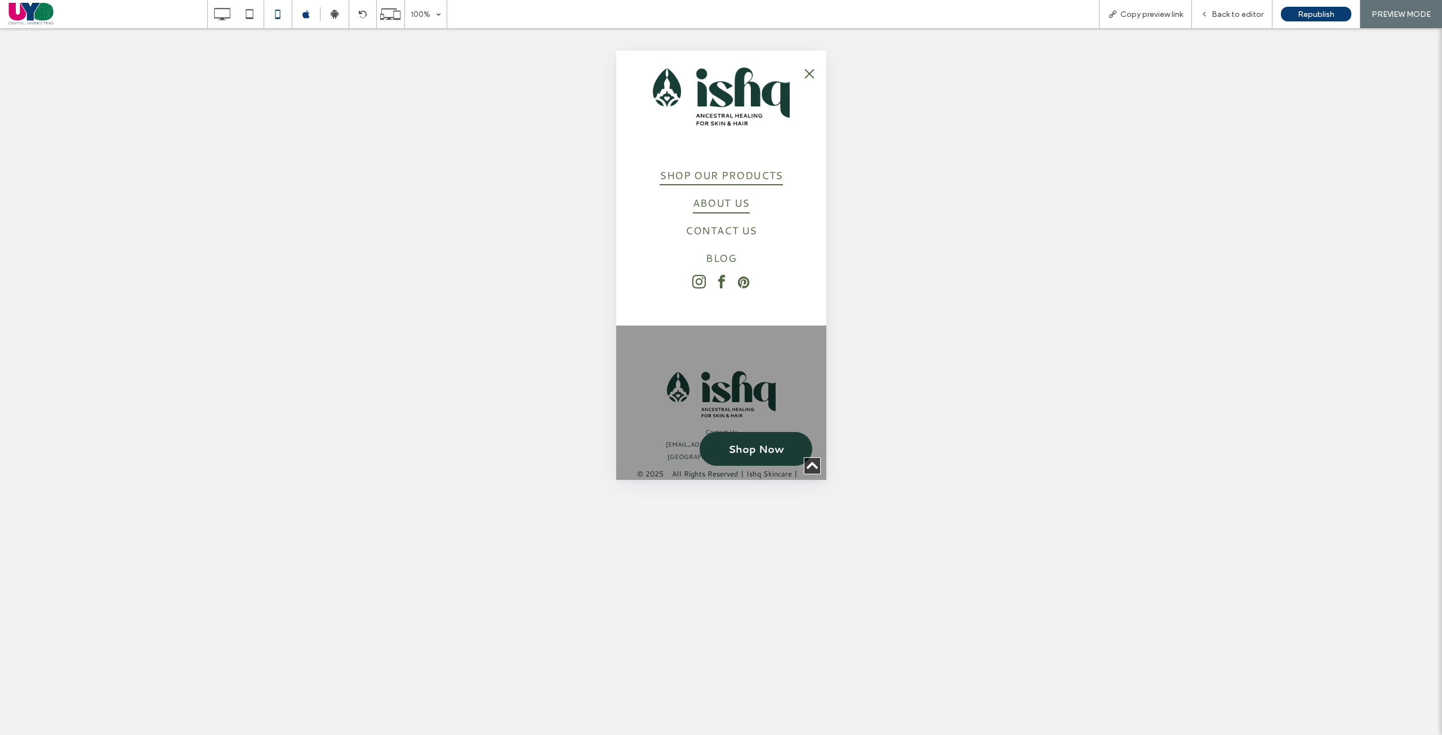
click at [698, 205] on span "ABOUT US" at bounding box center [720, 202] width 56 height 21
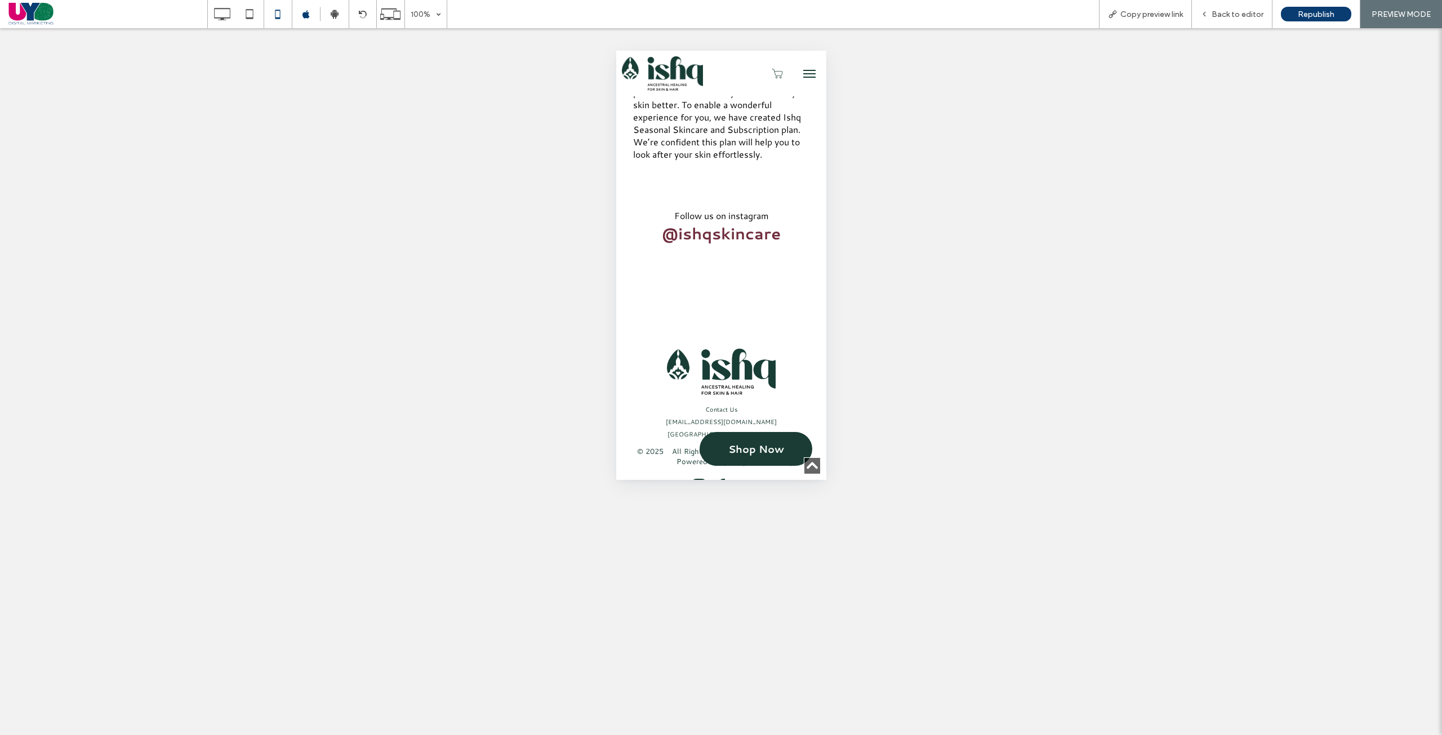
scroll to position [1319, 0]
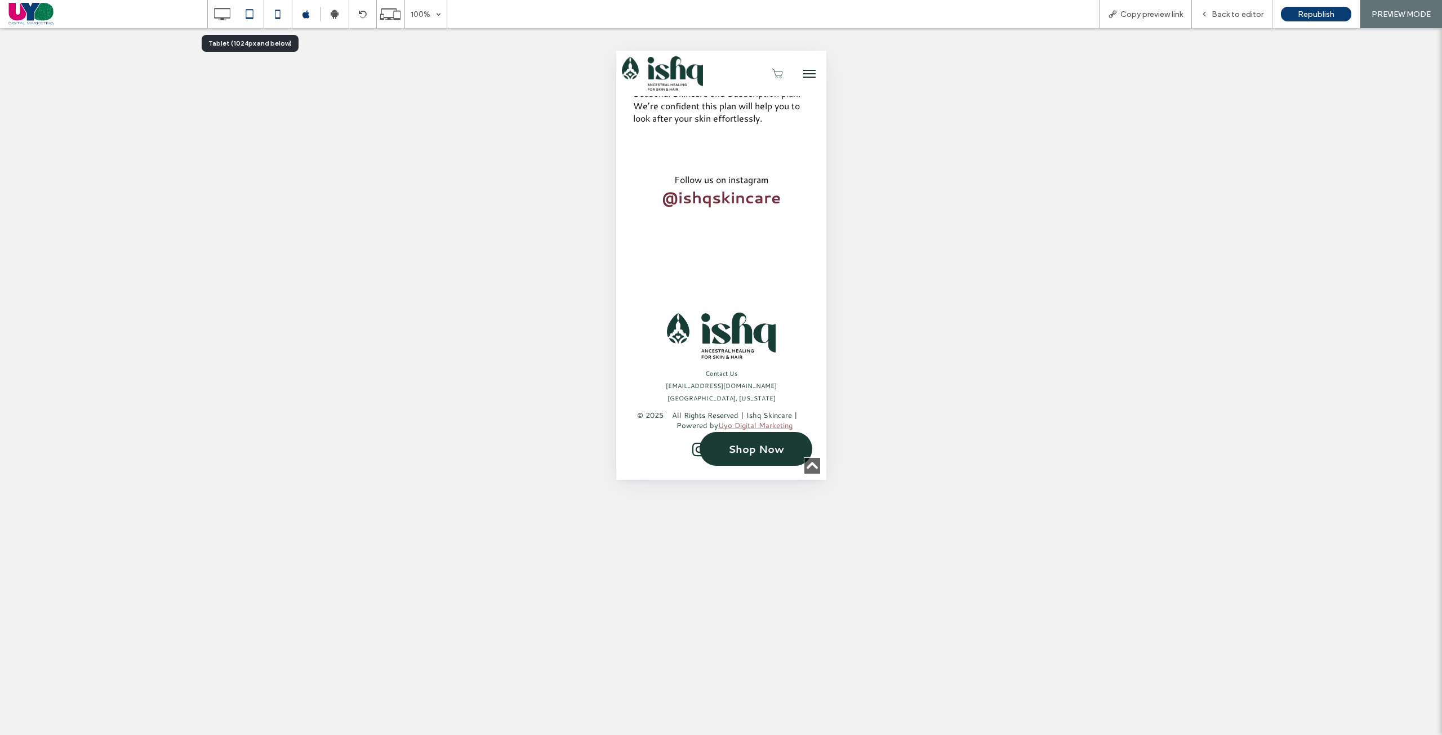
click at [256, 17] on icon at bounding box center [249, 14] width 23 height 23
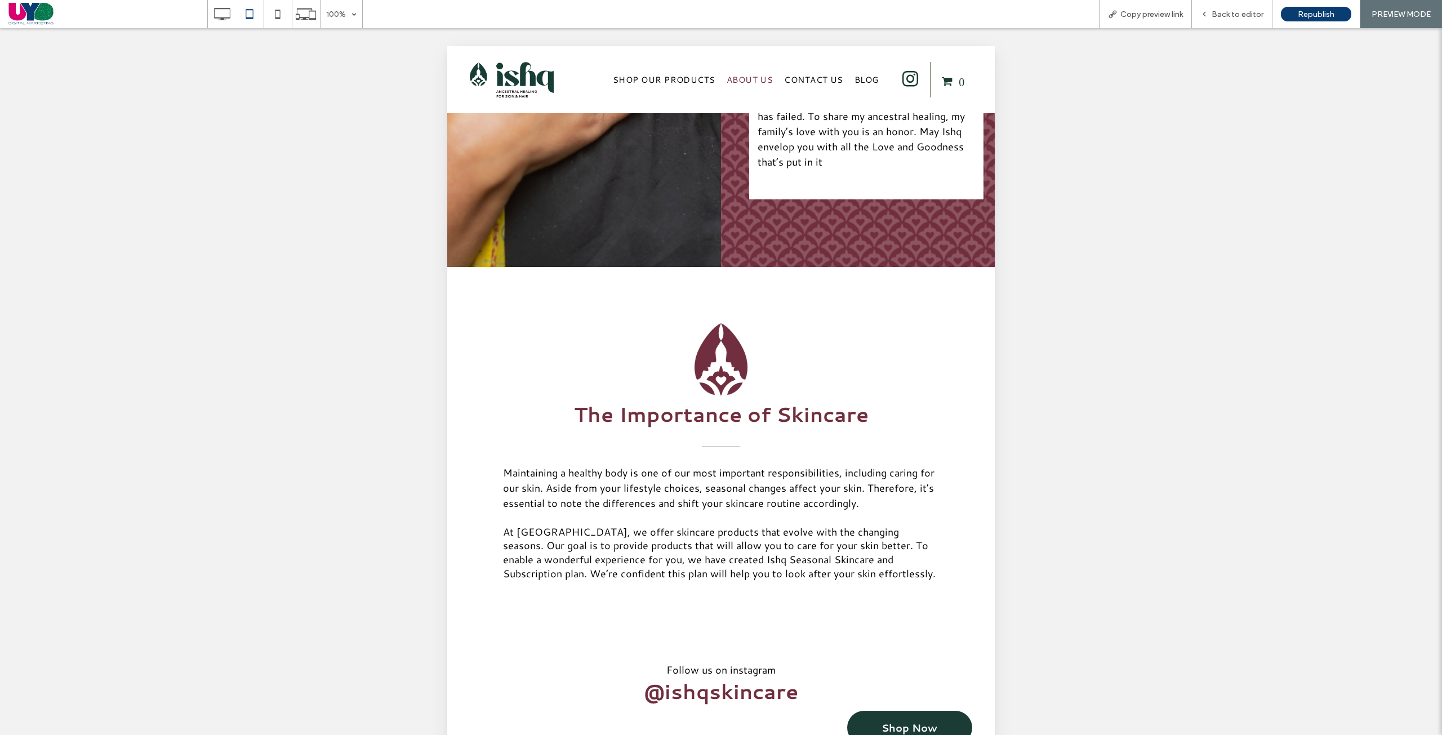
scroll to position [961, 0]
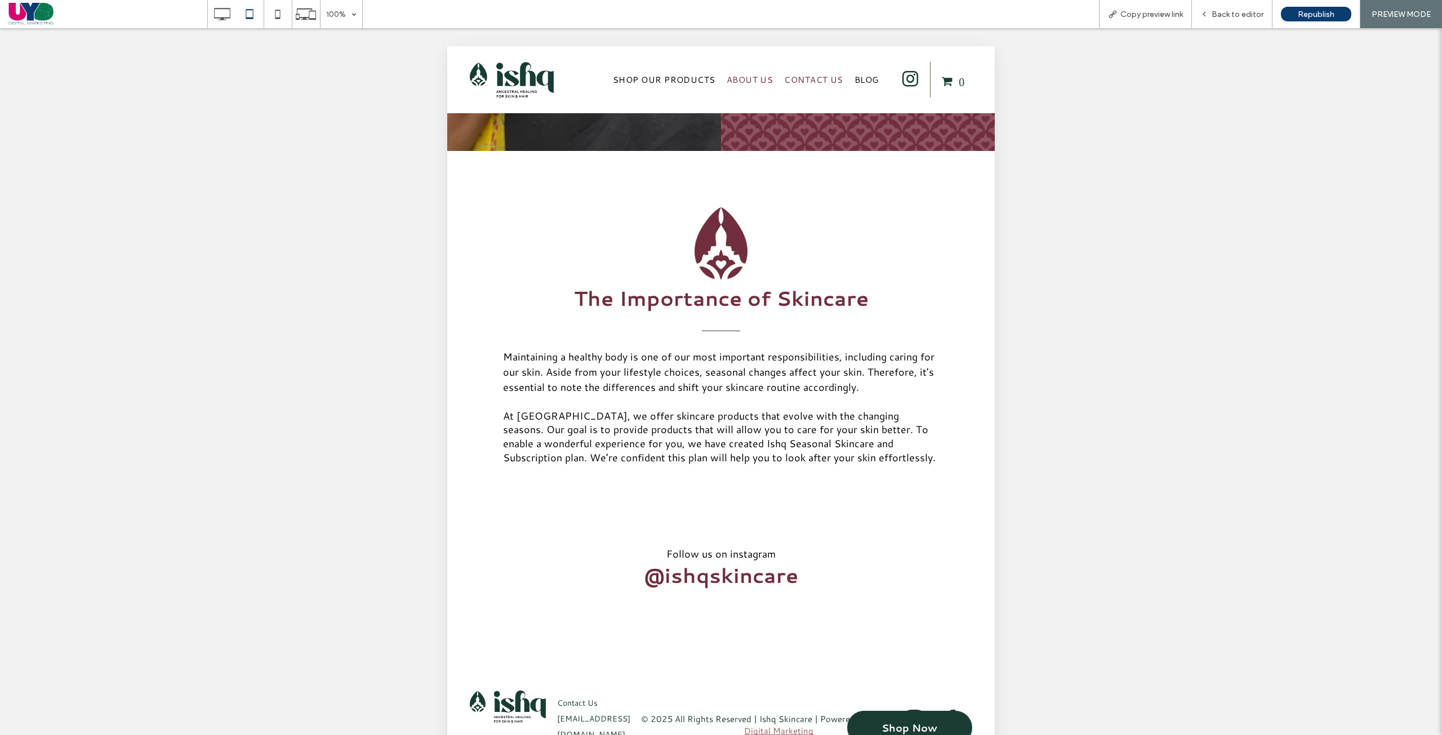
click at [806, 79] on span "CONTACT US" at bounding box center [813, 80] width 59 height 12
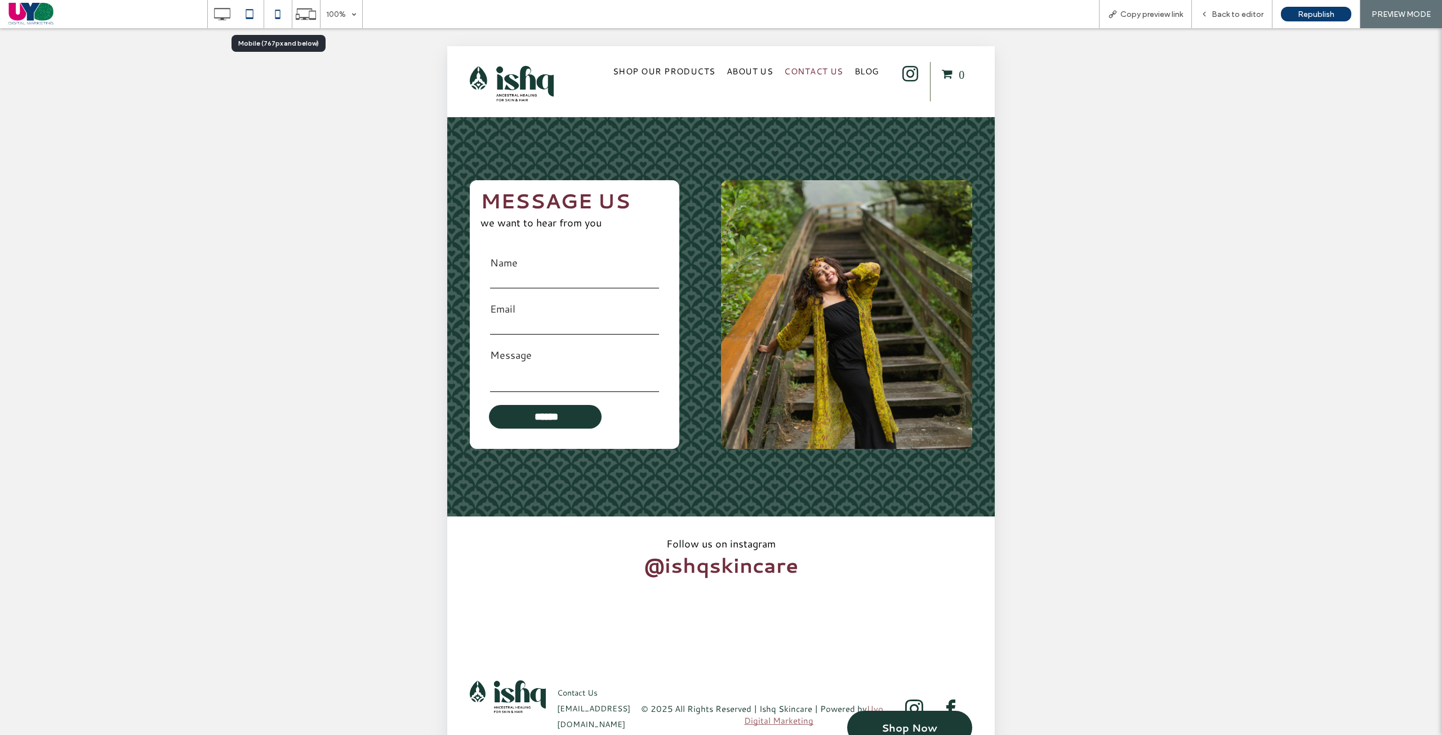
click at [285, 10] on icon at bounding box center [277, 14] width 23 height 23
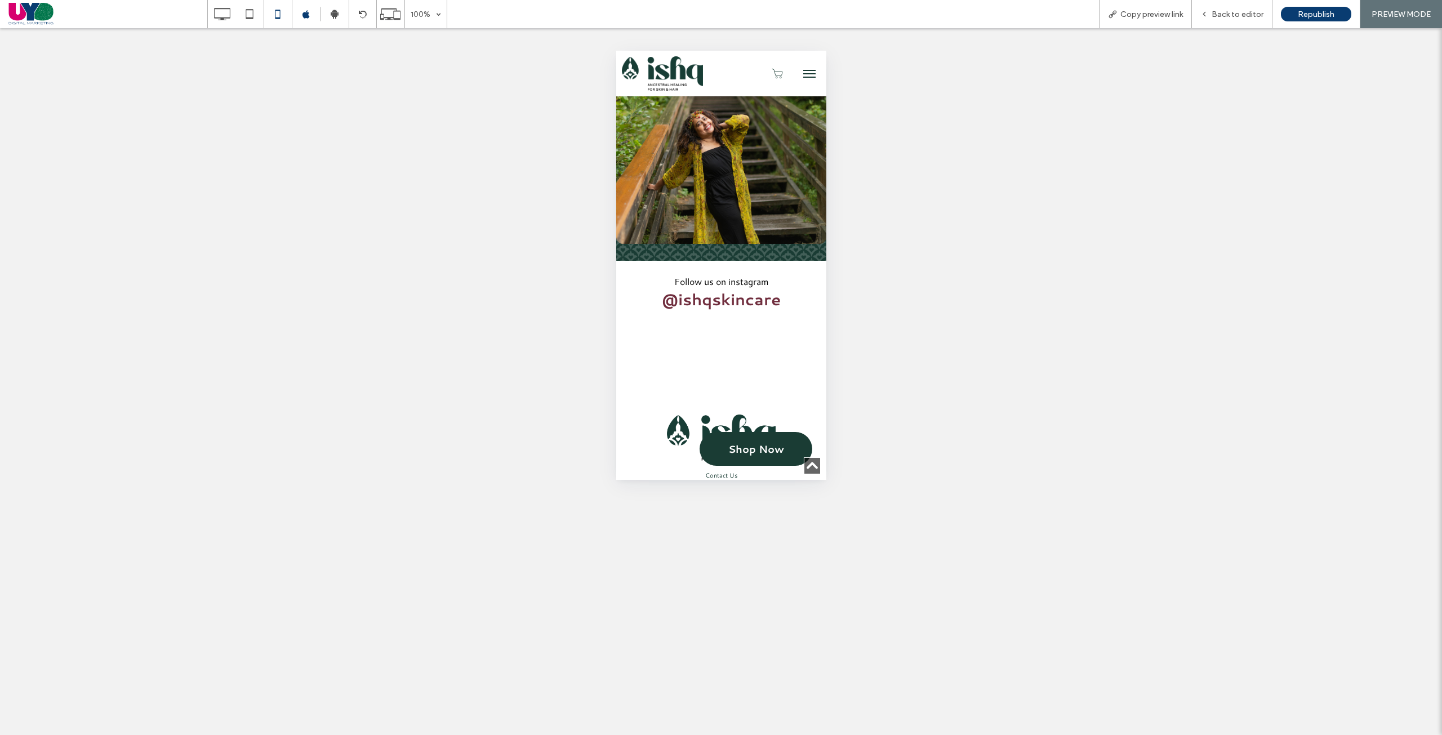
scroll to position [411, 0]
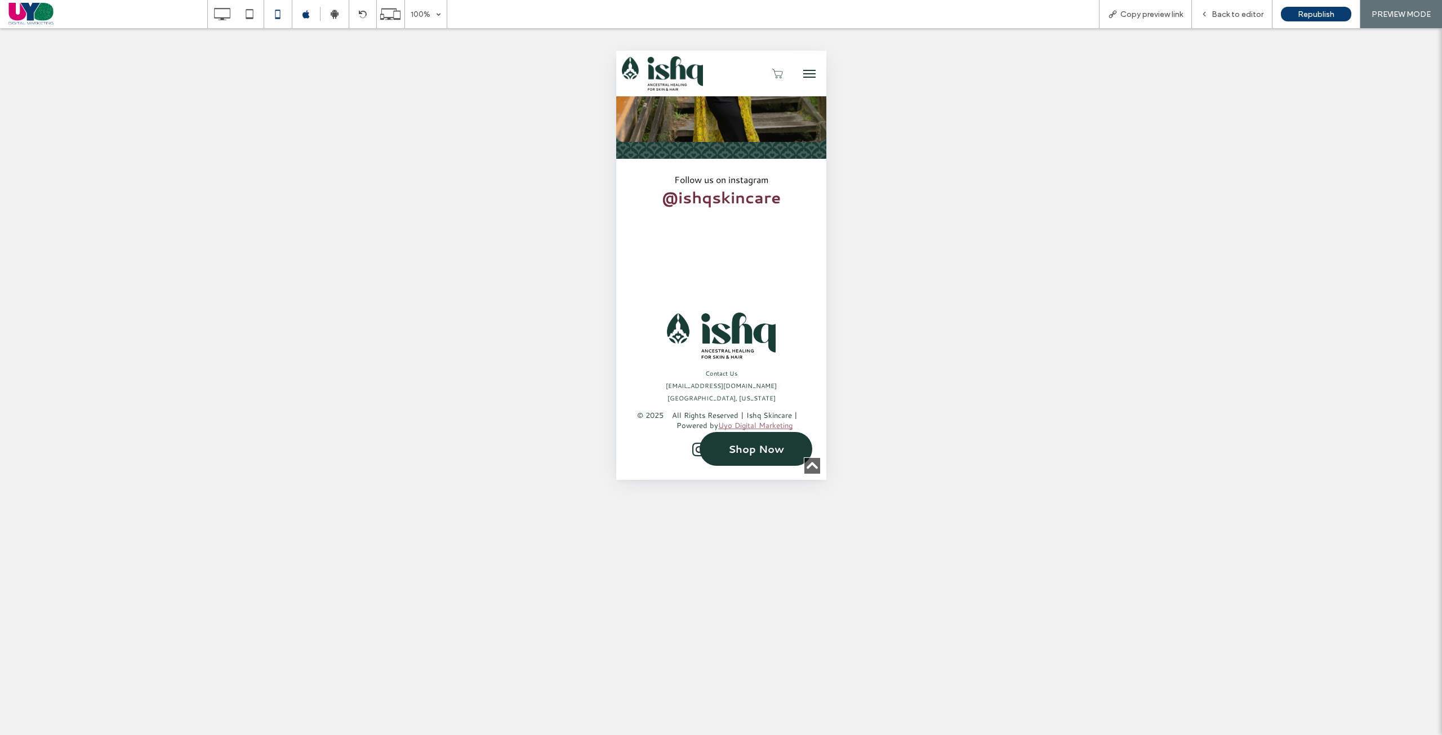
click at [798, 68] on button "menu" at bounding box center [809, 74] width 23 height 23
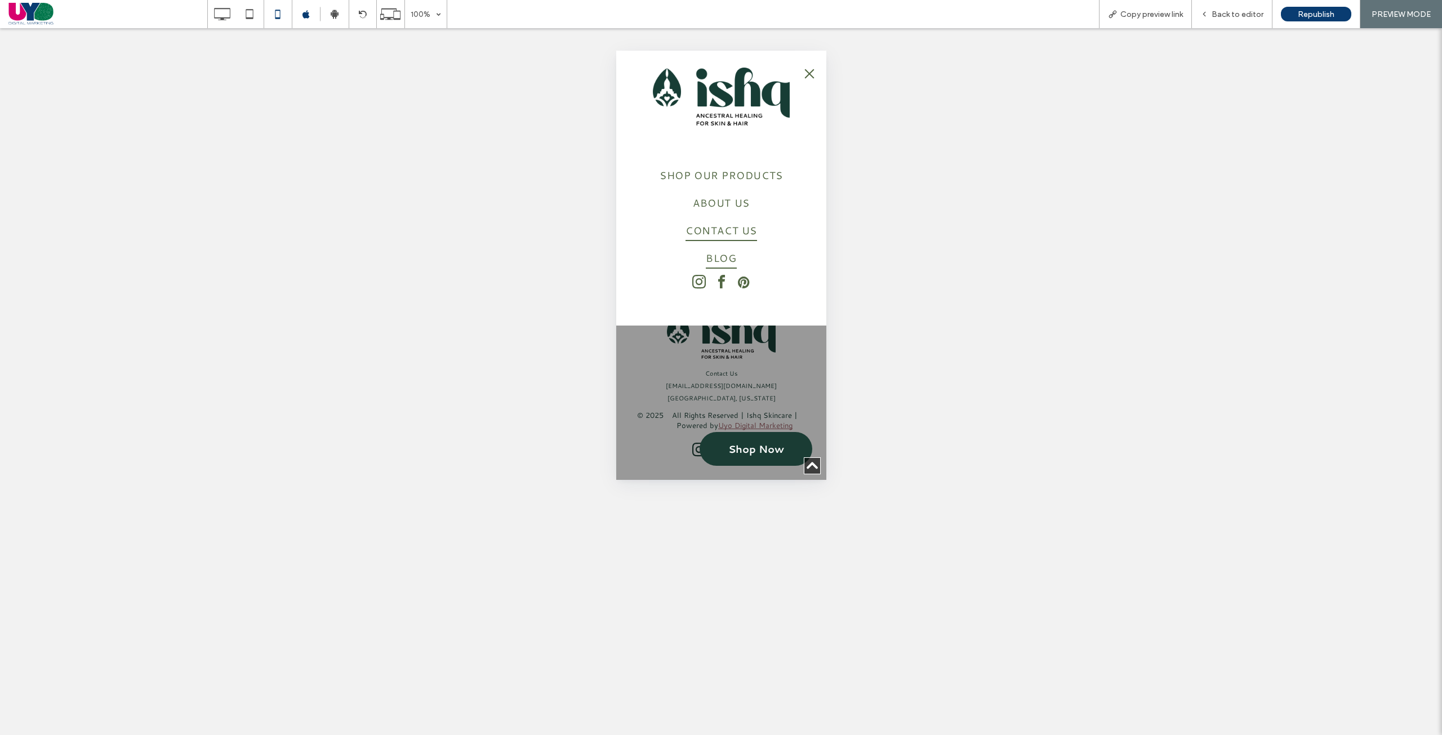
click at [721, 253] on span "BLOG" at bounding box center [720, 258] width 30 height 21
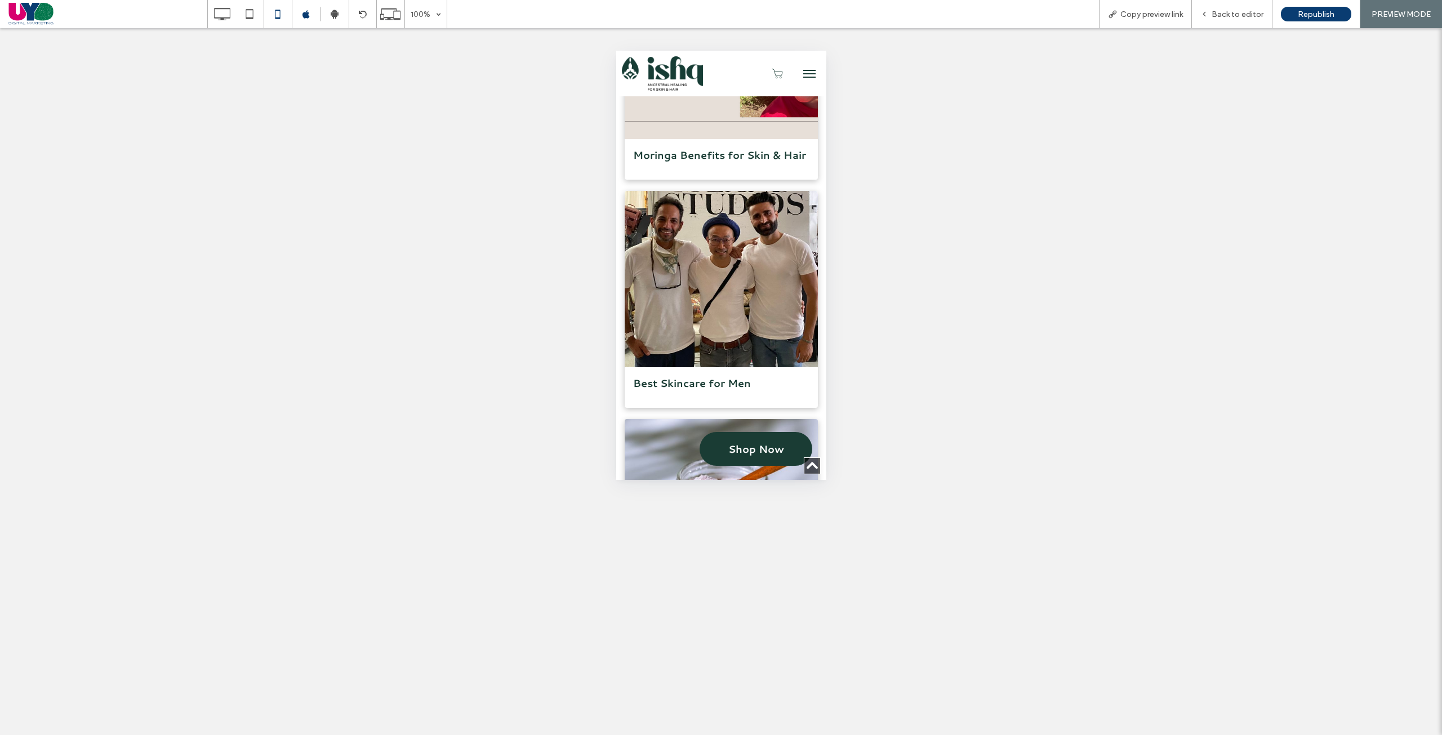
scroll to position [282, 0]
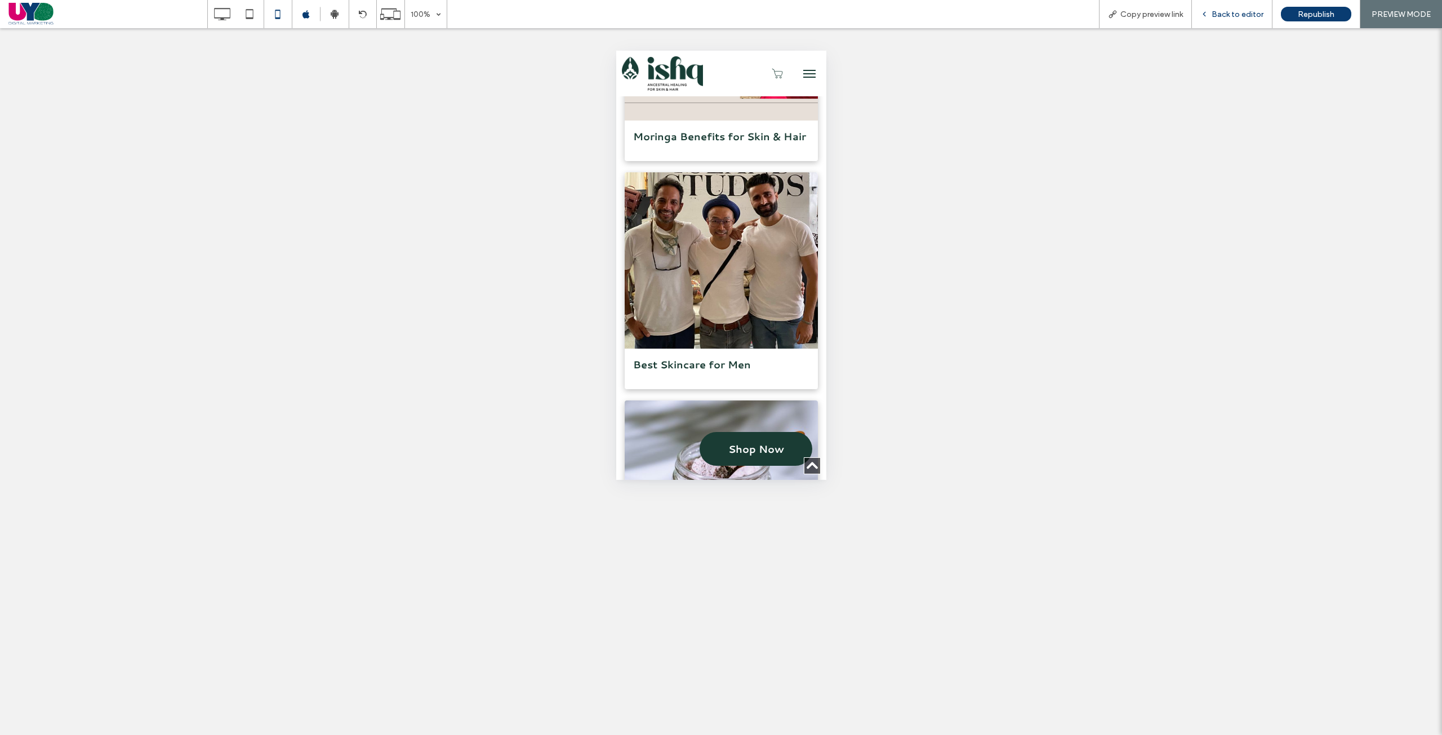
click at [1238, 11] on span "Back to editor" at bounding box center [1238, 15] width 52 height 10
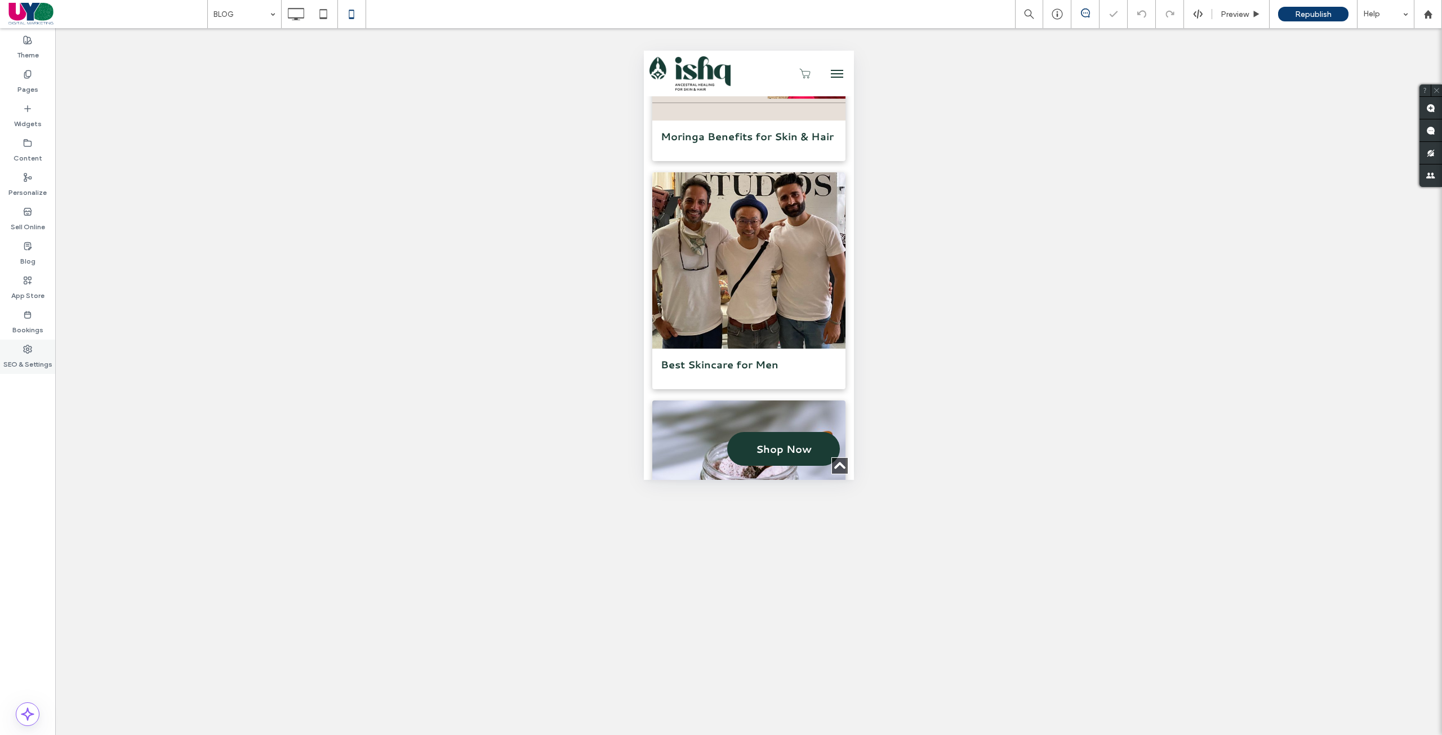
click at [28, 348] on icon at bounding box center [27, 349] width 9 height 9
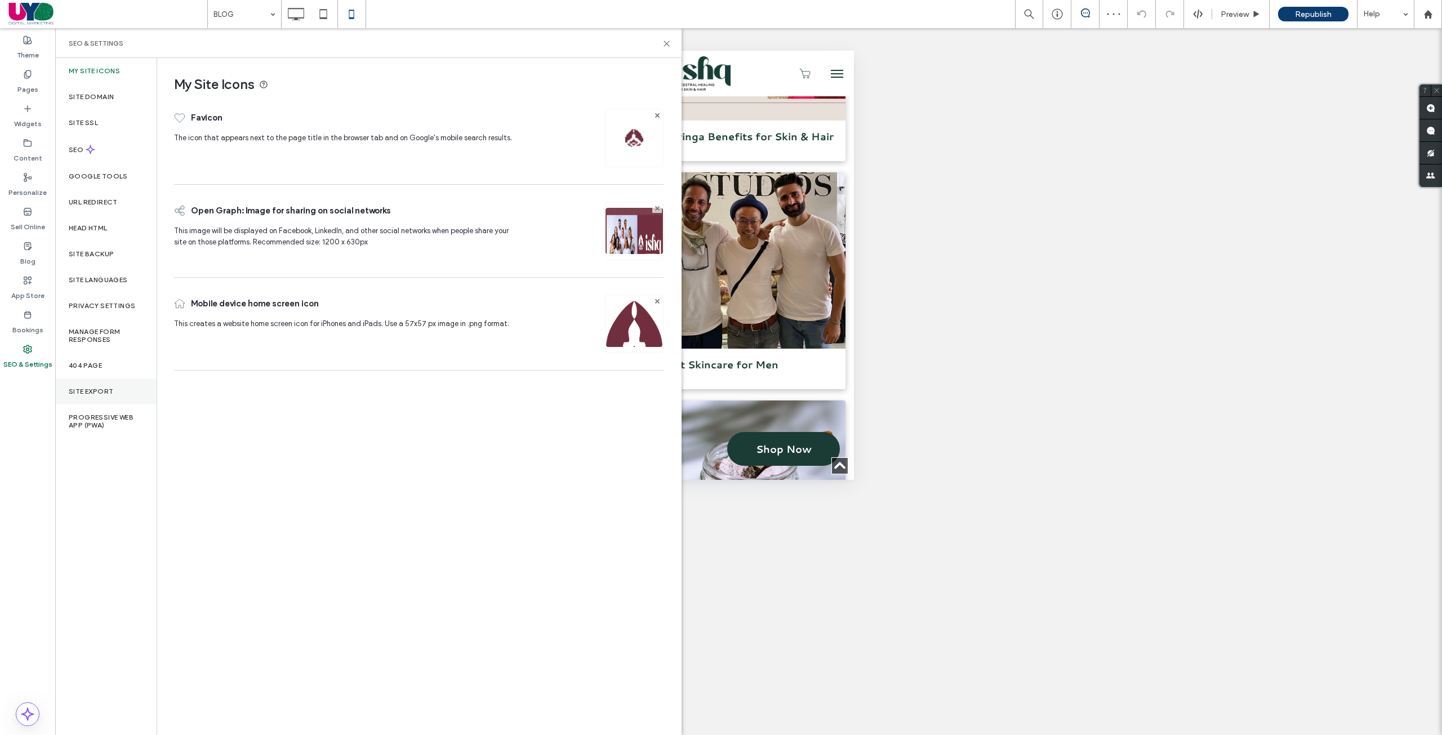
click at [104, 389] on label "Site Export" at bounding box center [91, 392] width 44 height 8
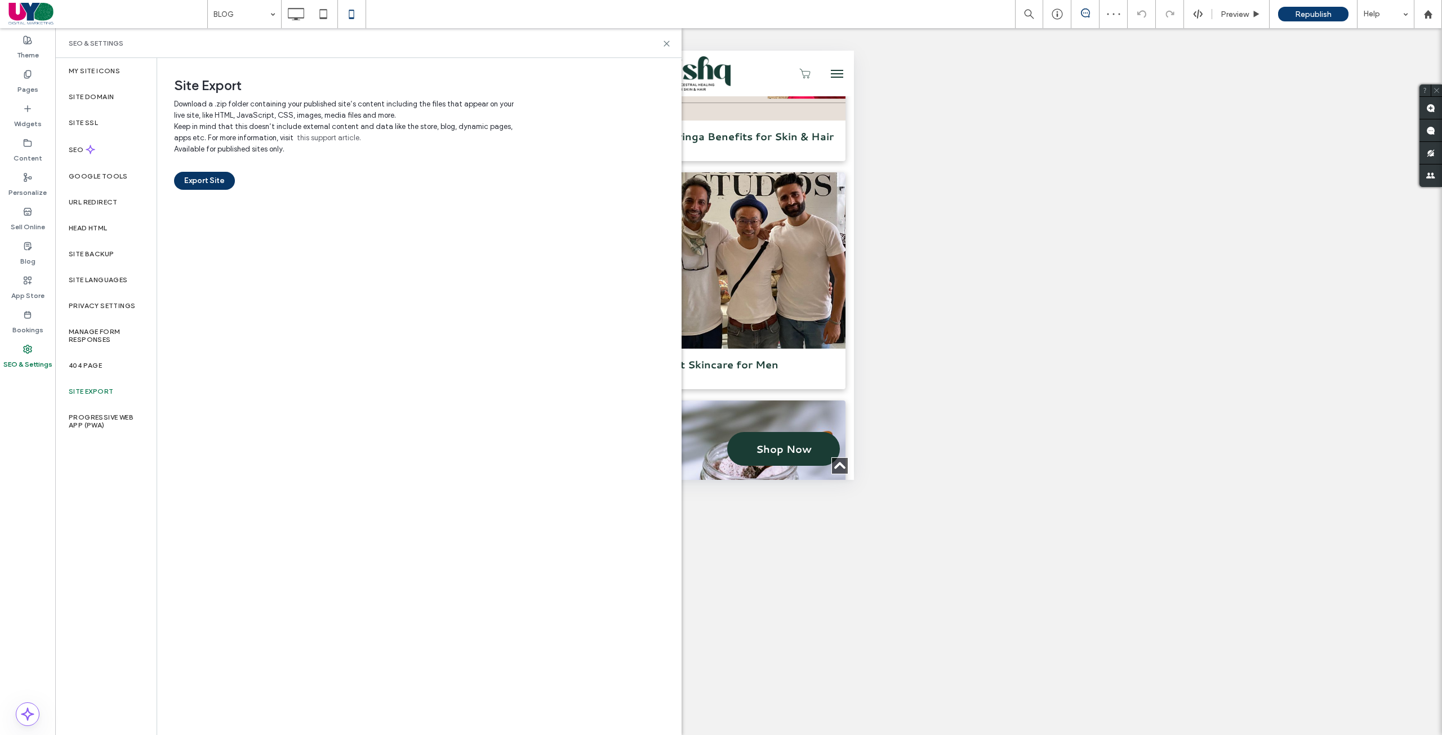
click at [203, 172] on div "Export Site" at bounding box center [418, 172] width 489 height 35
click at [203, 176] on button "Export Site" at bounding box center [204, 181] width 61 height 18
